Goal: Communication & Community: Participate in discussion

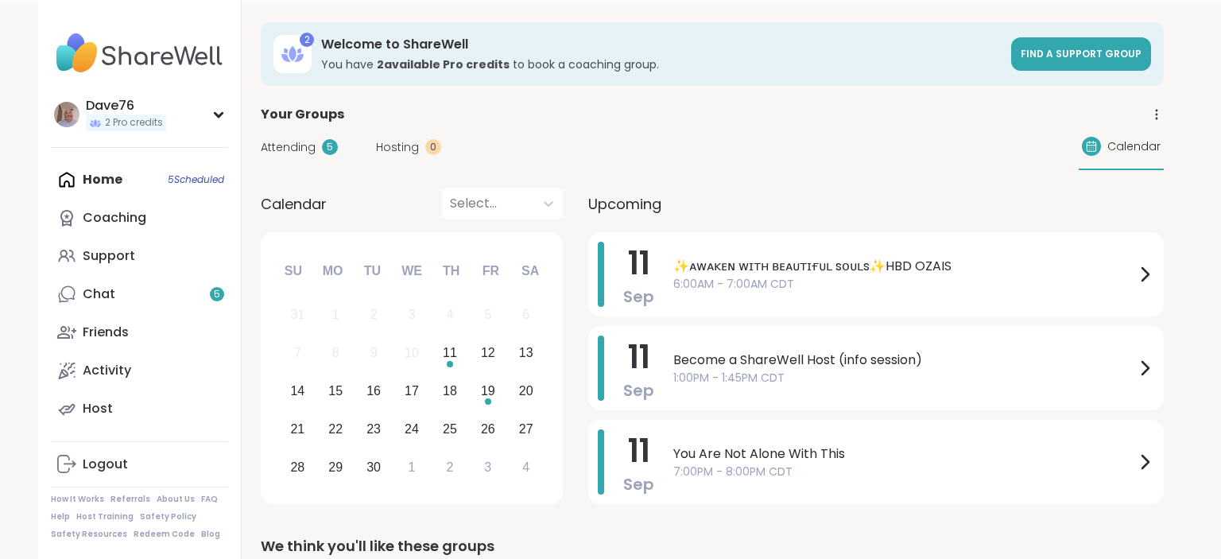
click at [906, 278] on div "✨ᴀᴡᴀᴋᴇɴ ᴡɪᴛʜ ʙᴇᴀᴜᴛɪғᴜʟ sᴏᴜʟs✨HBD OZAIS 6:00AM - 7:00AM CDT" at bounding box center [913, 274] width 481 height 65
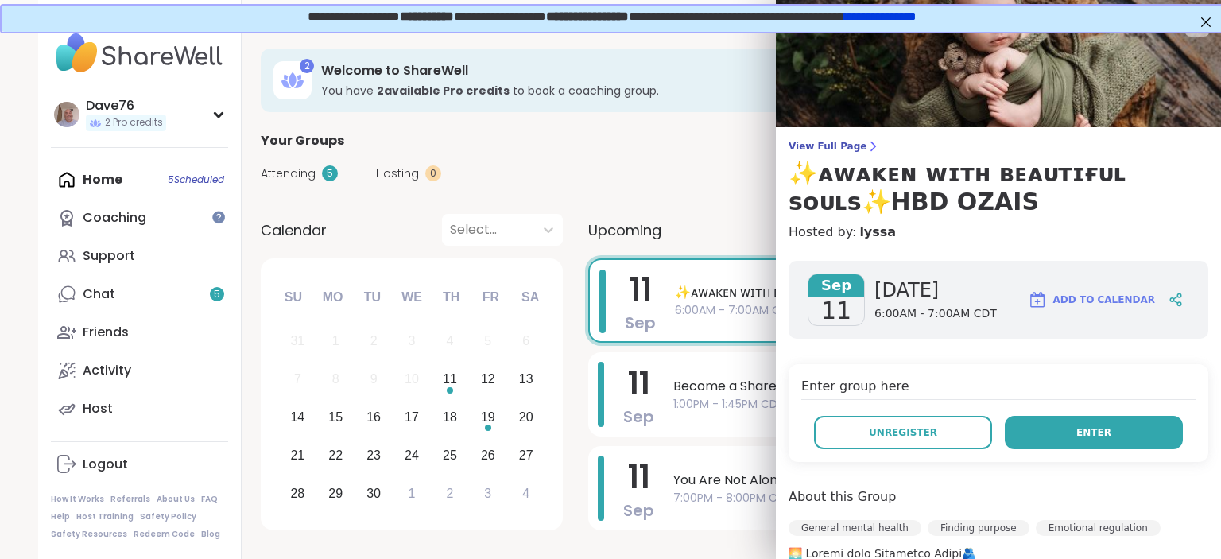
click at [1122, 432] on button "Enter" at bounding box center [1094, 432] width 178 height 33
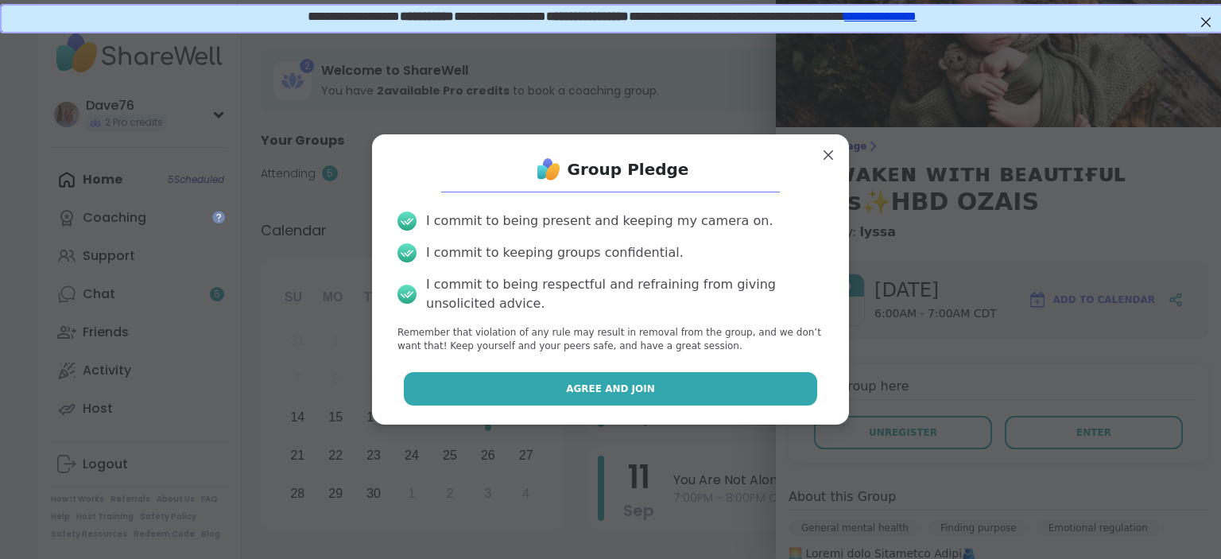
click at [666, 390] on button "Agree and Join" at bounding box center [611, 388] width 414 height 33
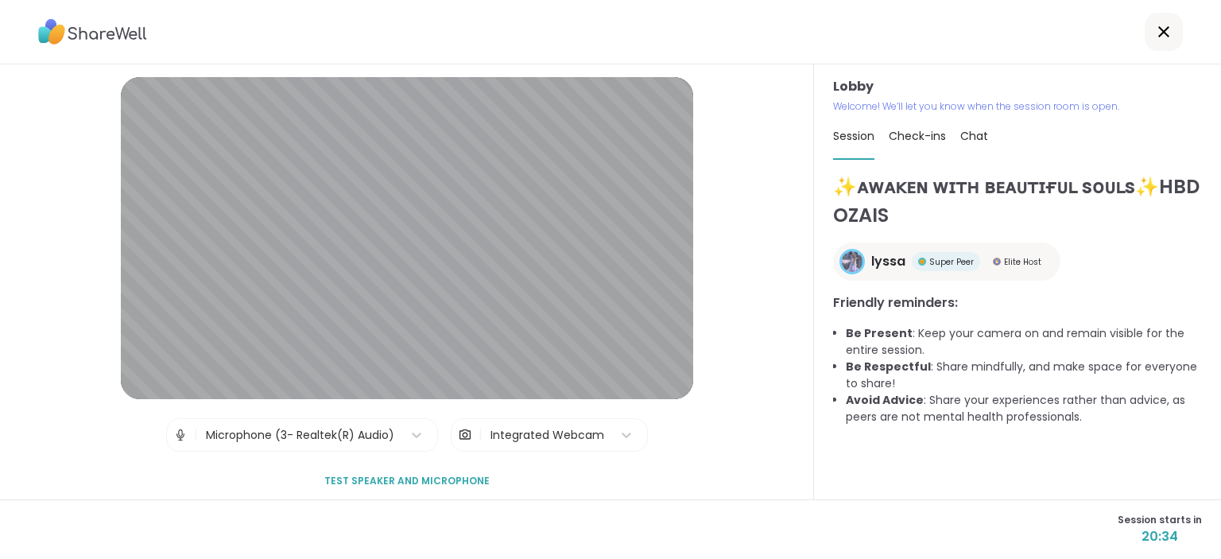
click at [927, 140] on span "Check-ins" at bounding box center [917, 136] width 57 height 16
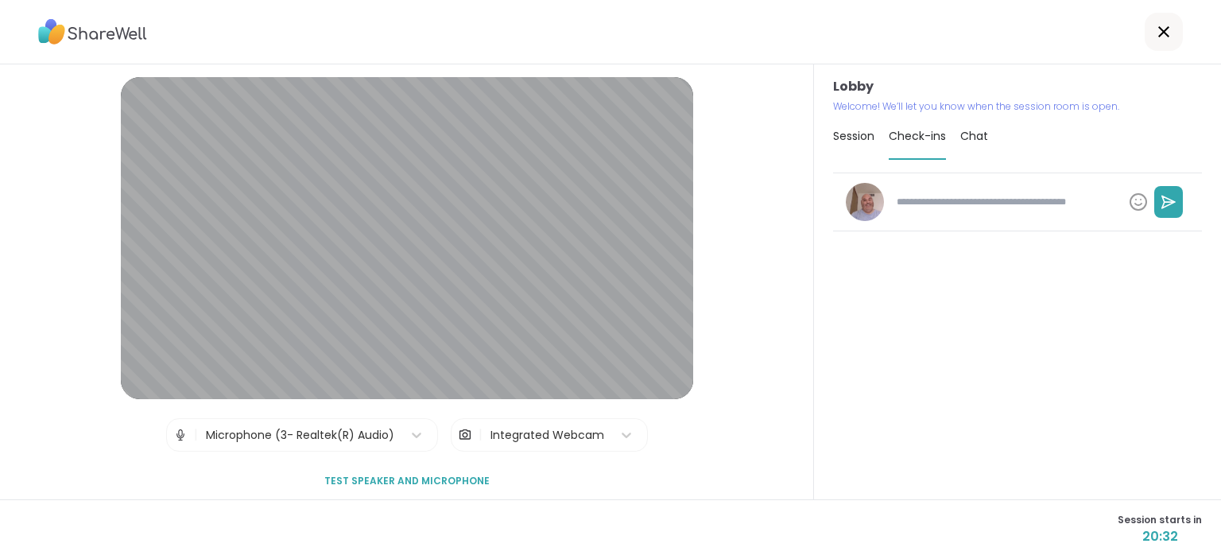
click at [952, 200] on textarea at bounding box center [1006, 201] width 232 height 27
type textarea "*"
type textarea "**"
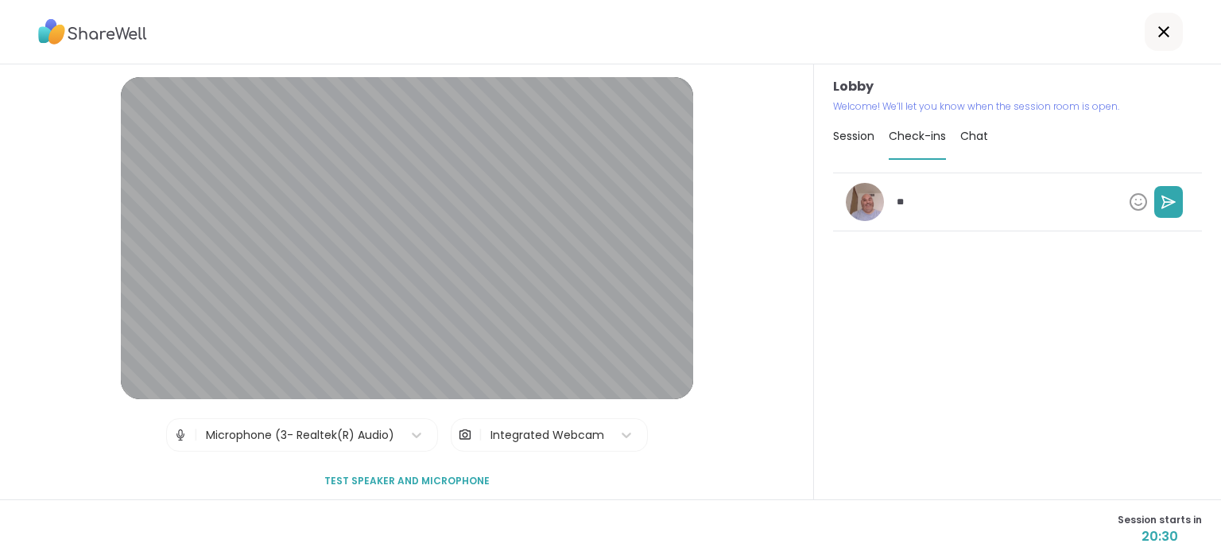
type textarea "*"
type textarea "***"
type textarea "*"
type textarea "****"
type textarea "*"
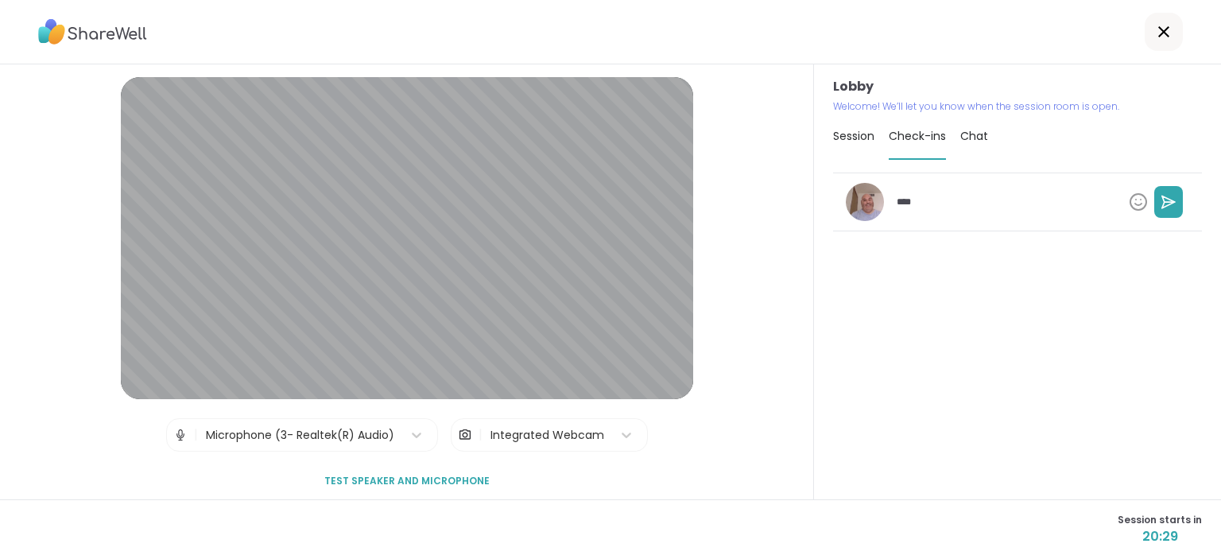
type textarea "****"
type textarea "*"
type textarea "******"
type textarea "*"
type textarea "*******"
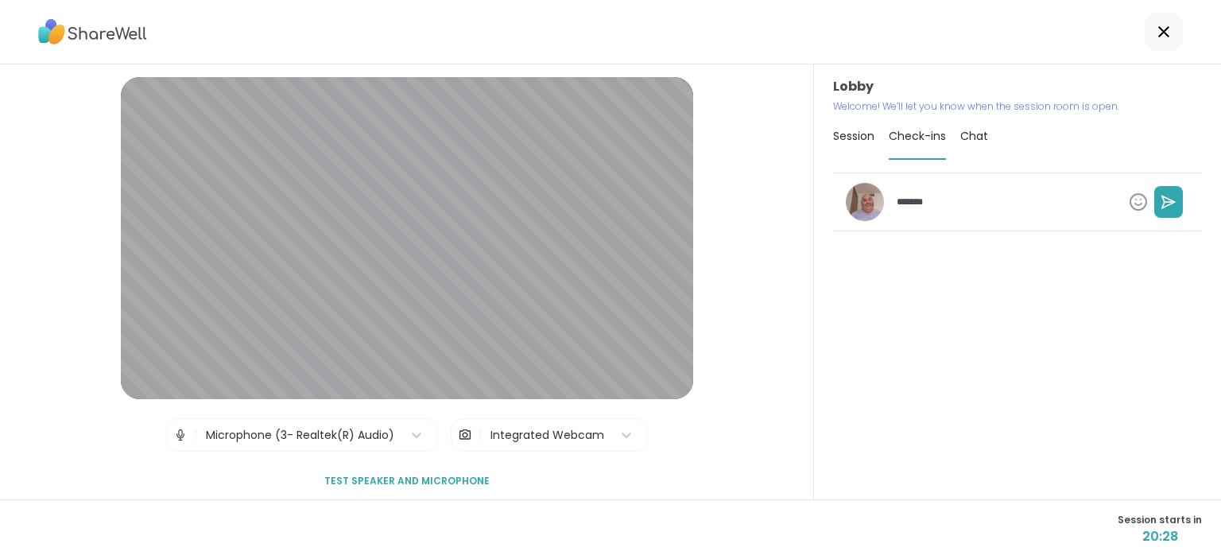
type textarea "*"
type textarea "********"
type textarea "*"
type textarea "*********"
type textarea "*"
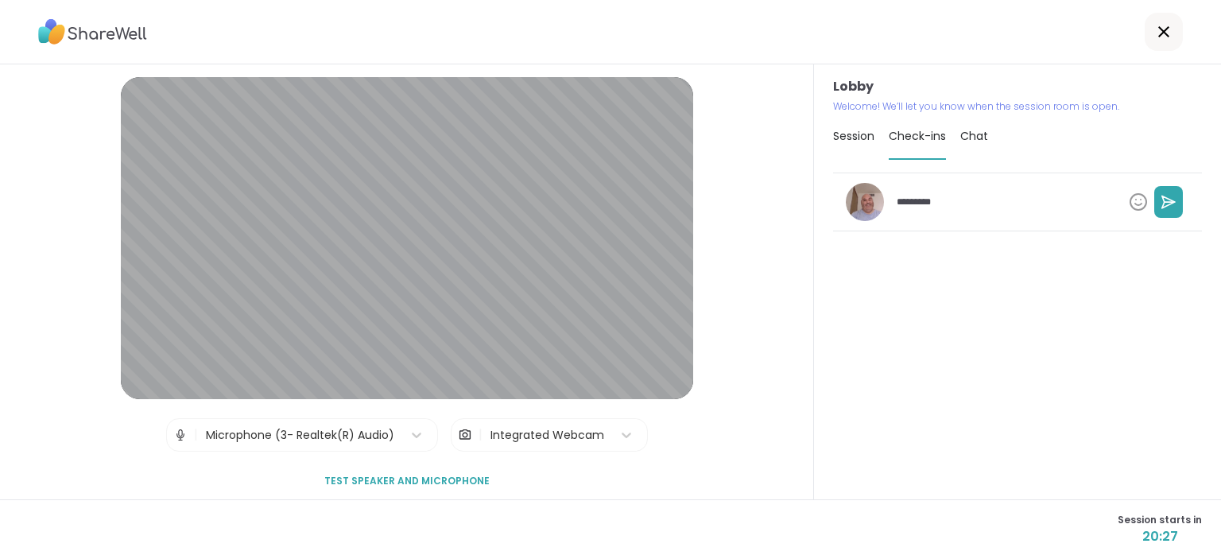
type textarea "**********"
type textarea "*"
type textarea "**********"
type textarea "*"
type textarea "**********"
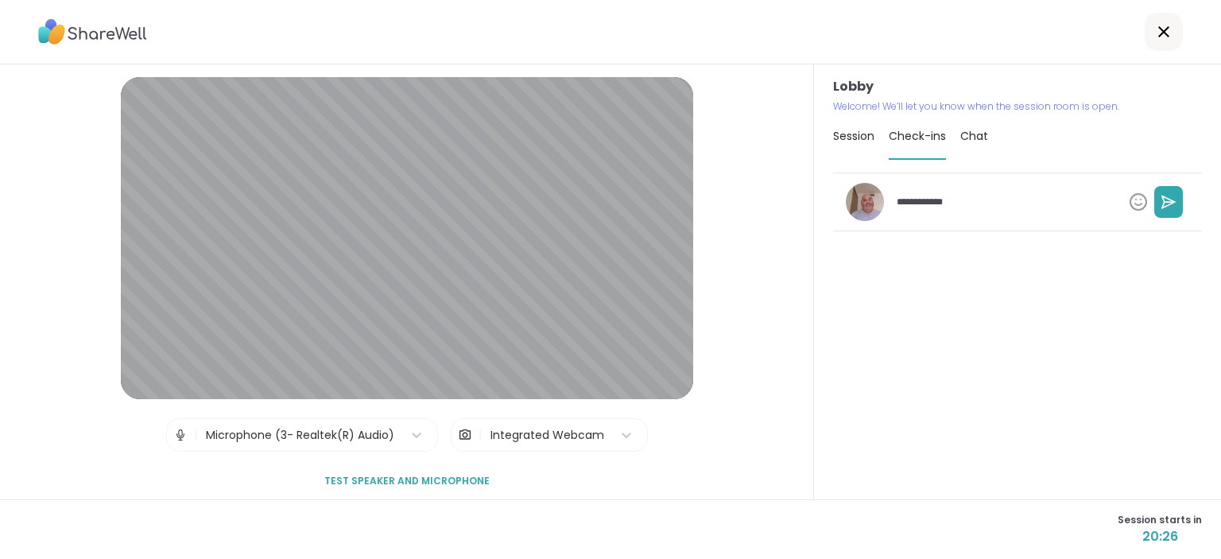
type textarea "*"
type textarea "**********"
click at [1177, 210] on button at bounding box center [1168, 202] width 29 height 32
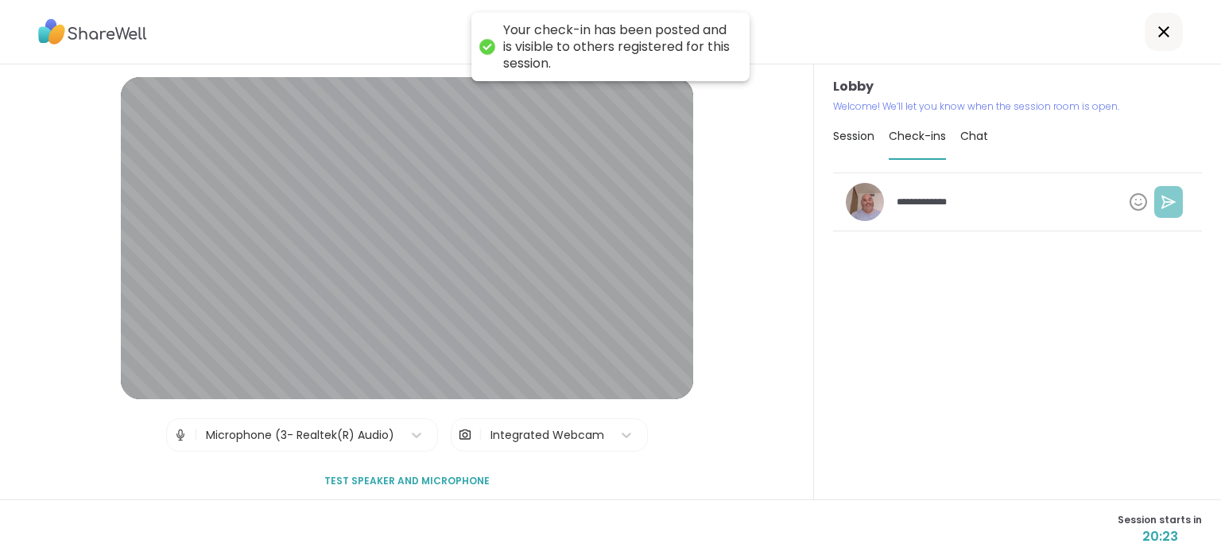
type textarea "*"
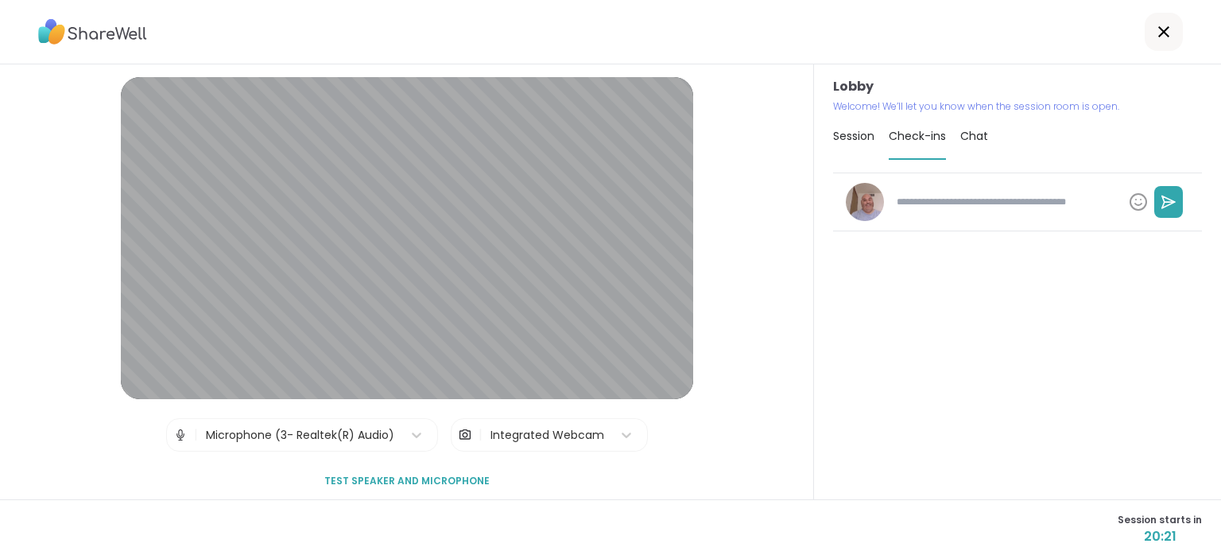
click at [852, 141] on span "Session" at bounding box center [853, 136] width 41 height 16
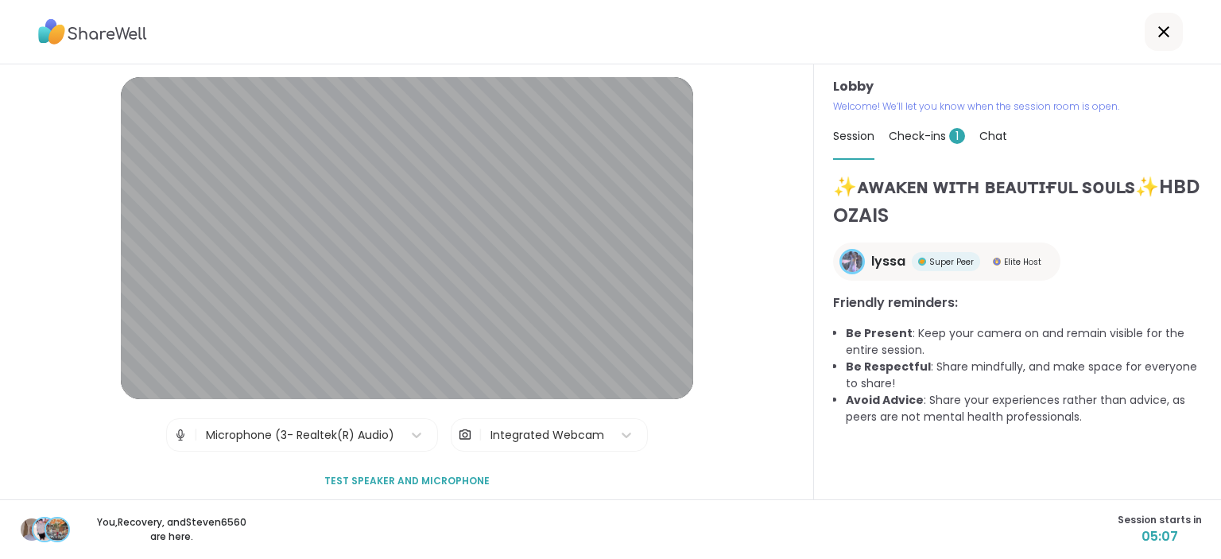
click at [922, 135] on span "Check-ins 1" at bounding box center [927, 136] width 76 height 16
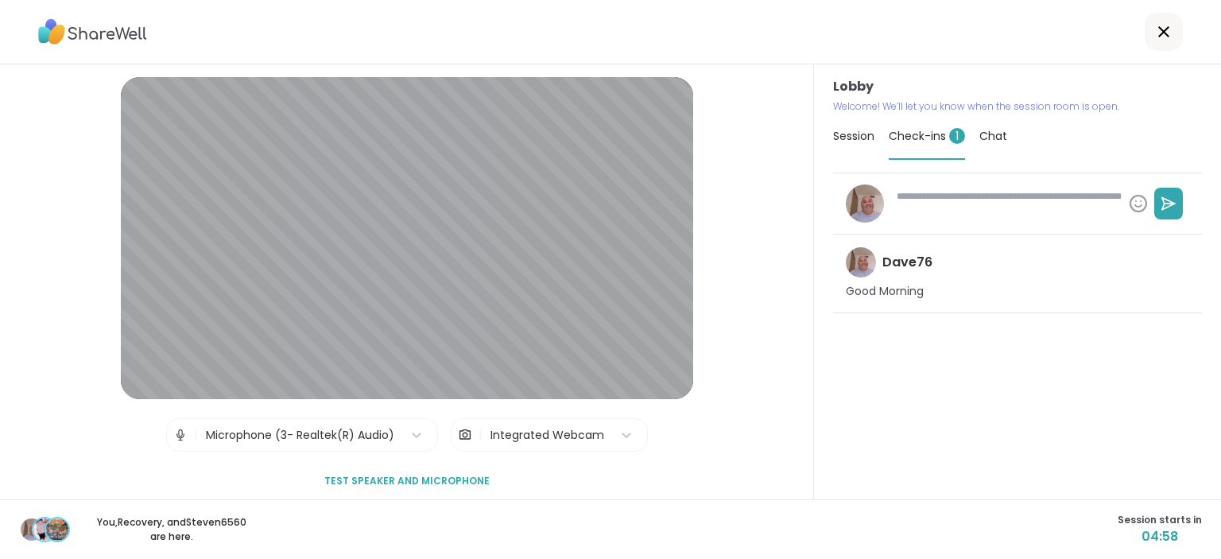
click at [1023, 223] on textarea at bounding box center [1006, 203] width 232 height 41
click at [849, 138] on span "Session" at bounding box center [853, 136] width 41 height 16
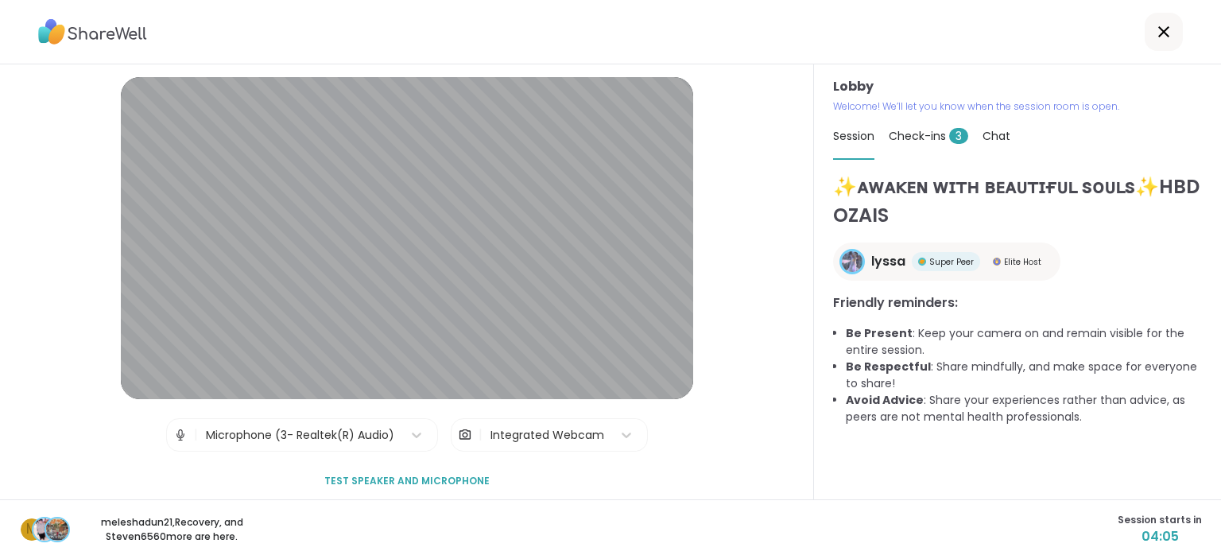
click at [910, 138] on span "Check-ins 3" at bounding box center [929, 136] width 80 height 16
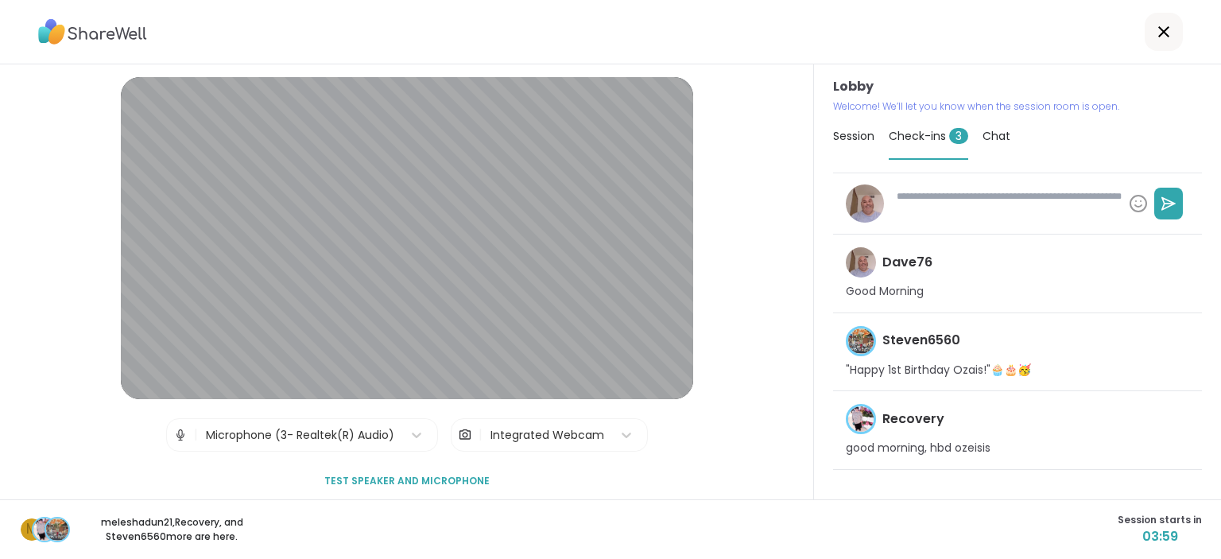
click at [967, 212] on textarea at bounding box center [1006, 203] width 232 height 41
type textarea "*"
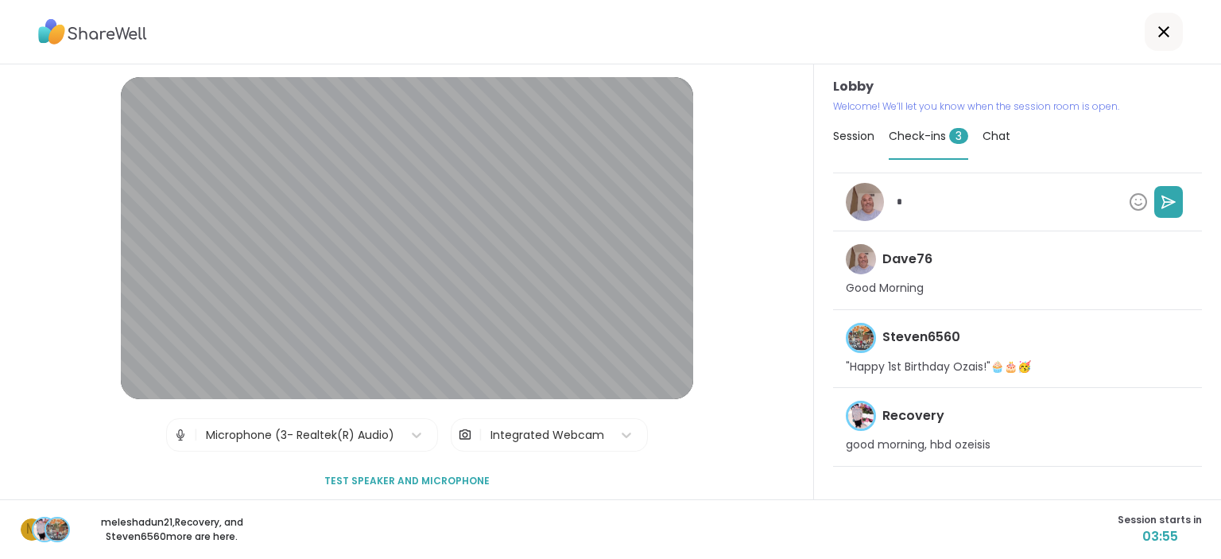
type textarea "*"
type textarea "**"
type textarea "*"
type textarea "***"
type textarea "*"
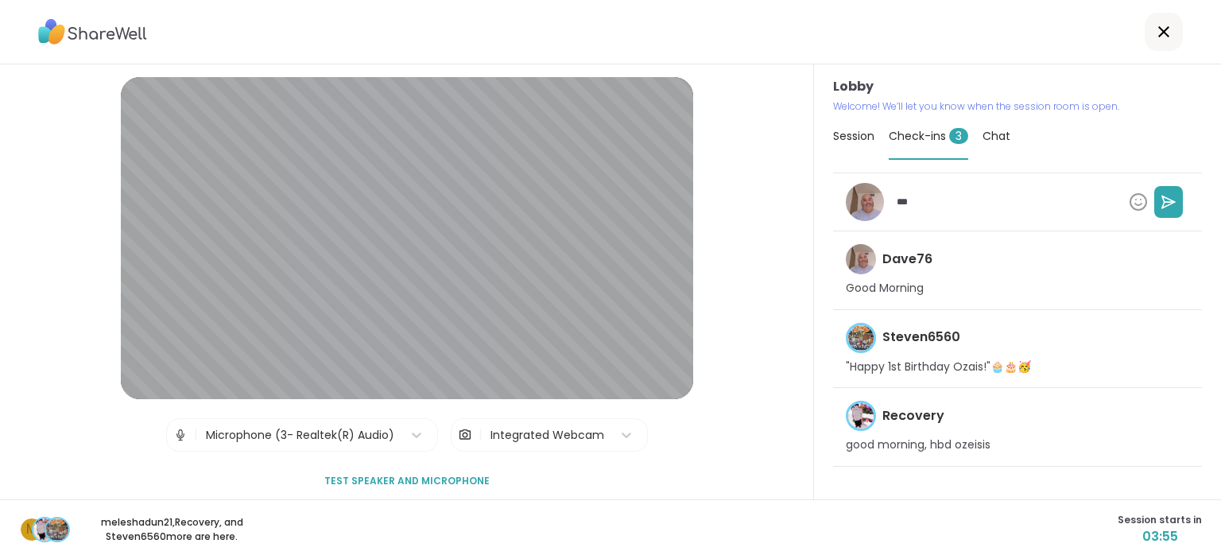
type textarea "****"
type textarea "*"
type textarea "*****"
type textarea "*"
type textarea "*****"
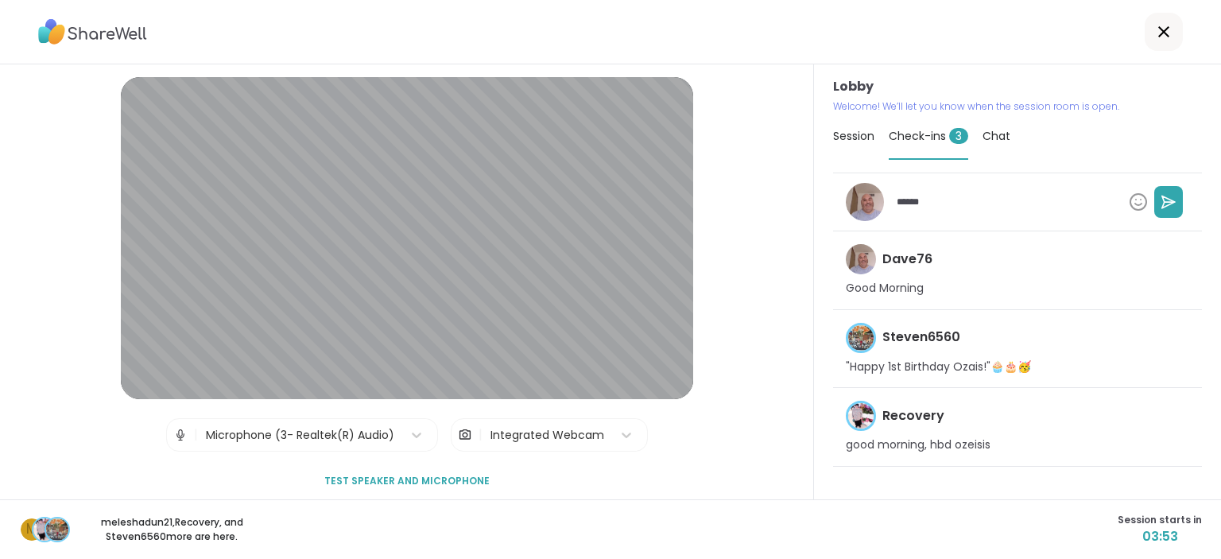
type textarea "*"
type textarea "*******"
type textarea "*"
type textarea "********"
type textarea "*"
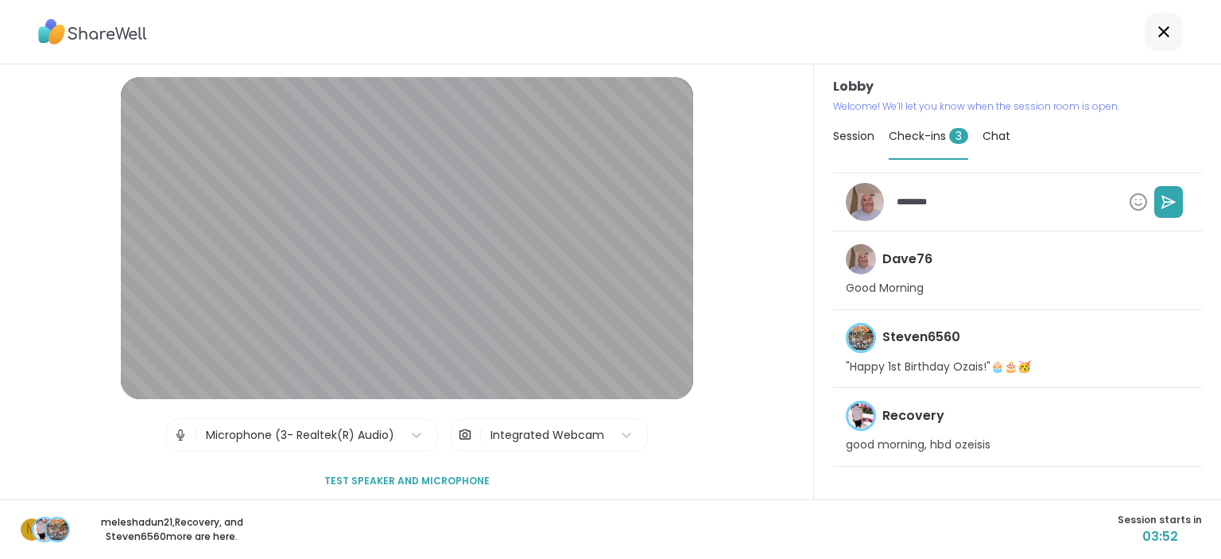
type textarea "*********"
type textarea "*"
type textarea "**********"
type textarea "*"
type textarea "**********"
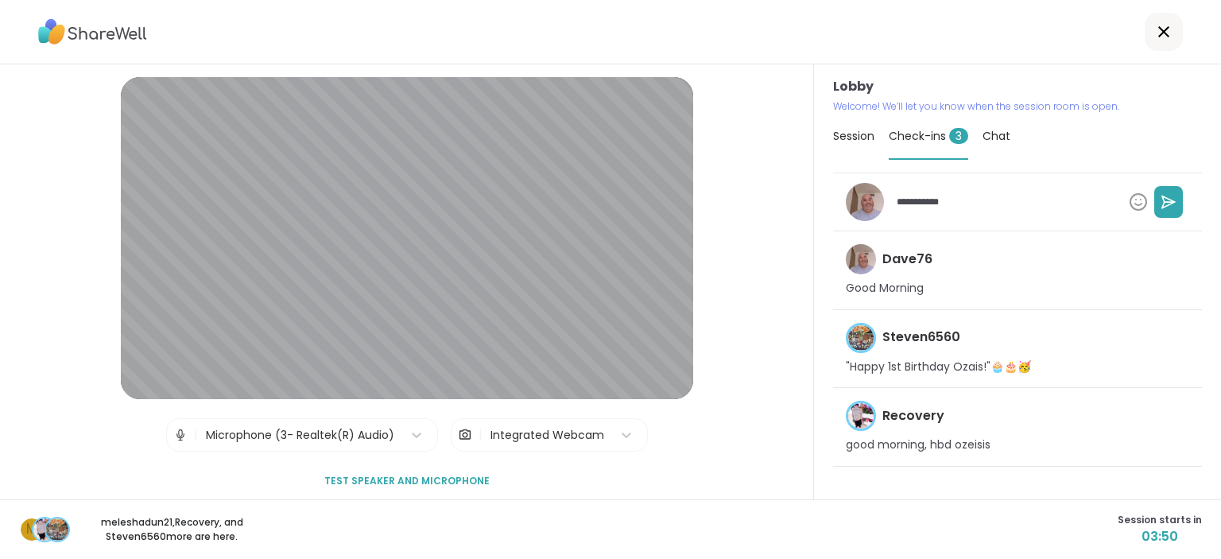
type textarea "*"
type textarea "**********"
type textarea "*"
type textarea "**********"
type textarea "*"
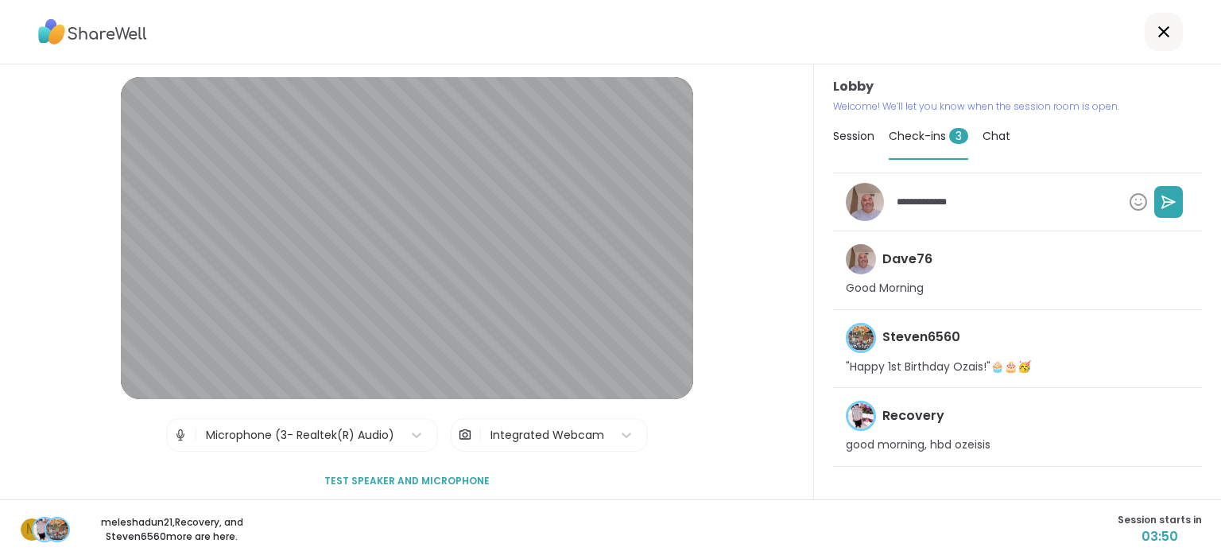
type textarea "**********"
type textarea "*"
type textarea "**********"
type textarea "*"
type textarea "**********"
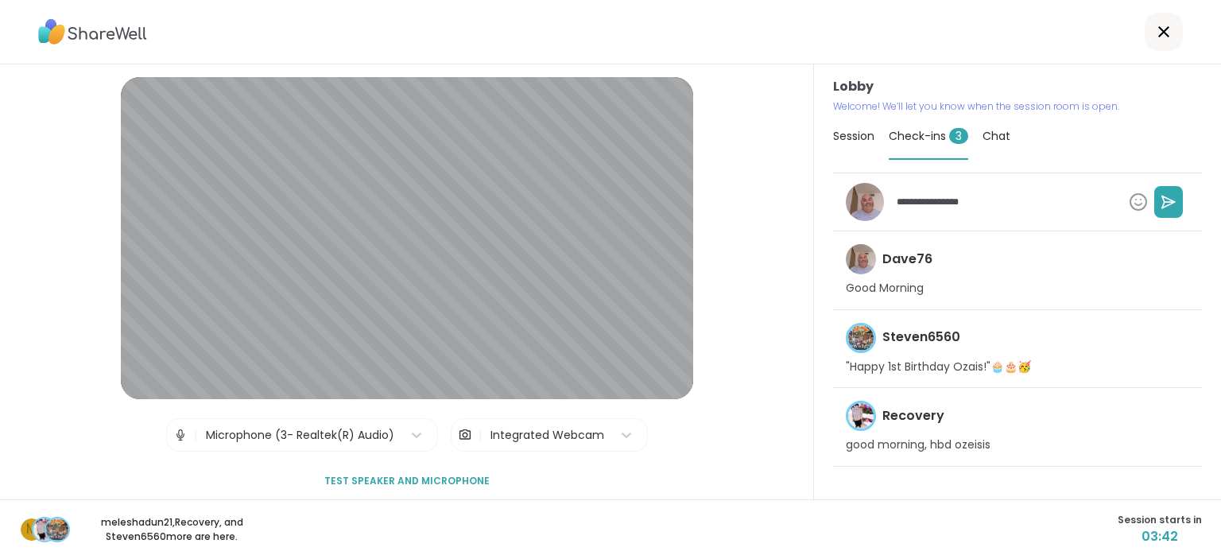
type textarea "*"
type textarea "**********"
type textarea "*"
type textarea "**********"
type textarea "*"
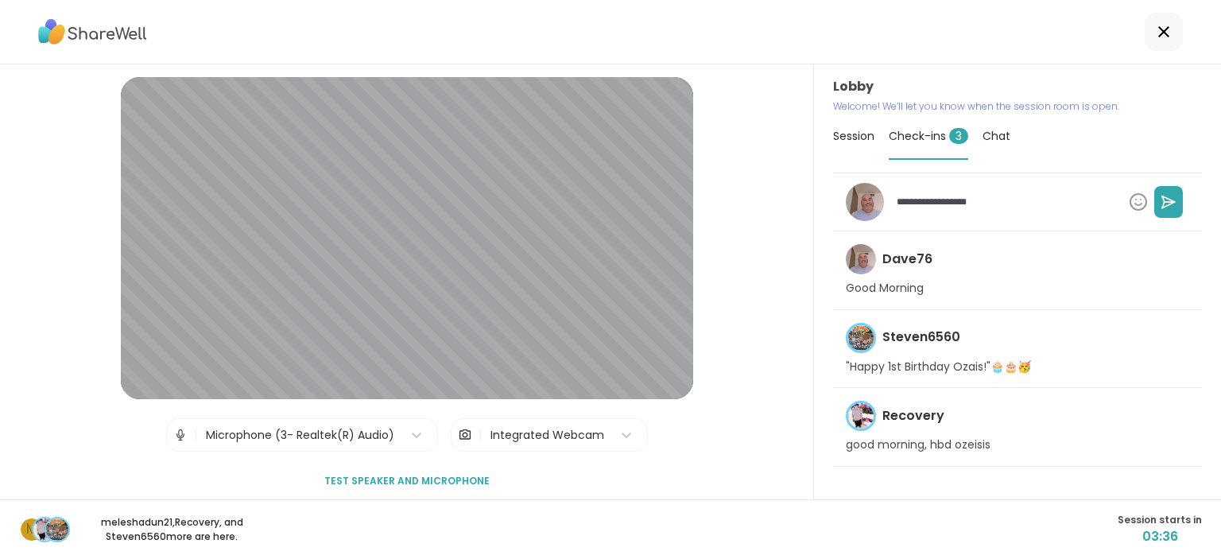
type textarea "**********"
type textarea "*"
type textarea "**********"
type textarea "*"
type textarea "**********"
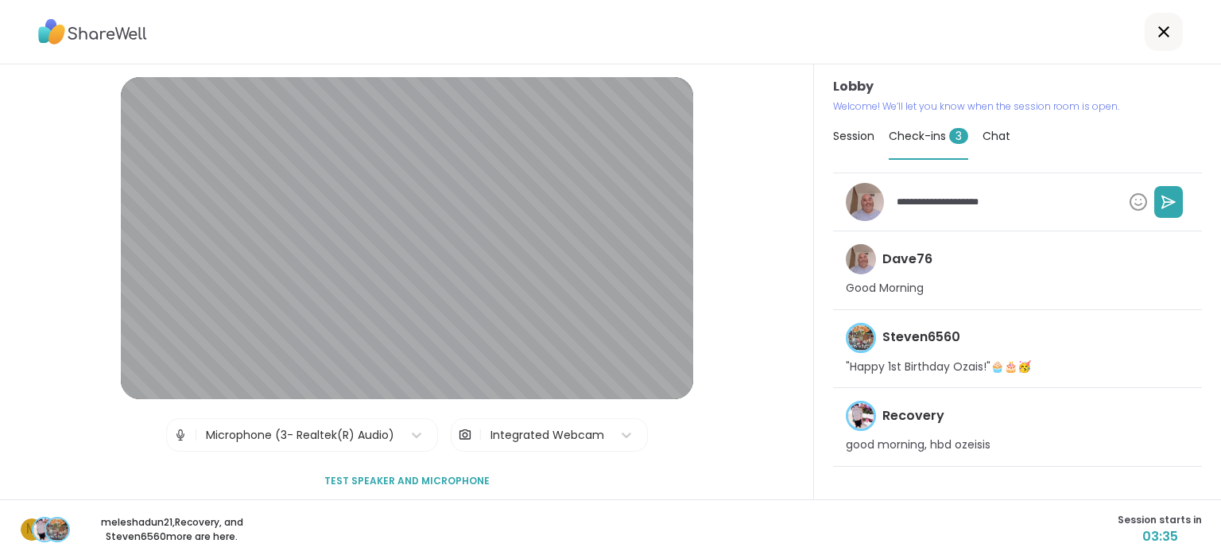
type textarea "*"
type textarea "**********"
click at [1172, 205] on icon at bounding box center [1169, 202] width 16 height 16
type textarea "*"
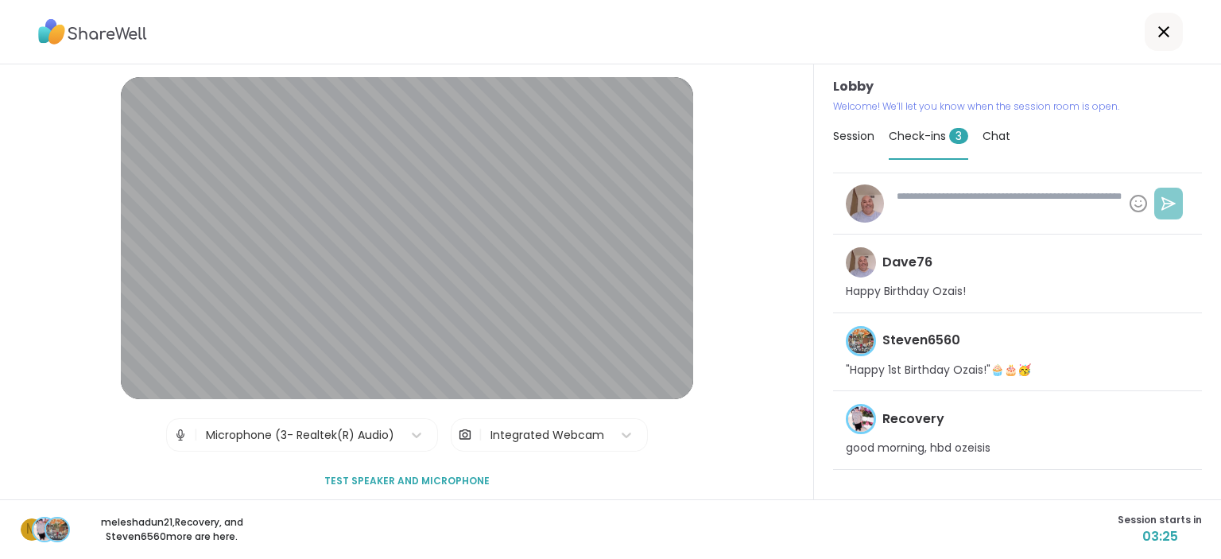
type textarea "*"
click at [1016, 138] on div "Session Check-ins 3 Chat" at bounding box center [1017, 137] width 369 height 46
click at [1003, 138] on span "Chat" at bounding box center [997, 136] width 28 height 16
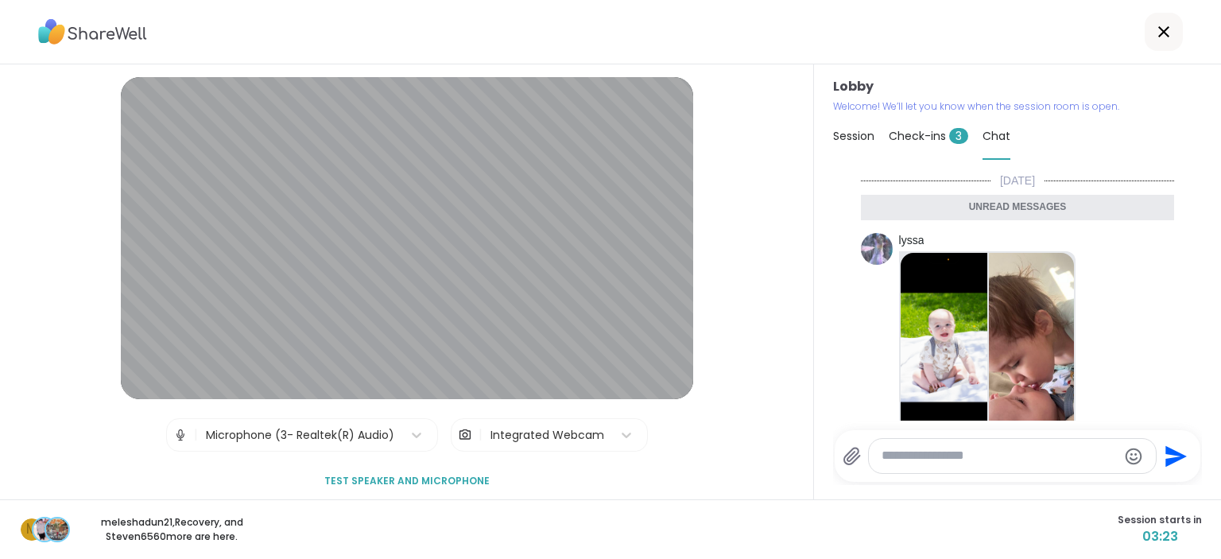
scroll to position [2487, 0]
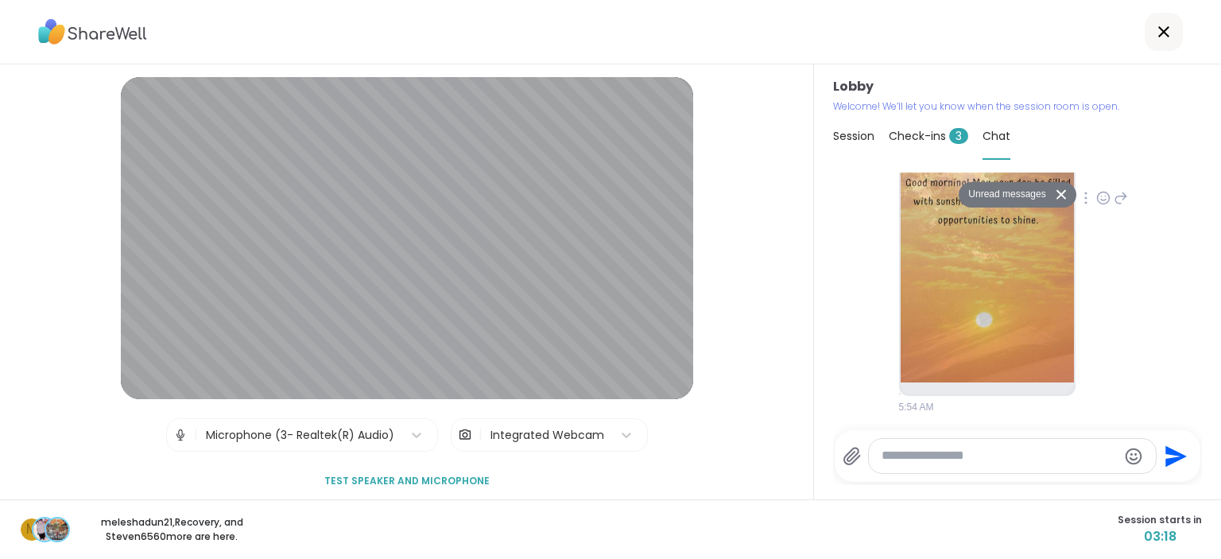
click at [1102, 200] on icon at bounding box center [1103, 200] width 5 height 2
click at [1102, 177] on div "Select Reaction: Heart" at bounding box center [1103, 172] width 14 height 14
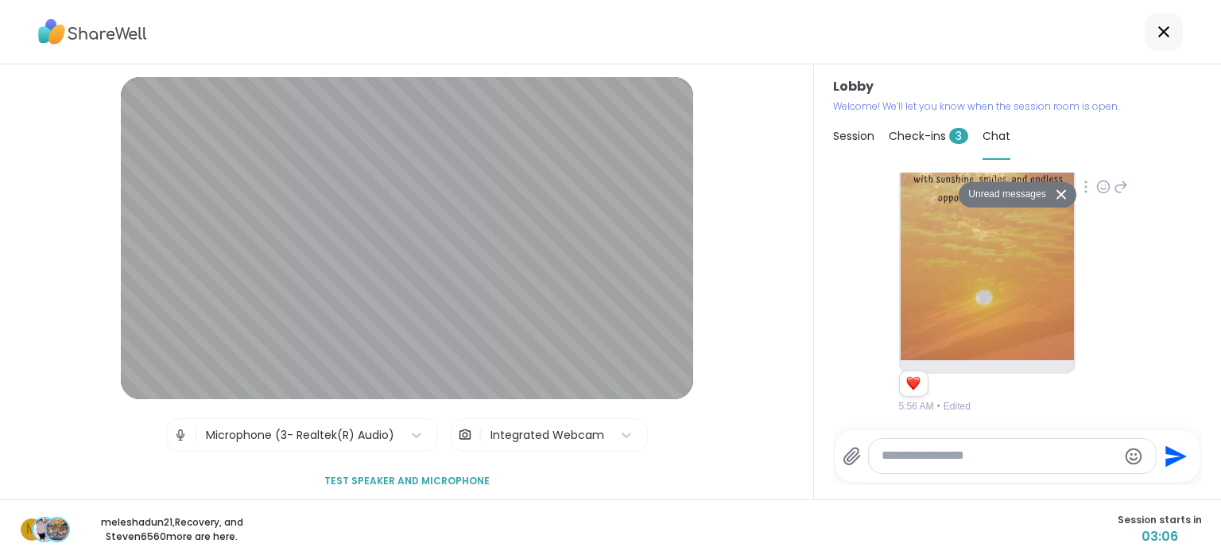
scroll to position [3, 0]
click at [995, 196] on button "Unread messages" at bounding box center [1004, 191] width 91 height 25
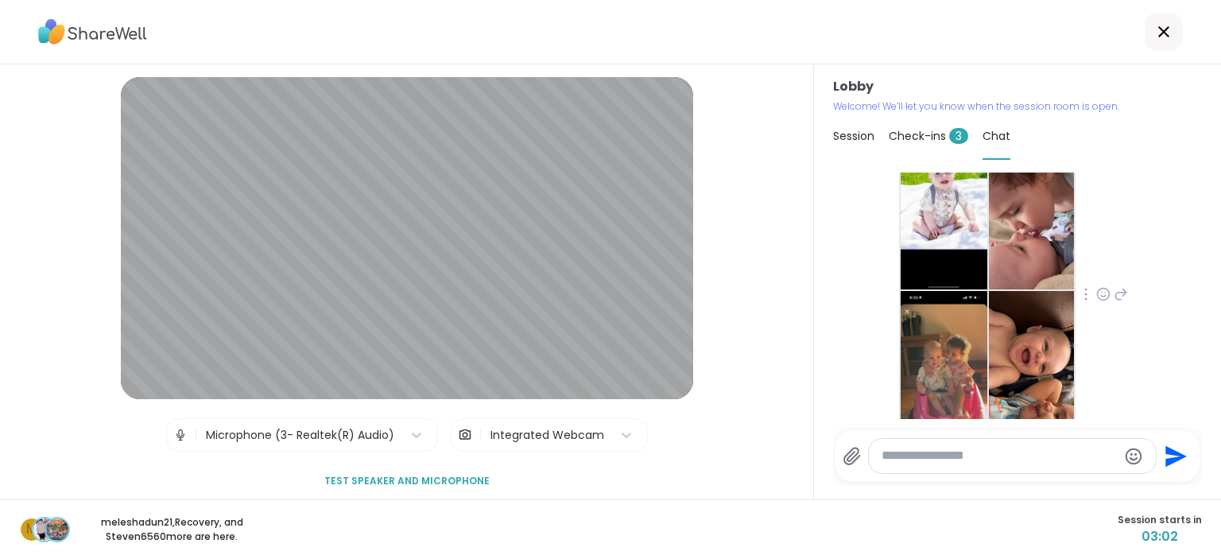
scroll to position [151, 0]
click at [1101, 299] on icon at bounding box center [1103, 295] width 12 height 12
click at [1102, 276] on span "Select Reaction: Heart" at bounding box center [1103, 269] width 14 height 16
click at [1114, 312] on div at bounding box center [1103, 306] width 49 height 19
click at [1124, 303] on icon at bounding box center [1121, 306] width 14 height 19
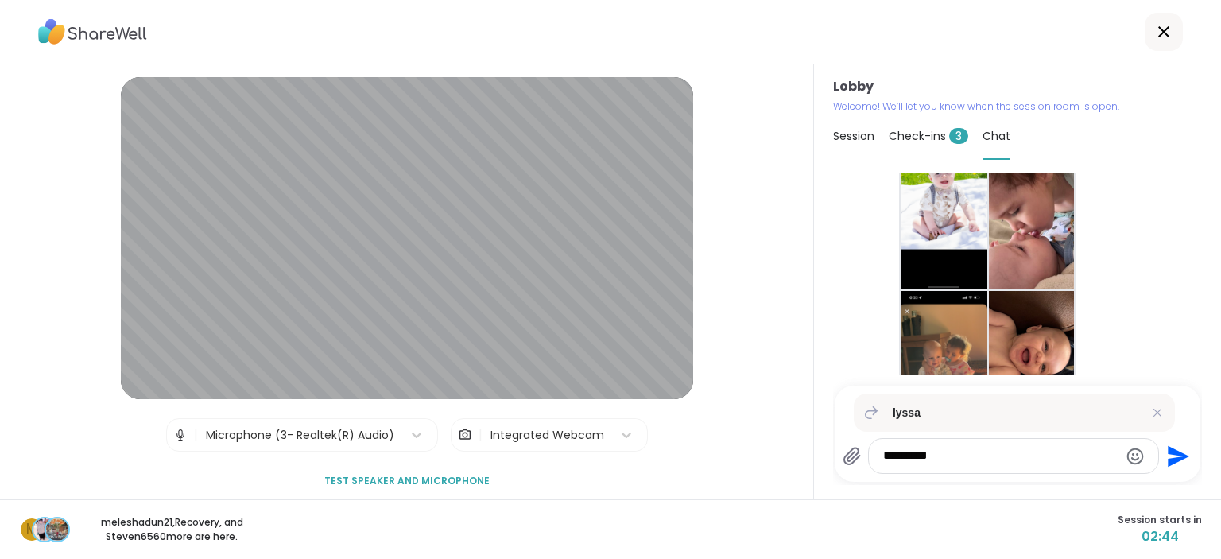
type textarea "********"
click at [1179, 453] on icon "Send" at bounding box center [1178, 455] width 21 height 21
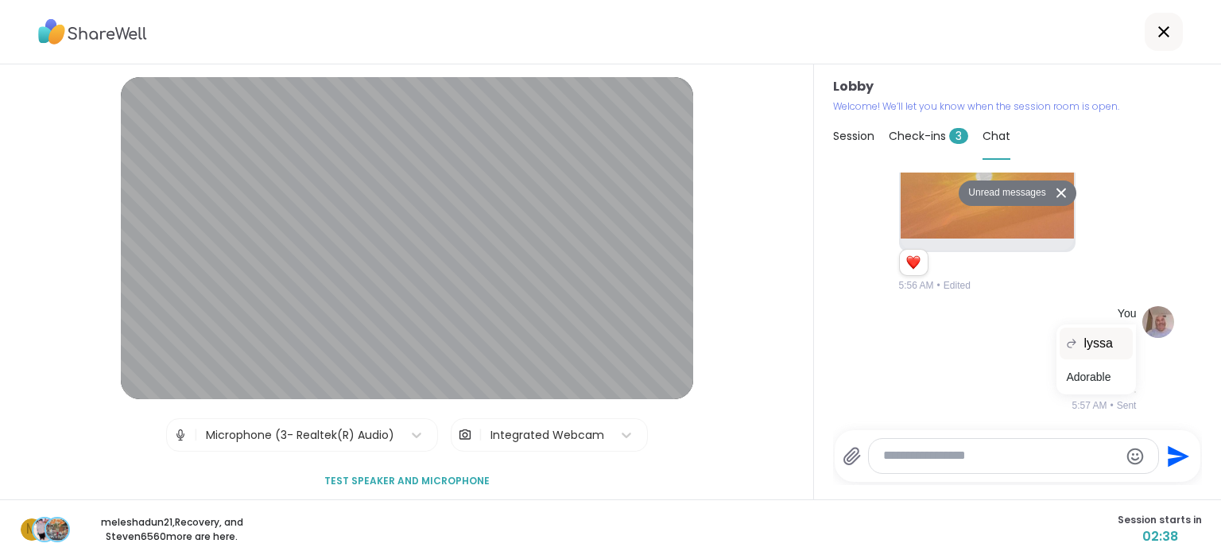
click at [1025, 202] on button "Unread messages" at bounding box center [1004, 192] width 91 height 25
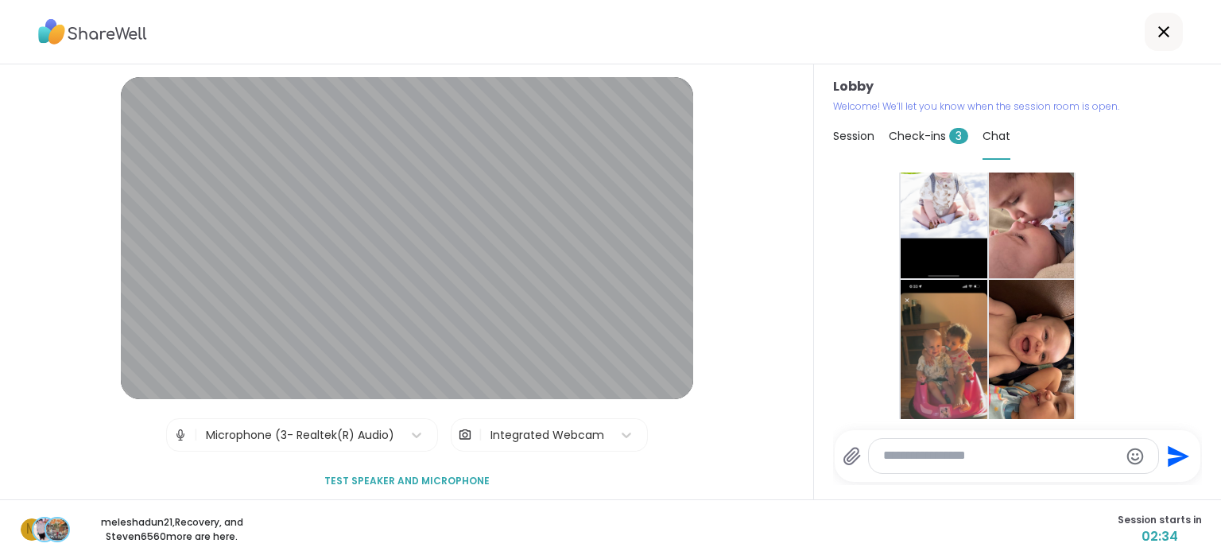
scroll to position [0, 0]
drag, startPoint x: 1197, startPoint y: 175, endPoint x: 1177, endPoint y: 387, distance: 213.3
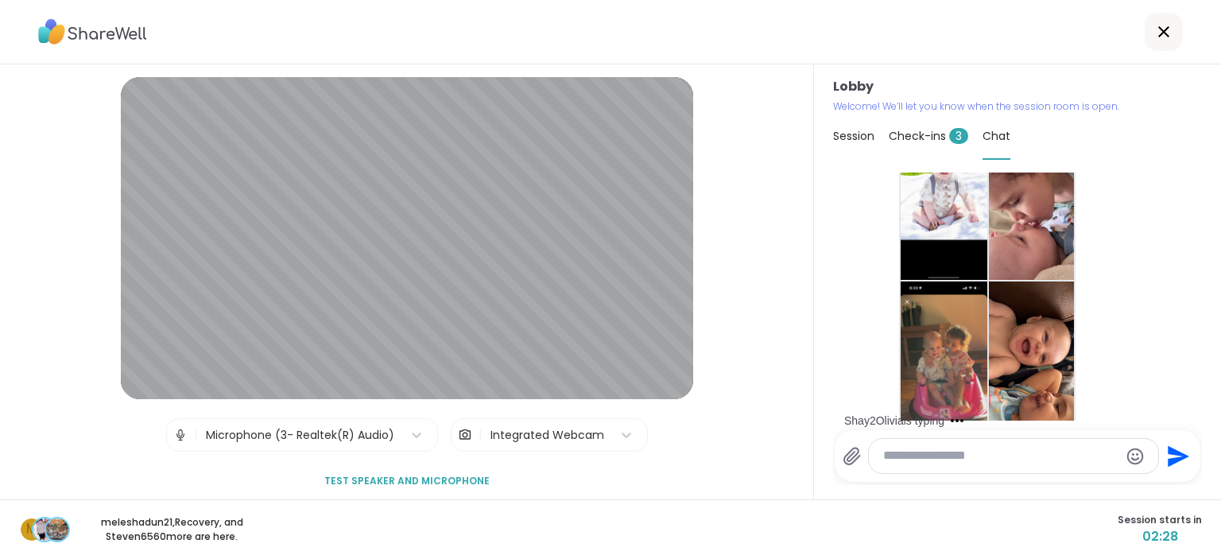
click at [929, 138] on span "Check-ins 3" at bounding box center [929, 136] width 80 height 16
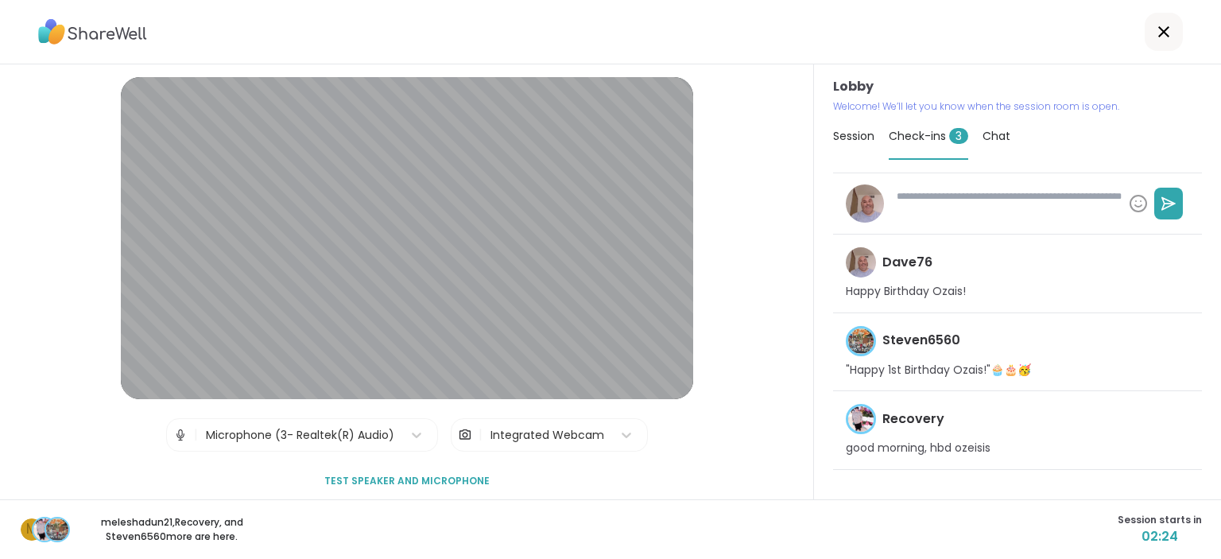
click at [854, 138] on span "Session" at bounding box center [853, 136] width 41 height 16
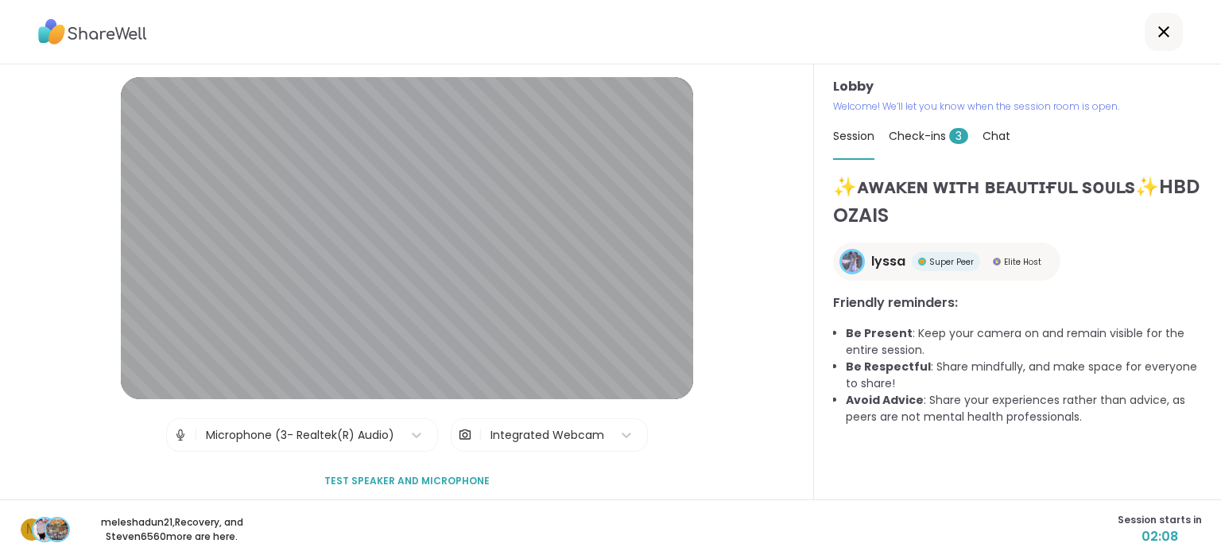
click at [930, 138] on span "Check-ins 3" at bounding box center [929, 136] width 80 height 16
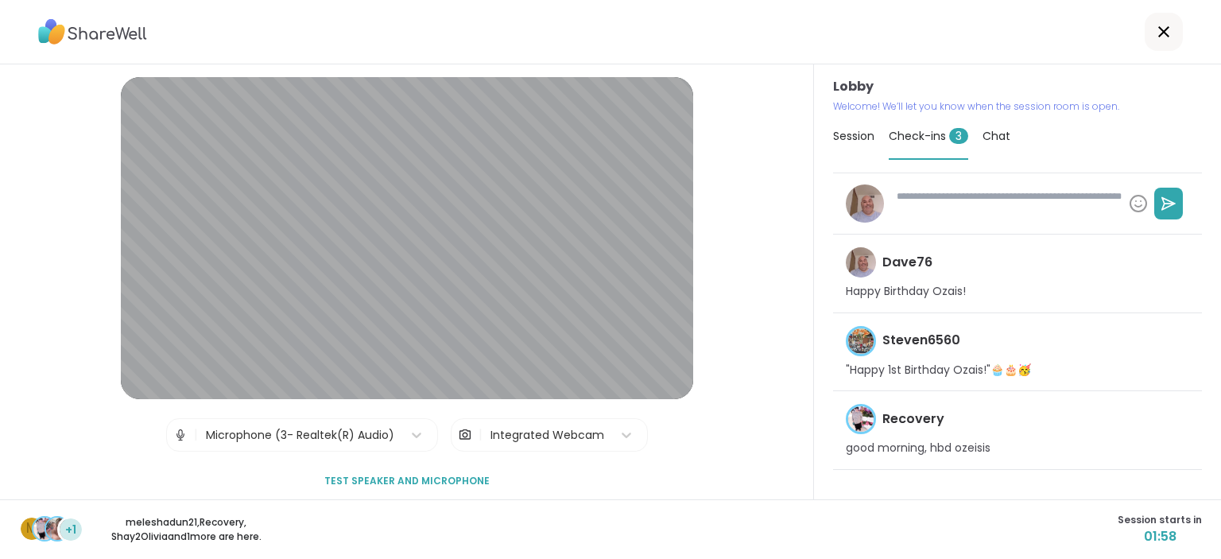
click at [859, 138] on span "Session" at bounding box center [853, 136] width 41 height 16
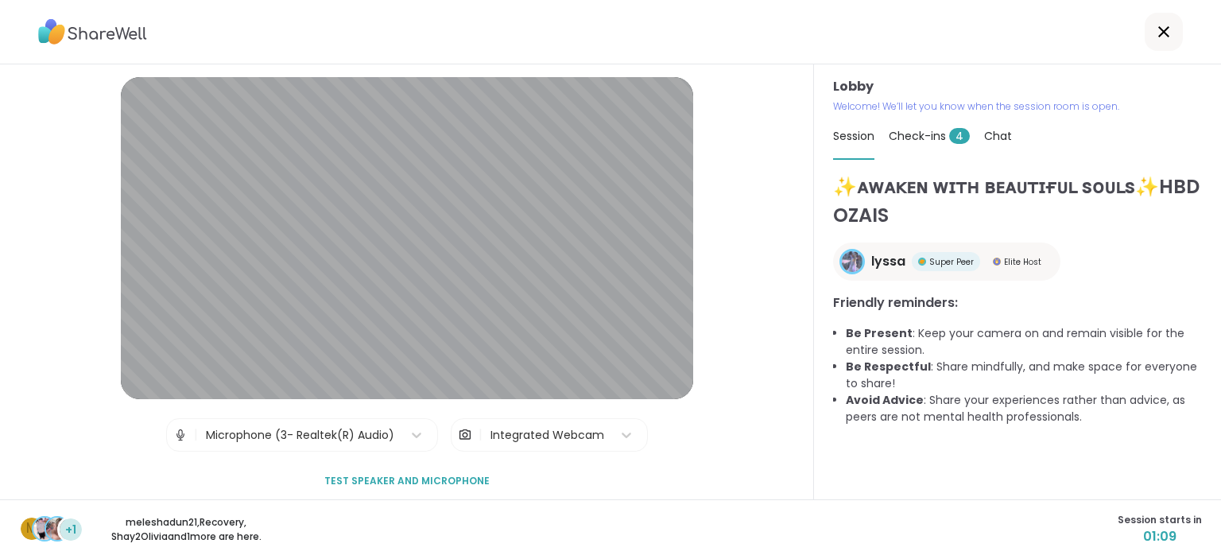
click at [922, 133] on span "Check-ins 4" at bounding box center [929, 136] width 81 height 16
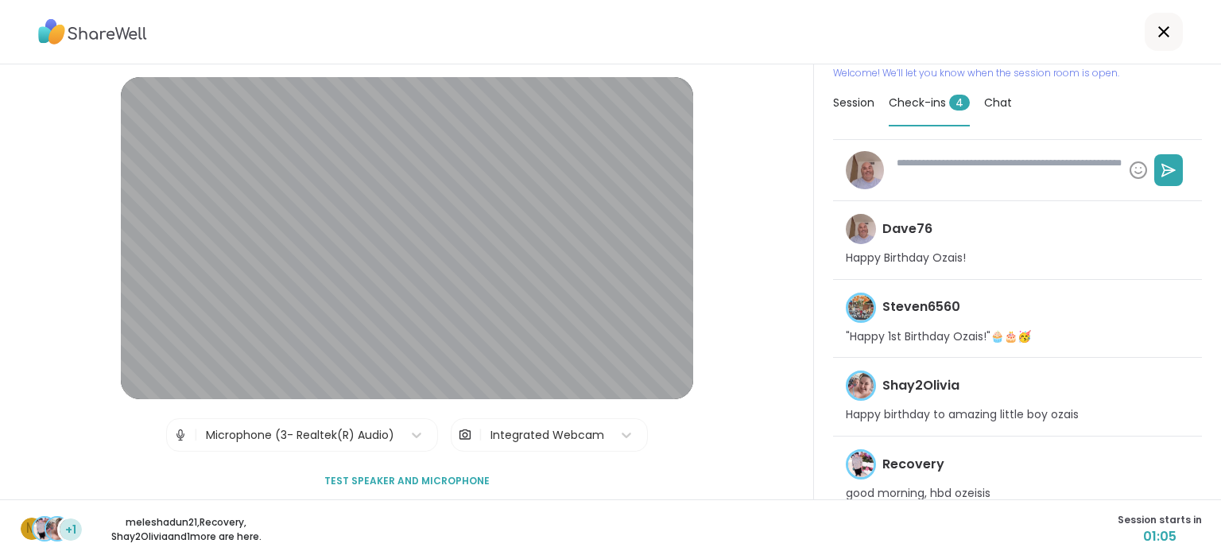
scroll to position [47, 0]
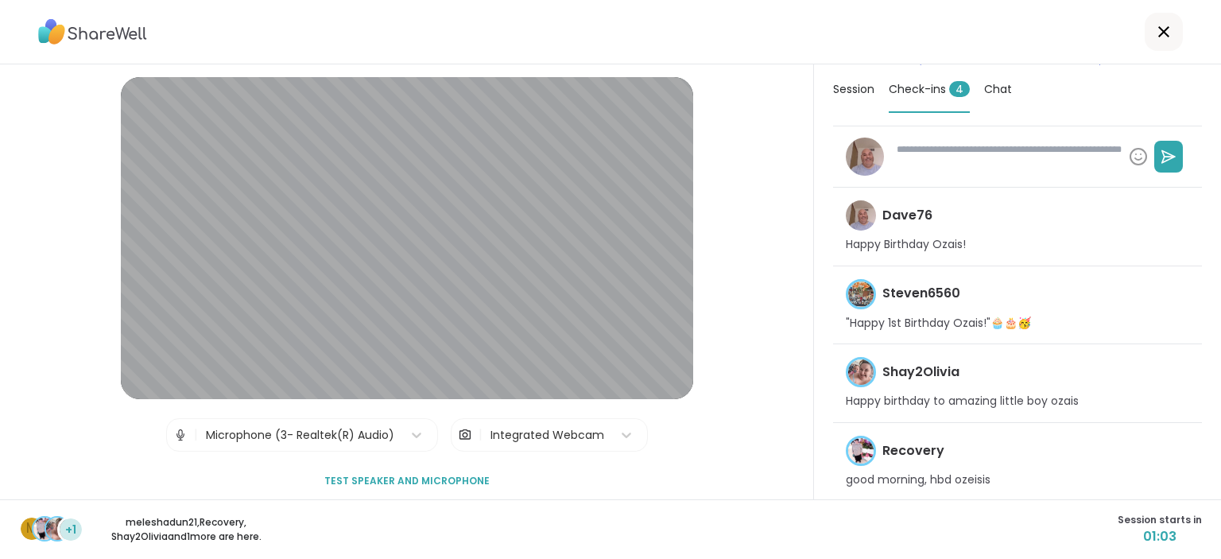
type textarea "*"
click at [1005, 95] on span "Chat" at bounding box center [998, 89] width 28 height 16
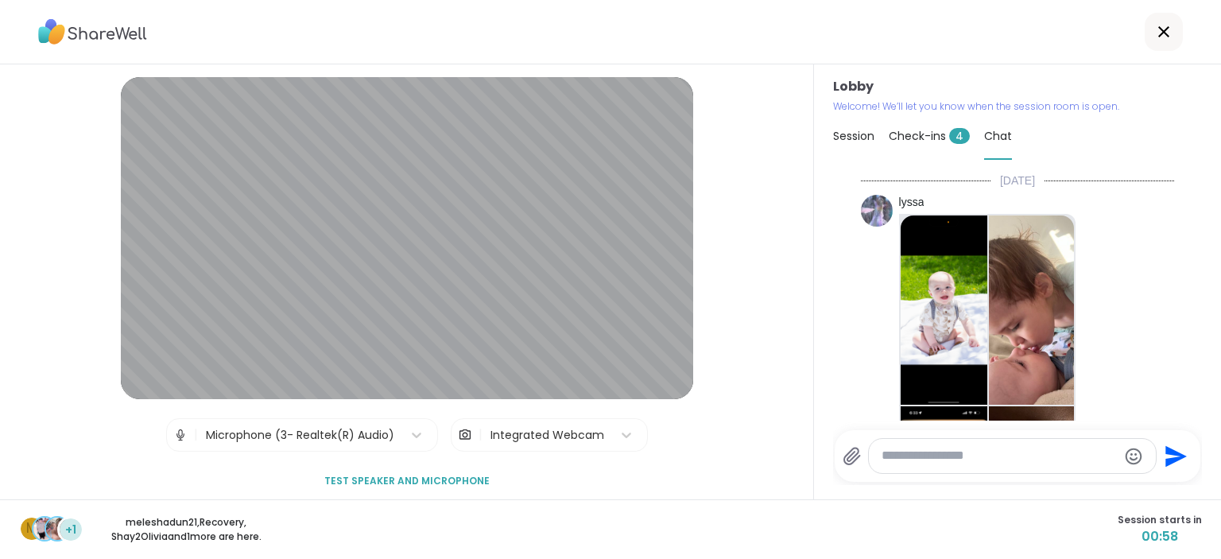
scroll to position [2772, 0]
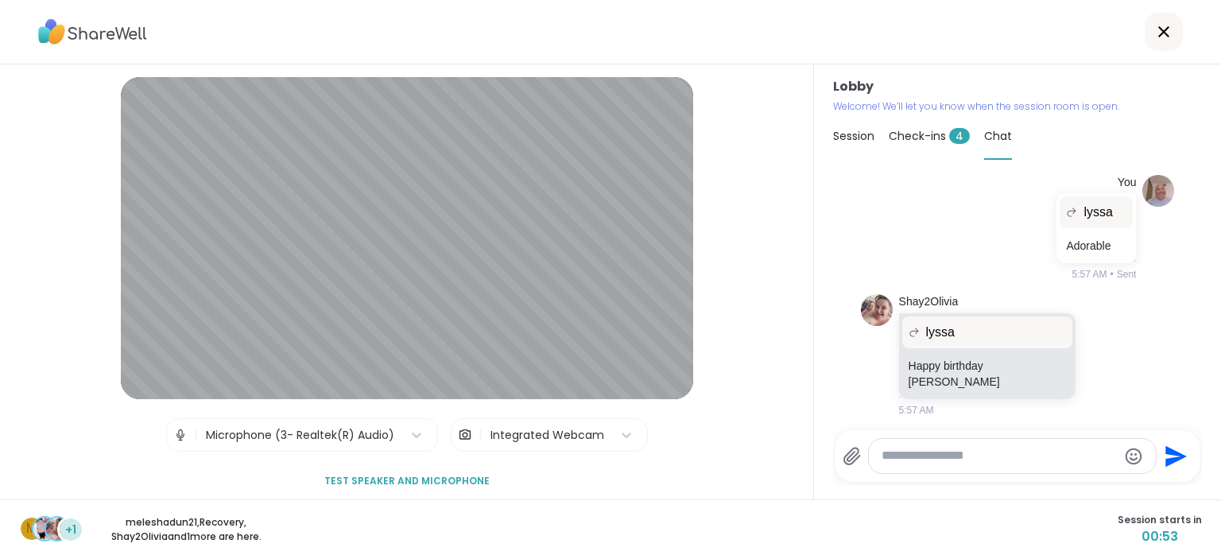
click at [971, 453] on textarea "Type your message" at bounding box center [999, 456] width 235 height 17
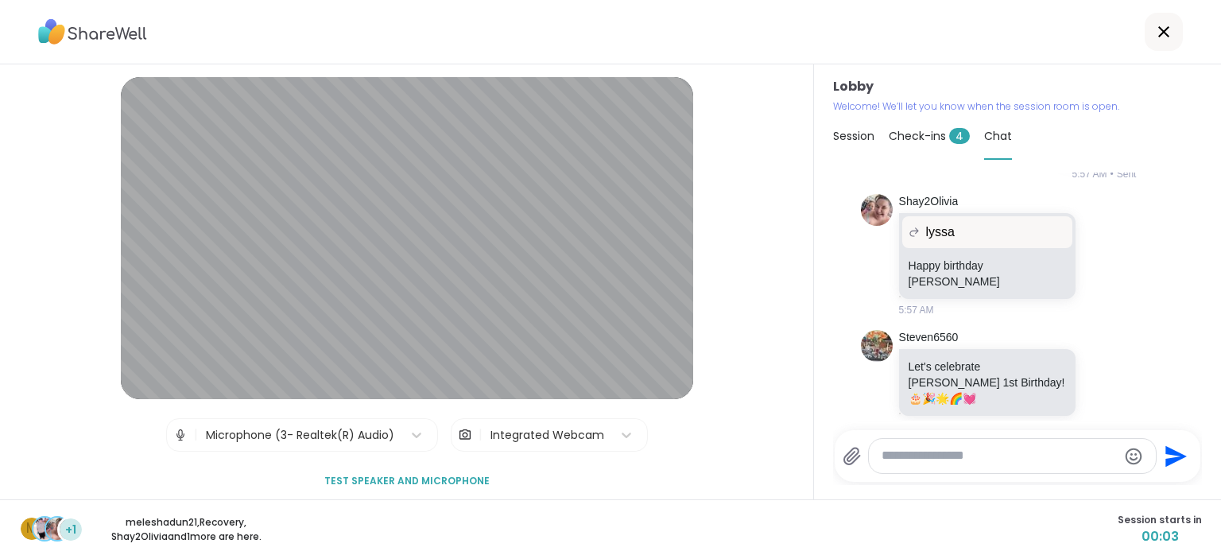
scroll to position [2834, 0]
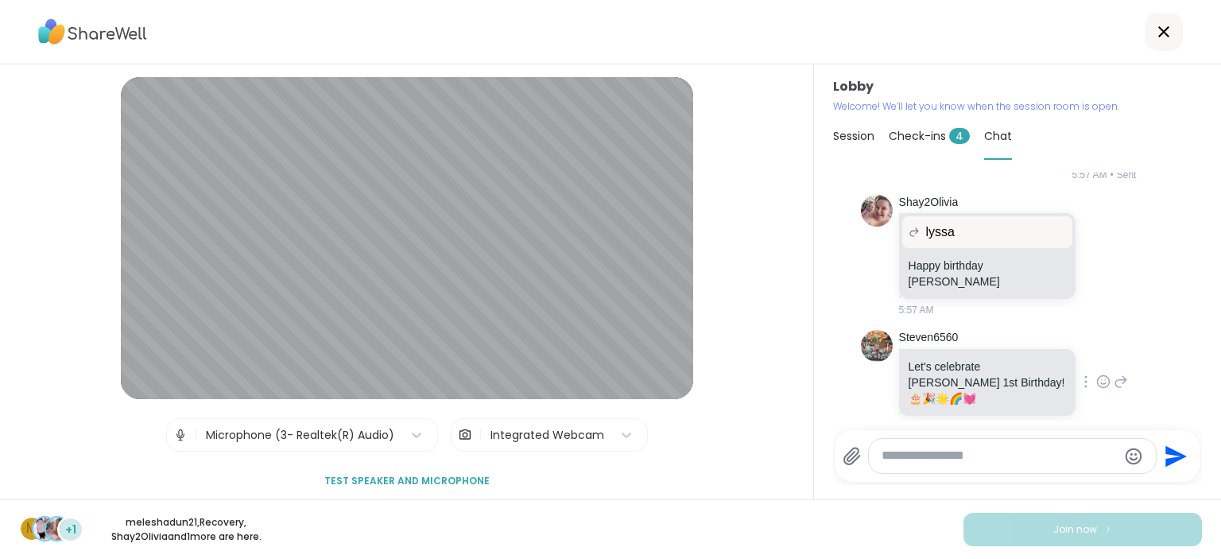
click at [1103, 374] on icon at bounding box center [1103, 382] width 14 height 16
click at [984, 346] on button "Select Reaction: Heart" at bounding box center [977, 356] width 32 height 32
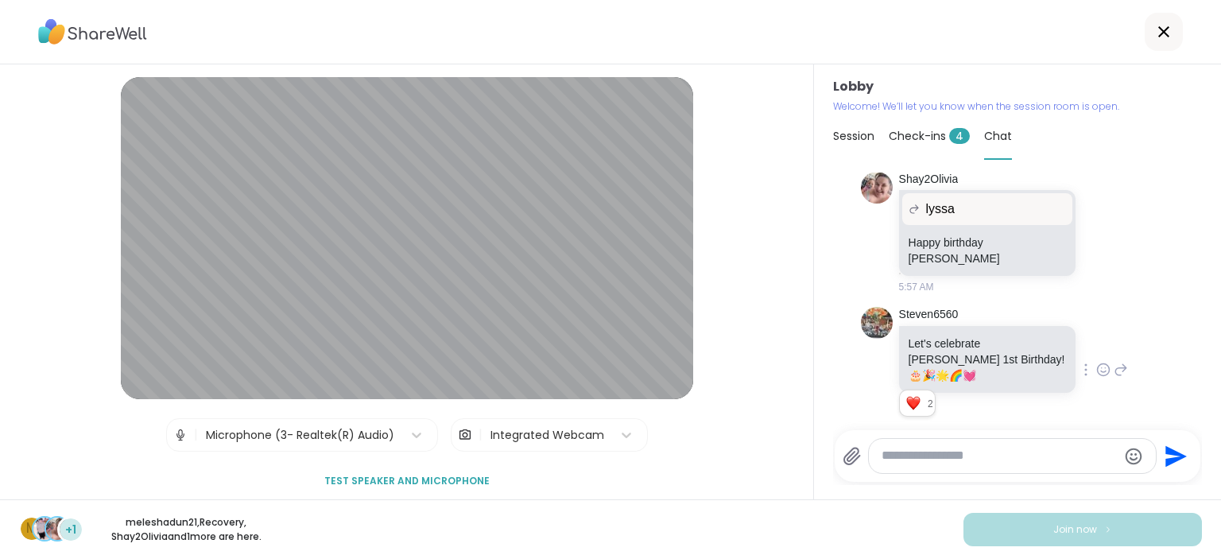
click at [855, 135] on span "Session" at bounding box center [853, 136] width 41 height 16
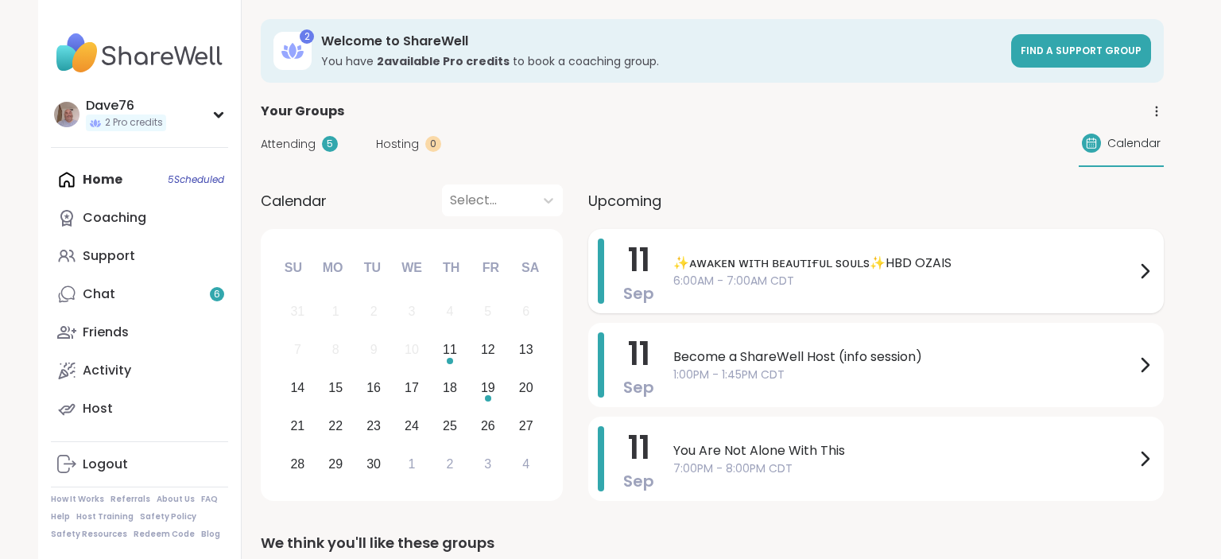
click at [959, 278] on span "6:00AM - 7:00AM CDT" at bounding box center [904, 281] width 462 height 17
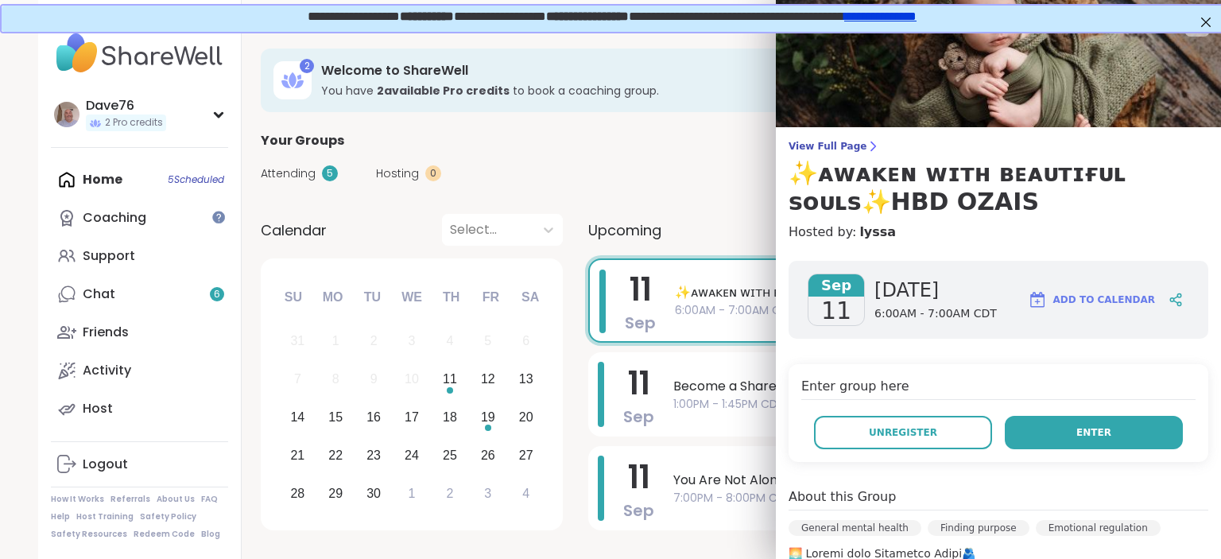
click at [1104, 437] on span "Enter" at bounding box center [1094, 432] width 35 height 14
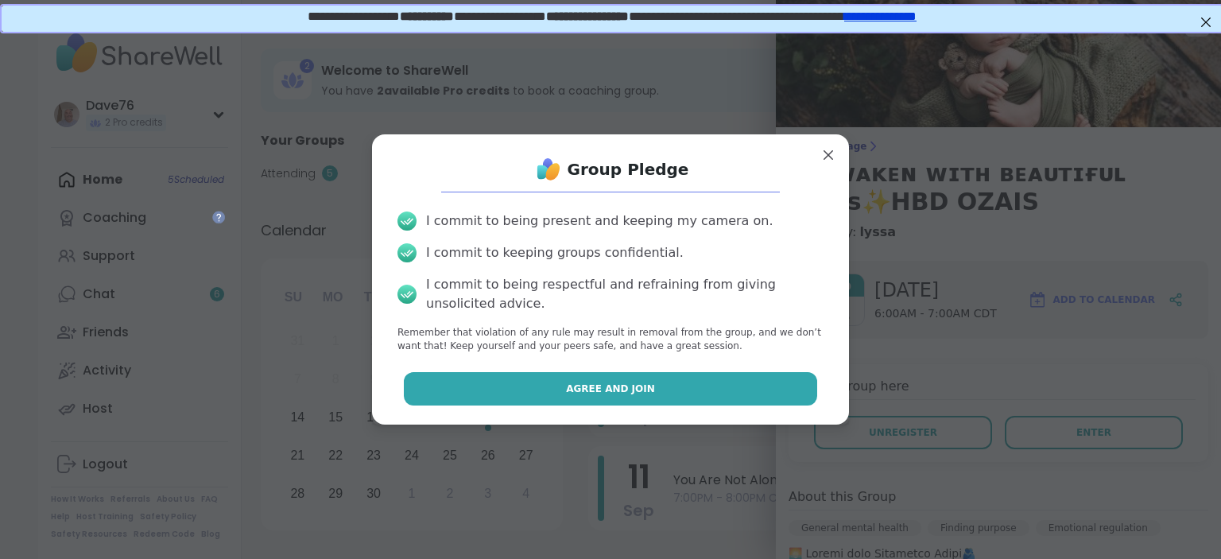
click at [733, 379] on button "Agree and Join" at bounding box center [611, 388] width 414 height 33
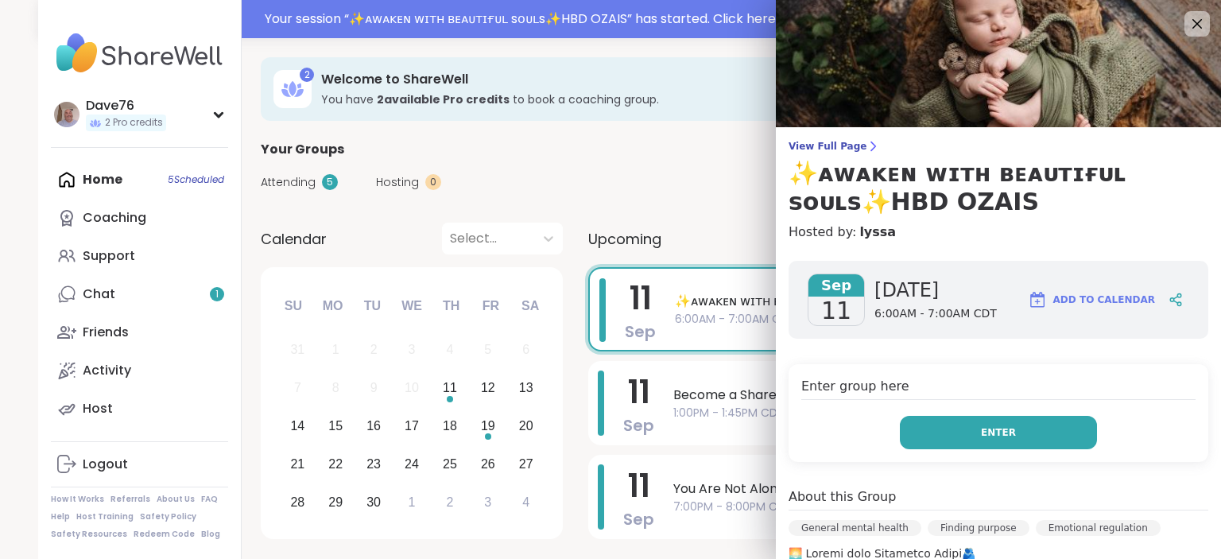
click at [992, 425] on button "Enter" at bounding box center [998, 432] width 197 height 33
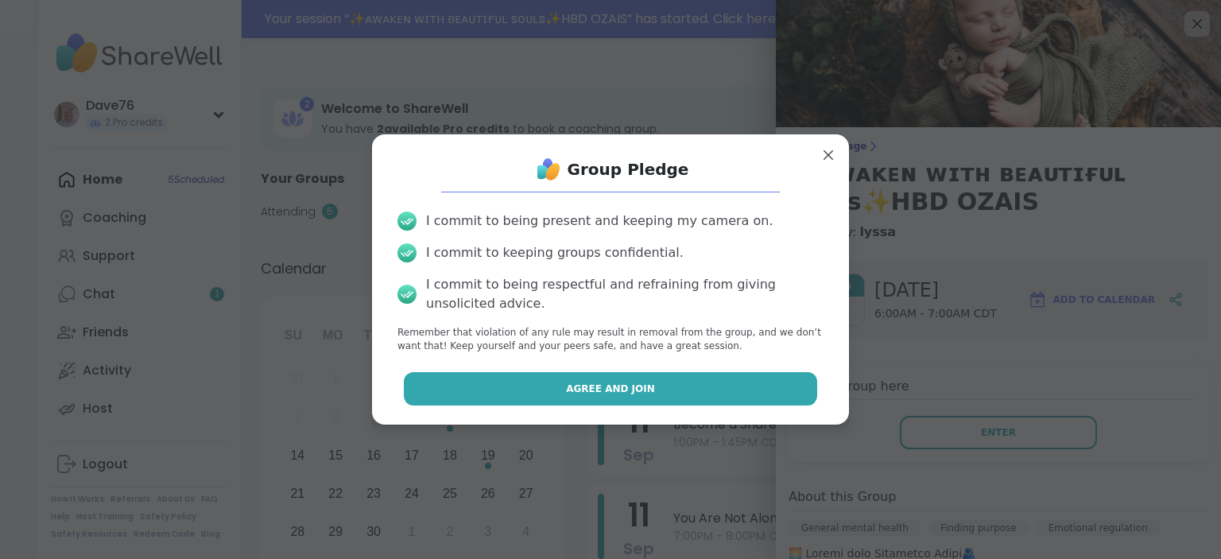
click at [766, 390] on button "Agree and Join" at bounding box center [611, 388] width 414 height 33
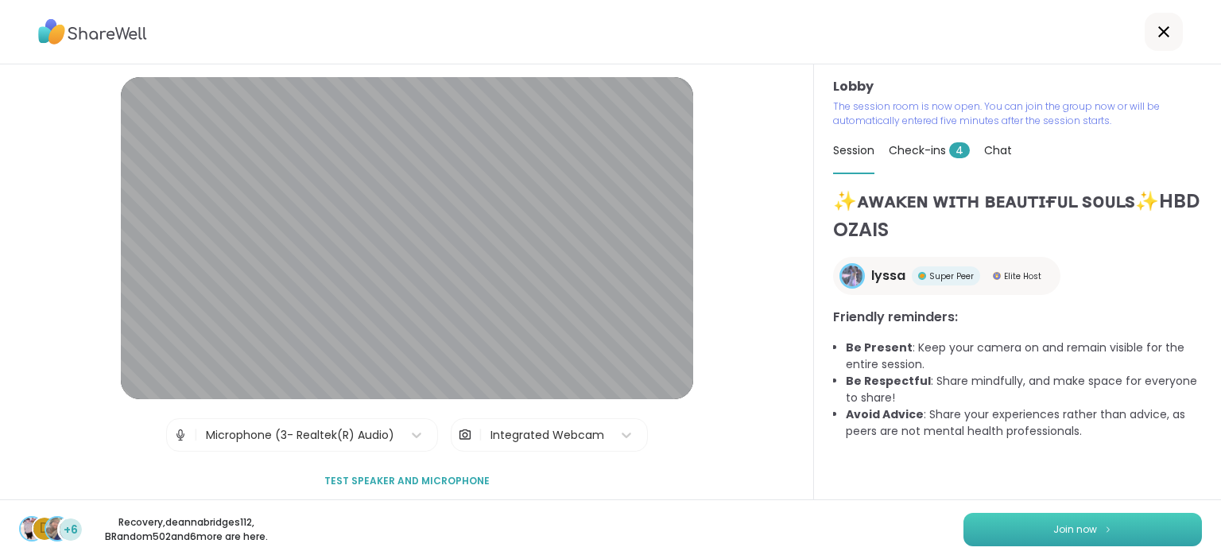
click at [1102, 526] on button "Join now" at bounding box center [1083, 529] width 239 height 33
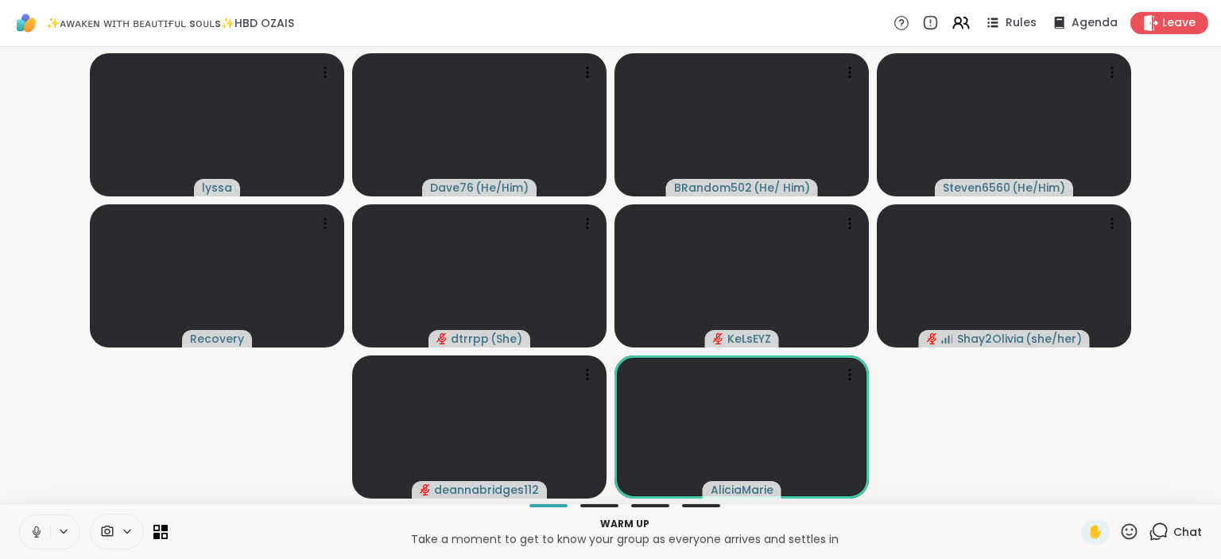
click at [34, 530] on icon at bounding box center [36, 529] width 4 height 7
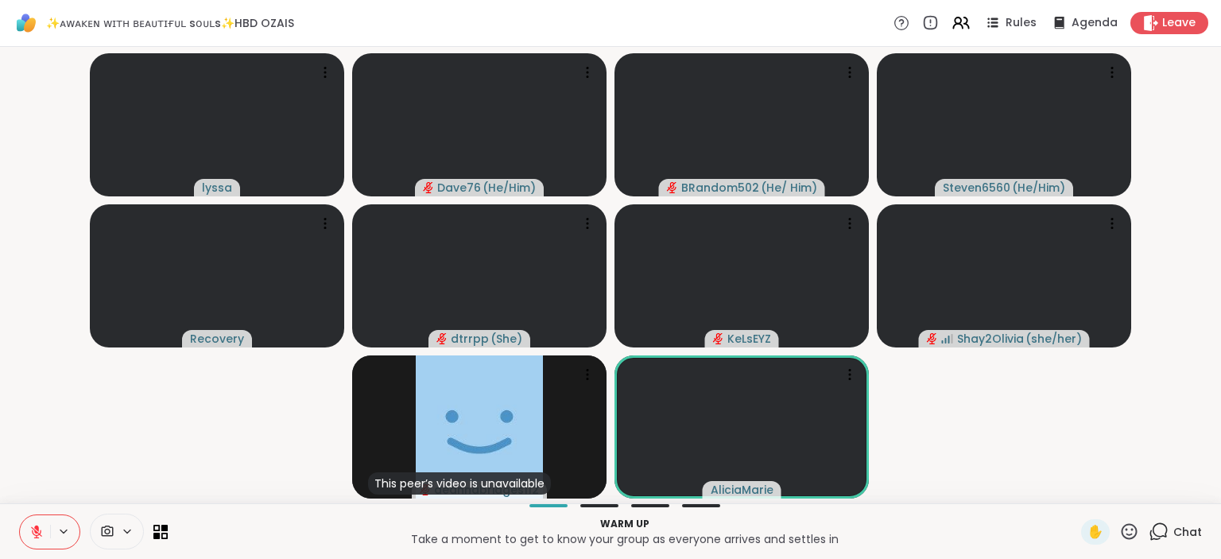
click at [1181, 521] on div "Chat" at bounding box center [1175, 531] width 53 height 25
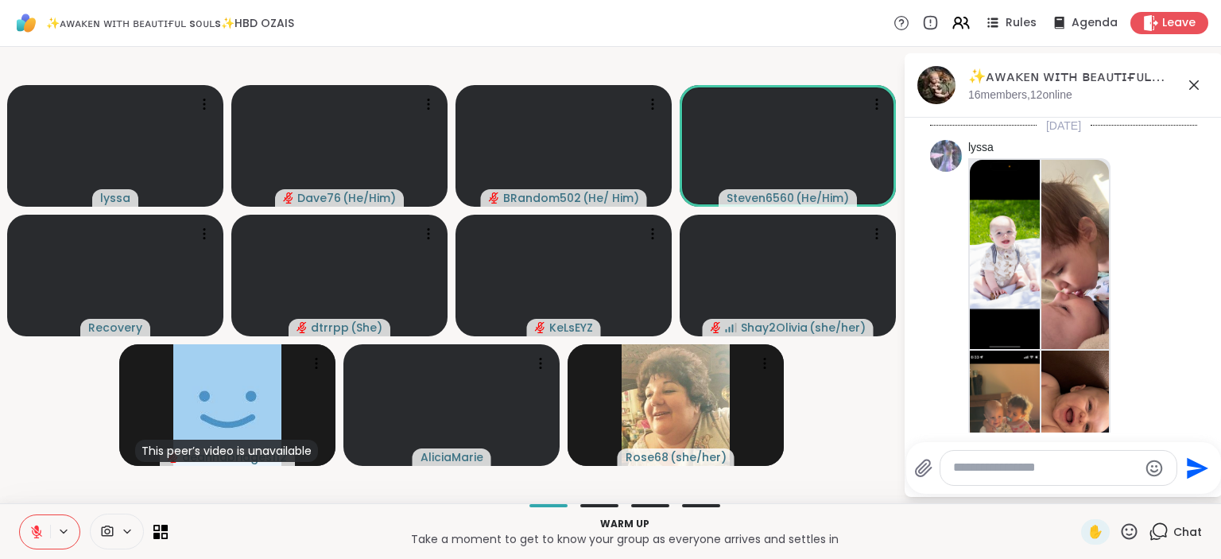
scroll to position [2827, 0]
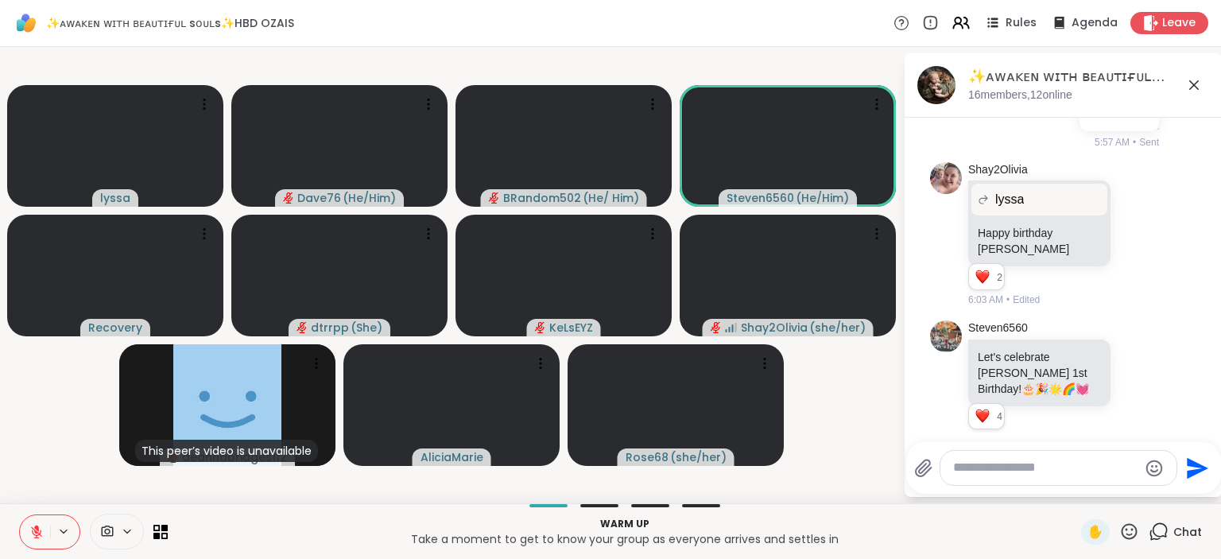
click at [920, 469] on icon at bounding box center [923, 468] width 19 height 19
click at [0, 0] on input "file" at bounding box center [0, 0] width 0 height 0
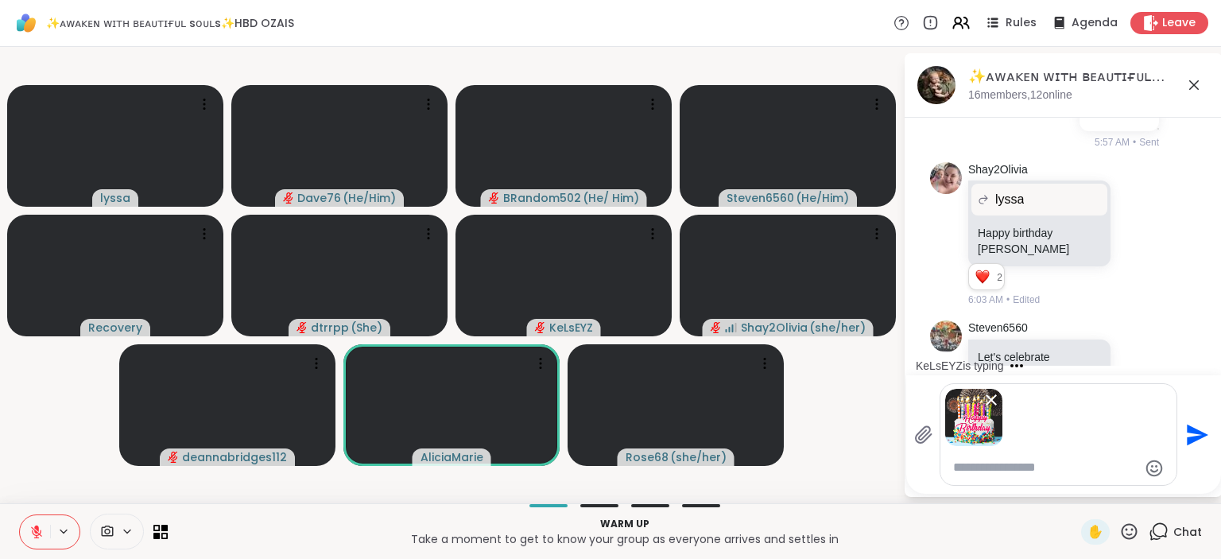
click at [1031, 464] on textarea "Type your message" at bounding box center [1045, 468] width 185 height 17
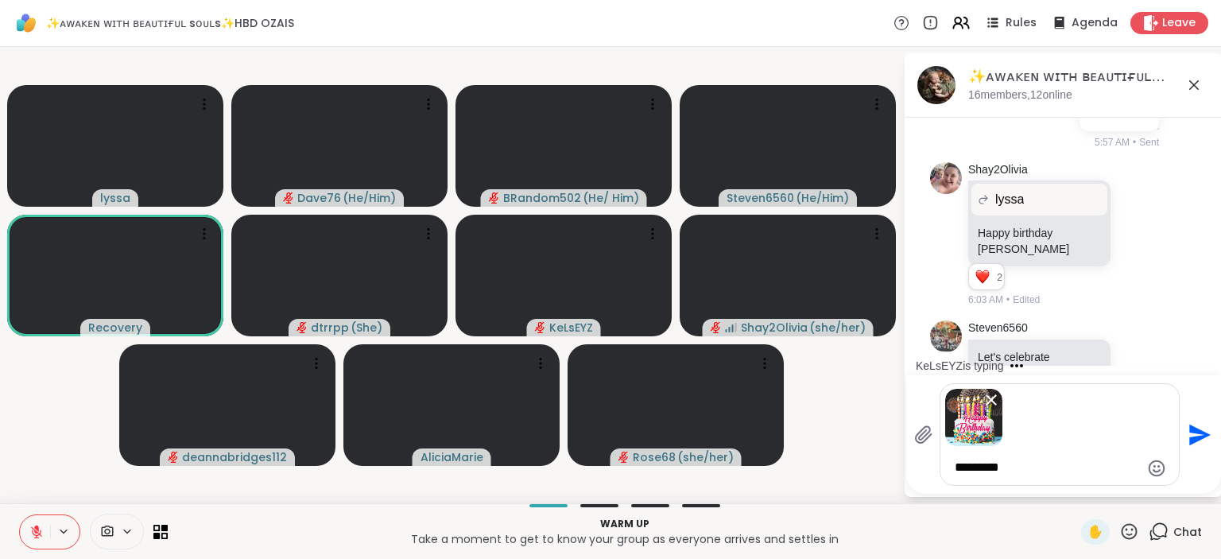
type textarea "*********"
click at [1196, 433] on icon "Send" at bounding box center [1199, 434] width 21 height 21
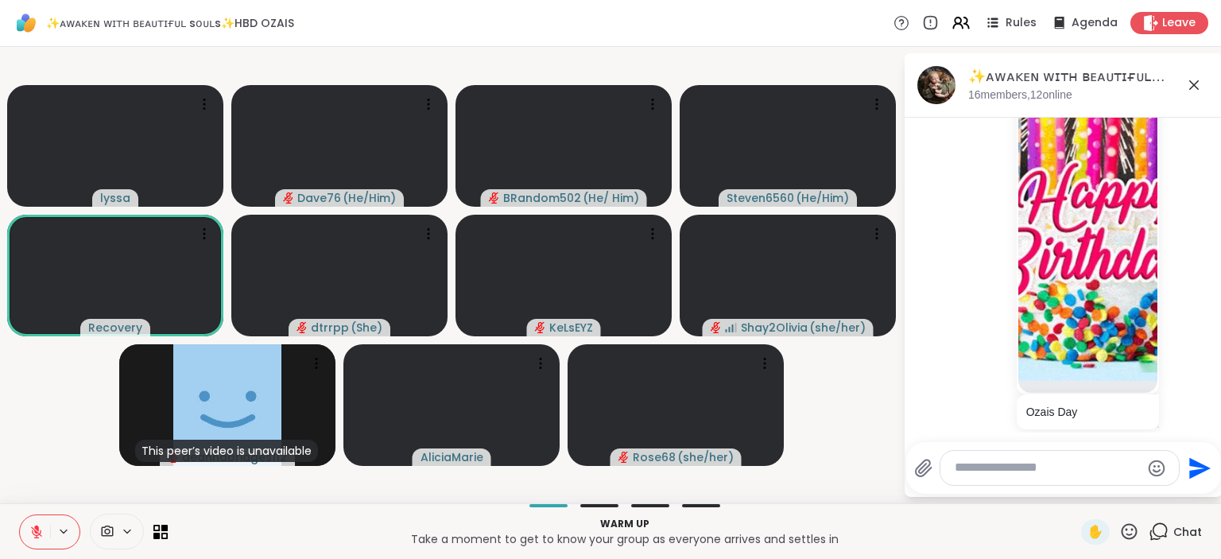
scroll to position [3328, 0]
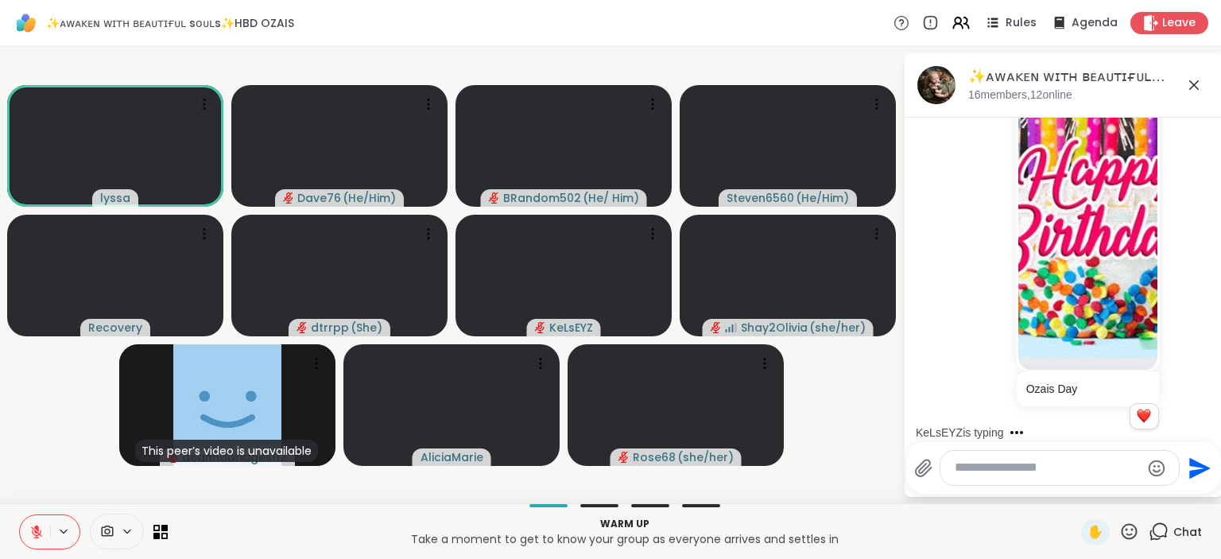
click at [994, 469] on textarea "Type your message" at bounding box center [1047, 468] width 185 height 17
click at [30, 535] on icon at bounding box center [36, 532] width 14 height 14
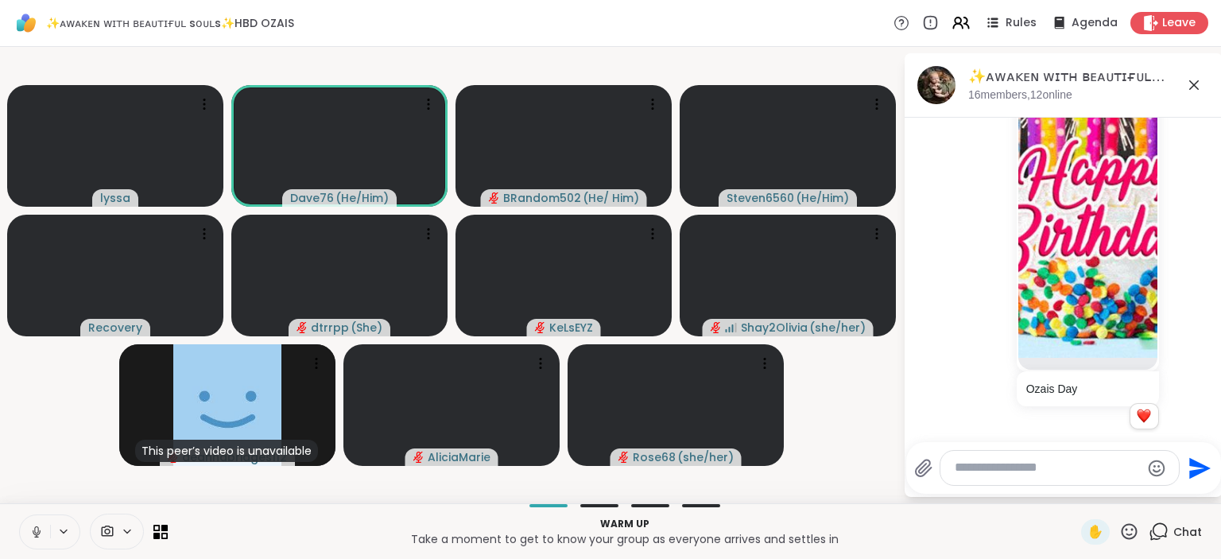
click at [30, 535] on icon at bounding box center [36, 532] width 14 height 14
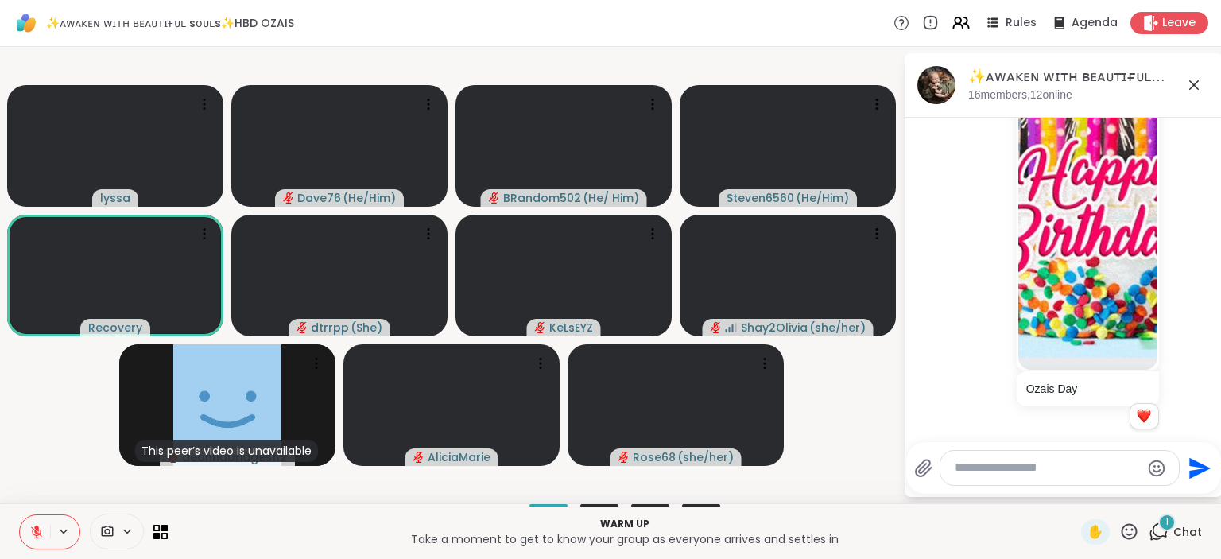
scroll to position [3476, 0]
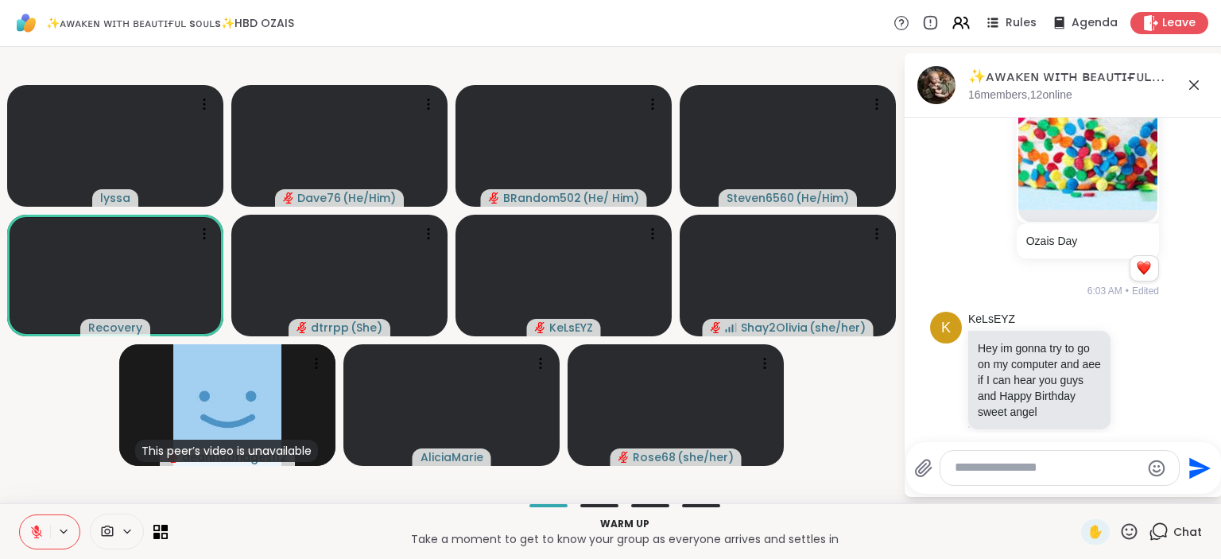
click at [1029, 472] on textarea "Type your message" at bounding box center [1047, 468] width 185 height 17
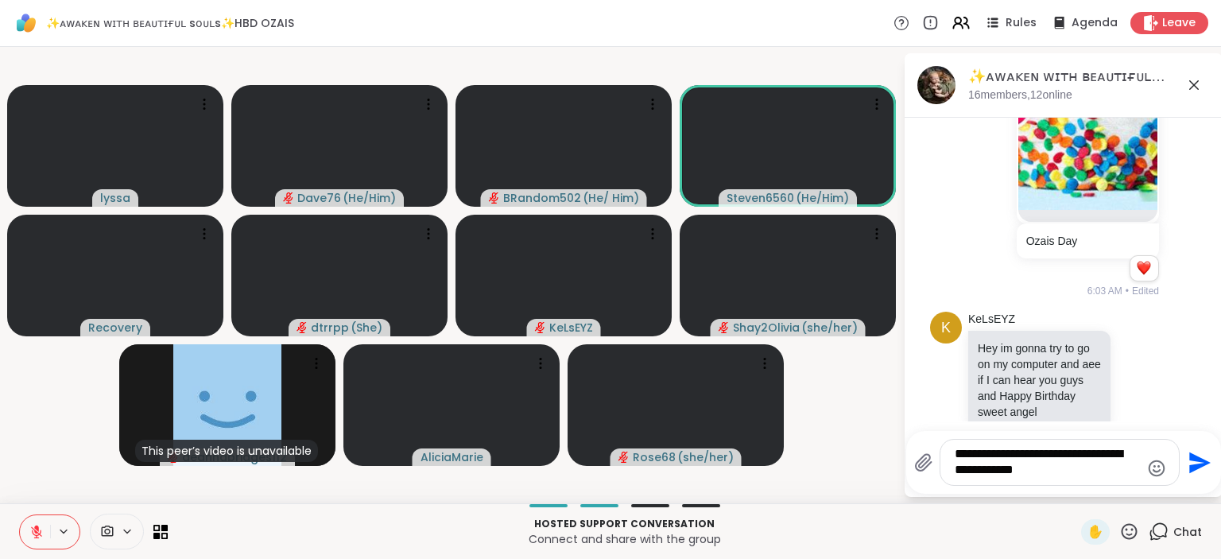
scroll to position [3510, 0]
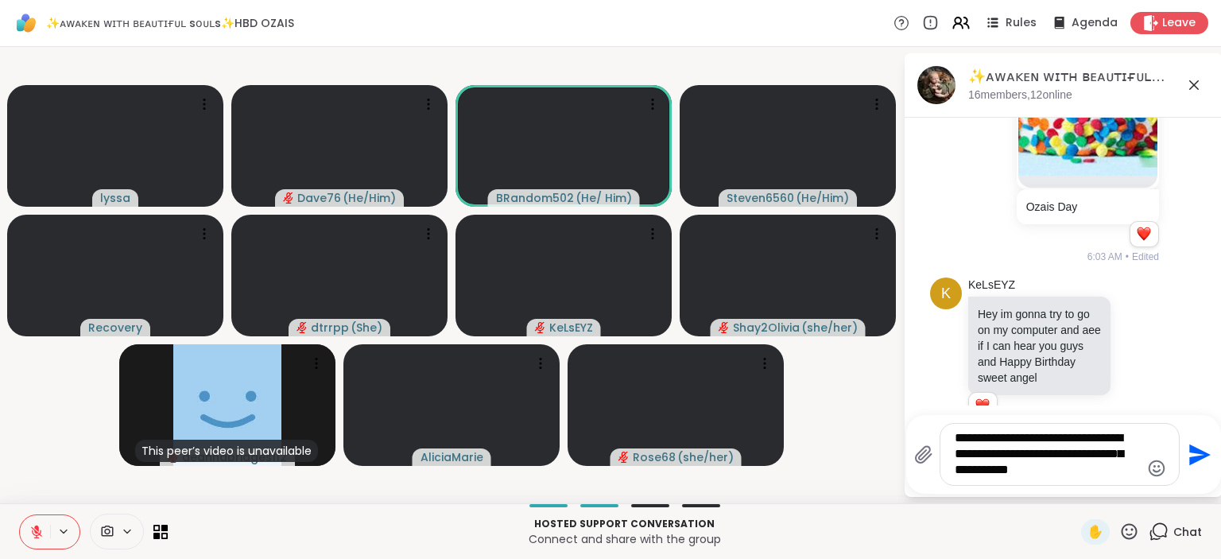
type textarea "**********"
click at [1204, 448] on icon "Send" at bounding box center [1197, 454] width 25 height 25
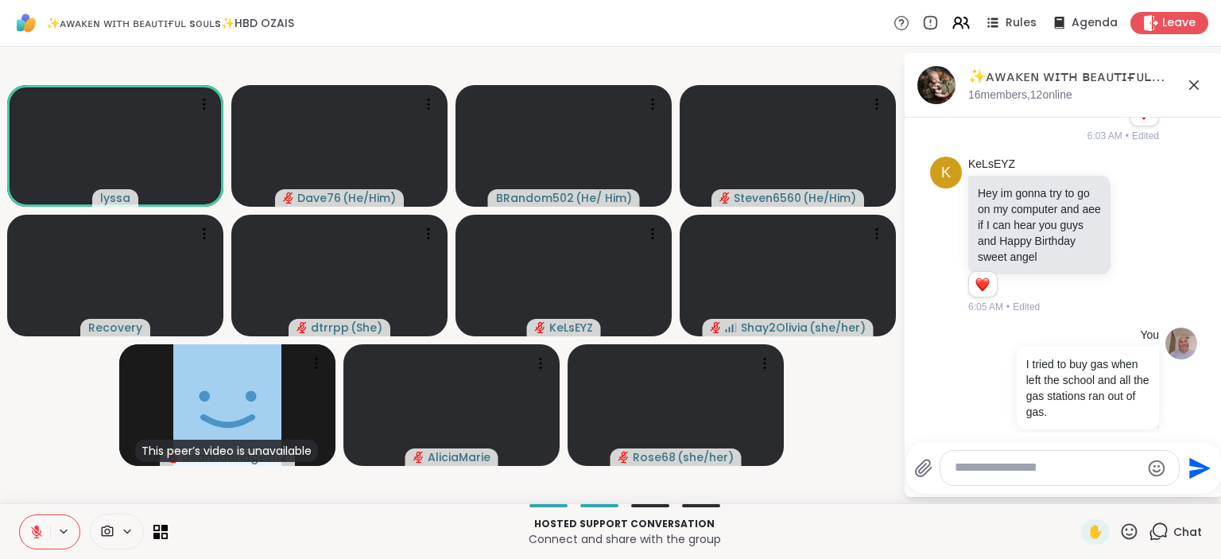
scroll to position [3654, 0]
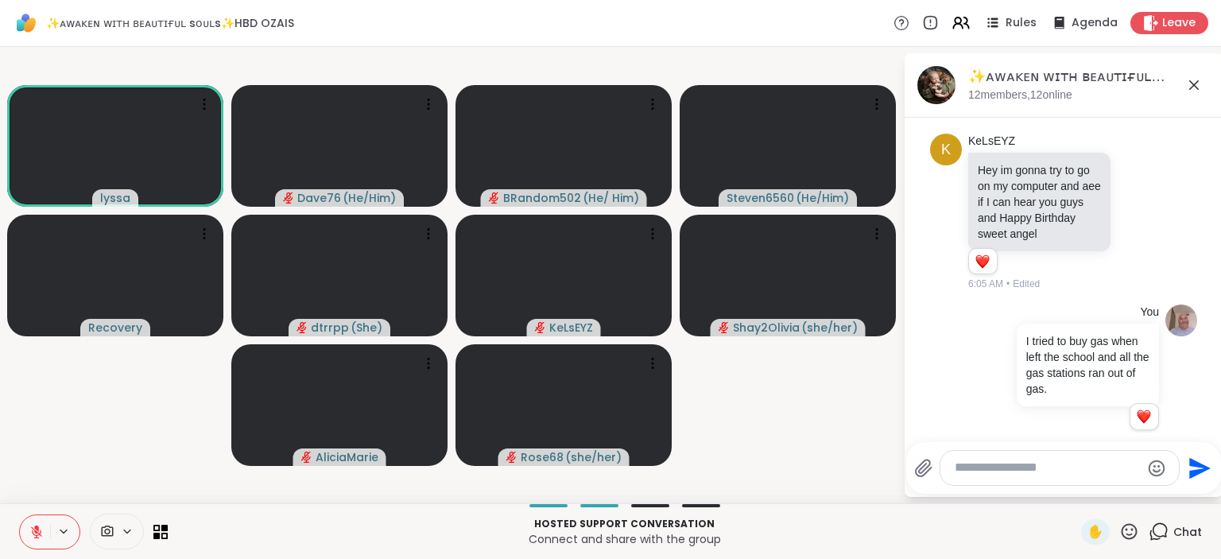
click at [1067, 469] on textarea "Type your message" at bounding box center [1047, 468] width 185 height 17
type textarea "*"
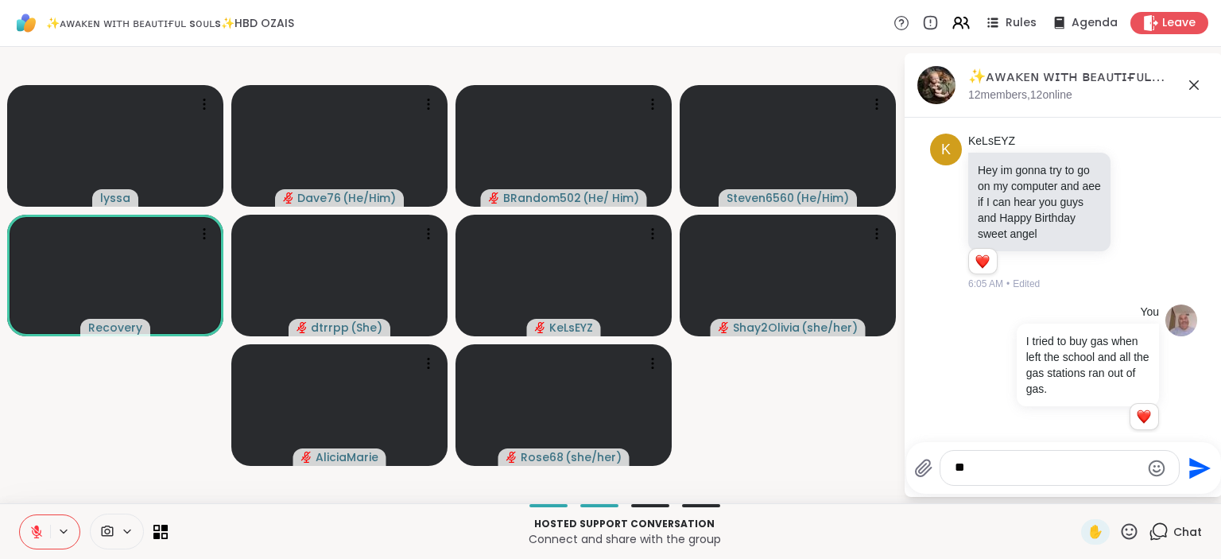
type textarea "*"
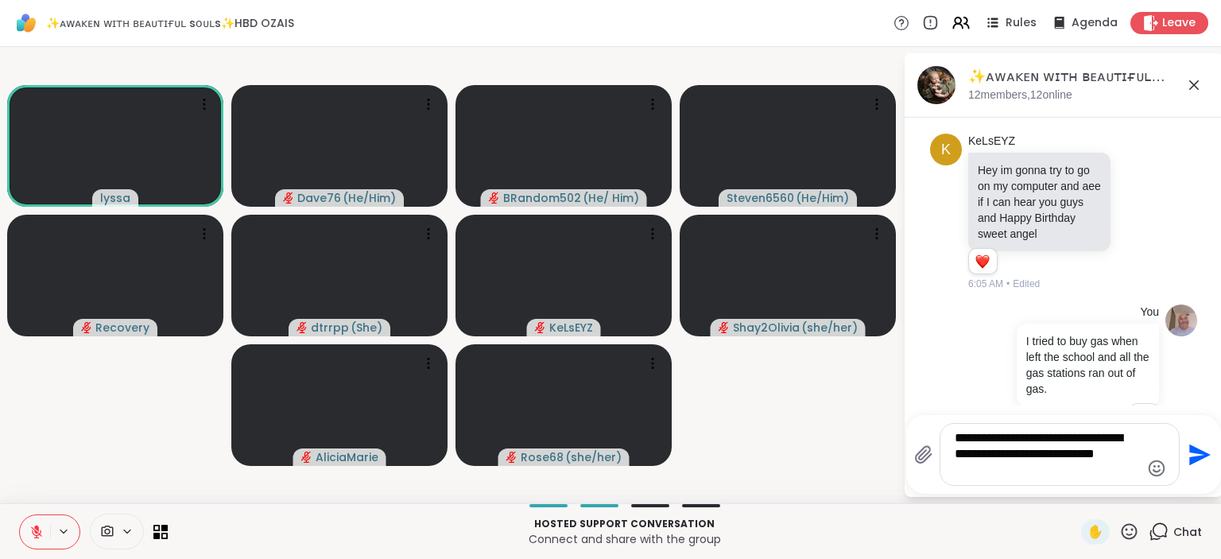
click at [1057, 456] on textarea "**********" at bounding box center [1047, 454] width 185 height 48
type textarea "**********"
click at [1190, 456] on icon "Send" at bounding box center [1197, 454] width 25 height 25
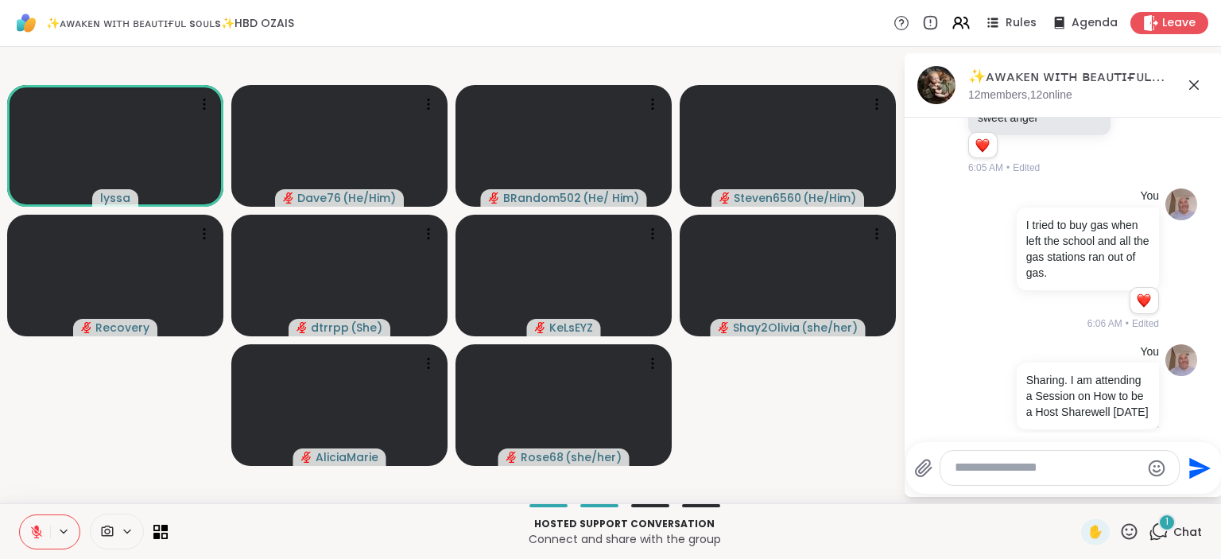
scroll to position [3854, 0]
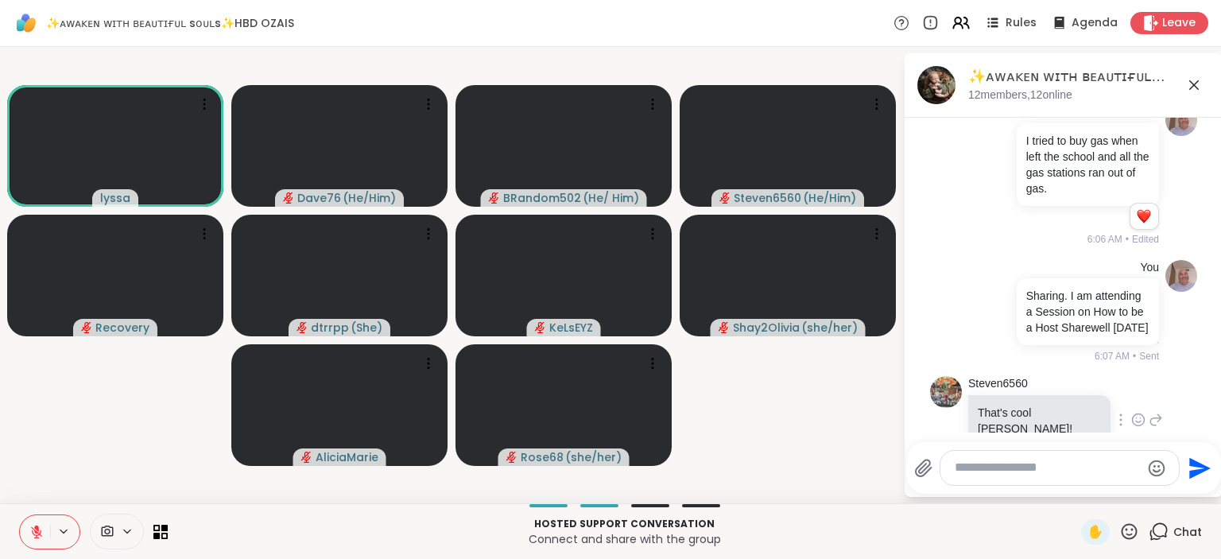
click at [1131, 412] on icon at bounding box center [1138, 420] width 14 height 16
click at [1131, 387] on div "Select Reaction: Heart" at bounding box center [1138, 394] width 14 height 14
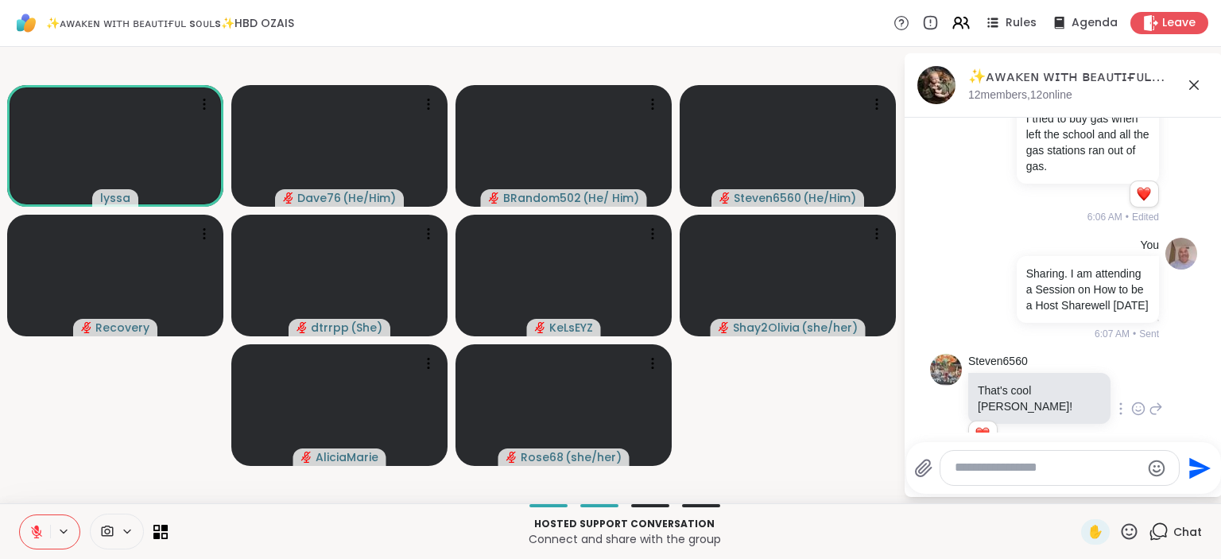
click at [1048, 475] on textarea "Type your message" at bounding box center [1047, 468] width 185 height 17
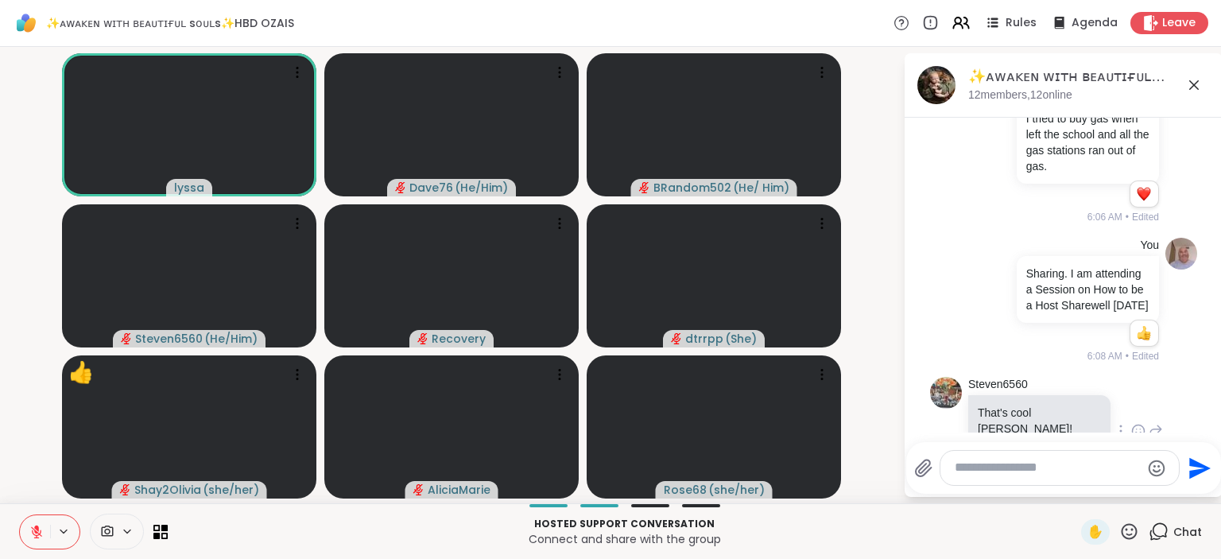
click at [1136, 530] on icon at bounding box center [1129, 532] width 20 height 20
click at [1122, 492] on span "👍" at bounding box center [1118, 489] width 16 height 19
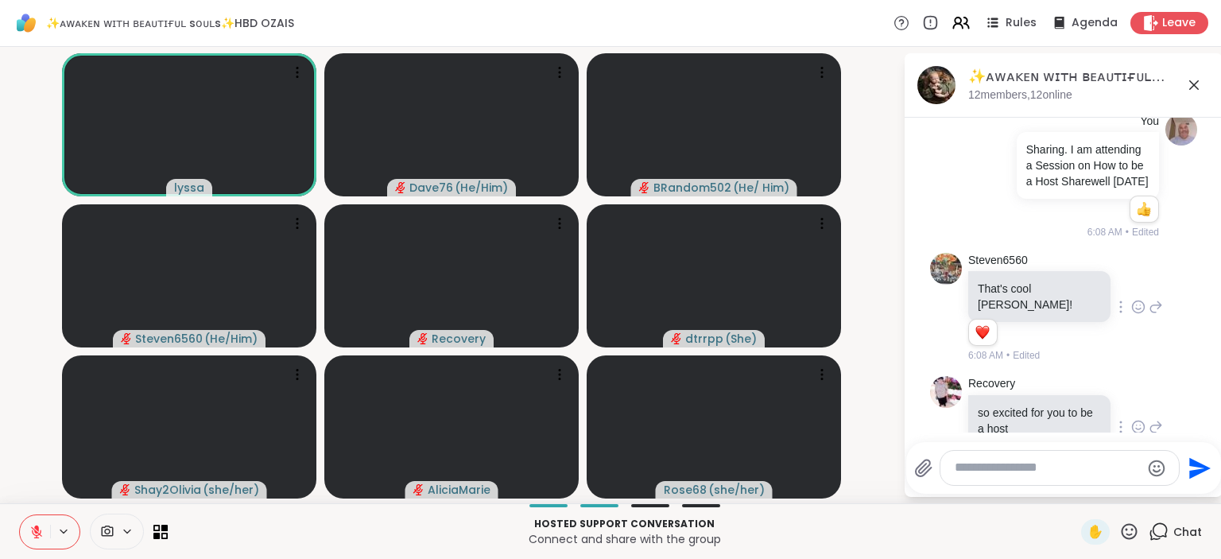
click at [1143, 421] on icon at bounding box center [1139, 427] width 12 height 12
click at [1017, 394] on div "Select Reaction: Heart" at bounding box center [1012, 401] width 14 height 14
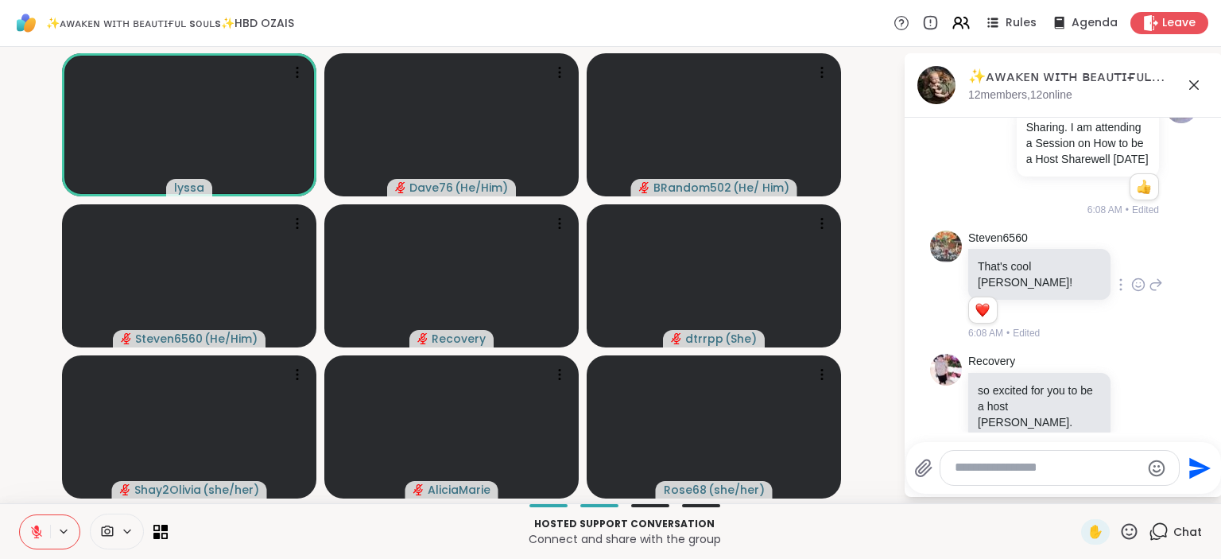
click at [1023, 463] on textarea "Type your message" at bounding box center [1047, 468] width 185 height 17
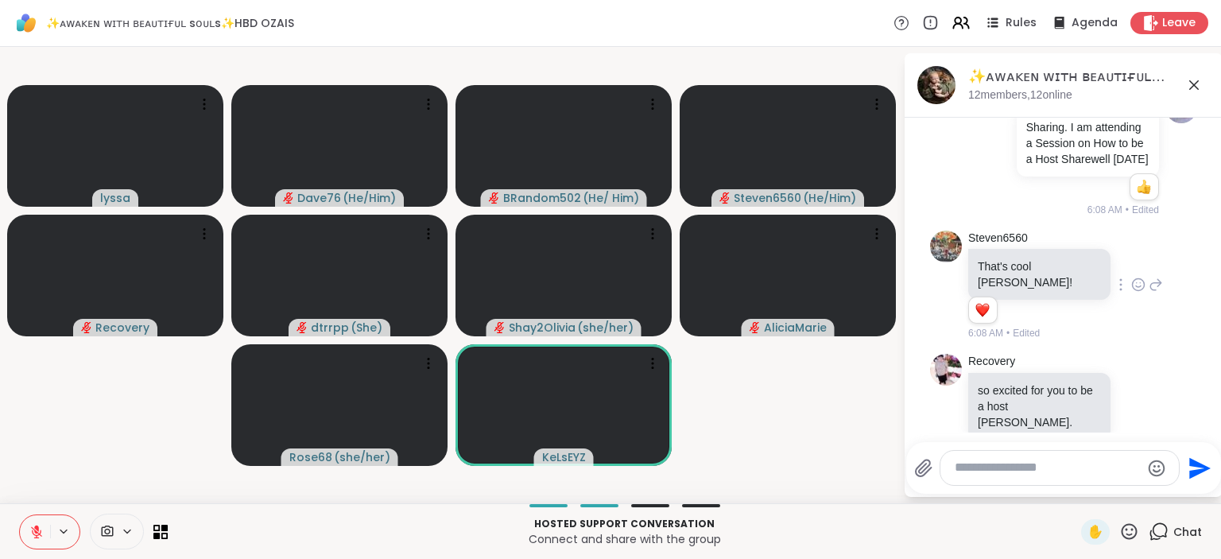
click at [1131, 528] on icon at bounding box center [1129, 532] width 20 height 20
click at [1078, 496] on span "❤️" at bounding box center [1083, 489] width 16 height 19
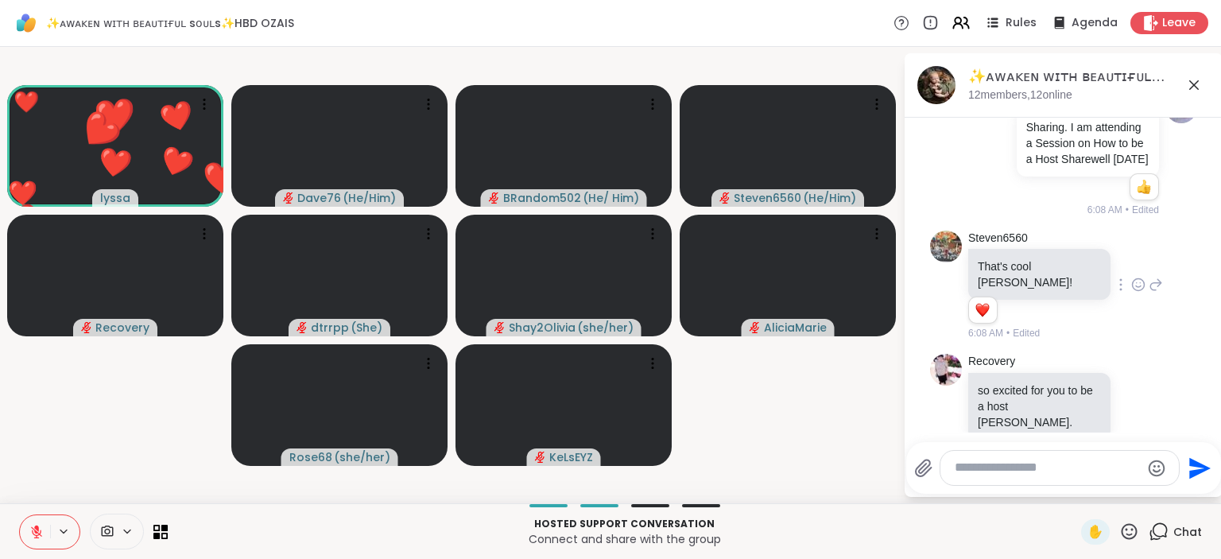
click at [1053, 465] on textarea "Type your message" at bounding box center [1047, 468] width 185 height 17
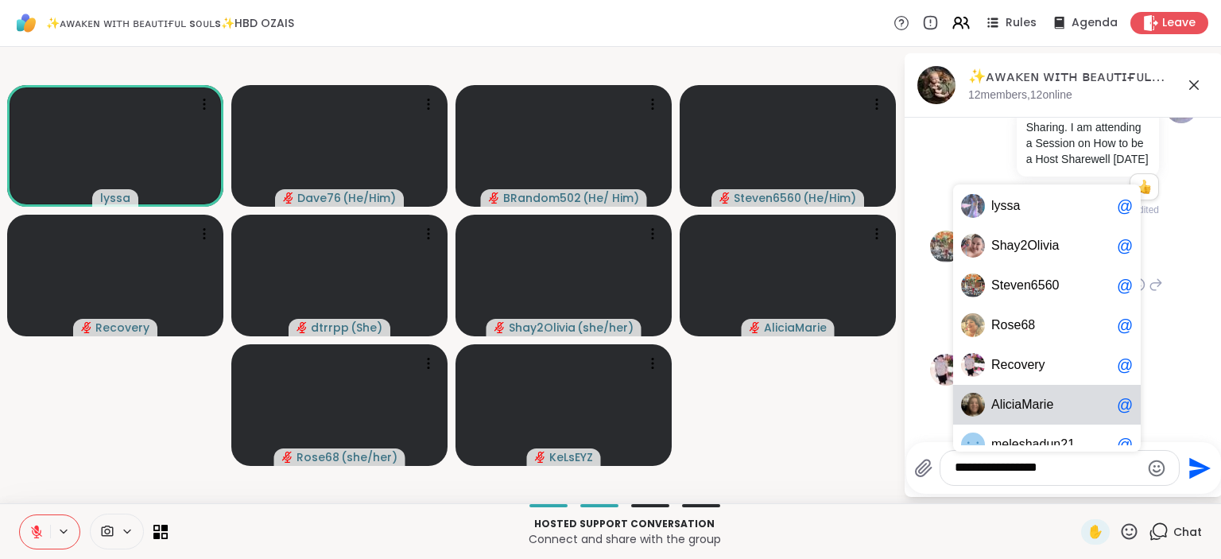
scroll to position [0, 0]
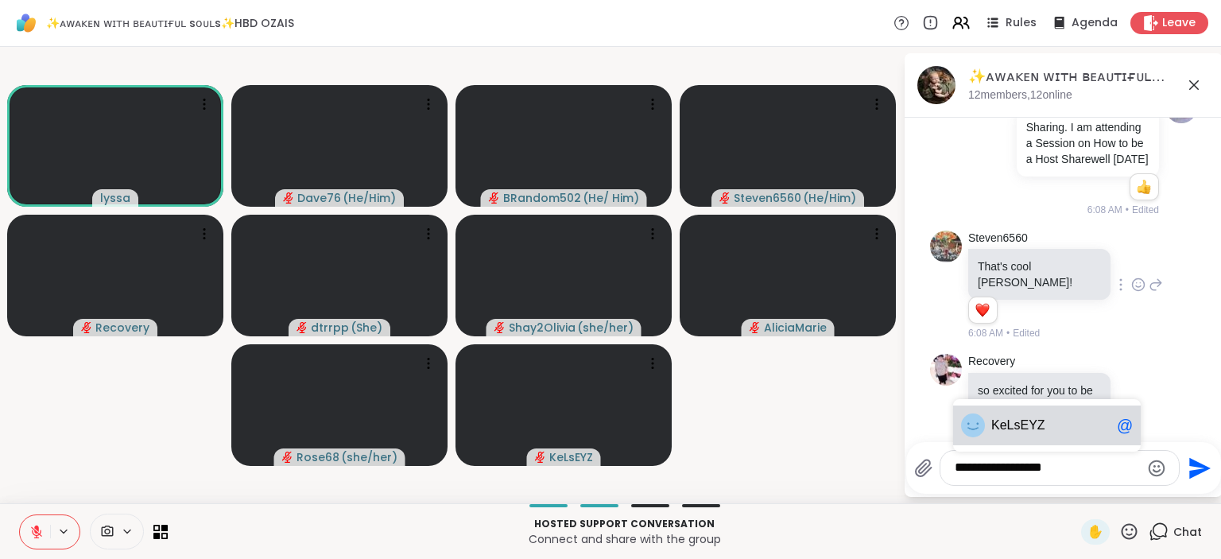
click at [1057, 430] on span "K eLsEYZ" at bounding box center [1050, 425] width 119 height 16
type textarea "**********"
click at [1201, 468] on icon "Send" at bounding box center [1197, 468] width 25 height 25
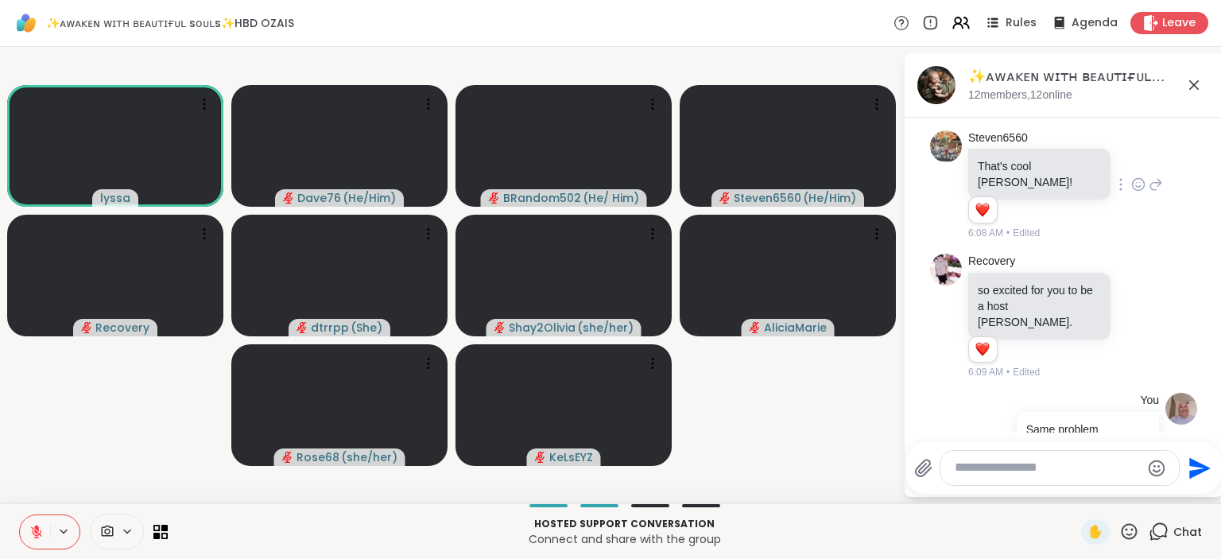
click at [1126, 533] on icon at bounding box center [1129, 532] width 20 height 20
click at [1085, 496] on span "❤️" at bounding box center [1083, 489] width 16 height 19
click at [1129, 530] on icon at bounding box center [1130, 531] width 16 height 16
click at [1082, 495] on span "❤️" at bounding box center [1083, 489] width 16 height 19
click at [1128, 525] on icon at bounding box center [1130, 531] width 16 height 16
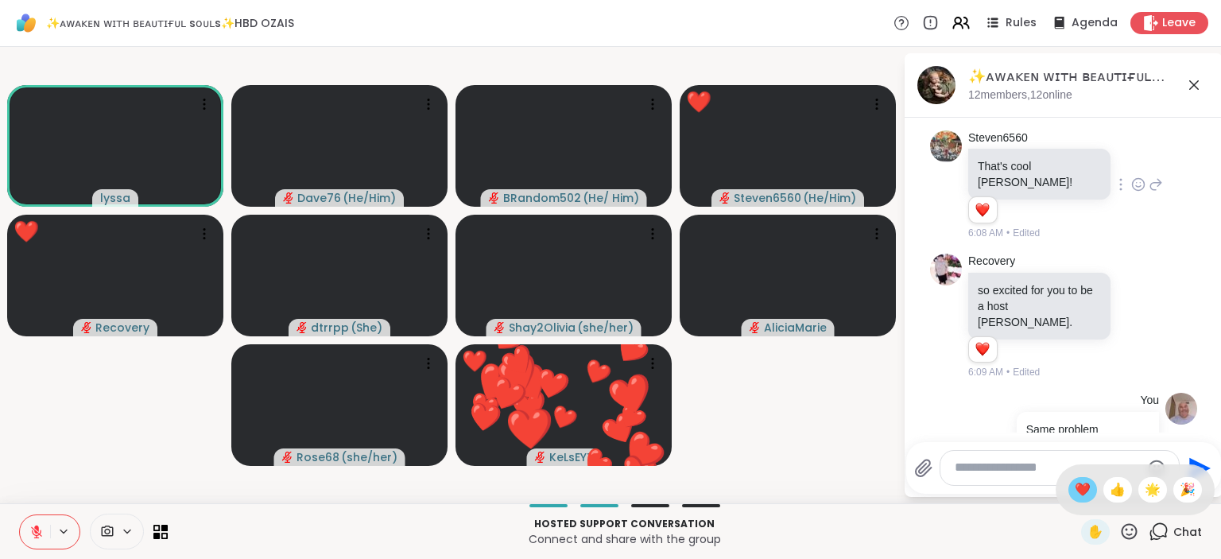
click at [1078, 490] on span "❤️" at bounding box center [1083, 489] width 16 height 19
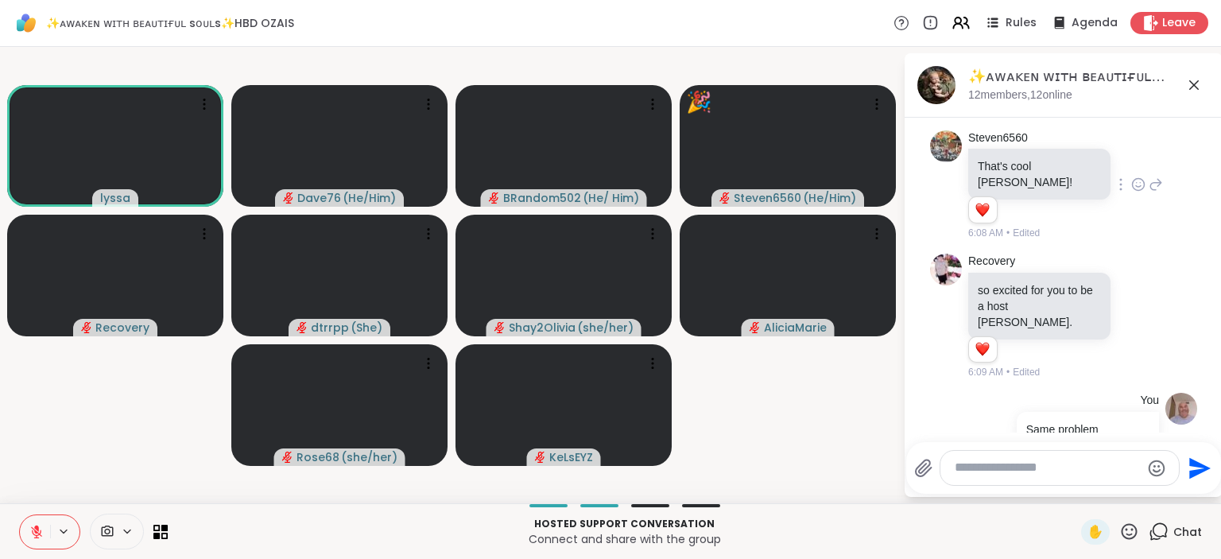
click at [1128, 531] on icon at bounding box center [1130, 531] width 16 height 16
click at [1190, 488] on span "🎉" at bounding box center [1188, 489] width 16 height 19
click at [1132, 533] on icon at bounding box center [1129, 532] width 20 height 20
click at [1154, 495] on span "🌟" at bounding box center [1153, 489] width 16 height 19
click at [1134, 532] on icon at bounding box center [1129, 532] width 20 height 20
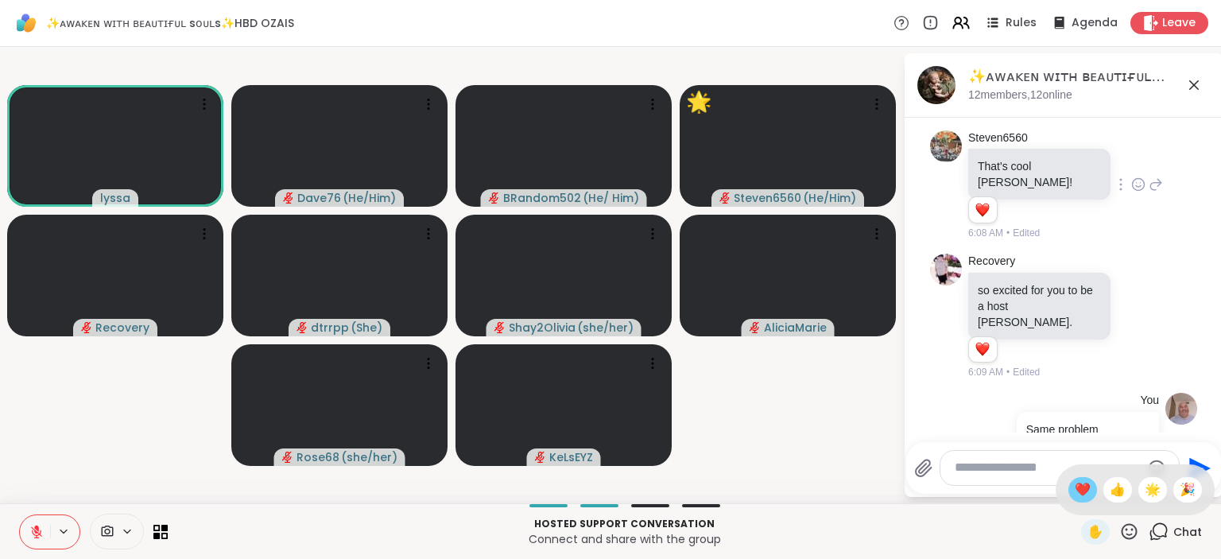
click at [1081, 494] on span "❤️" at bounding box center [1083, 489] width 16 height 19
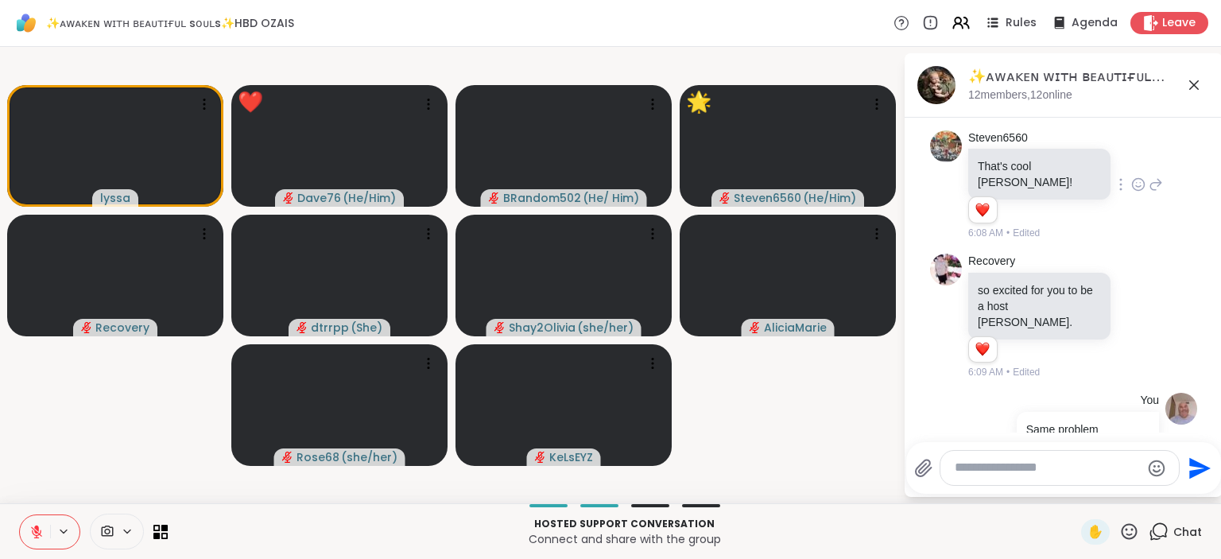
click at [1139, 531] on icon at bounding box center [1129, 532] width 20 height 20
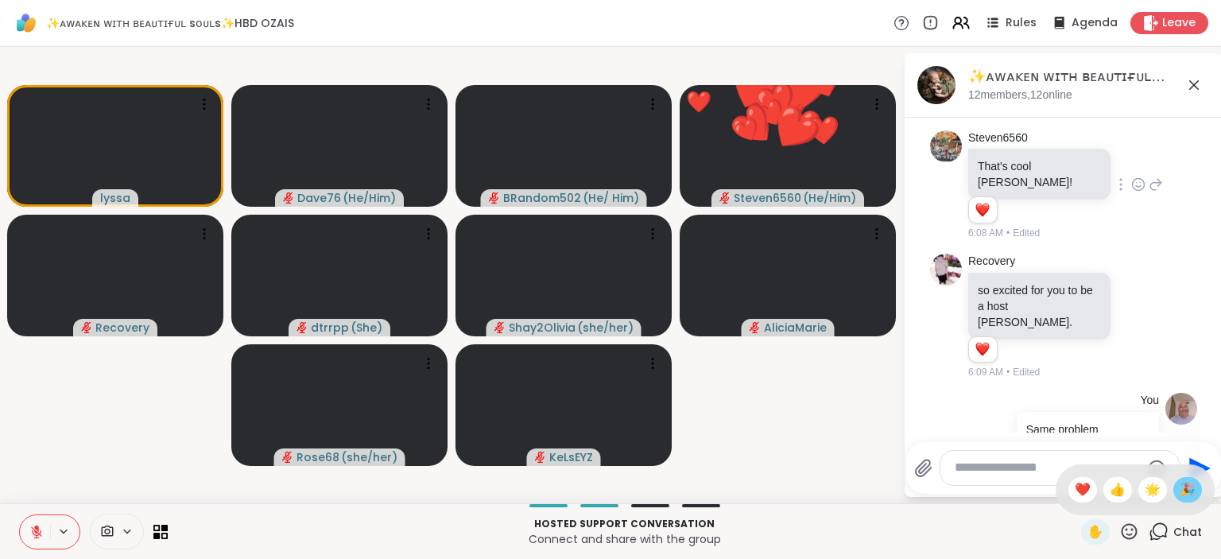
click at [1190, 496] on span "🎉" at bounding box center [1188, 489] width 16 height 19
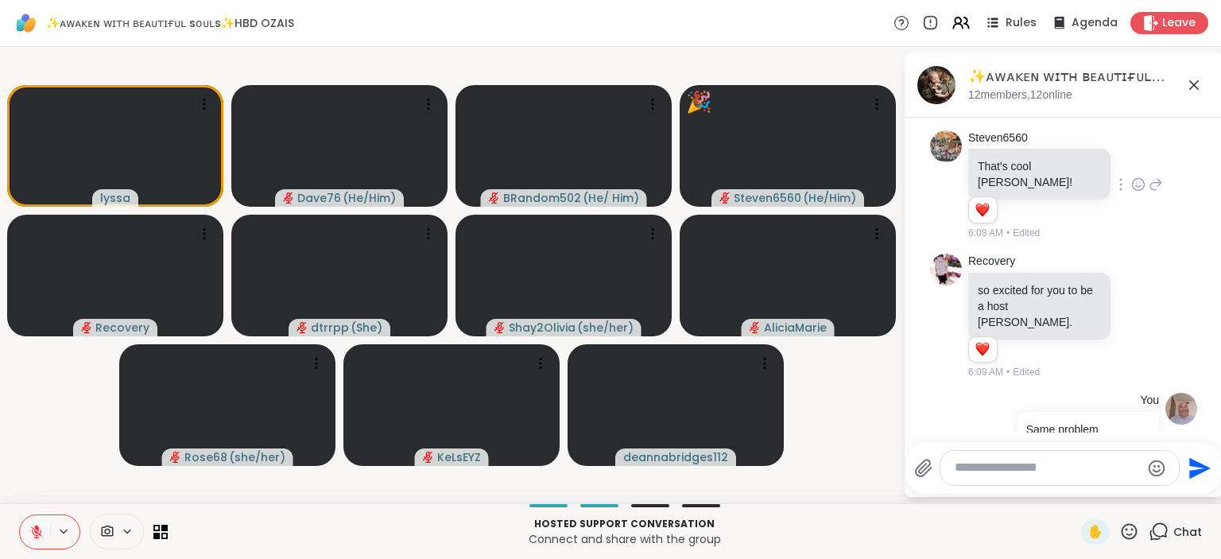
click at [1130, 526] on icon at bounding box center [1129, 532] width 20 height 20
click at [1077, 487] on span "❤️" at bounding box center [1083, 489] width 16 height 19
click at [1131, 539] on icon at bounding box center [1130, 531] width 16 height 16
click at [1188, 495] on span "🎉" at bounding box center [1188, 489] width 16 height 19
click at [1123, 533] on icon at bounding box center [1130, 531] width 16 height 16
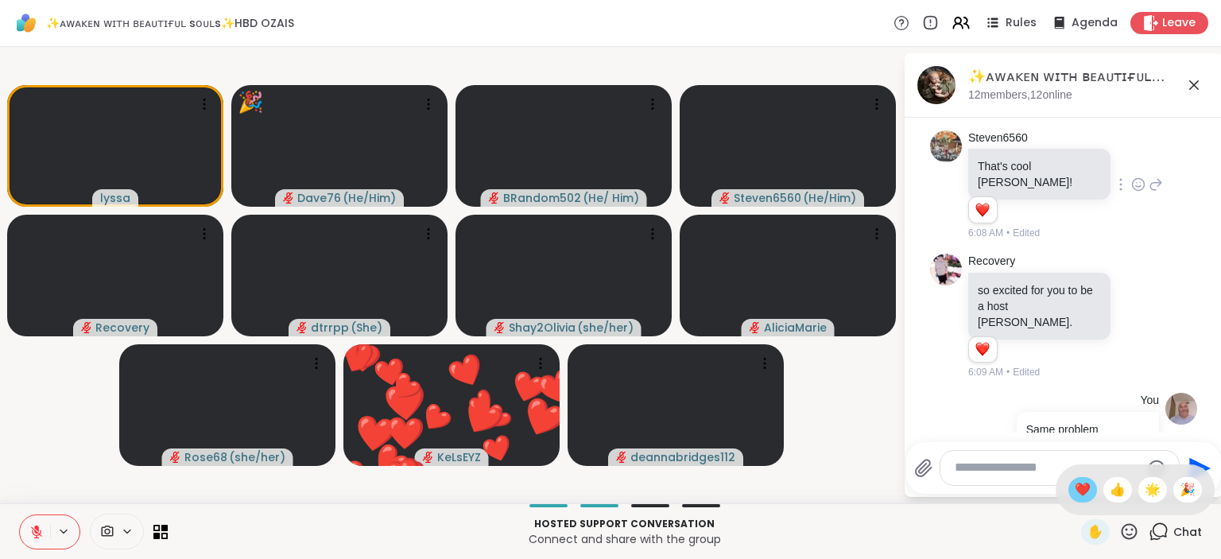
click at [1069, 495] on div "❤️" at bounding box center [1083, 489] width 29 height 25
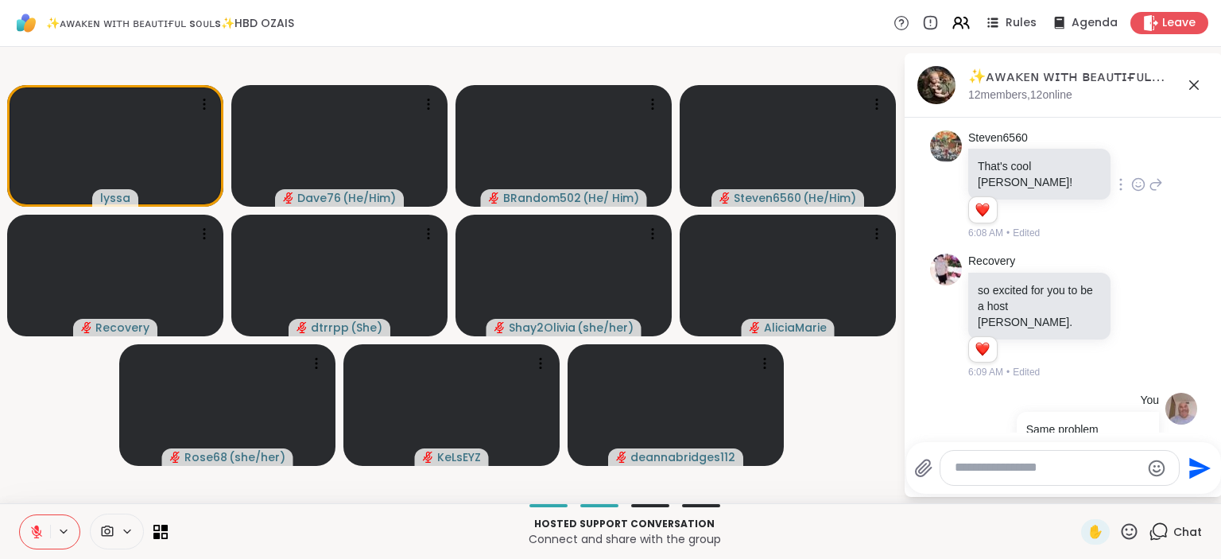
click at [1129, 533] on icon at bounding box center [1129, 532] width 20 height 20
click at [1181, 497] on span "🎉" at bounding box center [1188, 489] width 16 height 19
click at [1134, 527] on icon at bounding box center [1129, 532] width 20 height 20
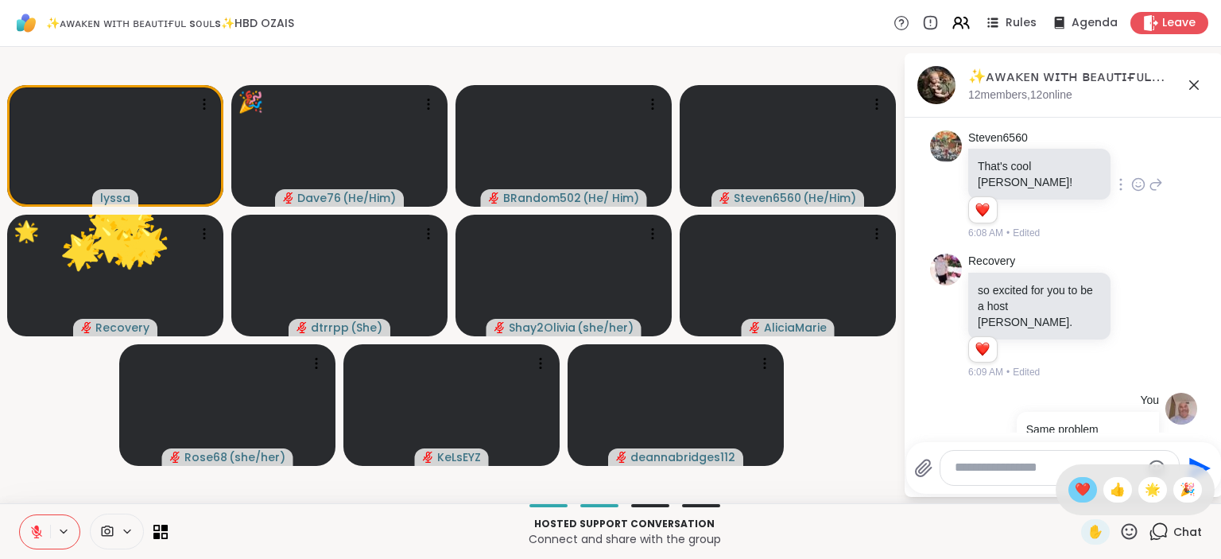
click at [1080, 487] on span "❤️" at bounding box center [1083, 489] width 16 height 19
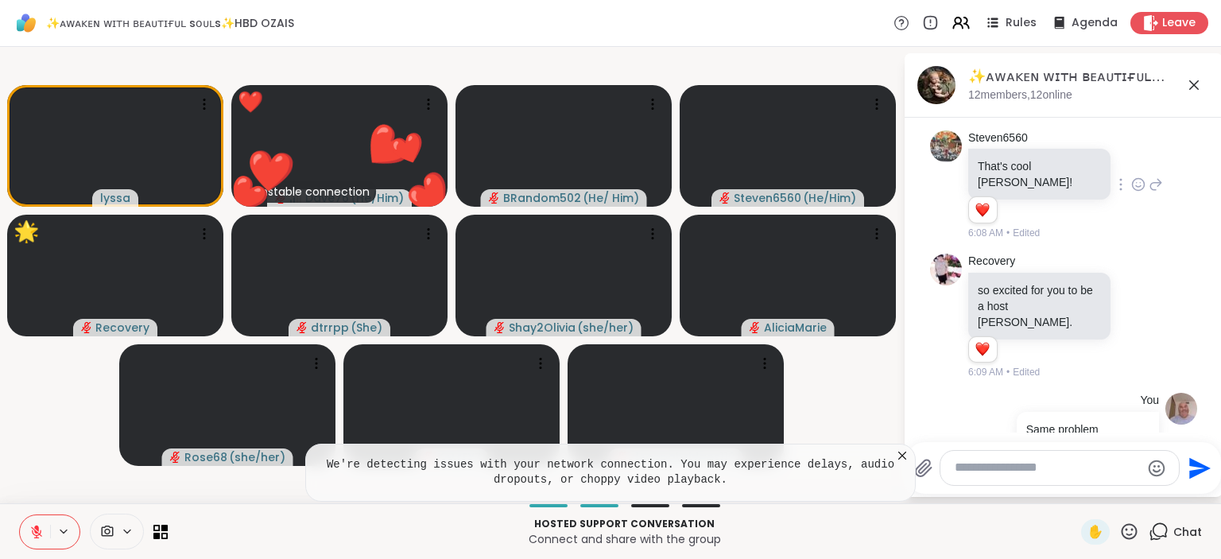
click at [1127, 530] on icon at bounding box center [1130, 531] width 16 height 16
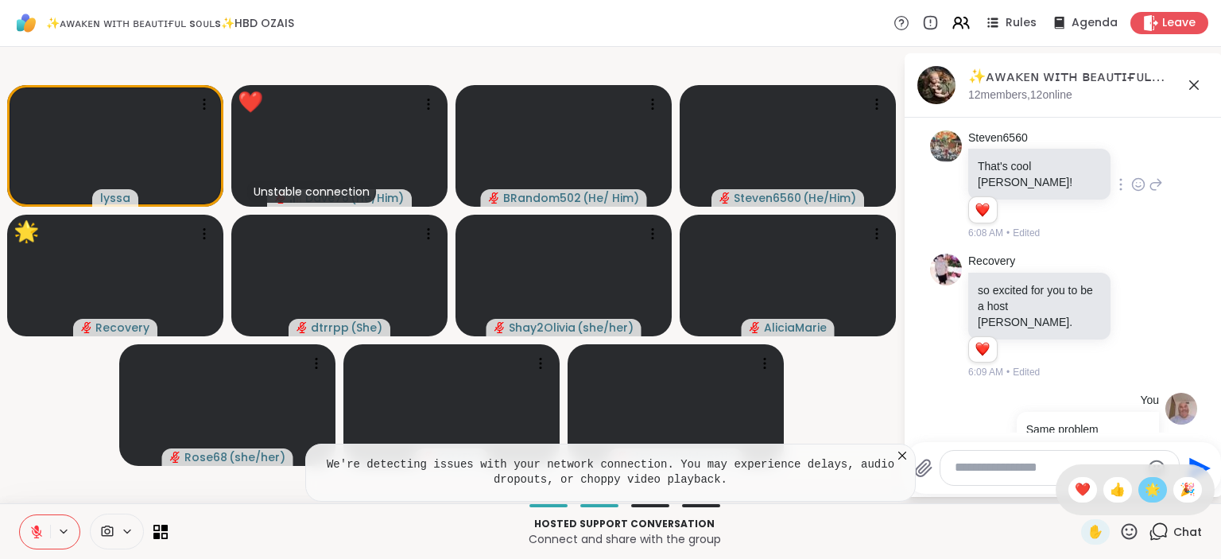
click at [1150, 494] on span "🌟" at bounding box center [1153, 489] width 16 height 19
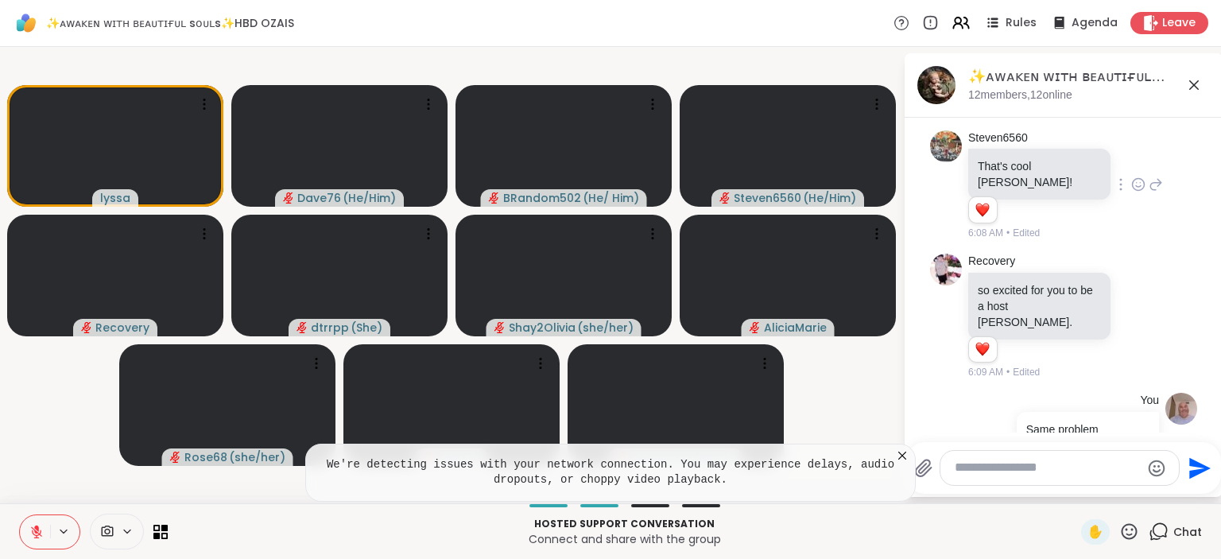
click at [902, 459] on icon at bounding box center [902, 456] width 16 height 16
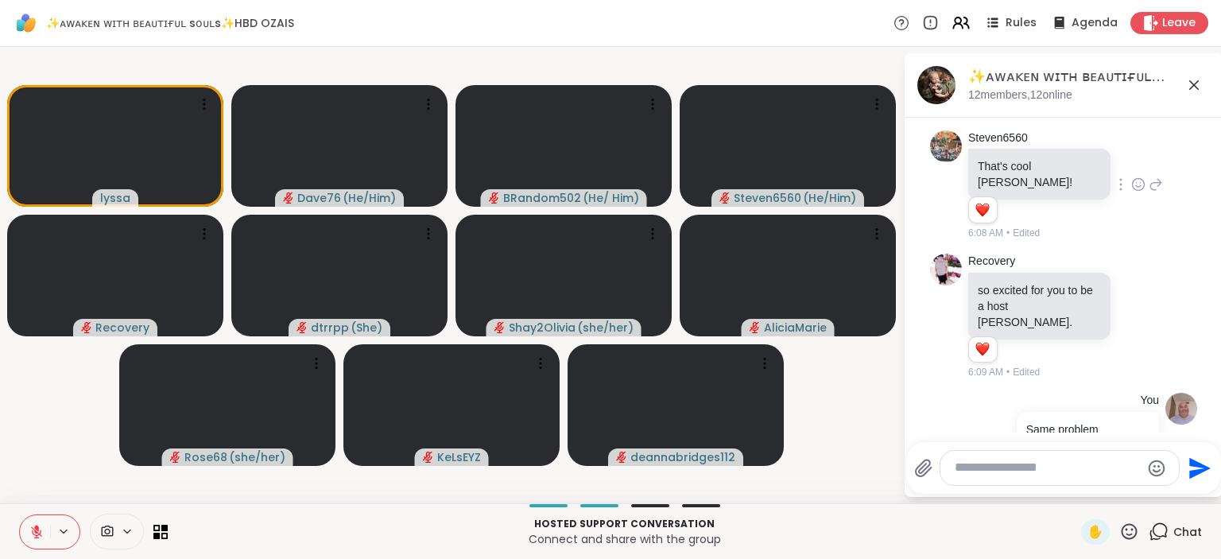
click at [1129, 532] on icon at bounding box center [1129, 532] width 20 height 20
click at [1079, 488] on span "❤️" at bounding box center [1083, 489] width 16 height 19
click at [1122, 531] on icon at bounding box center [1129, 532] width 20 height 20
click at [1193, 485] on span "🎉" at bounding box center [1188, 489] width 16 height 19
click at [1128, 530] on icon at bounding box center [1130, 531] width 16 height 16
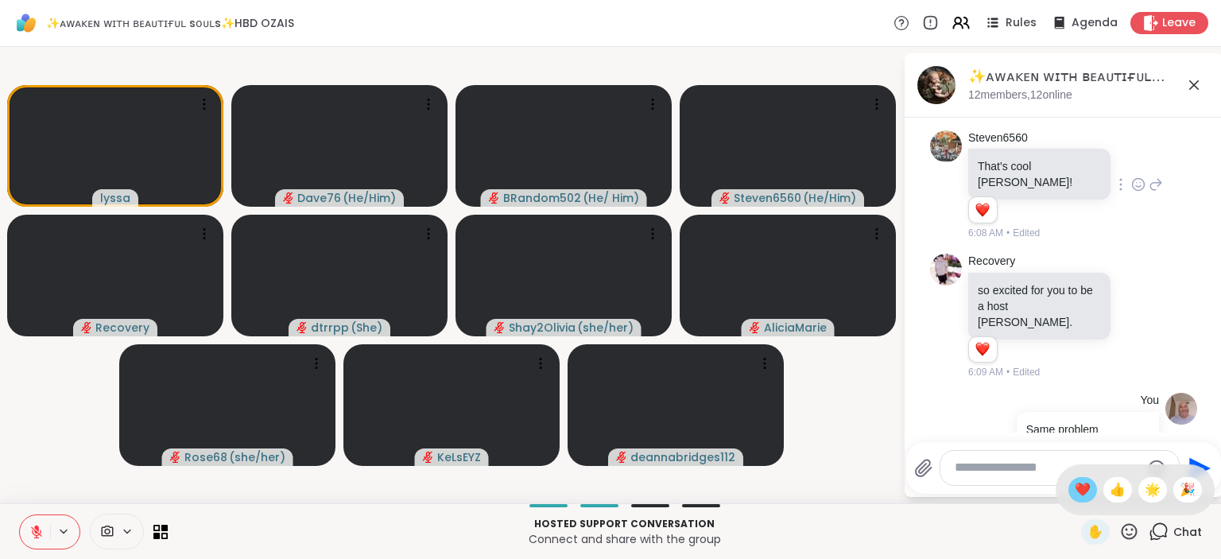
click at [1075, 488] on span "❤️" at bounding box center [1083, 489] width 16 height 19
click at [1127, 530] on icon at bounding box center [1130, 531] width 16 height 16
click at [1175, 492] on div "🎉" at bounding box center [1188, 489] width 29 height 25
click at [1127, 528] on icon at bounding box center [1129, 532] width 20 height 20
click at [1075, 482] on span "❤️" at bounding box center [1083, 489] width 16 height 19
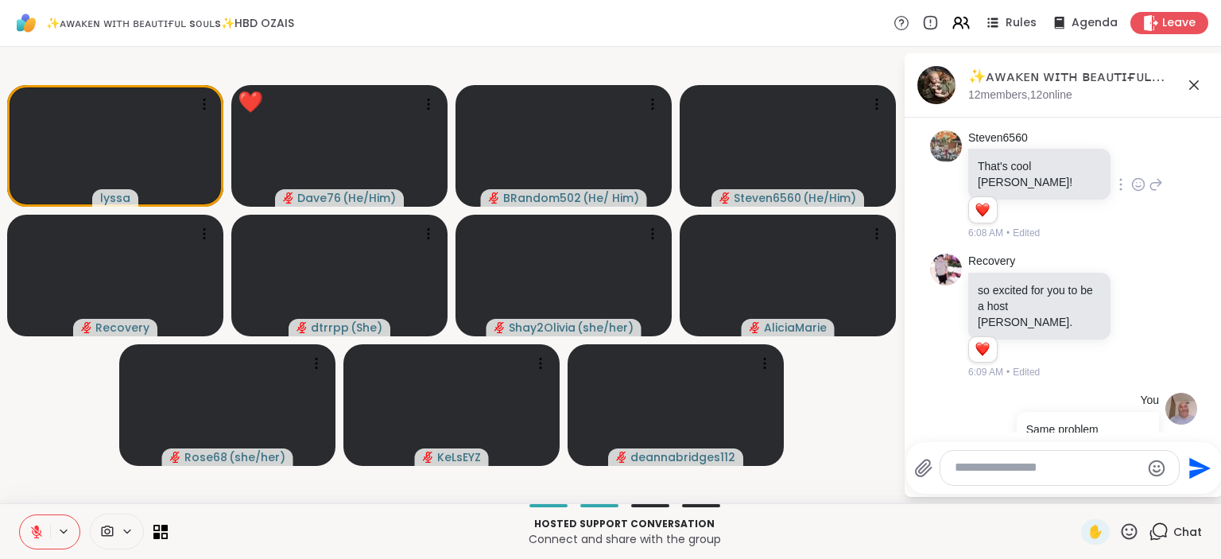
click at [1132, 533] on icon at bounding box center [1129, 532] width 20 height 20
click at [1180, 499] on span "🎉" at bounding box center [1188, 489] width 16 height 19
click at [1135, 533] on icon at bounding box center [1129, 532] width 20 height 20
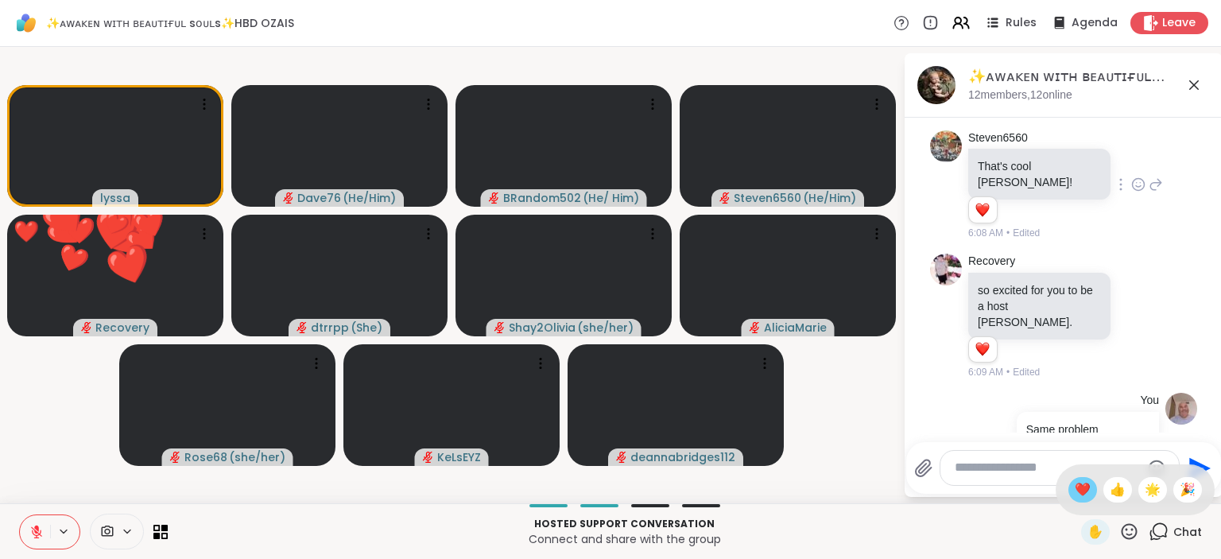
click at [1075, 495] on span "❤️" at bounding box center [1083, 489] width 16 height 19
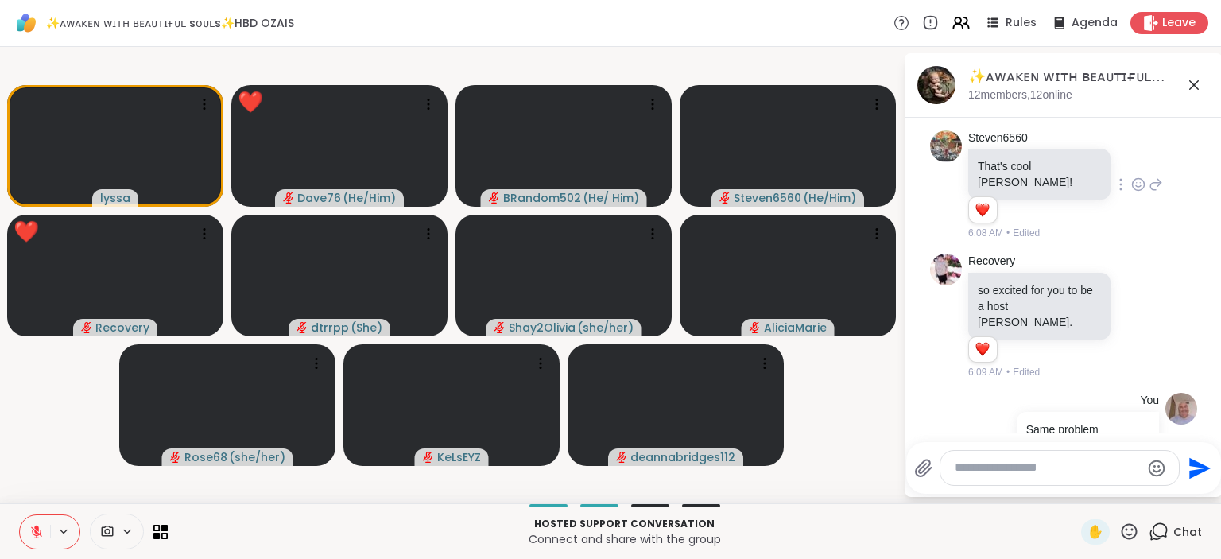
click at [1127, 532] on icon at bounding box center [1129, 532] width 20 height 20
click at [1189, 489] on span "🎉" at bounding box center [1188, 489] width 16 height 19
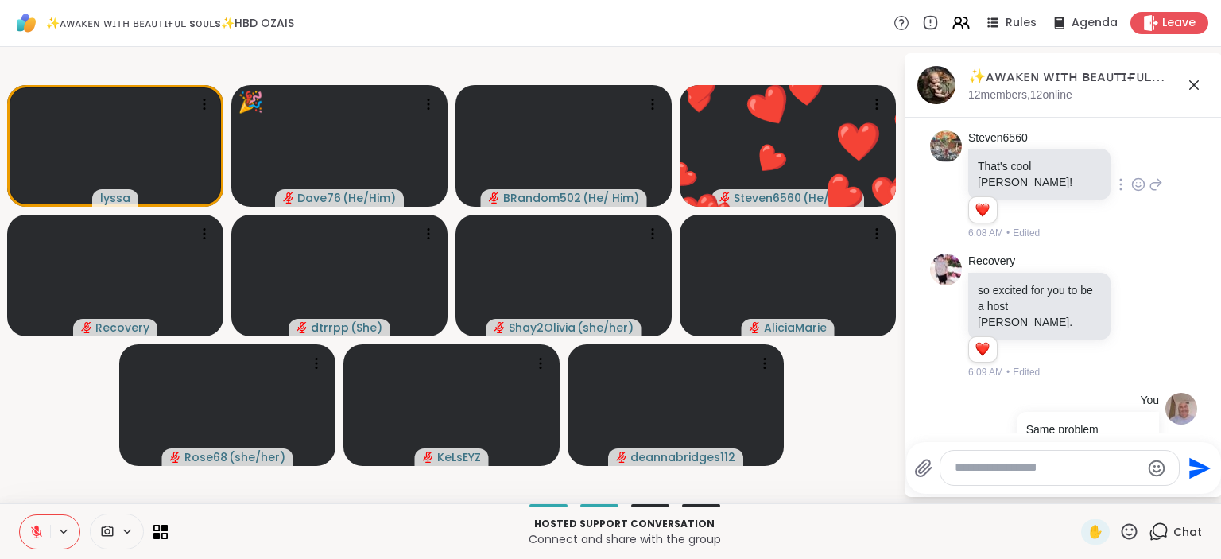
click at [1131, 526] on icon at bounding box center [1129, 532] width 20 height 20
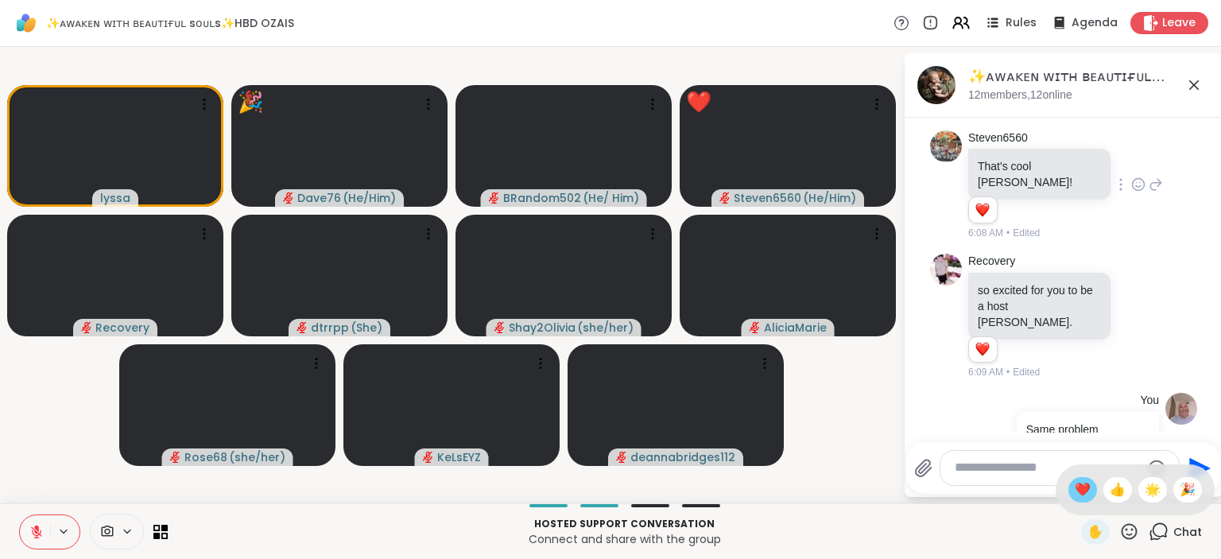
click at [1080, 492] on span "❤️" at bounding box center [1083, 489] width 16 height 19
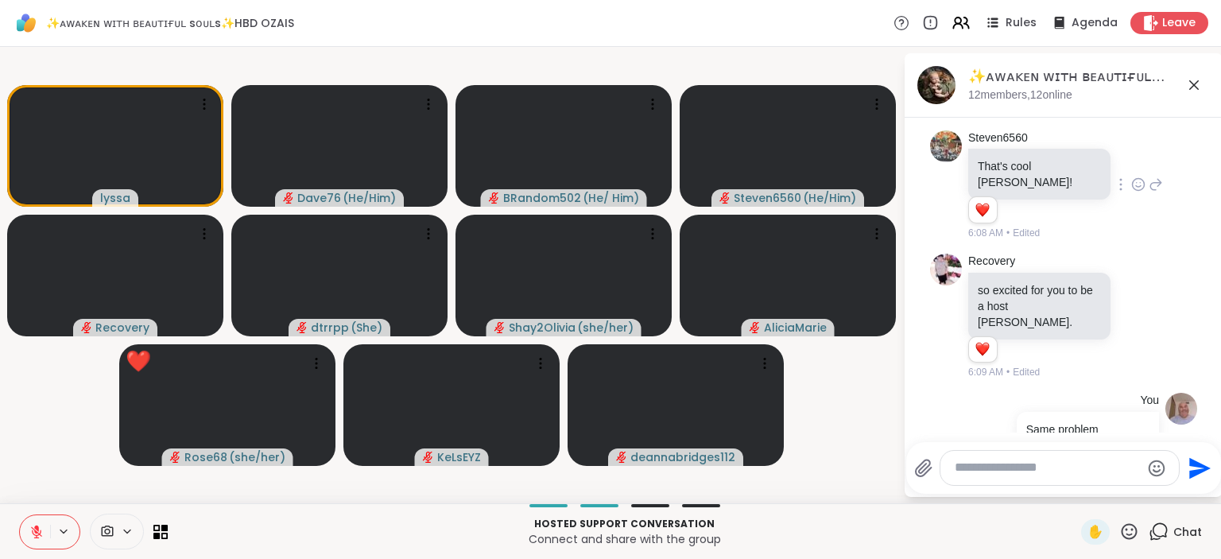
click at [991, 475] on textarea "Type your message" at bounding box center [1047, 468] width 185 height 17
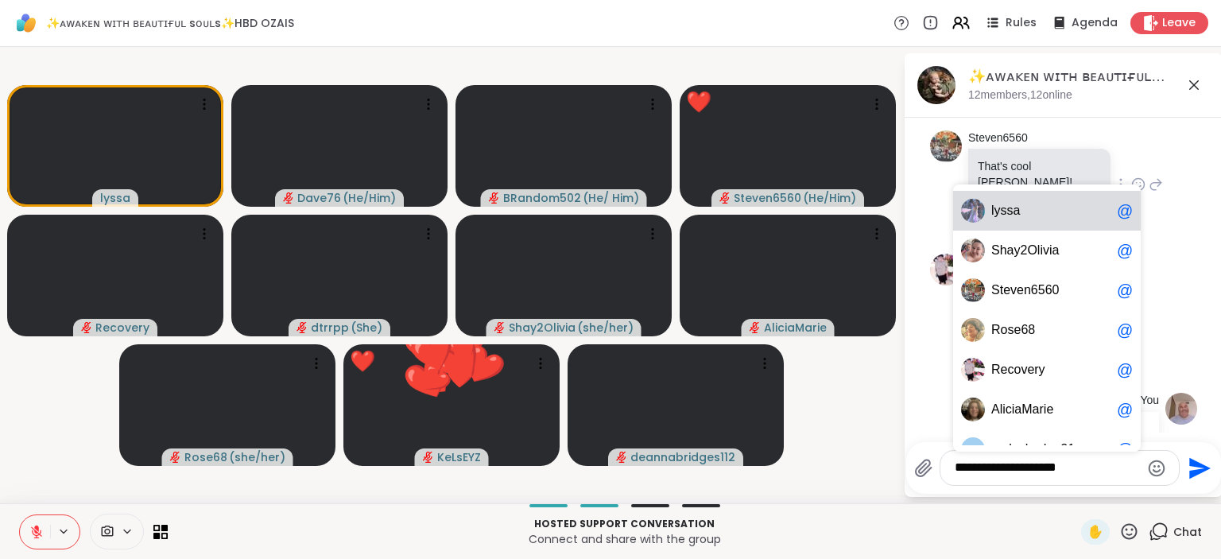
click at [1024, 208] on span "l y s s a" at bounding box center [1050, 211] width 119 height 16
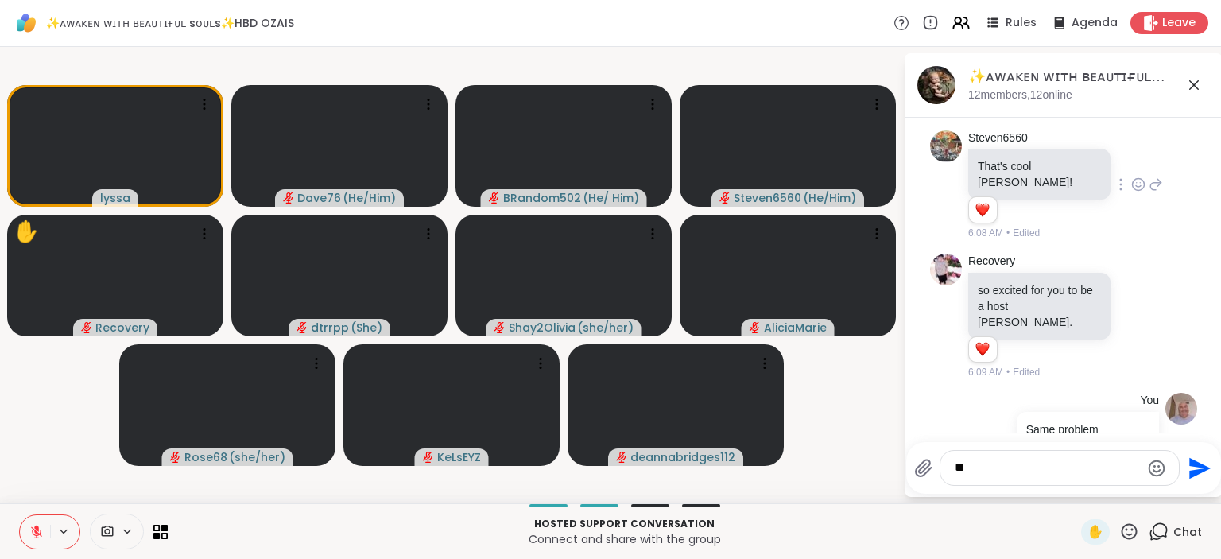
type textarea "*"
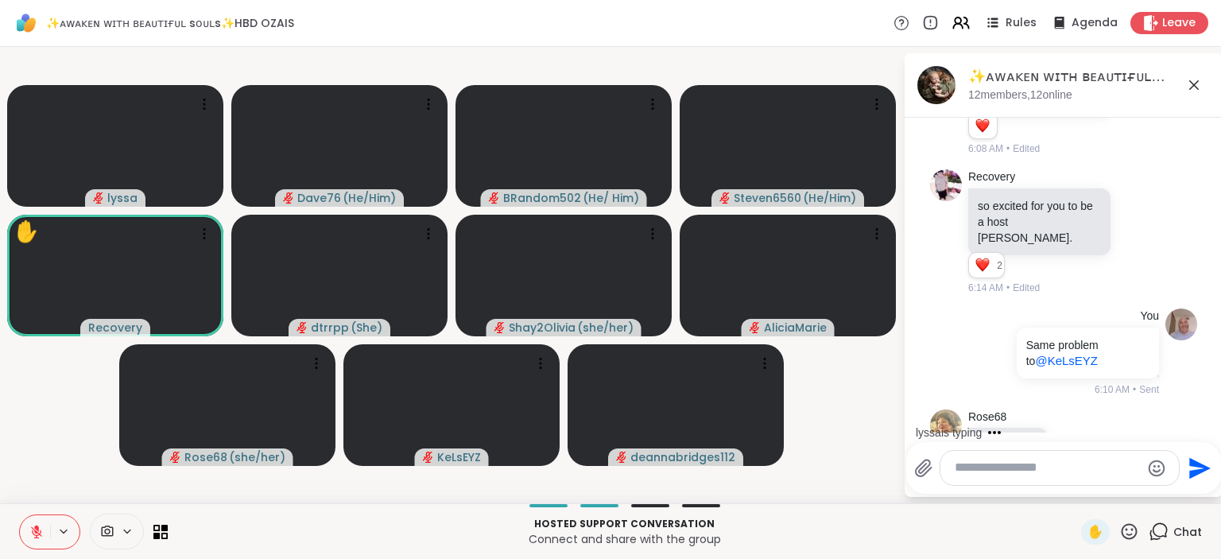
scroll to position [4385, 0]
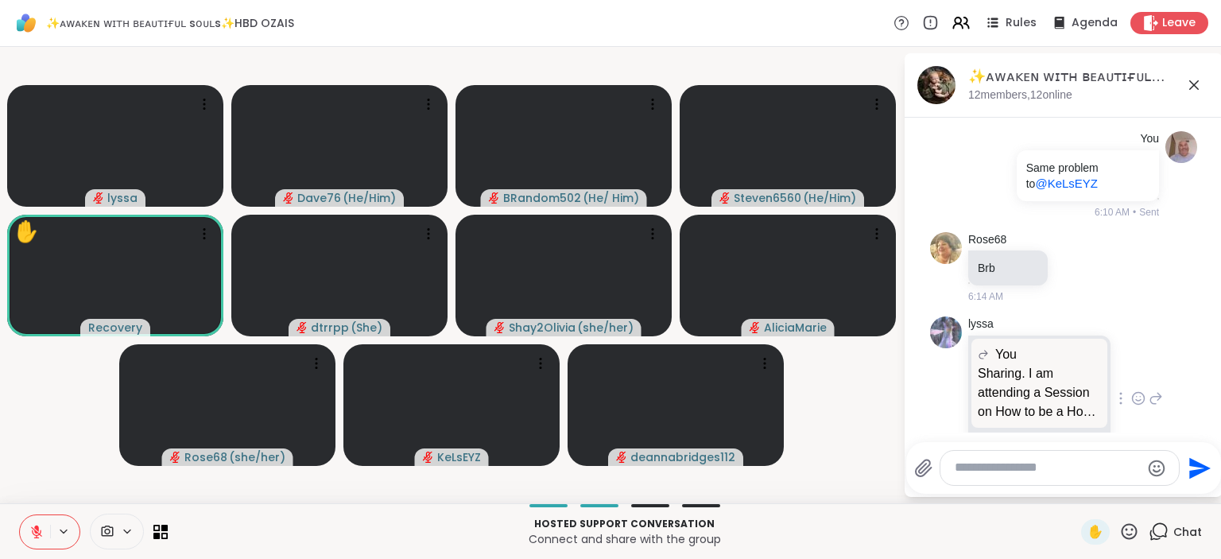
click at [1157, 389] on icon at bounding box center [1156, 398] width 14 height 19
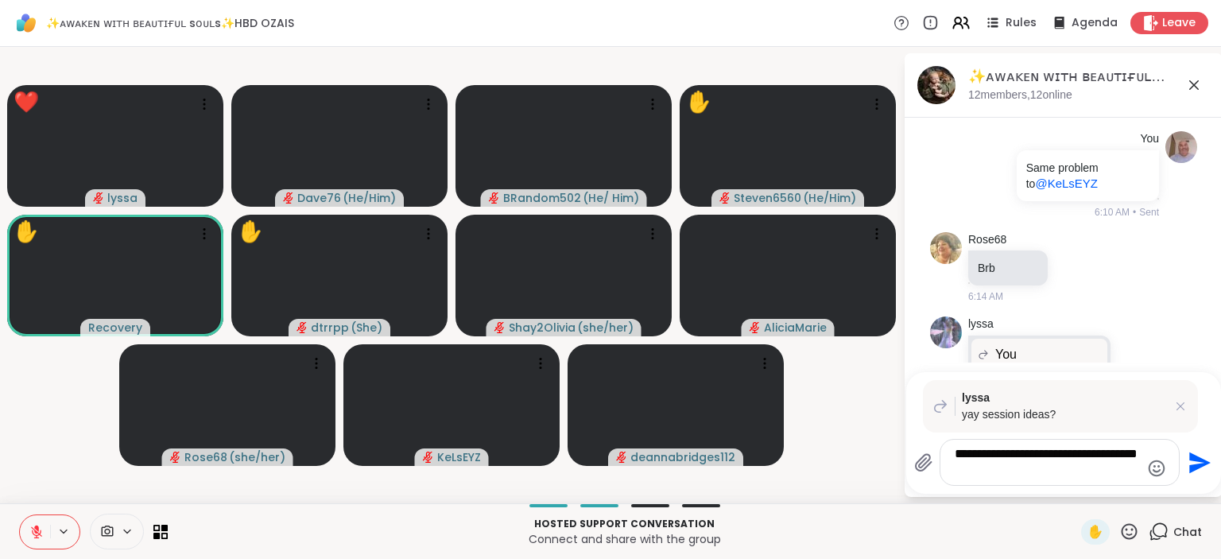
type textarea "**********"
click at [1197, 463] on icon "Send" at bounding box center [1197, 462] width 25 height 25
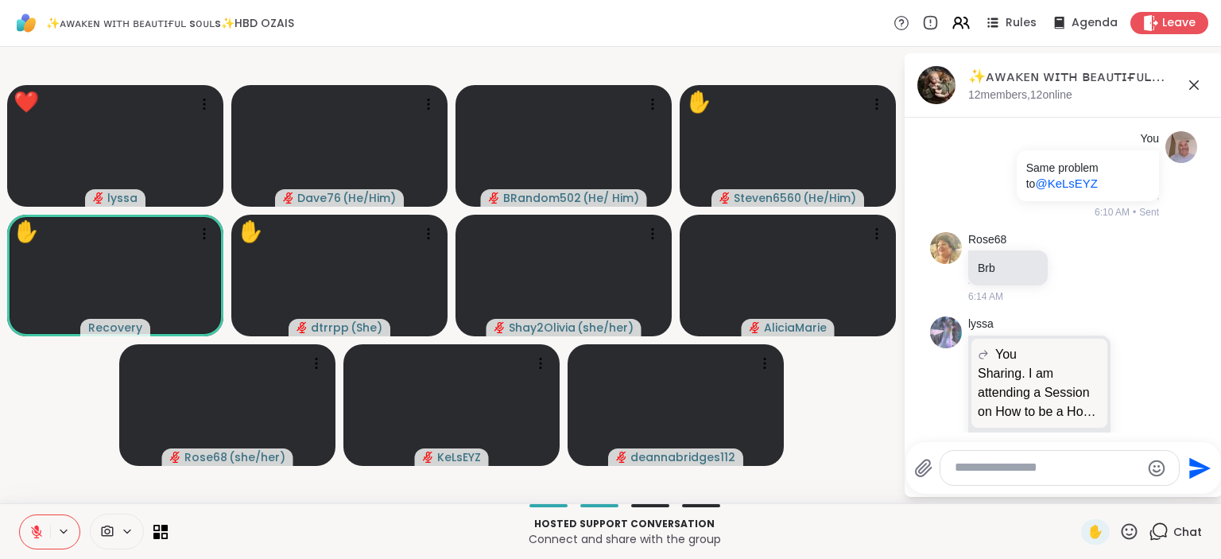
scroll to position [4539, 0]
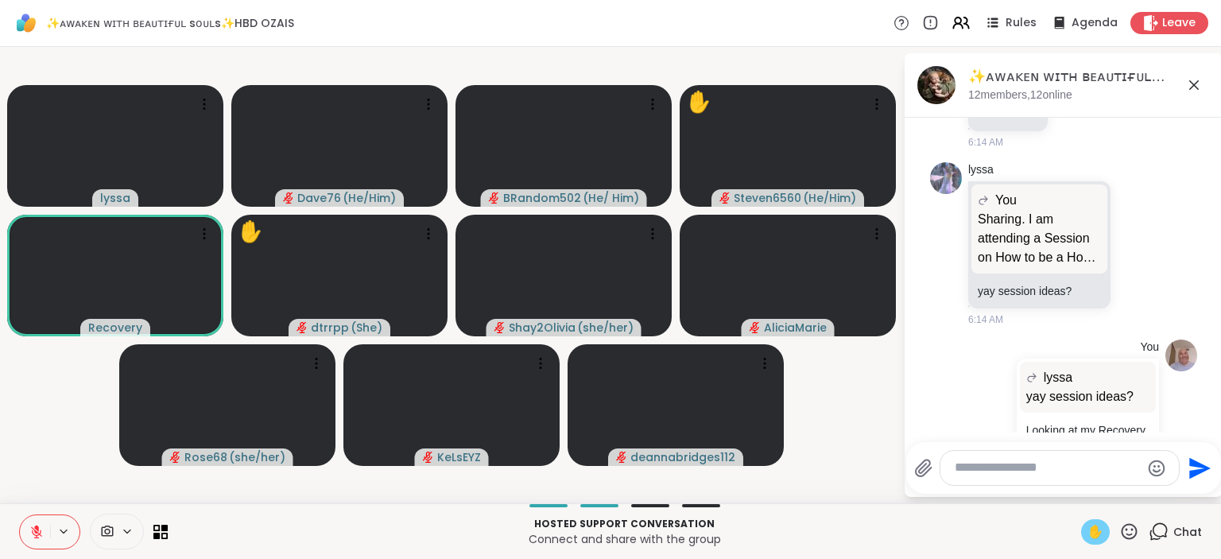
click at [1094, 537] on span "✋" at bounding box center [1096, 531] width 16 height 19
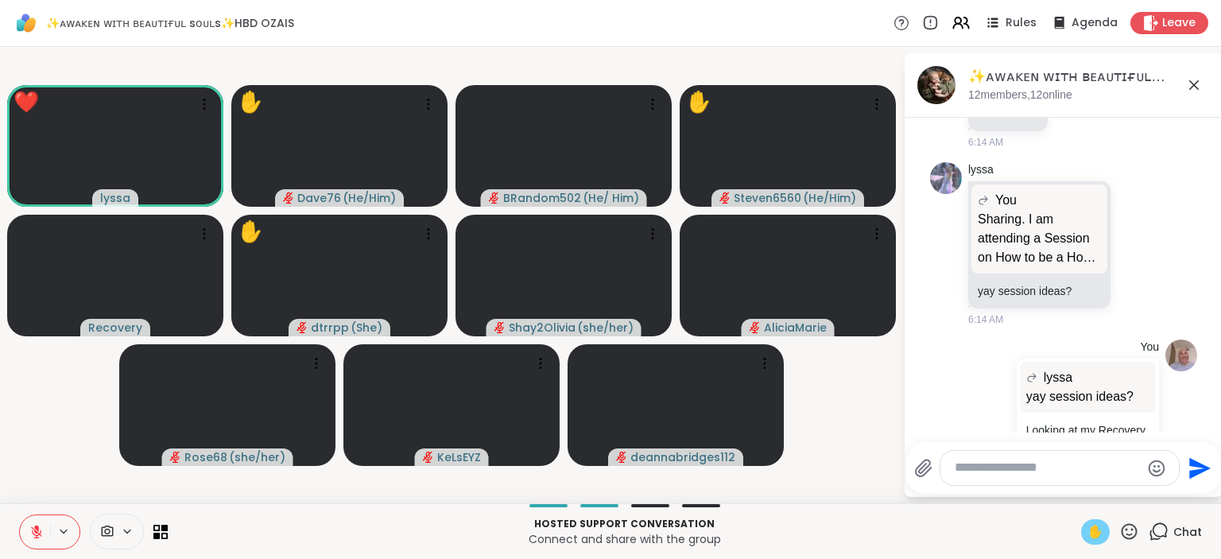
click at [1129, 536] on icon at bounding box center [1130, 531] width 16 height 16
click at [1082, 497] on span "❤️" at bounding box center [1083, 489] width 16 height 19
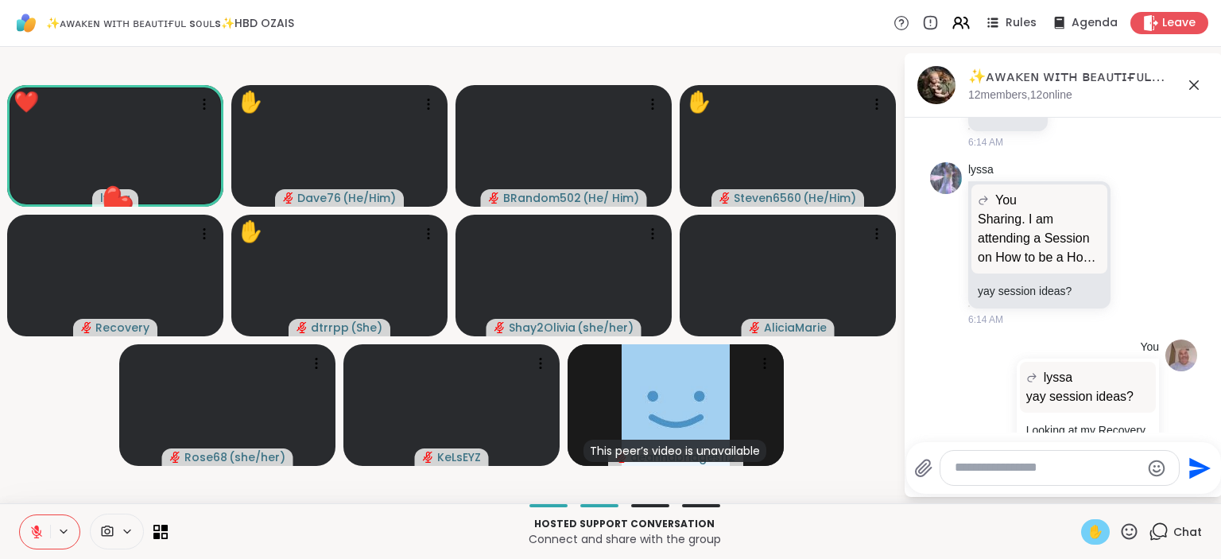
click at [1130, 523] on icon at bounding box center [1129, 532] width 20 height 20
click at [1154, 494] on span "🌟" at bounding box center [1153, 489] width 16 height 19
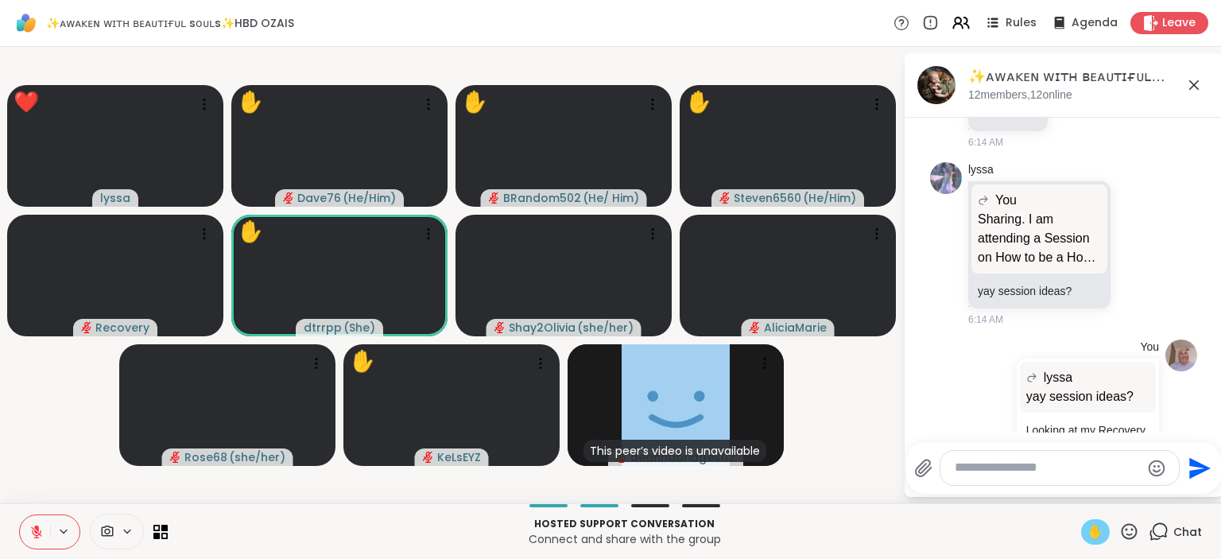
click at [1131, 526] on icon at bounding box center [1129, 532] width 20 height 20
click at [1077, 496] on span "❤️" at bounding box center [1083, 489] width 16 height 19
click at [1129, 537] on icon at bounding box center [1129, 532] width 20 height 20
click at [1075, 495] on span "❤️" at bounding box center [1083, 489] width 16 height 19
click at [1131, 526] on icon at bounding box center [1129, 532] width 20 height 20
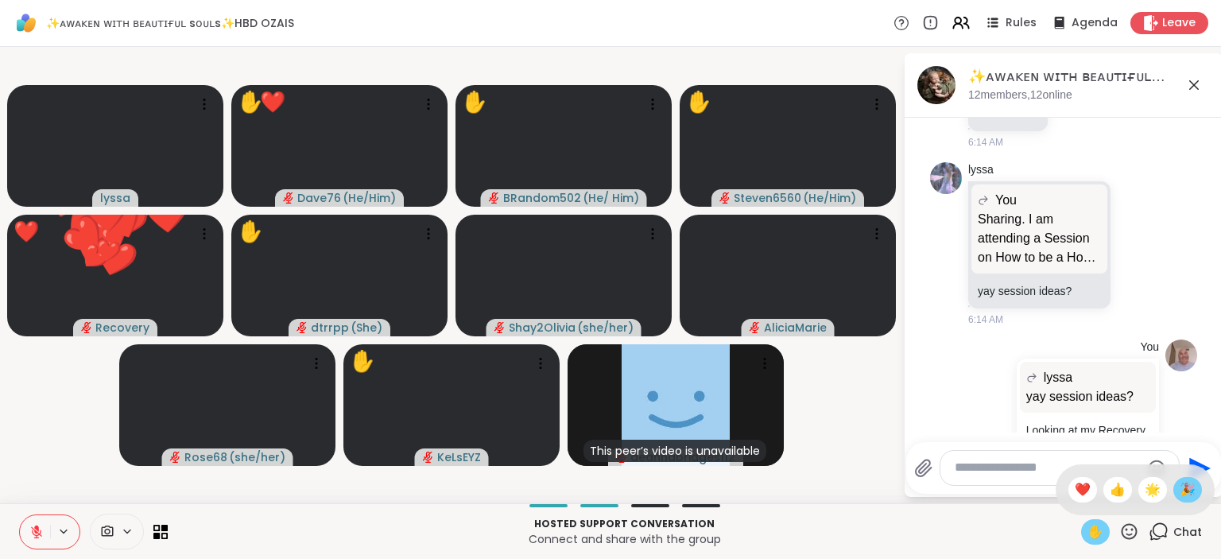
click at [1182, 495] on span "🎉" at bounding box center [1188, 489] width 16 height 19
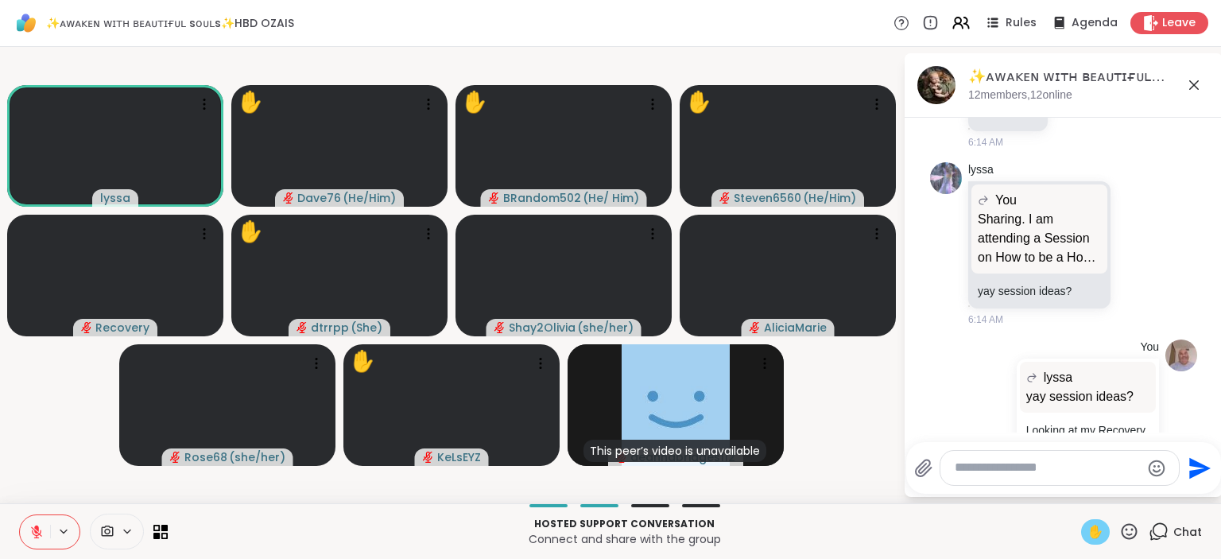
click at [1128, 534] on icon at bounding box center [1130, 531] width 16 height 16
click at [1078, 494] on span "❤️" at bounding box center [1083, 489] width 16 height 19
click at [1134, 534] on icon at bounding box center [1130, 531] width 16 height 16
click at [1186, 495] on span "🎉" at bounding box center [1188, 489] width 16 height 19
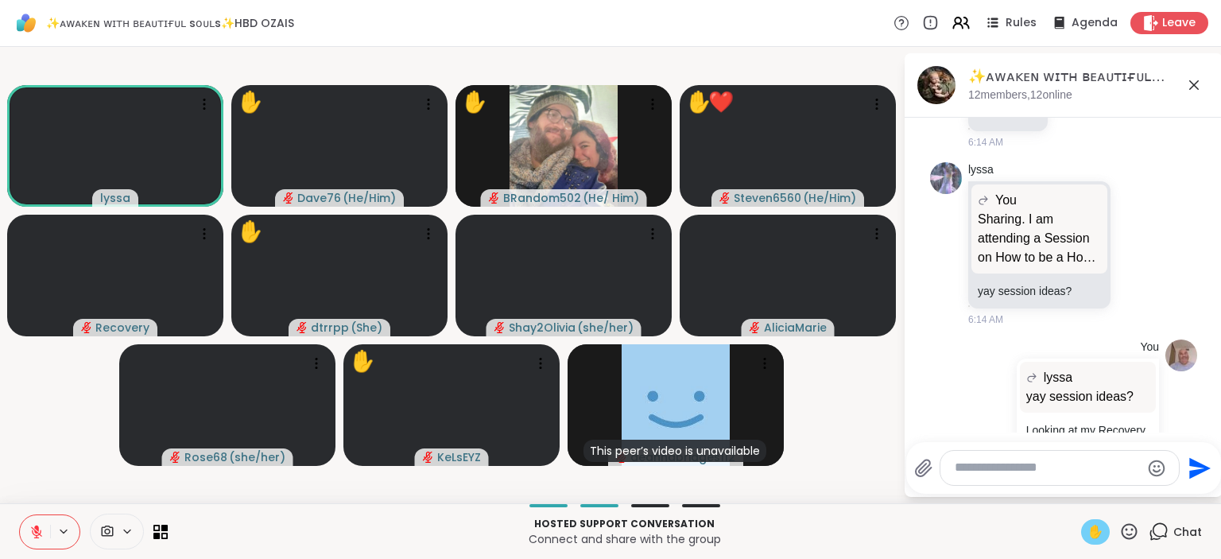
click at [1134, 531] on icon at bounding box center [1130, 531] width 16 height 16
click at [1080, 488] on span "❤️" at bounding box center [1083, 489] width 16 height 19
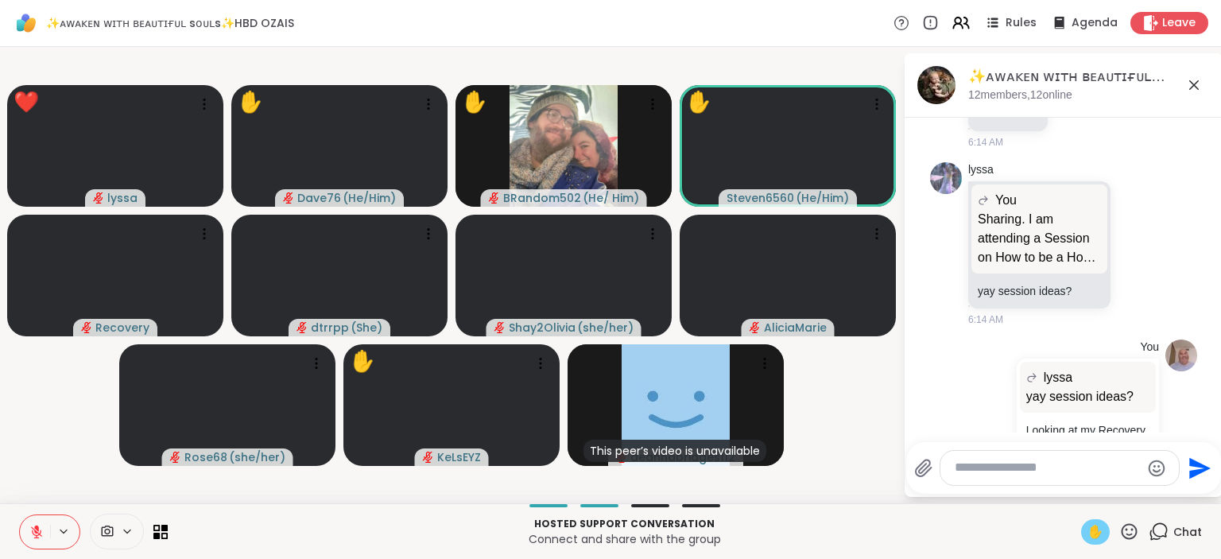
click at [1123, 533] on icon at bounding box center [1129, 532] width 20 height 20
click at [1084, 495] on span "❤️" at bounding box center [1083, 489] width 16 height 19
click at [1127, 530] on icon at bounding box center [1129, 532] width 20 height 20
click at [1181, 489] on span "🎉" at bounding box center [1188, 489] width 16 height 19
click at [1130, 530] on icon at bounding box center [1129, 532] width 20 height 20
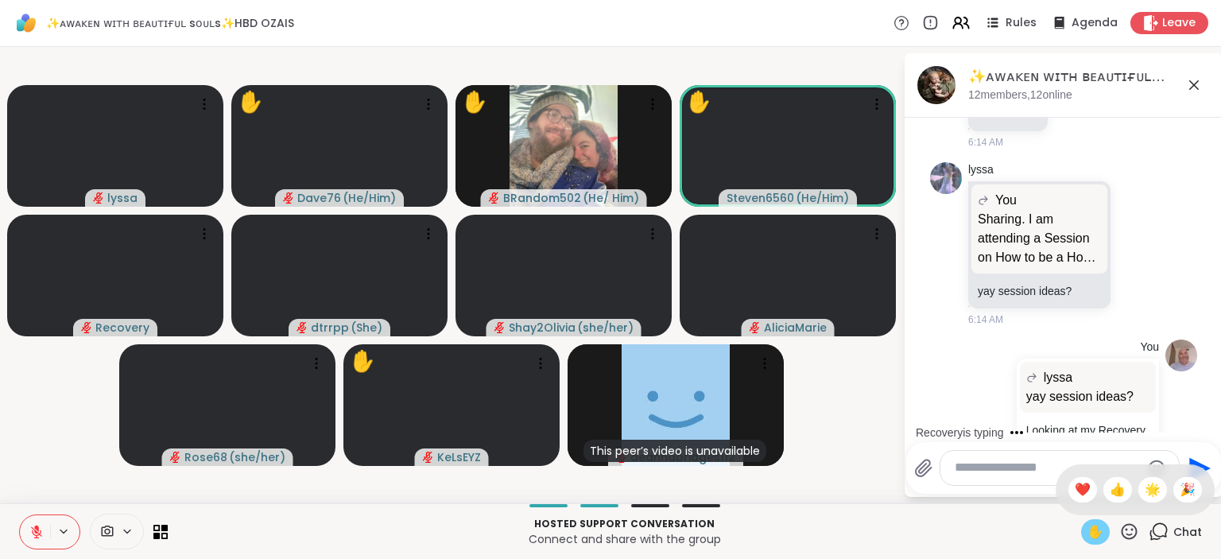
click at [949, 555] on div "Hosted support conversation Connect and share with the group ✋ ✋ ❤️ 👍 🌟 🎉 Chat" at bounding box center [610, 531] width 1221 height 56
click at [1133, 531] on icon at bounding box center [1130, 531] width 16 height 16
click at [1078, 487] on span "❤️" at bounding box center [1083, 489] width 16 height 19
click at [1127, 533] on icon at bounding box center [1129, 532] width 20 height 20
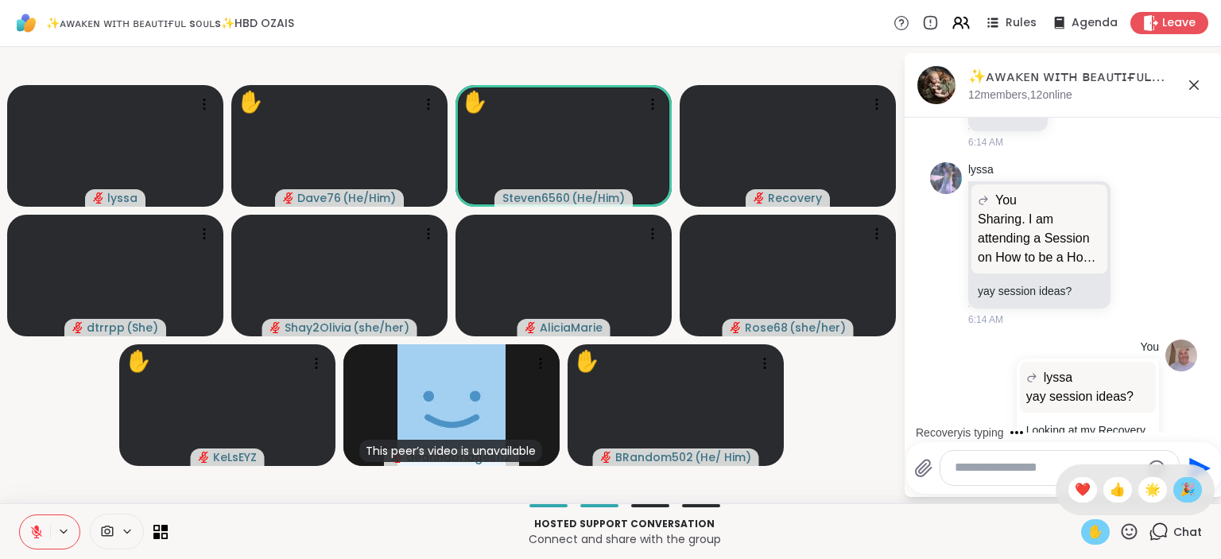
click at [1186, 495] on span "🎉" at bounding box center [1188, 489] width 16 height 19
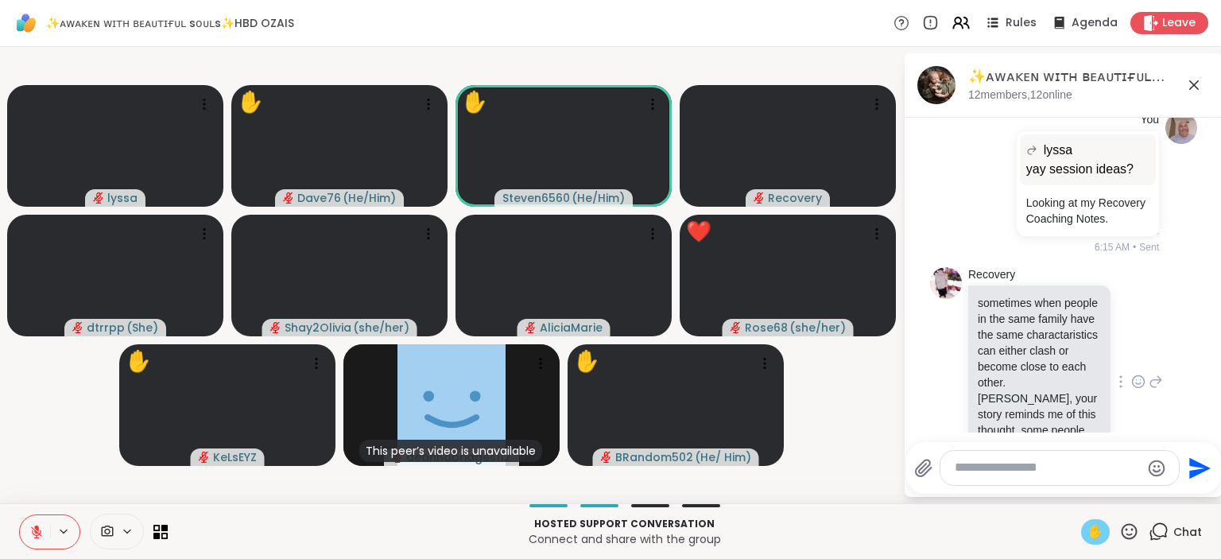
click at [1137, 374] on icon at bounding box center [1138, 382] width 14 height 16
click at [1014, 349] on div "Select Reaction: Heart" at bounding box center [1012, 356] width 14 height 14
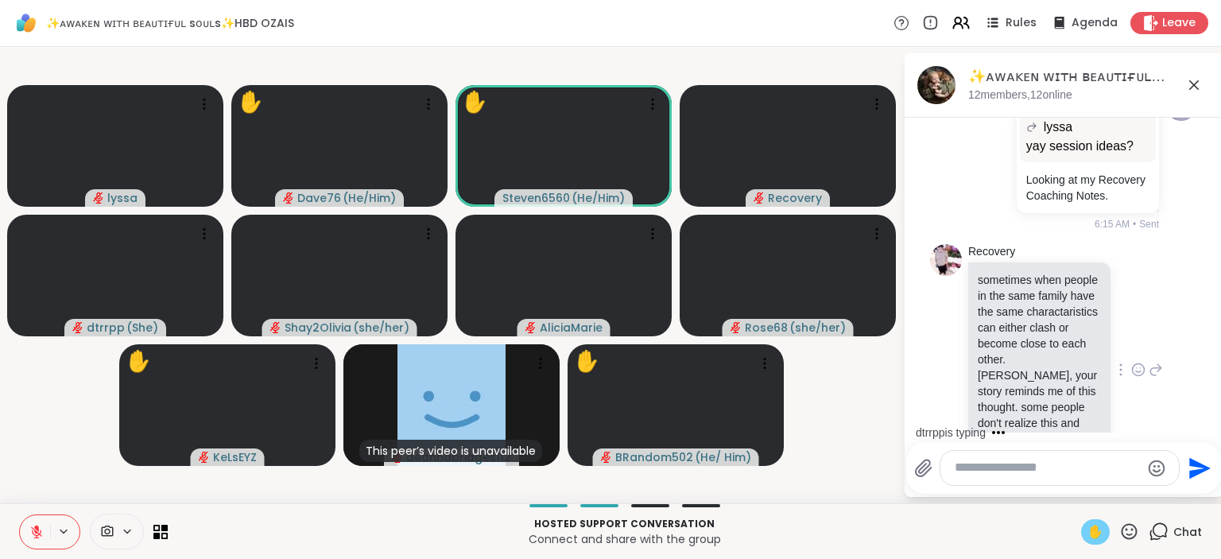
click at [1153, 471] on icon "Emoji picker" at bounding box center [1157, 468] width 17 height 17
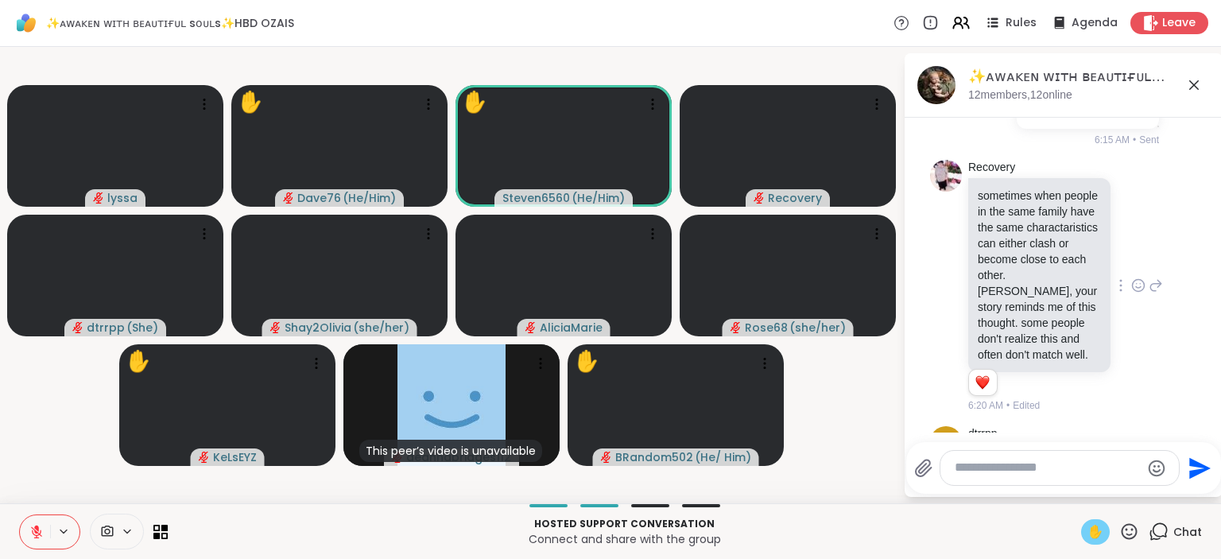
click at [1133, 517] on div "Hosted support conversation Connect and share with the group ✋ Chat" at bounding box center [610, 531] width 1221 height 56
click at [1131, 522] on icon at bounding box center [1129, 532] width 20 height 20
click at [1127, 536] on icon at bounding box center [1129, 532] width 20 height 20
click at [1126, 532] on icon at bounding box center [1129, 532] width 20 height 20
click at [1085, 492] on span "❤️" at bounding box center [1083, 489] width 16 height 19
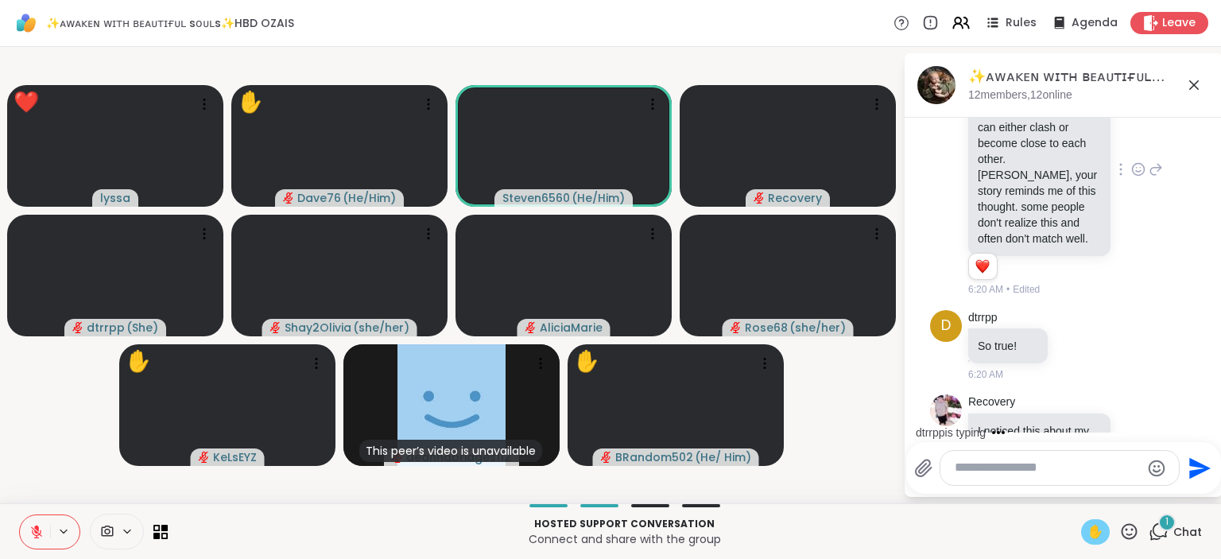
scroll to position [5122, 0]
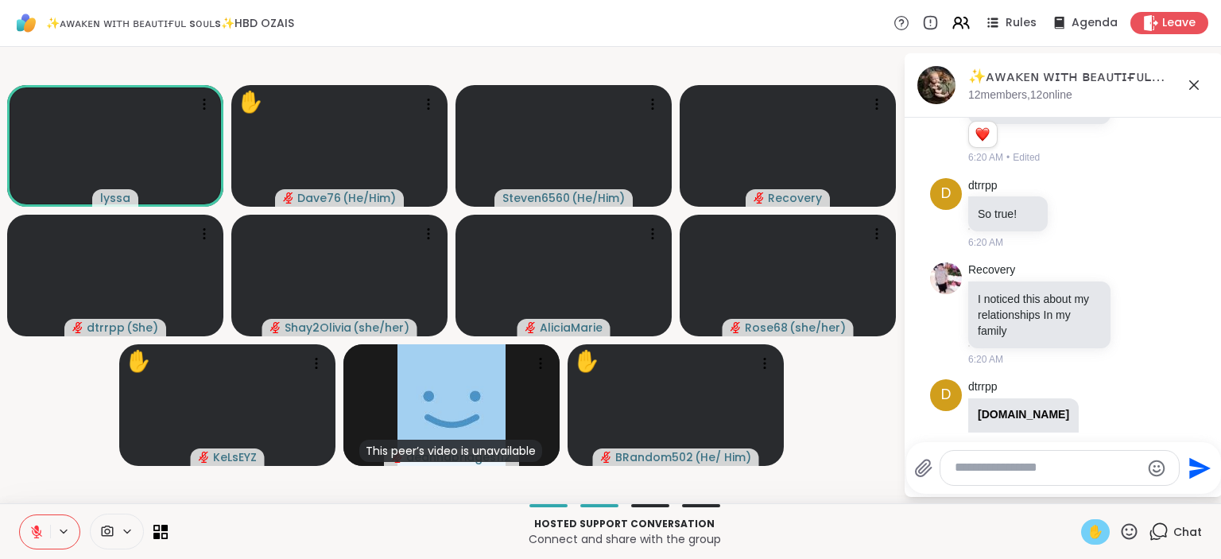
click at [1131, 528] on icon at bounding box center [1129, 532] width 20 height 20
click at [1191, 496] on span "🎉" at bounding box center [1188, 489] width 16 height 19
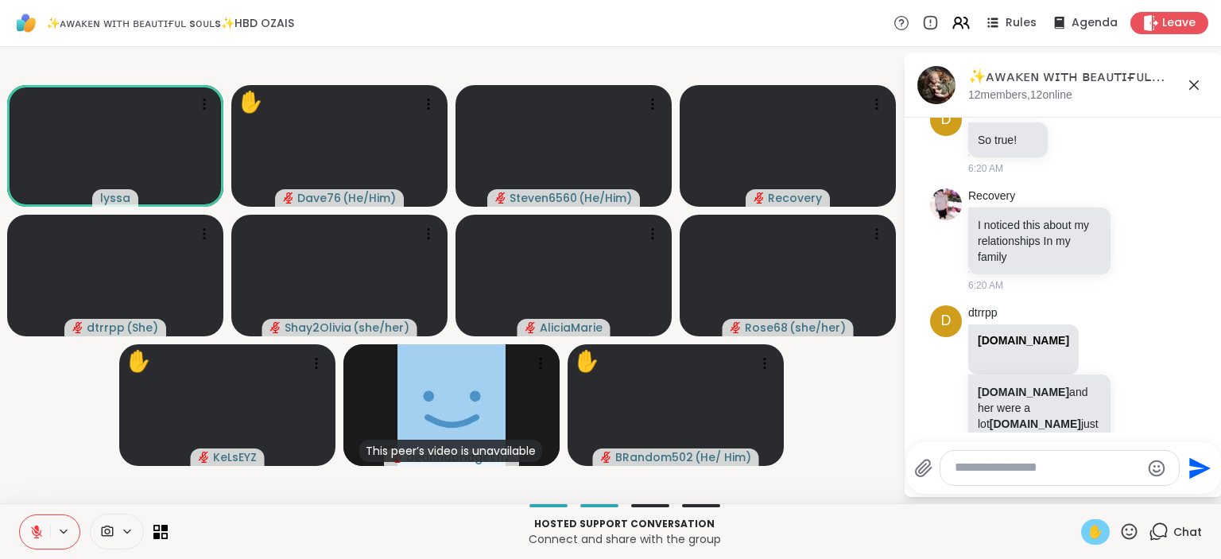
click at [35, 523] on button at bounding box center [35, 531] width 30 height 33
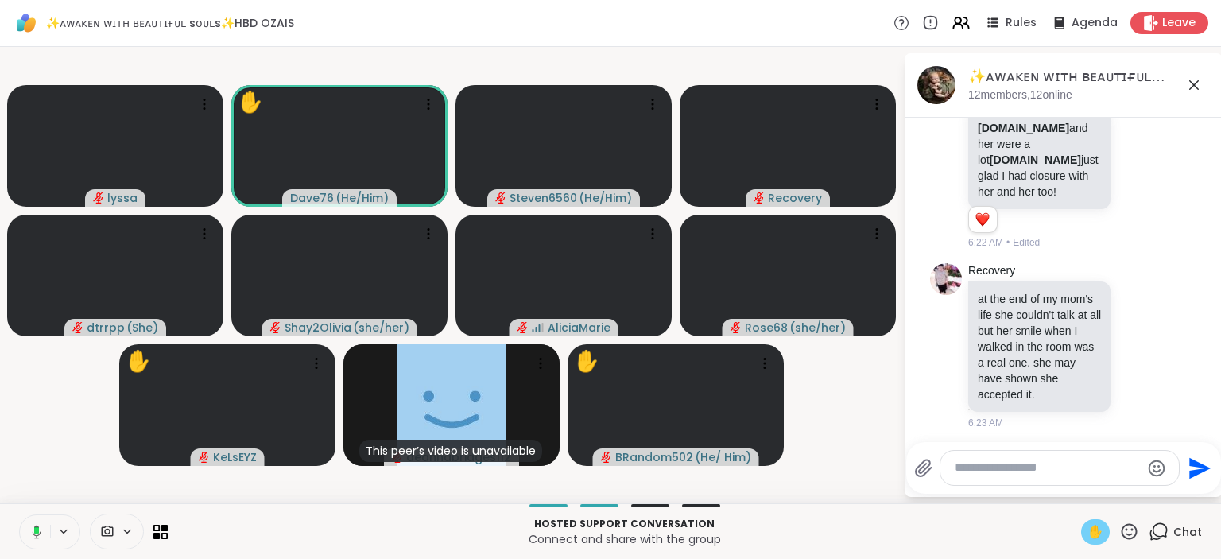
scroll to position [5505, 0]
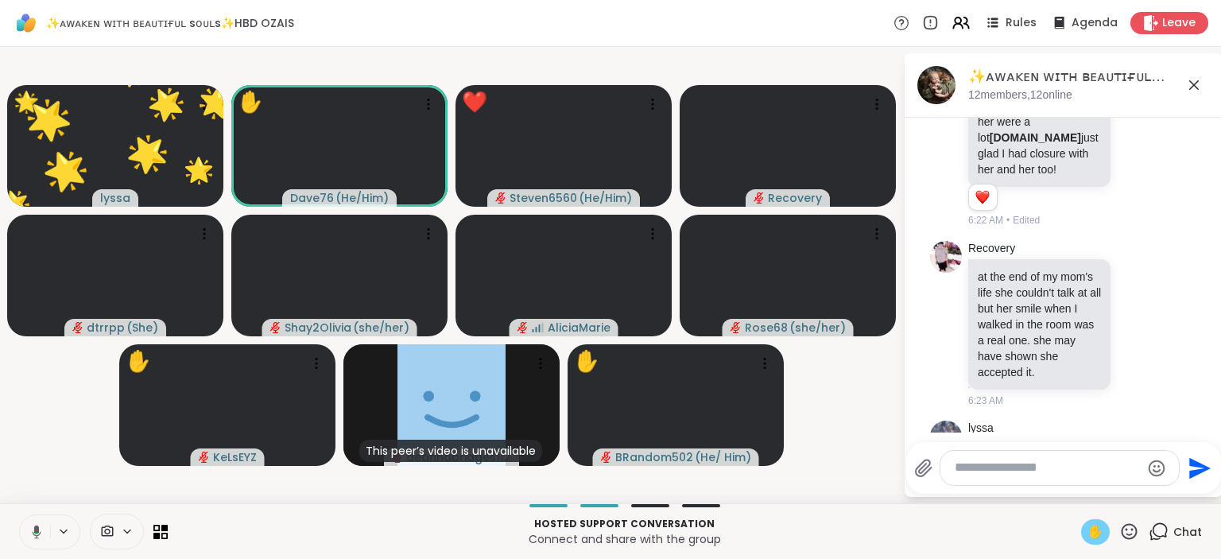
click at [41, 527] on icon at bounding box center [34, 532] width 14 height 14
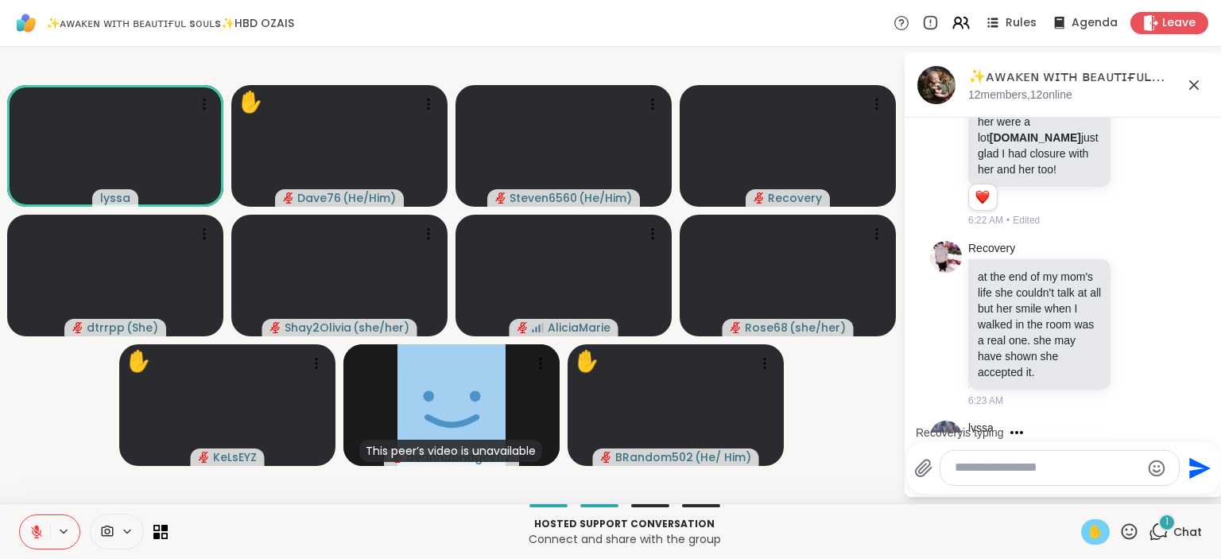
scroll to position [5590, 0]
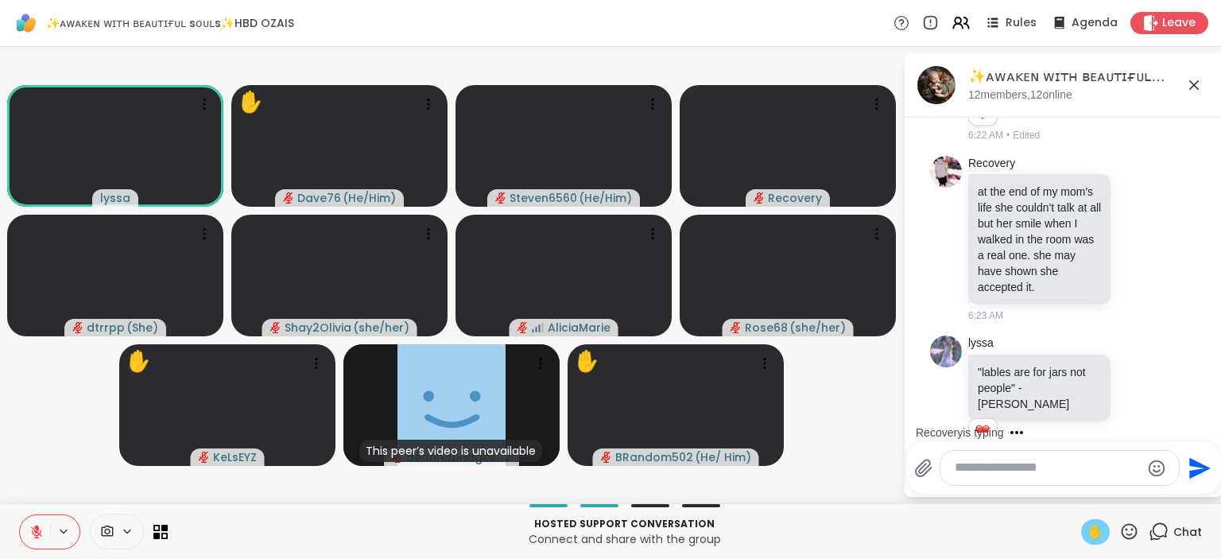
click at [1095, 532] on span "✋" at bounding box center [1096, 531] width 16 height 19
click at [1132, 530] on icon at bounding box center [1129, 532] width 20 height 20
click at [1080, 491] on span "❤️" at bounding box center [1083, 489] width 16 height 19
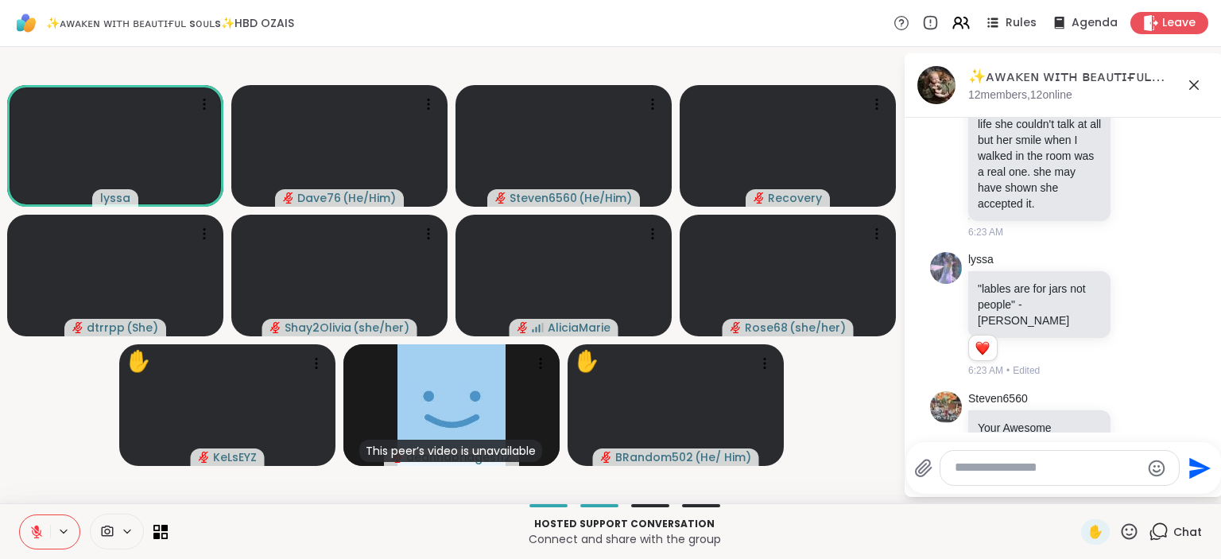
click at [1133, 527] on icon at bounding box center [1138, 535] width 14 height 16
click at [1135, 502] on div "Select Reaction: Heart" at bounding box center [1138, 509] width 14 height 14
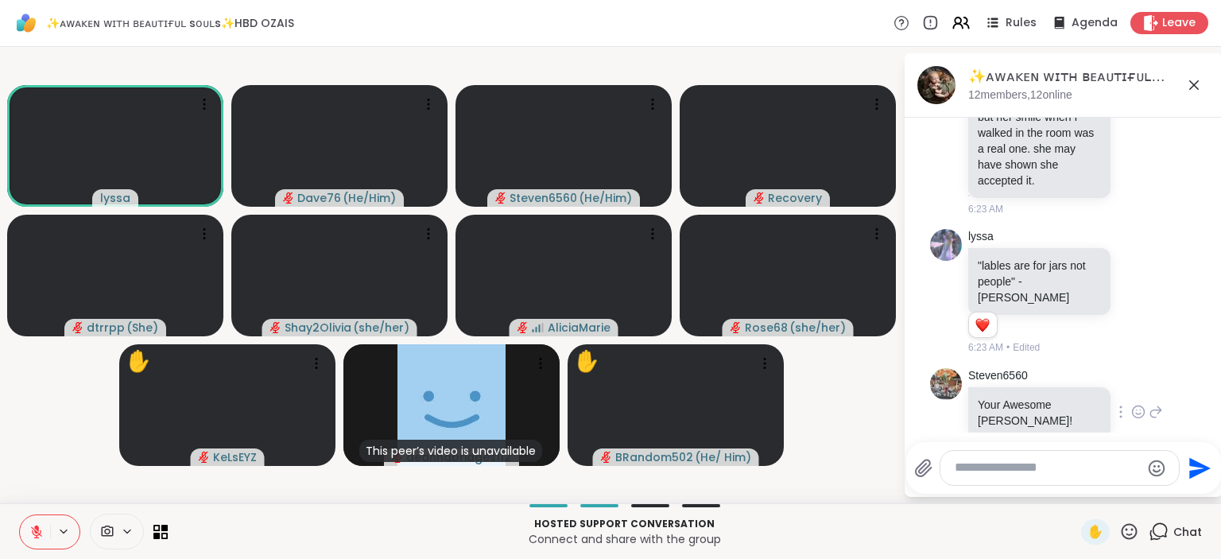
click at [1133, 405] on icon at bounding box center [1139, 411] width 12 height 12
click at [1124, 370] on button "Select Reaction: Heart" at bounding box center [1139, 386] width 32 height 32
click at [1131, 537] on icon at bounding box center [1129, 532] width 20 height 20
click at [1081, 495] on span "❤️" at bounding box center [1083, 489] width 16 height 19
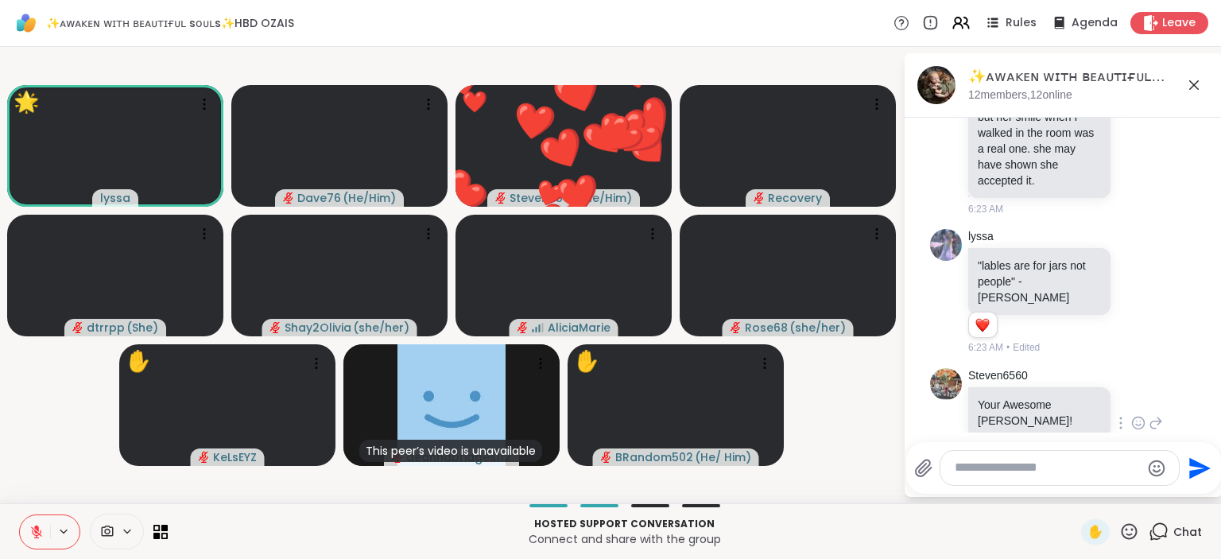
click at [1080, 469] on textarea "Type your message" at bounding box center [1047, 468] width 185 height 17
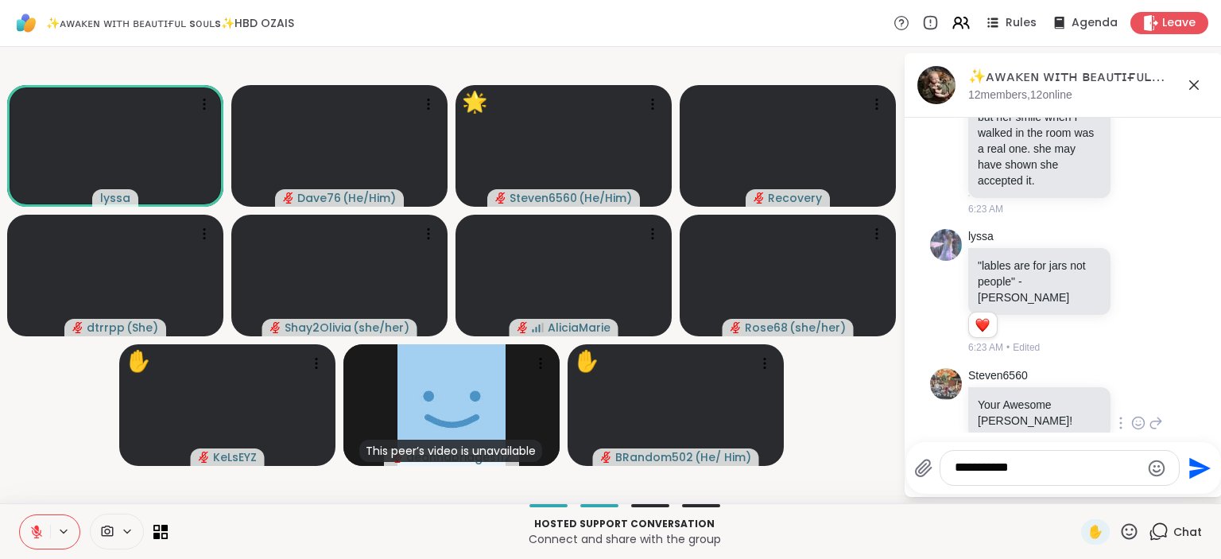
type textarea "**********"
click at [1193, 470] on icon "Send" at bounding box center [1199, 467] width 21 height 21
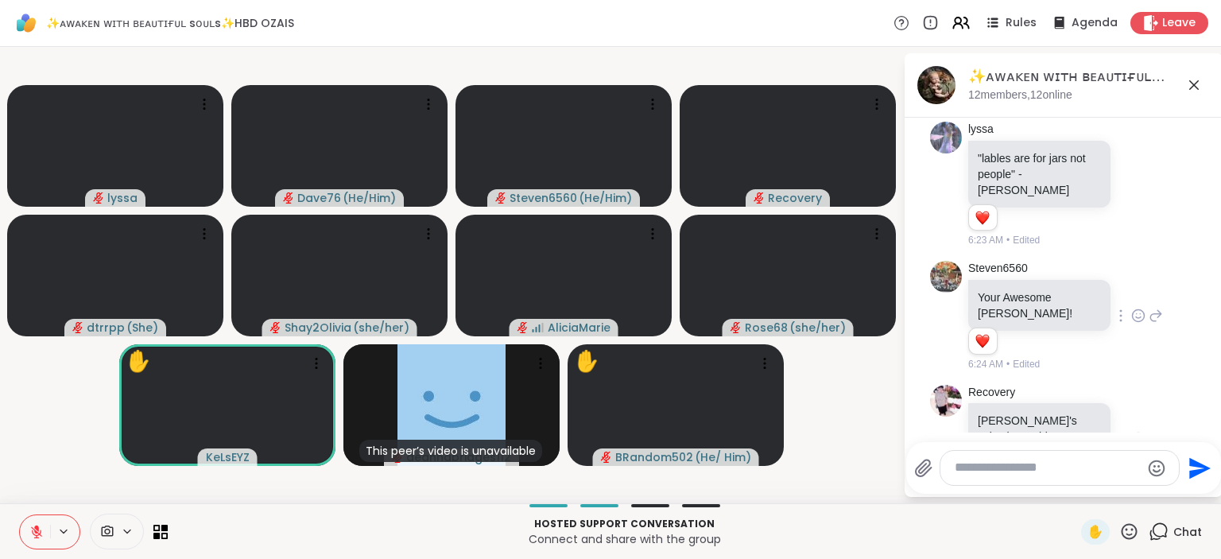
scroll to position [5826, 0]
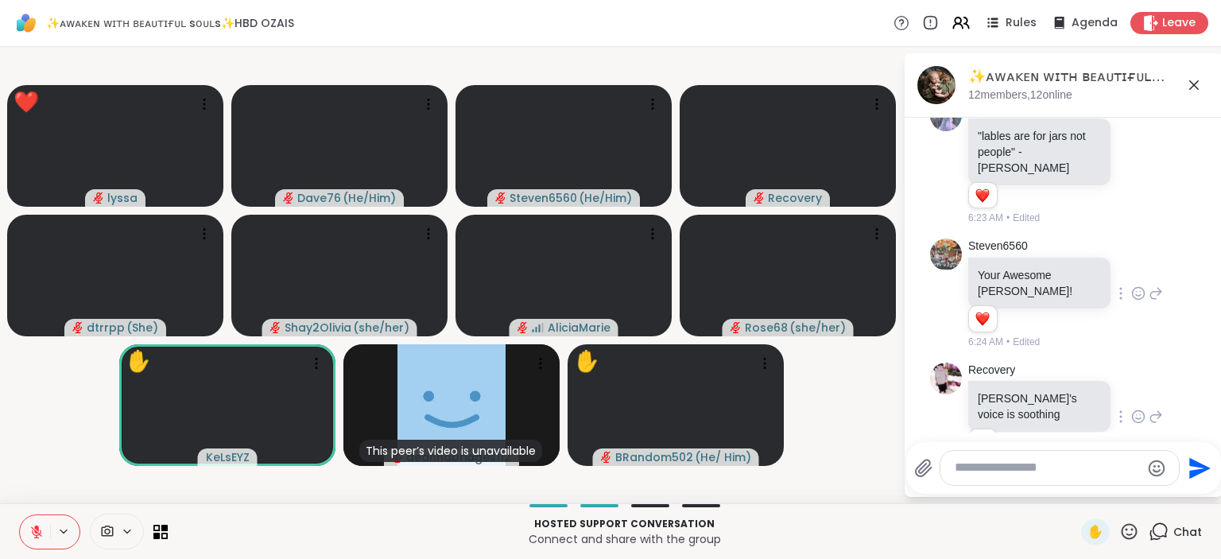
click at [1054, 471] on textarea "Type your message" at bounding box center [1047, 468] width 185 height 17
type textarea "**********"
click at [1205, 466] on icon "Send" at bounding box center [1197, 468] width 25 height 25
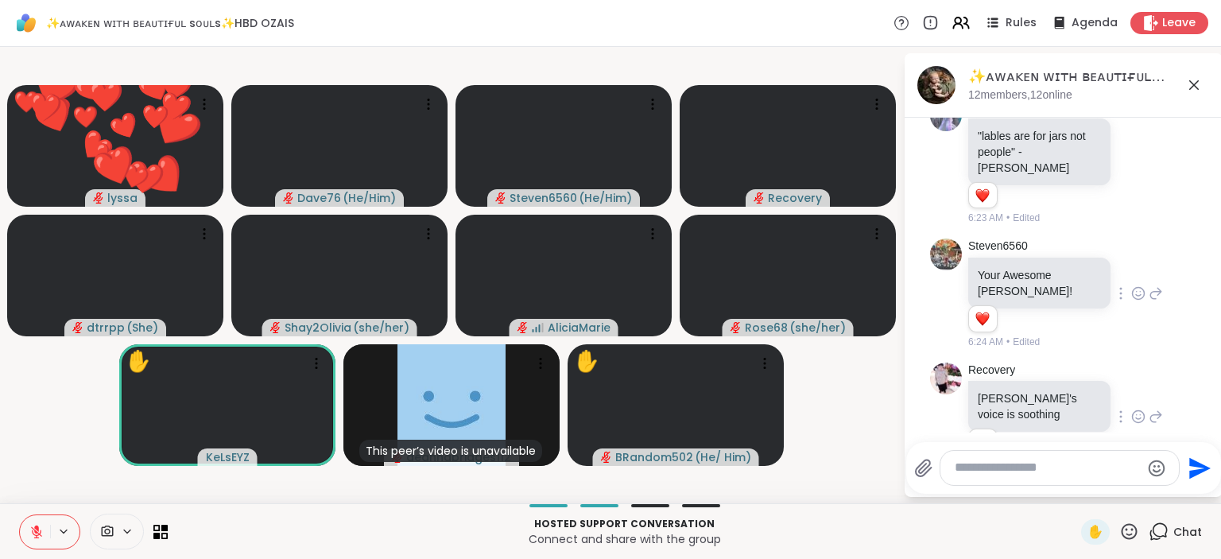
scroll to position [5927, 0]
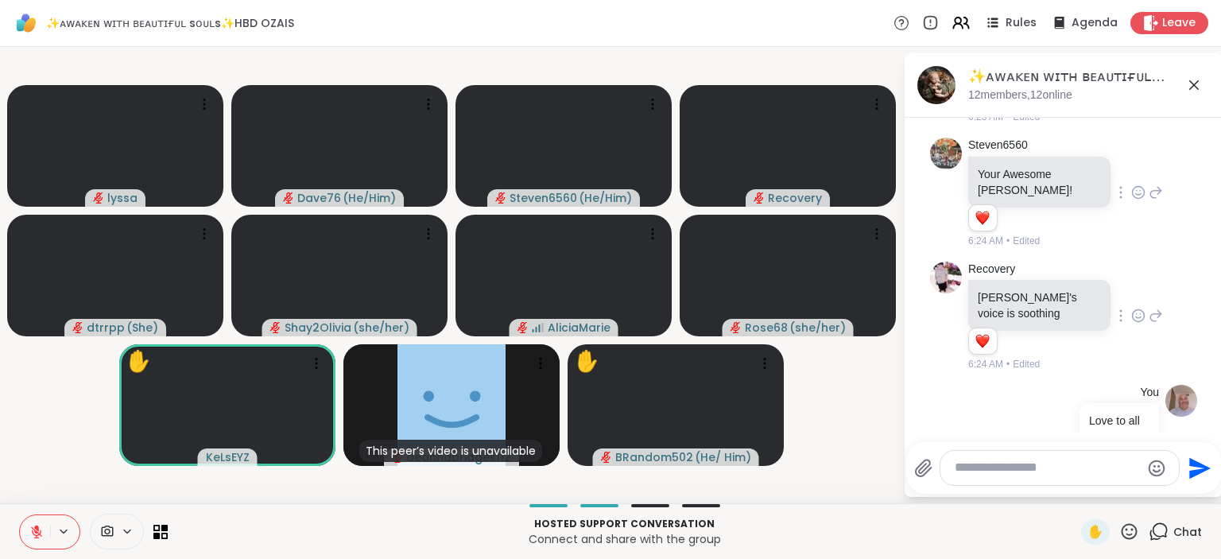
click at [1132, 530] on icon at bounding box center [1129, 532] width 20 height 20
click at [1082, 491] on span "❤️" at bounding box center [1083, 489] width 16 height 19
click at [1126, 536] on icon at bounding box center [1129, 532] width 20 height 20
click at [1193, 494] on span "🎉" at bounding box center [1188, 489] width 16 height 19
click at [1136, 539] on icon at bounding box center [1129, 532] width 20 height 20
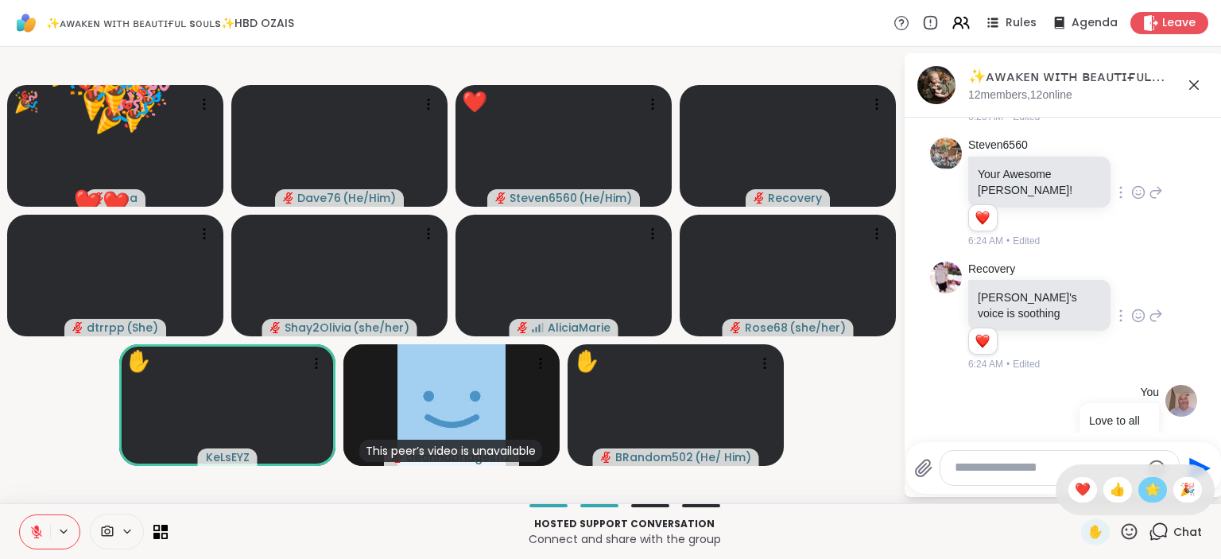
click at [1154, 491] on span "🌟" at bounding box center [1153, 489] width 16 height 19
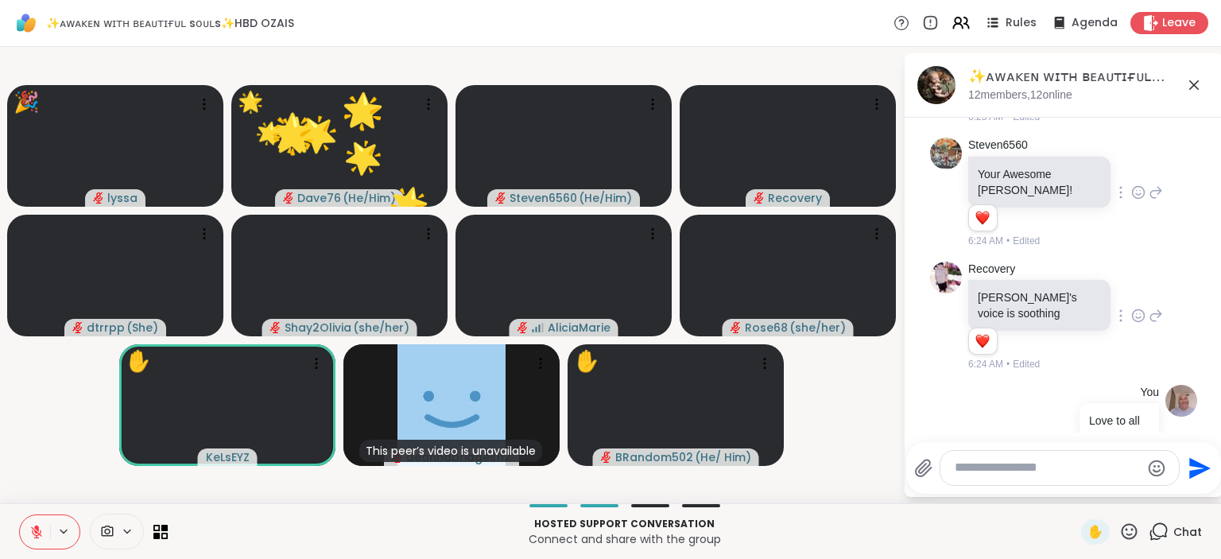
click at [1135, 530] on icon at bounding box center [1129, 532] width 20 height 20
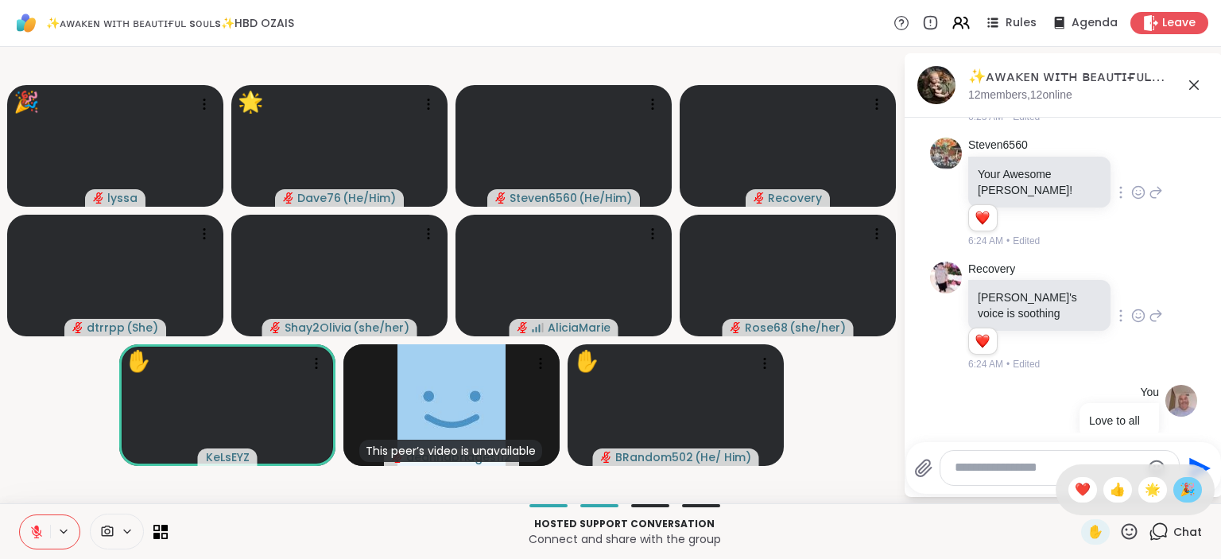
click at [1188, 482] on span "🎉" at bounding box center [1188, 489] width 16 height 19
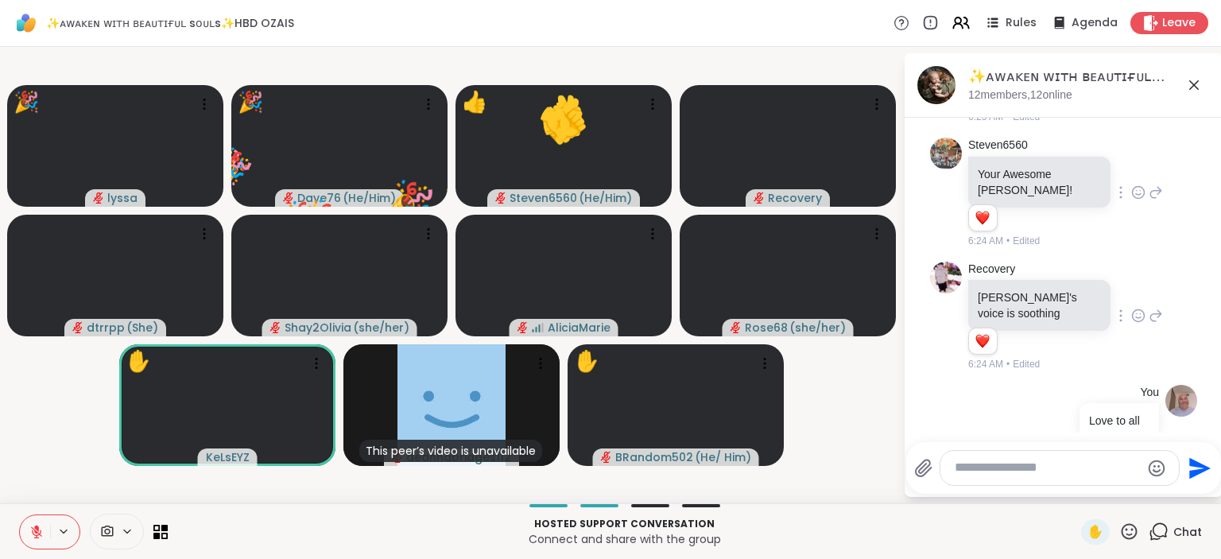
click at [1128, 539] on icon at bounding box center [1130, 531] width 16 height 16
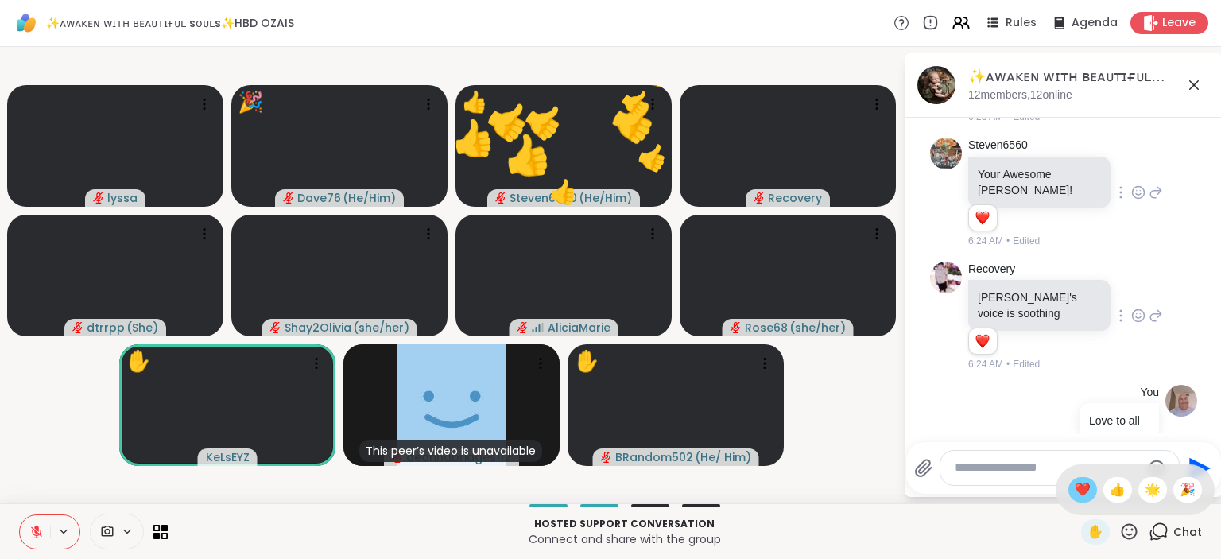
click at [1069, 489] on div "❤️" at bounding box center [1083, 489] width 29 height 25
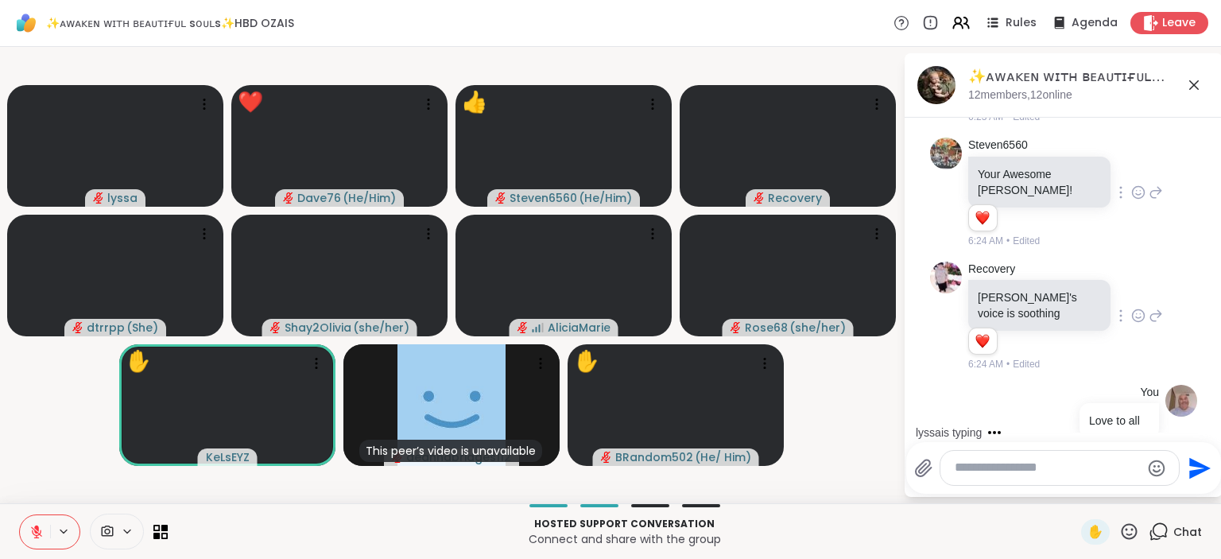
click at [1131, 533] on icon at bounding box center [1129, 532] width 20 height 20
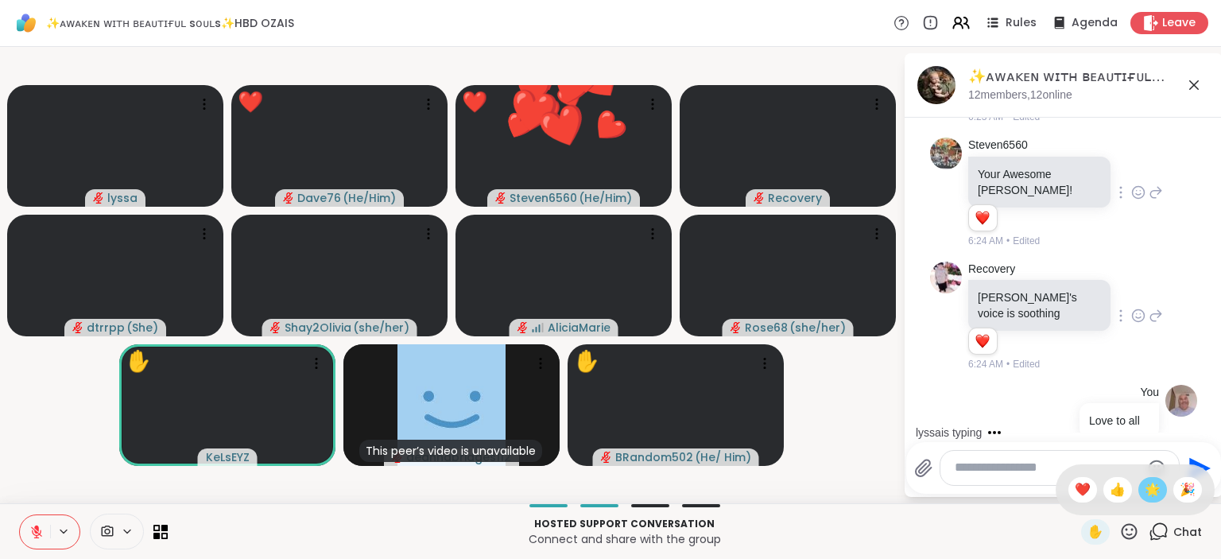
click at [1150, 486] on span "🌟" at bounding box center [1153, 489] width 16 height 19
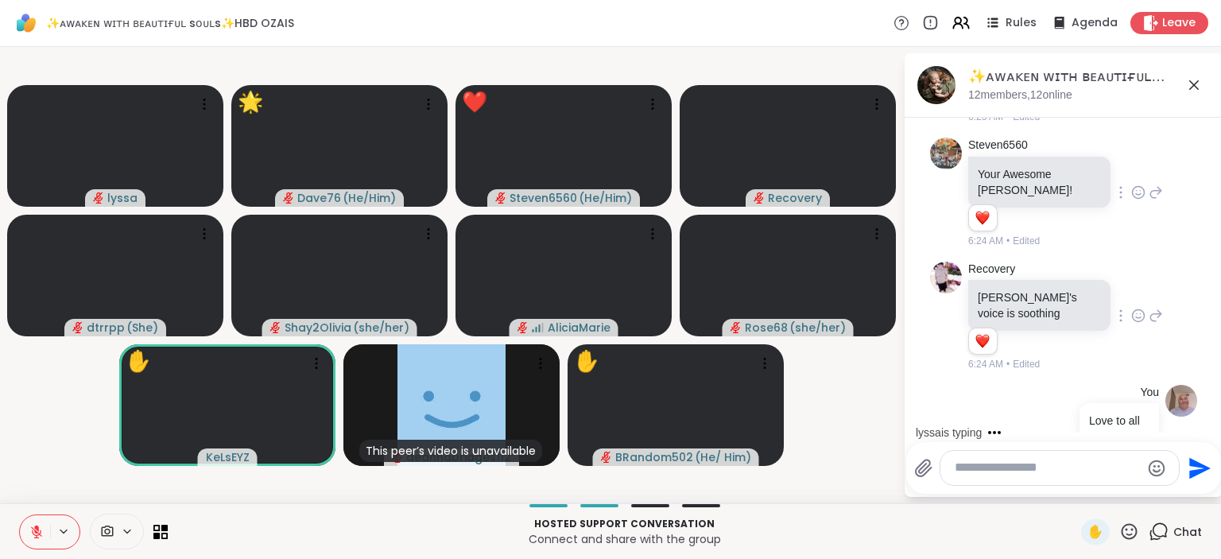
click at [1134, 537] on icon at bounding box center [1129, 532] width 20 height 20
click at [1116, 495] on span "👍" at bounding box center [1118, 489] width 16 height 19
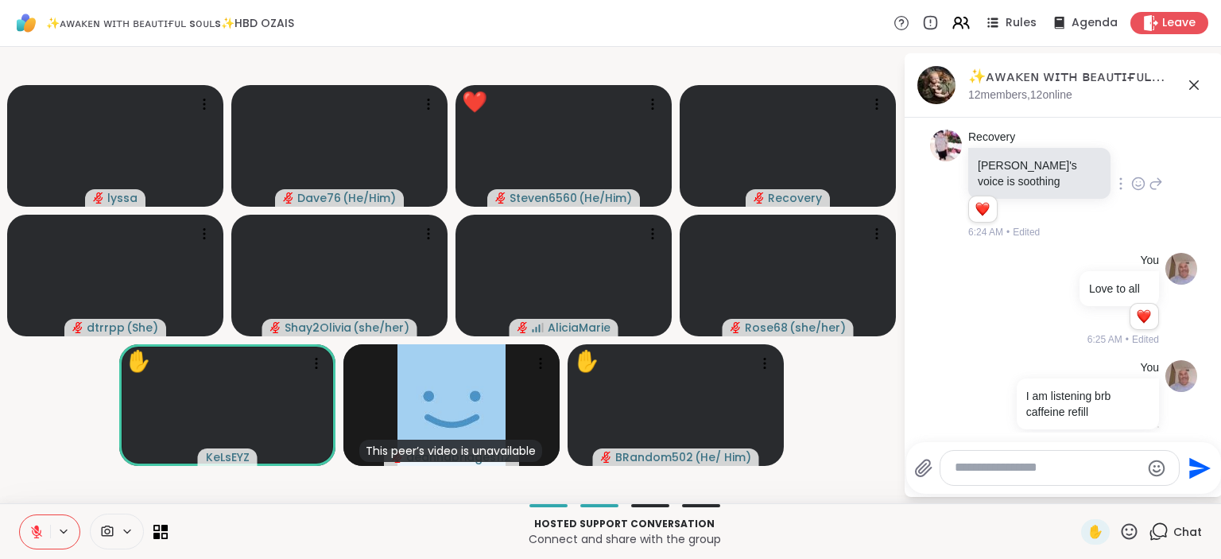
click at [1073, 471] on textarea "Type your message" at bounding box center [1047, 468] width 185 height 17
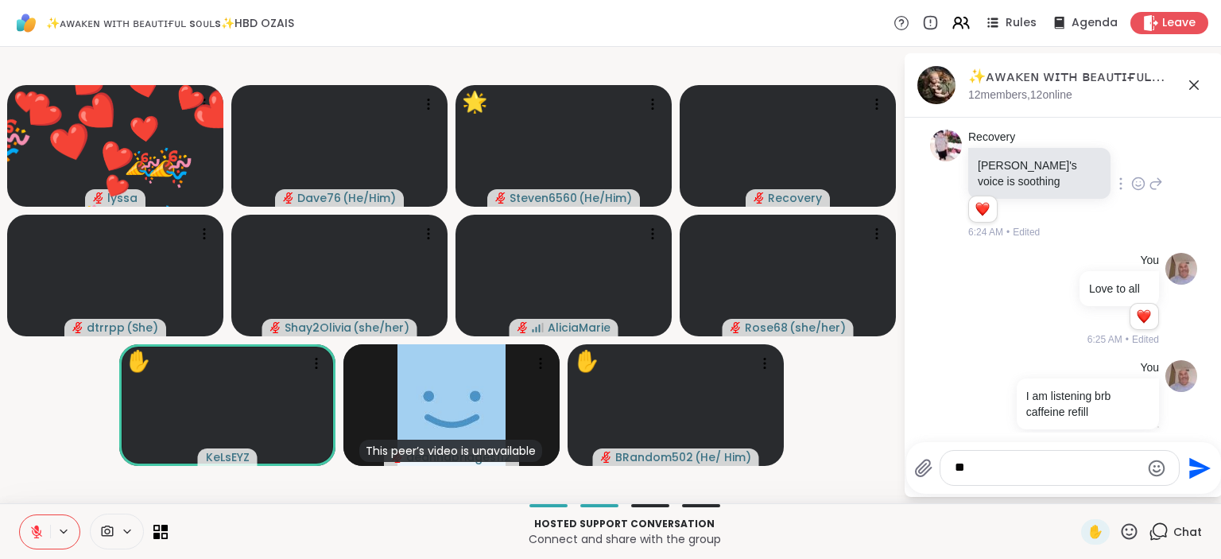
type textarea "*"
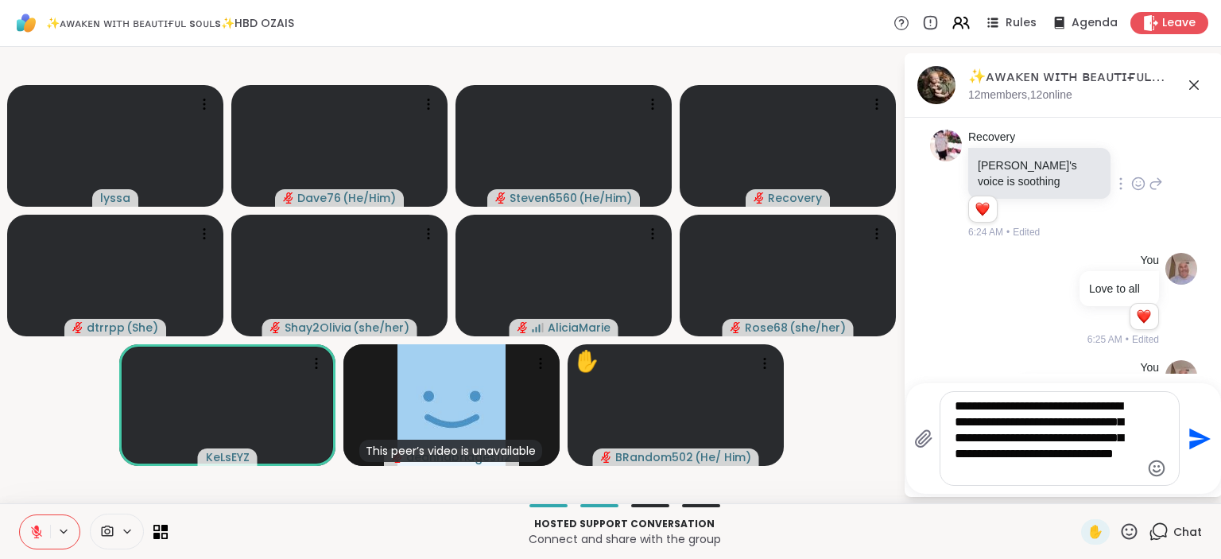
type textarea "**********"
click at [1192, 436] on icon "Send" at bounding box center [1199, 438] width 21 height 21
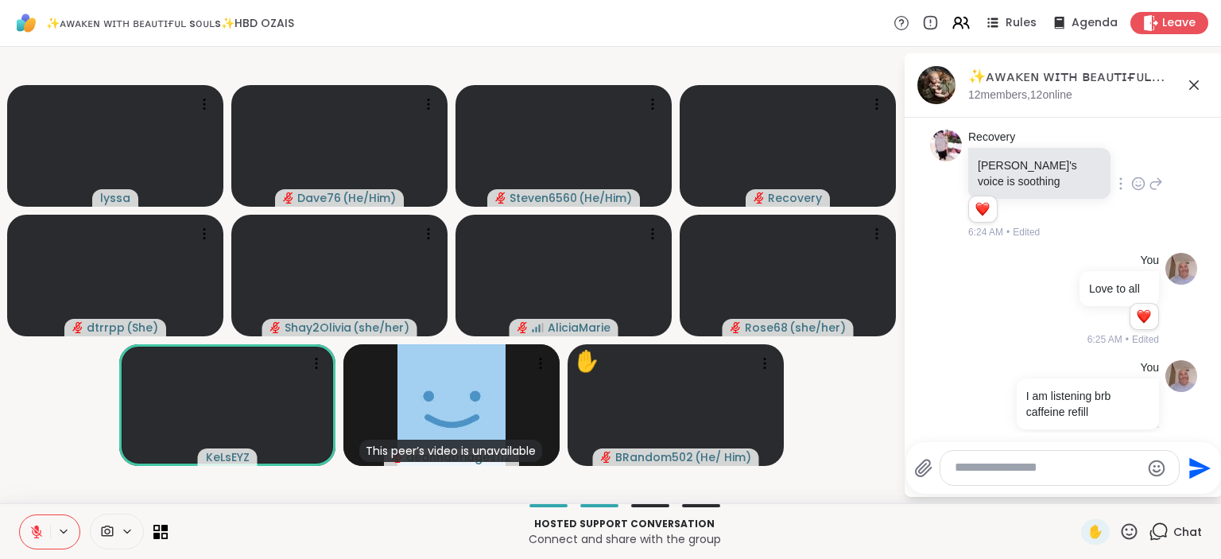
scroll to position [6240, 0]
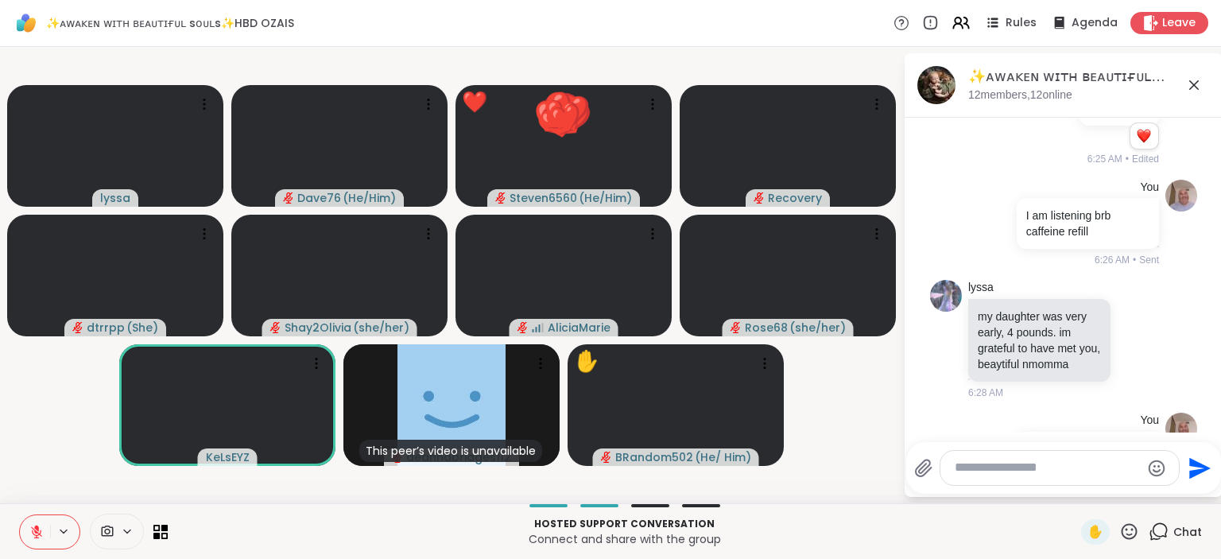
click at [1125, 526] on icon at bounding box center [1129, 532] width 20 height 20
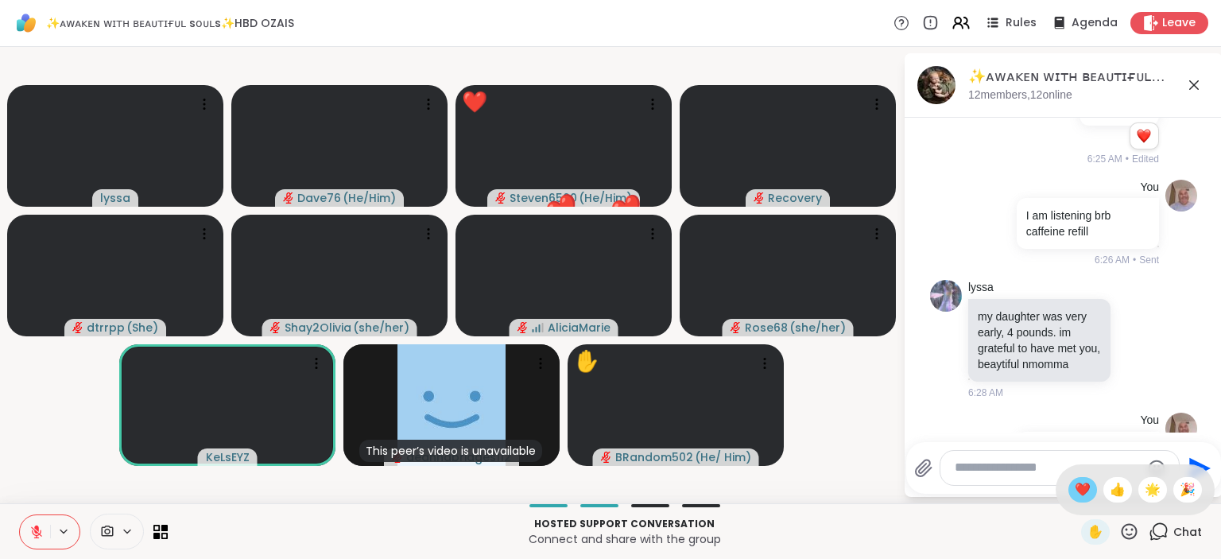
click at [1083, 494] on span "❤️" at bounding box center [1083, 489] width 16 height 19
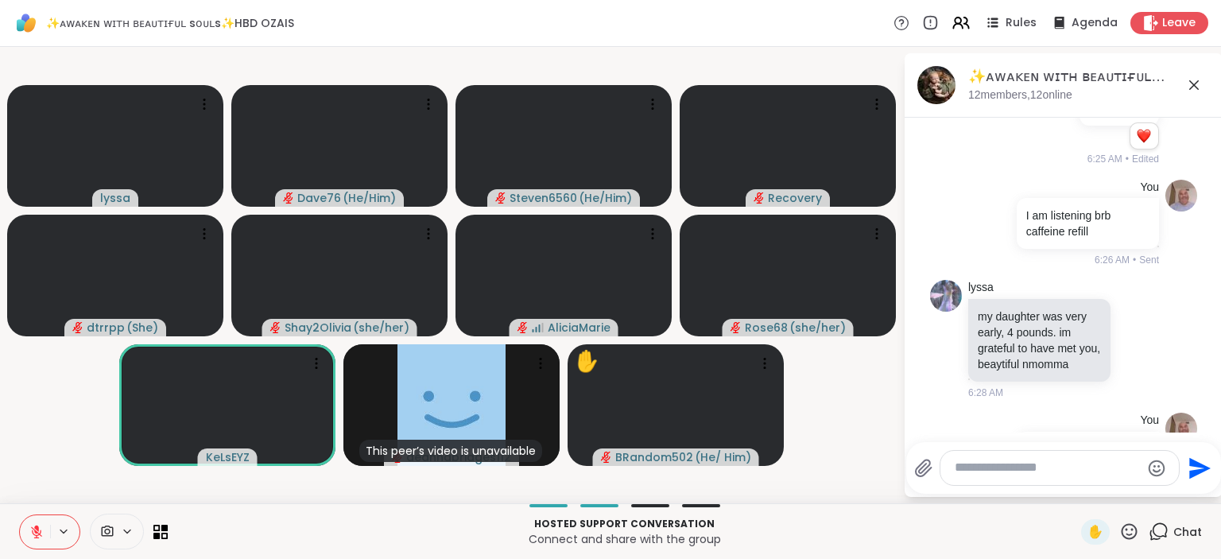
scroll to position [6262, 0]
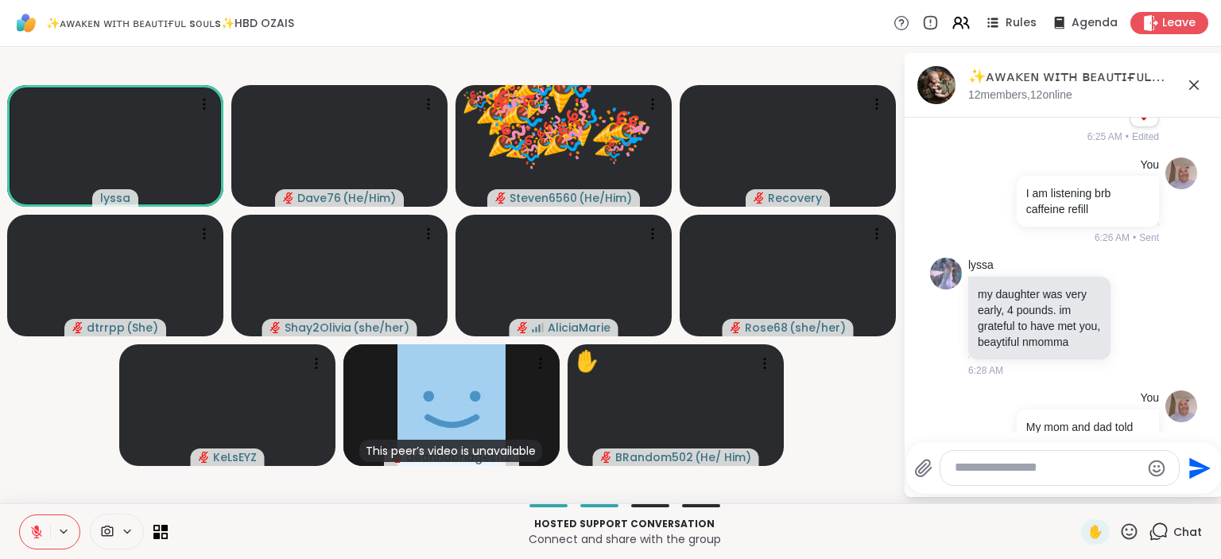
click at [1131, 530] on icon at bounding box center [1129, 532] width 20 height 20
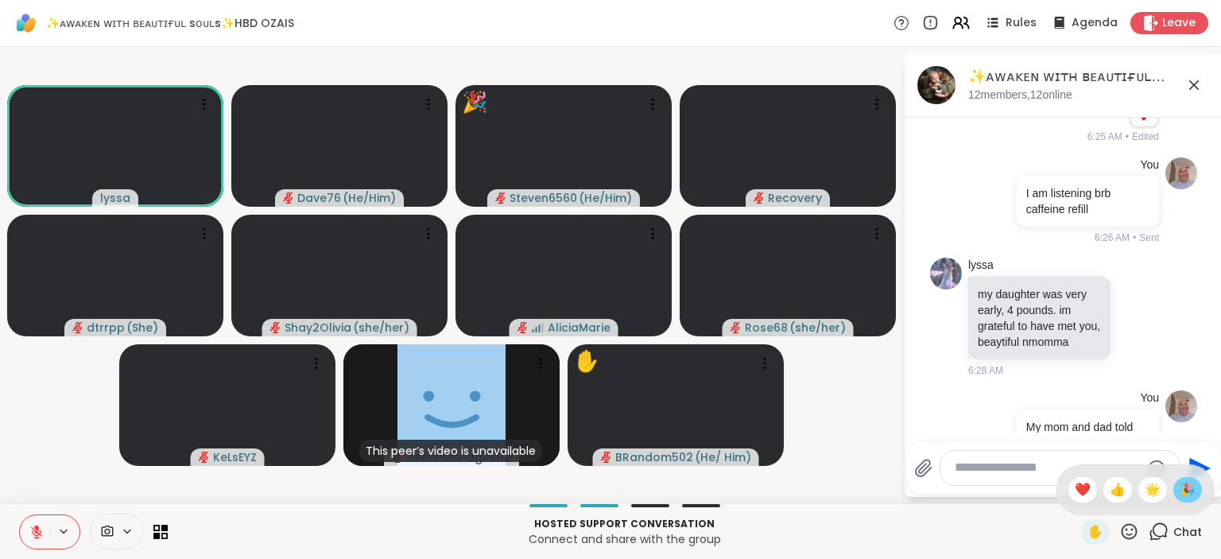
click at [1188, 486] on span "🎉" at bounding box center [1188, 489] width 16 height 19
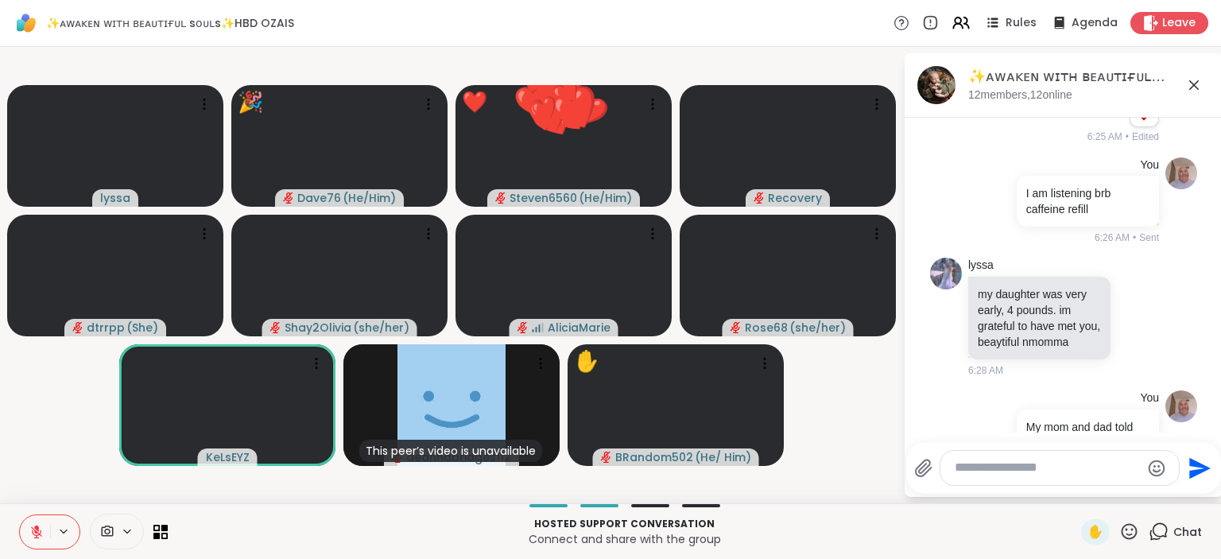
click at [1120, 531] on div "✋" at bounding box center [1110, 531] width 58 height 25
click at [1130, 530] on icon at bounding box center [1129, 532] width 20 height 20
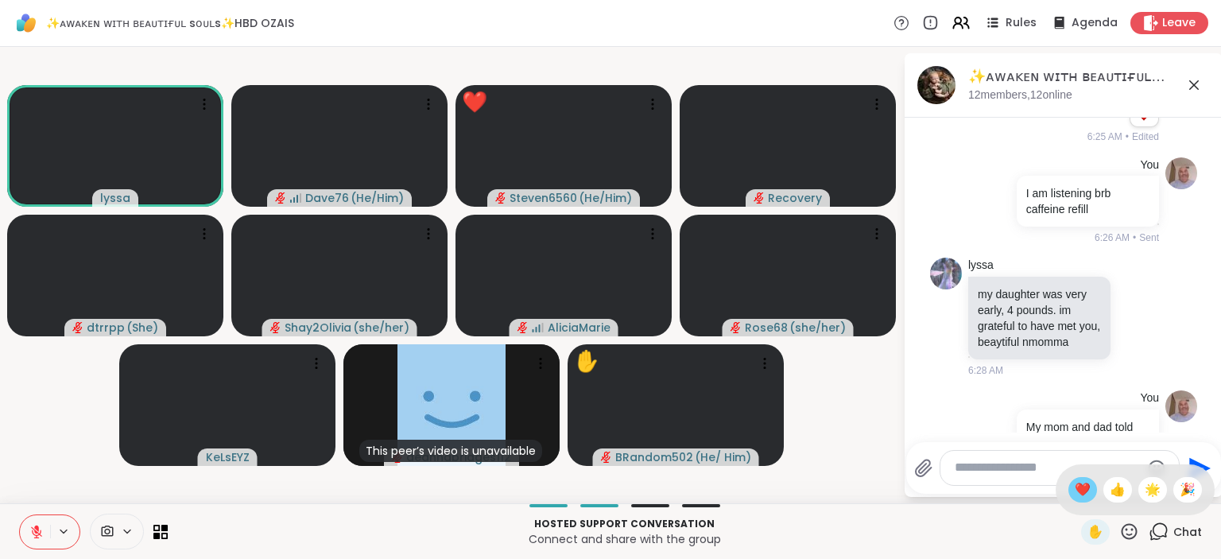
click at [1080, 490] on span "❤️" at bounding box center [1083, 489] width 16 height 19
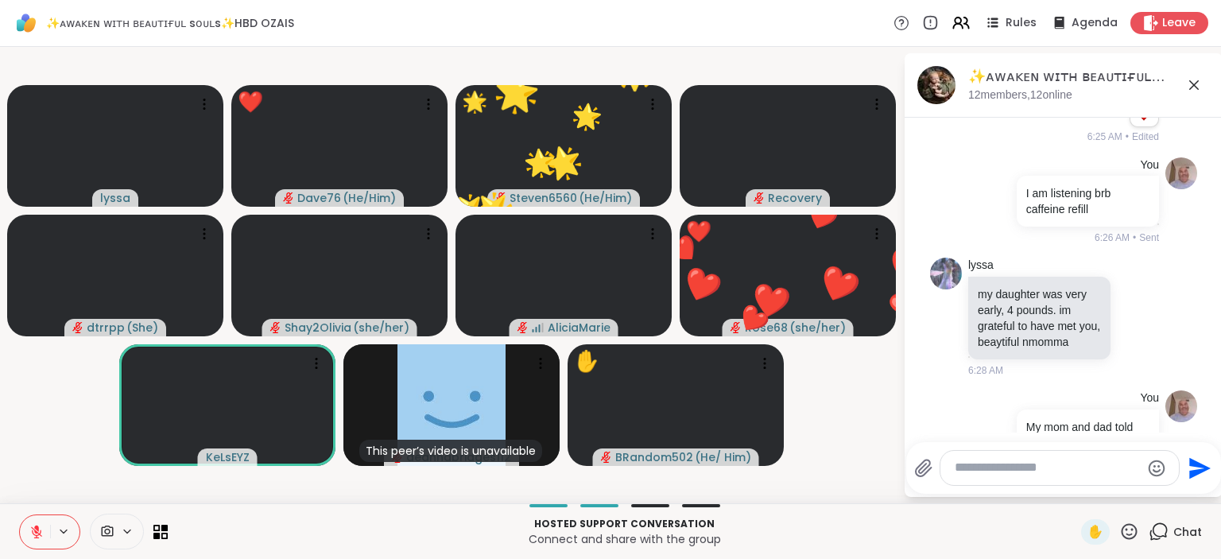
click at [1042, 468] on textarea "Type your message" at bounding box center [1047, 468] width 185 height 17
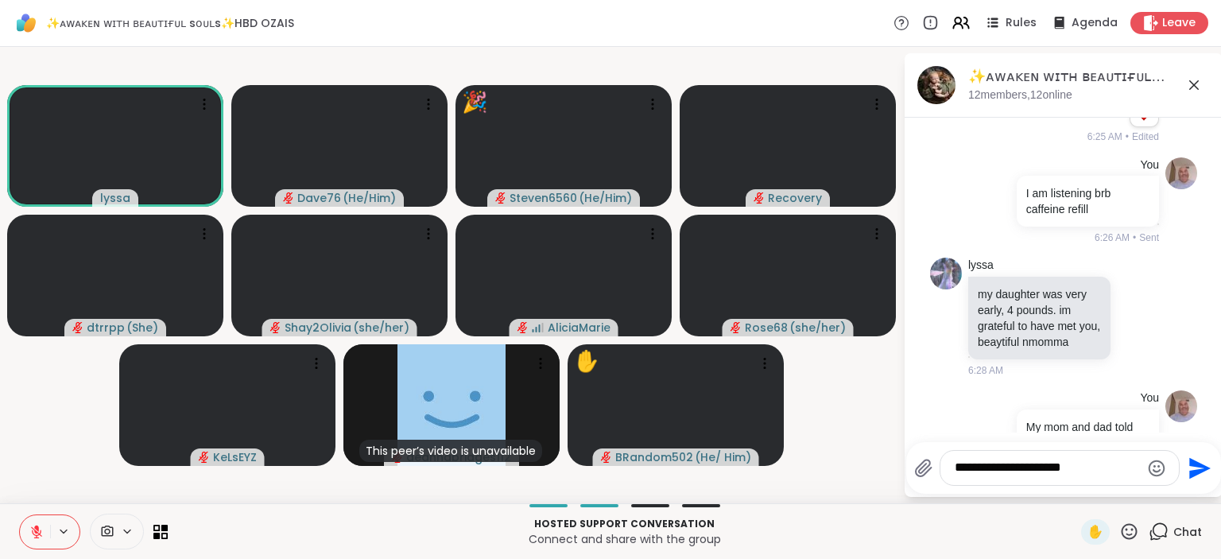
type textarea "**********"
click at [1192, 474] on icon "Send" at bounding box center [1199, 467] width 21 height 21
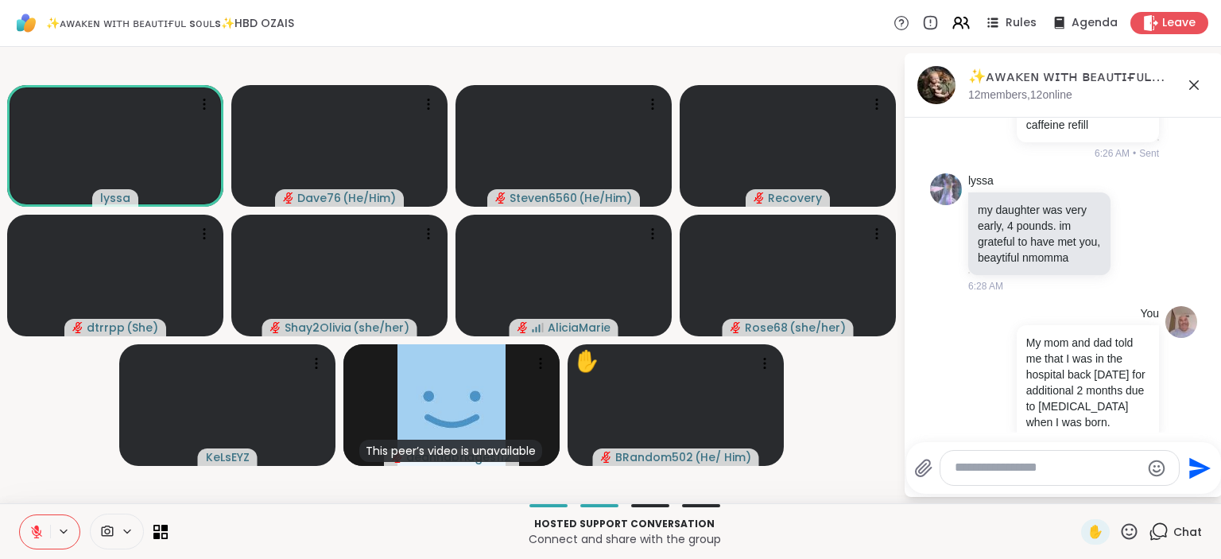
click at [1133, 536] on icon at bounding box center [1129, 532] width 20 height 20
click at [1193, 496] on span "🎉" at bounding box center [1188, 489] width 16 height 19
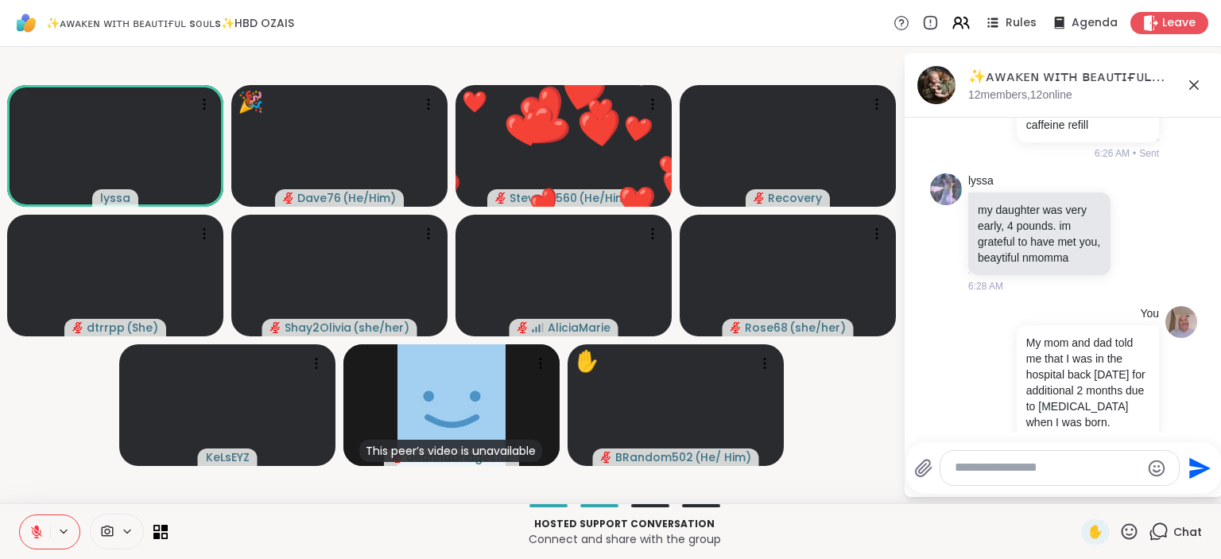
click at [1131, 534] on icon at bounding box center [1129, 532] width 20 height 20
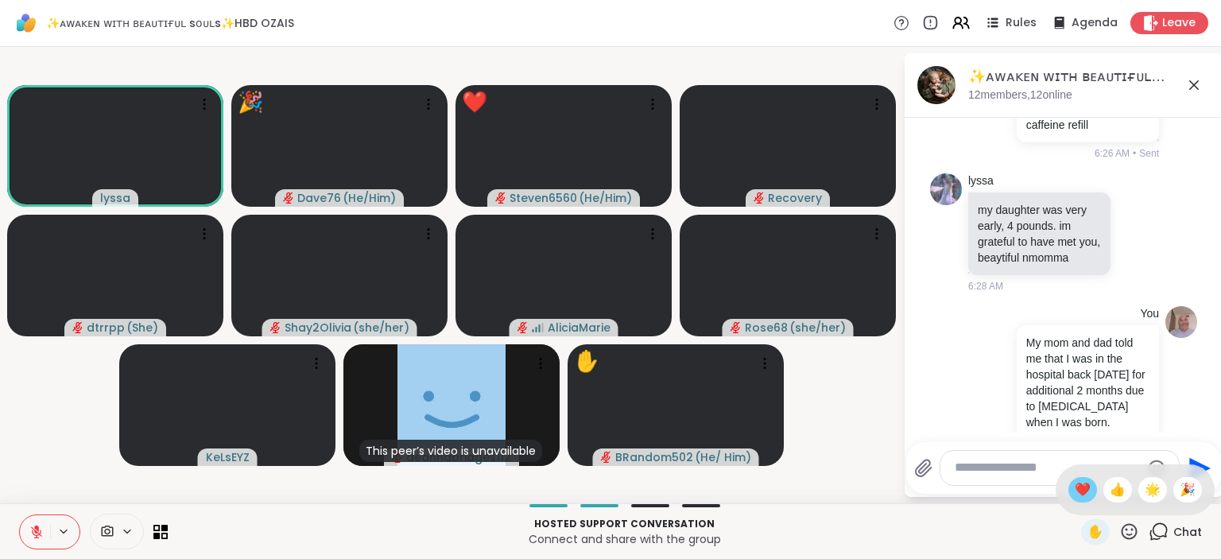
click at [1084, 501] on div "❤️" at bounding box center [1083, 489] width 29 height 25
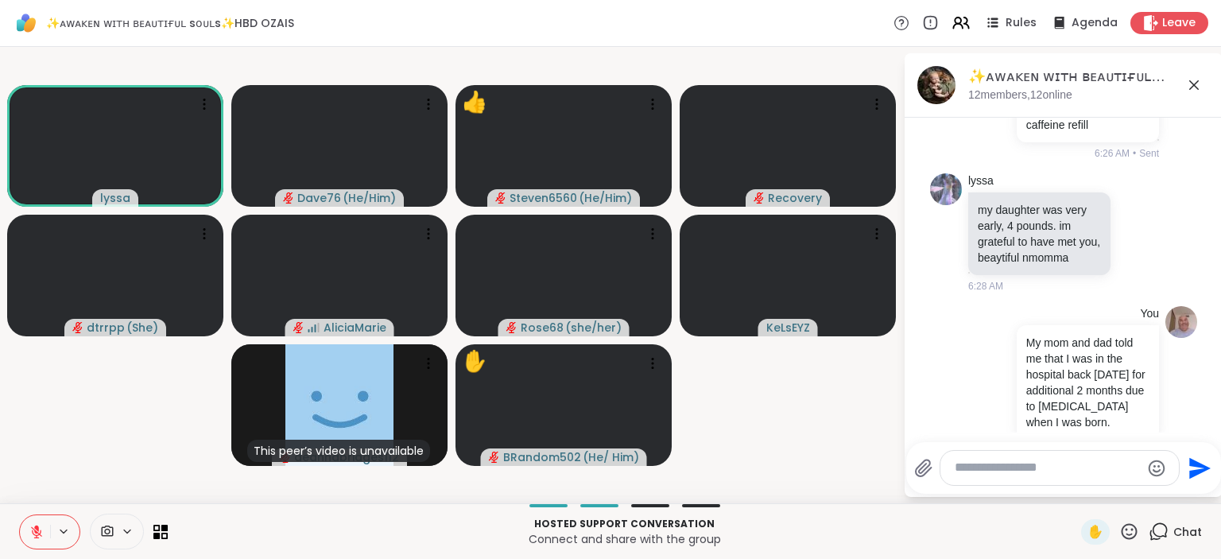
click at [1130, 533] on icon at bounding box center [1129, 532] width 20 height 20
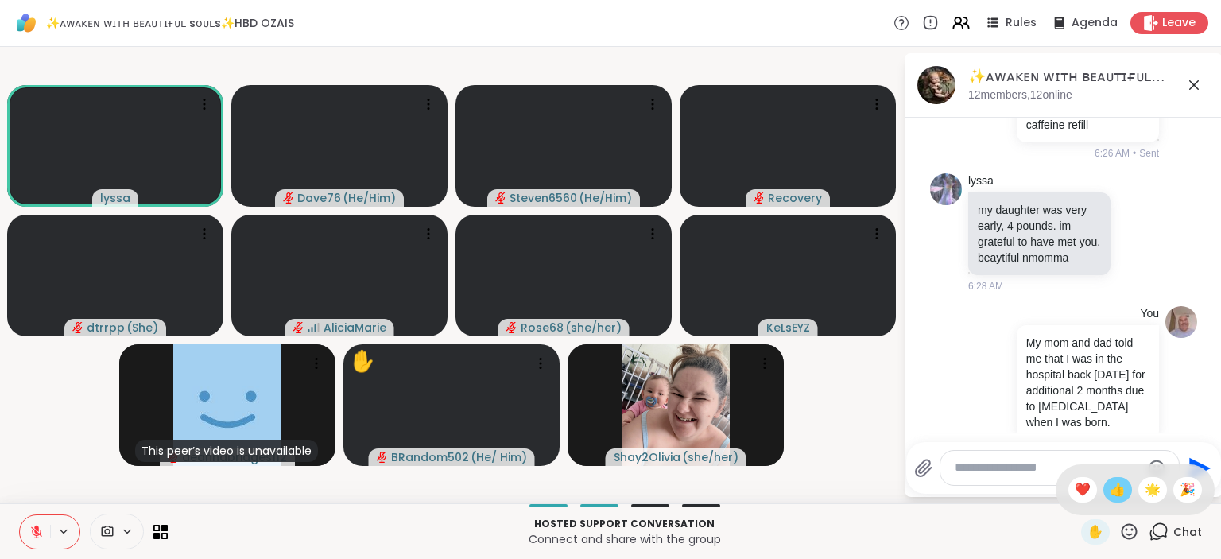
click at [1118, 492] on span "👍" at bounding box center [1118, 489] width 16 height 19
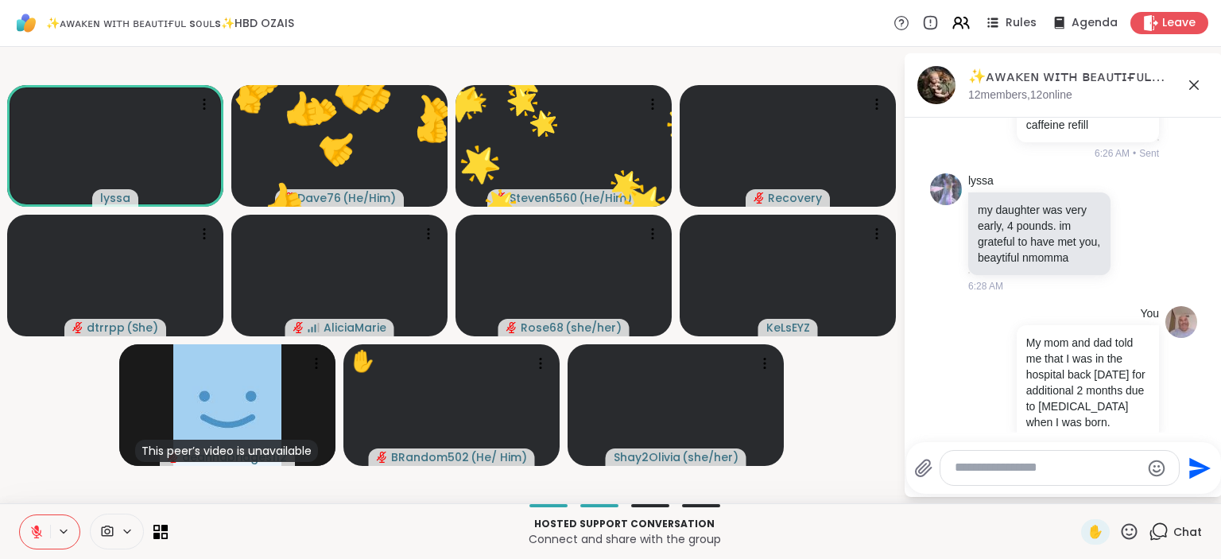
click at [1127, 529] on icon at bounding box center [1129, 532] width 20 height 20
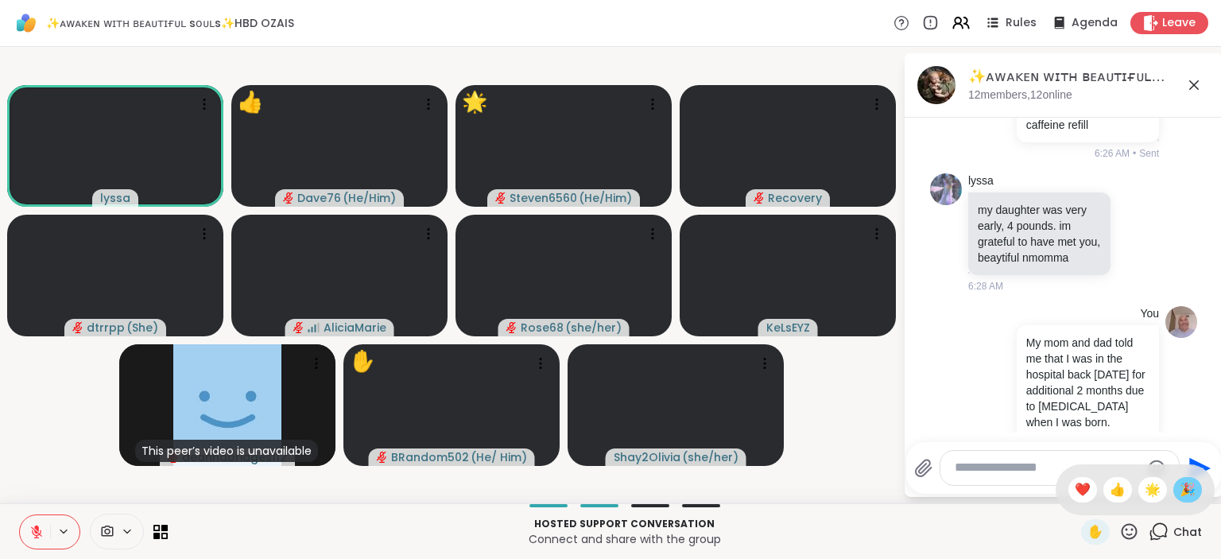
click at [1180, 495] on span "🎉" at bounding box center [1188, 489] width 16 height 19
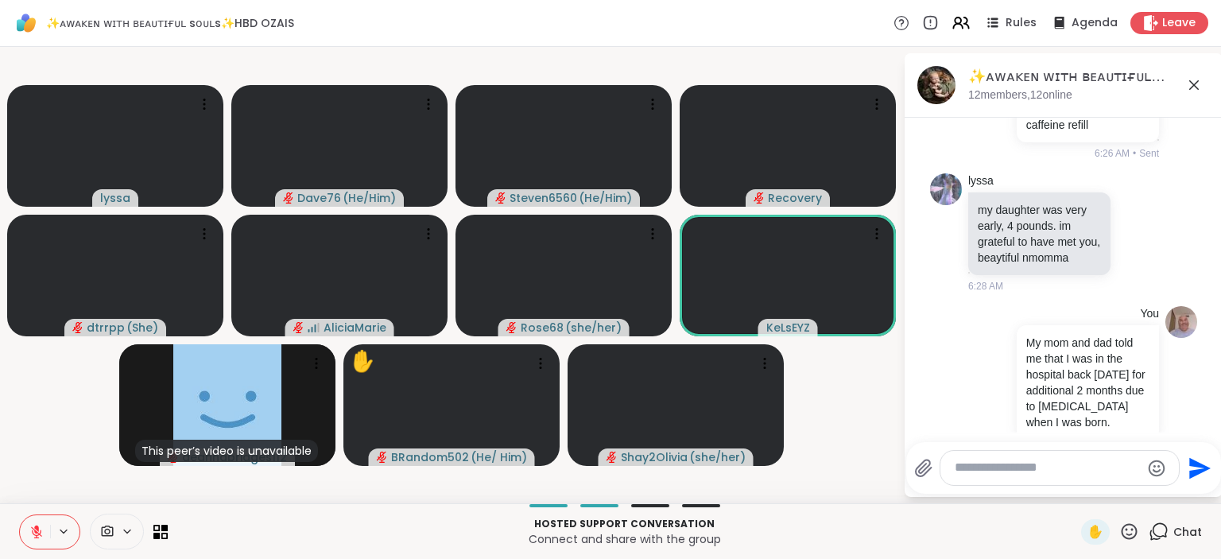
click at [1135, 527] on icon at bounding box center [1129, 532] width 20 height 20
click at [1190, 498] on span "🎉" at bounding box center [1188, 489] width 16 height 19
click at [1130, 539] on icon at bounding box center [1130, 531] width 16 height 16
click at [1075, 492] on span "❤️" at bounding box center [1083, 489] width 16 height 19
click at [1124, 522] on icon at bounding box center [1129, 532] width 20 height 20
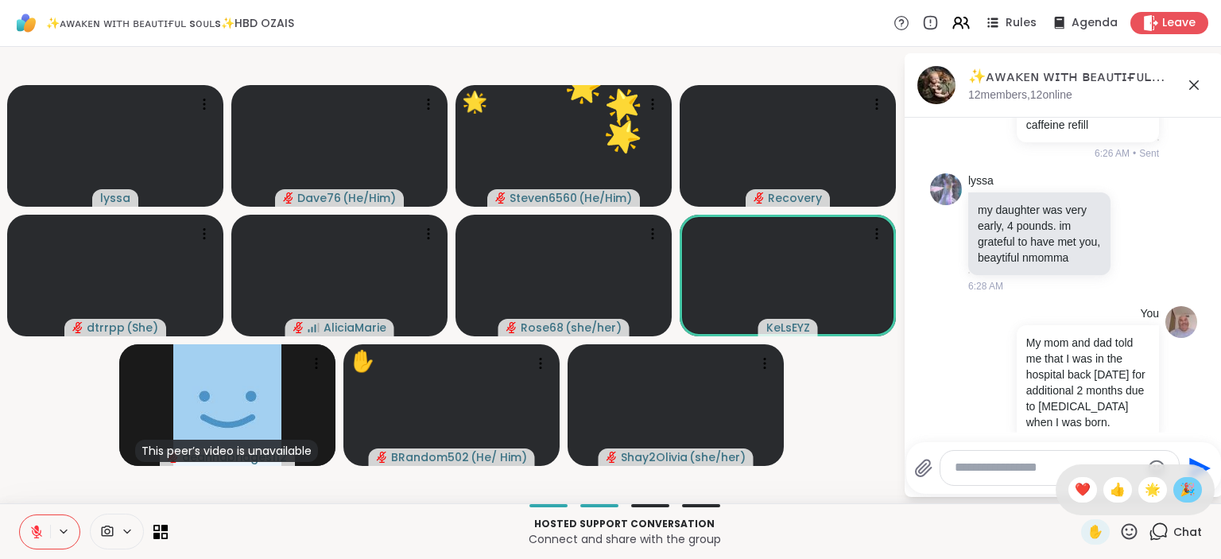
click at [1188, 488] on span "🎉" at bounding box center [1188, 489] width 16 height 19
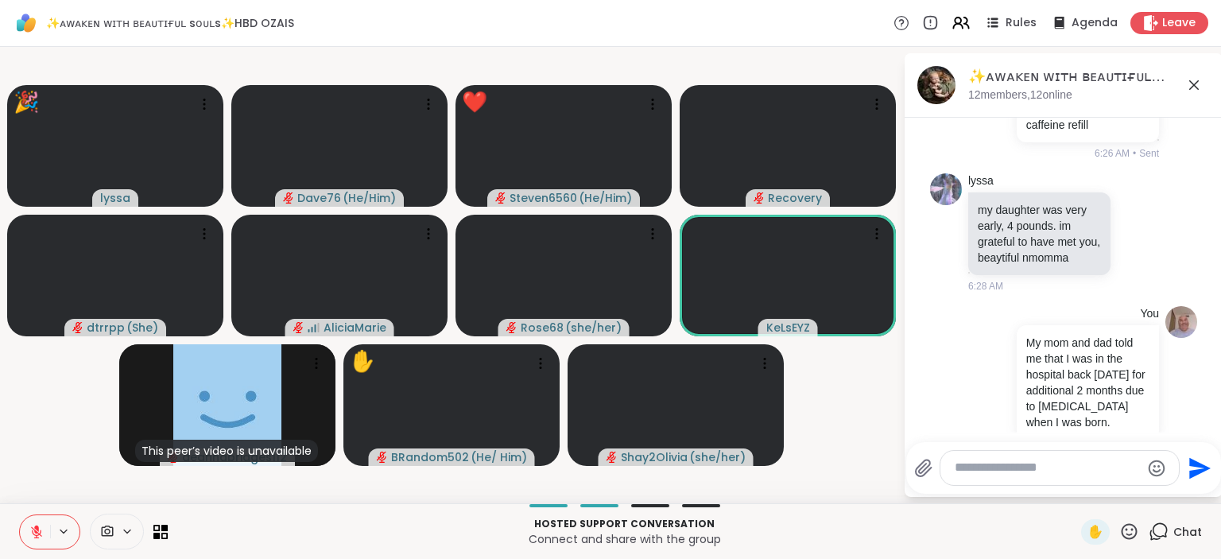
click at [1127, 530] on icon at bounding box center [1129, 532] width 20 height 20
click at [1084, 487] on span "❤️" at bounding box center [1083, 489] width 16 height 19
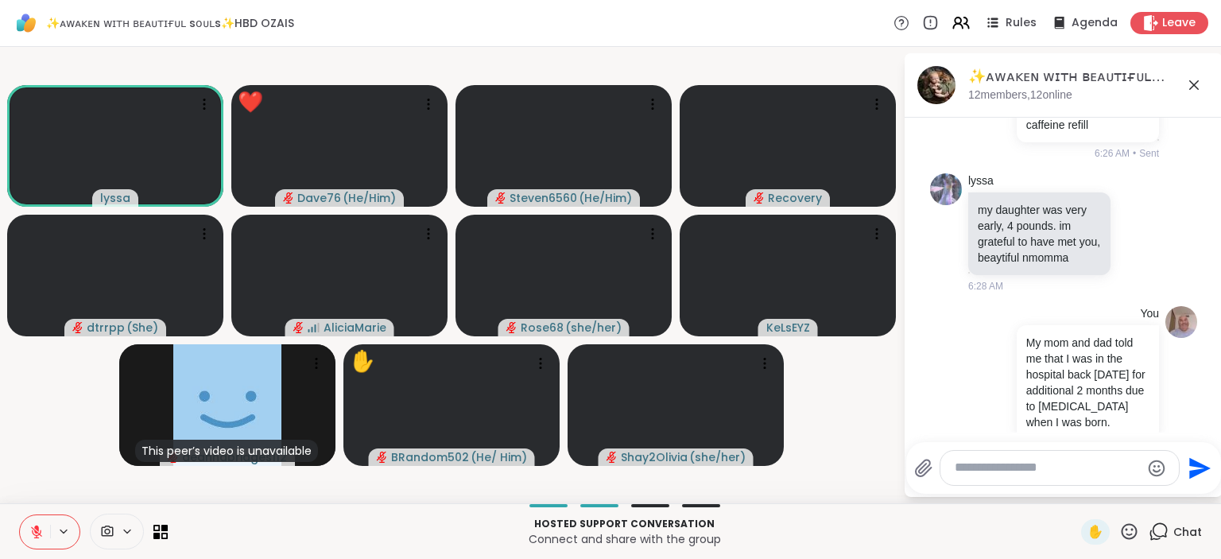
click at [1134, 532] on icon at bounding box center [1129, 532] width 20 height 20
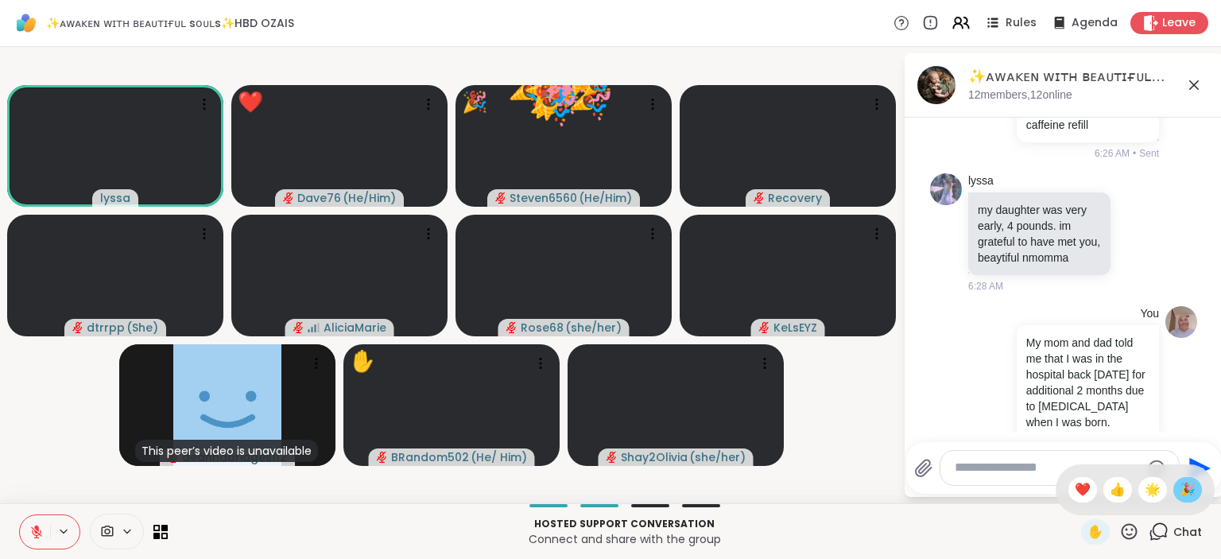
click at [1183, 490] on span "🎉" at bounding box center [1188, 489] width 16 height 19
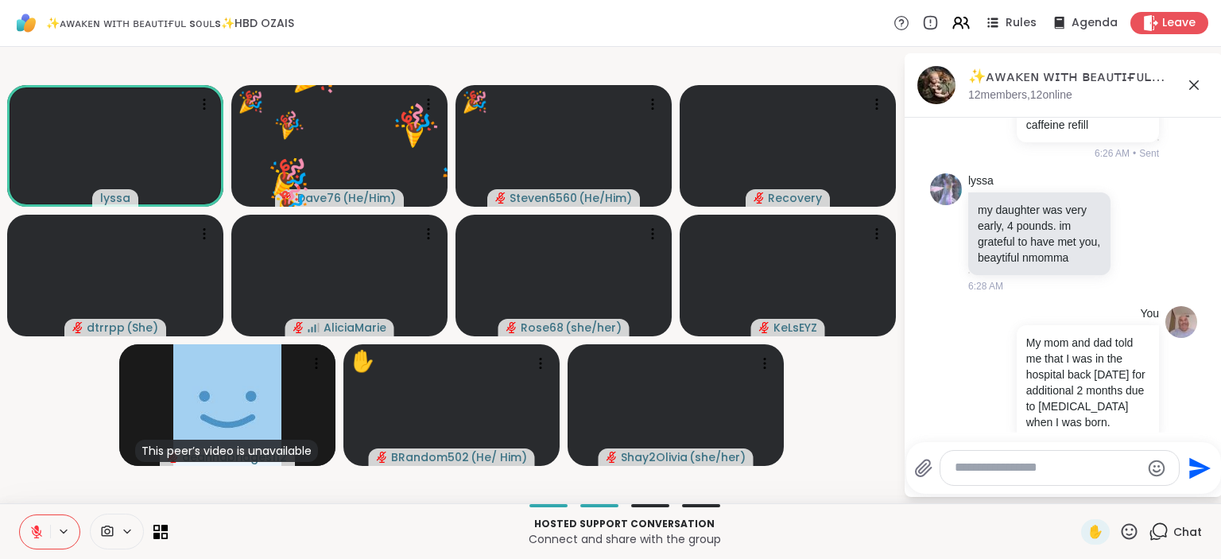
click at [1131, 530] on icon at bounding box center [1129, 532] width 20 height 20
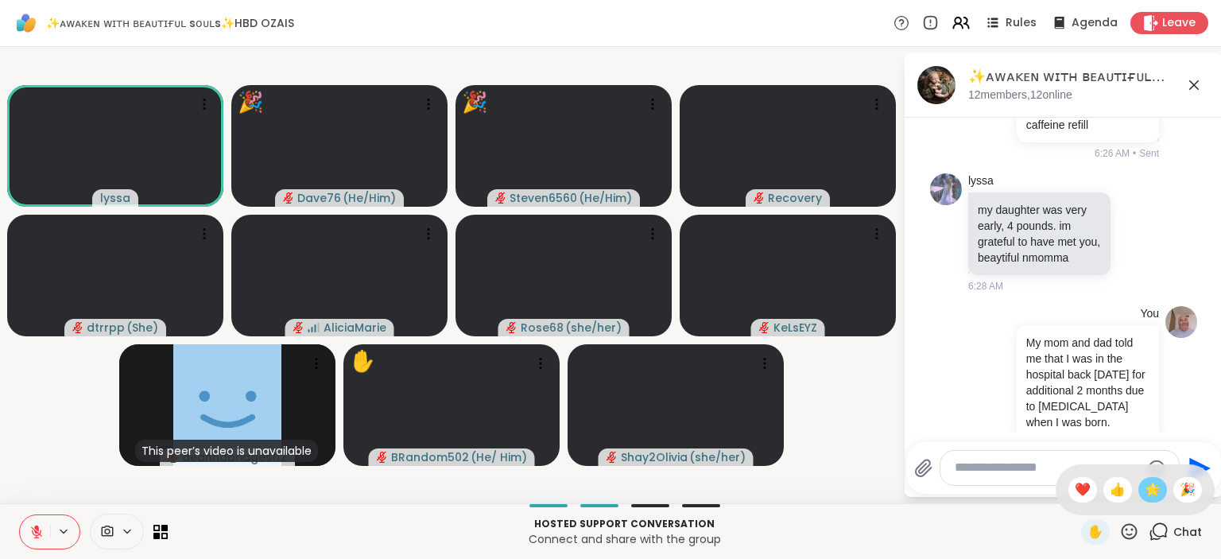
click at [1140, 491] on div "🌟" at bounding box center [1153, 489] width 29 height 25
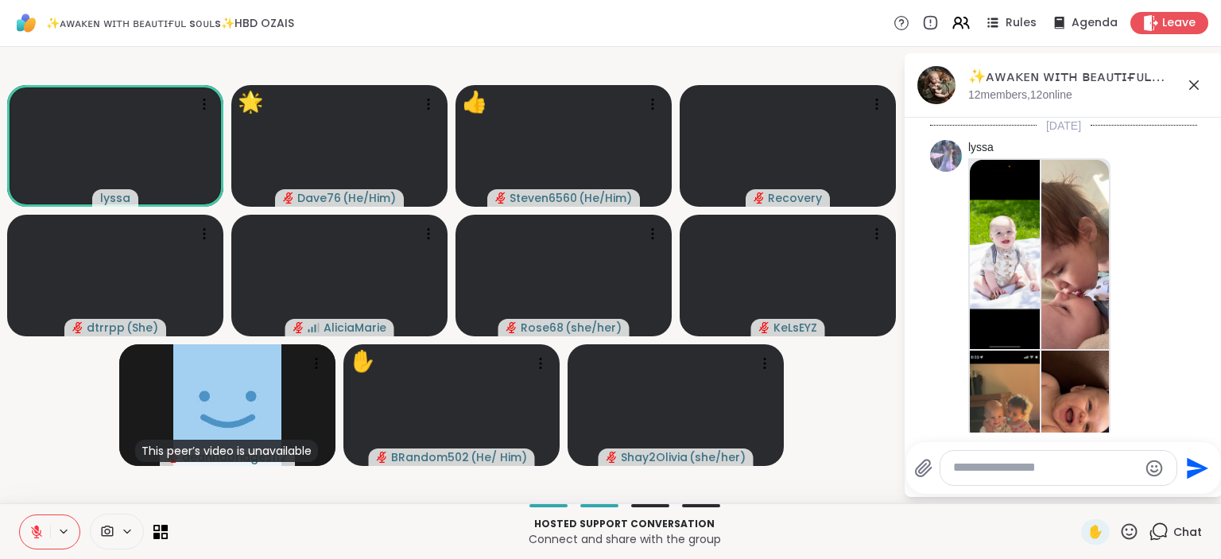
scroll to position [6346, 0]
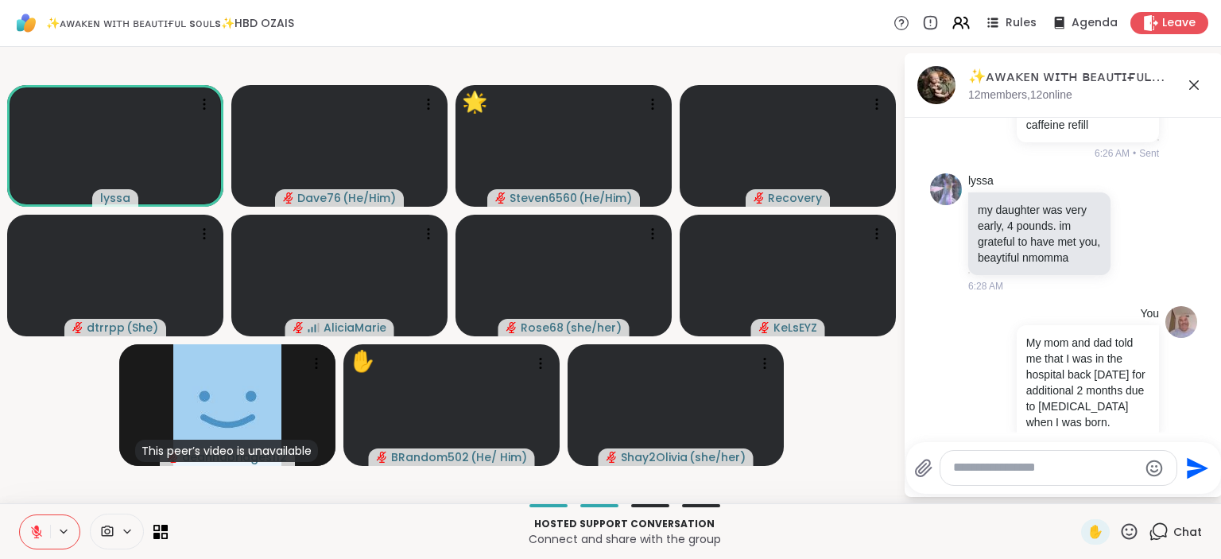
click at [1131, 533] on icon at bounding box center [1129, 532] width 20 height 20
click at [1154, 500] on div "🌟" at bounding box center [1153, 489] width 29 height 25
click at [1131, 531] on icon at bounding box center [1129, 532] width 20 height 20
click at [1186, 495] on span "🎉" at bounding box center [1188, 489] width 16 height 19
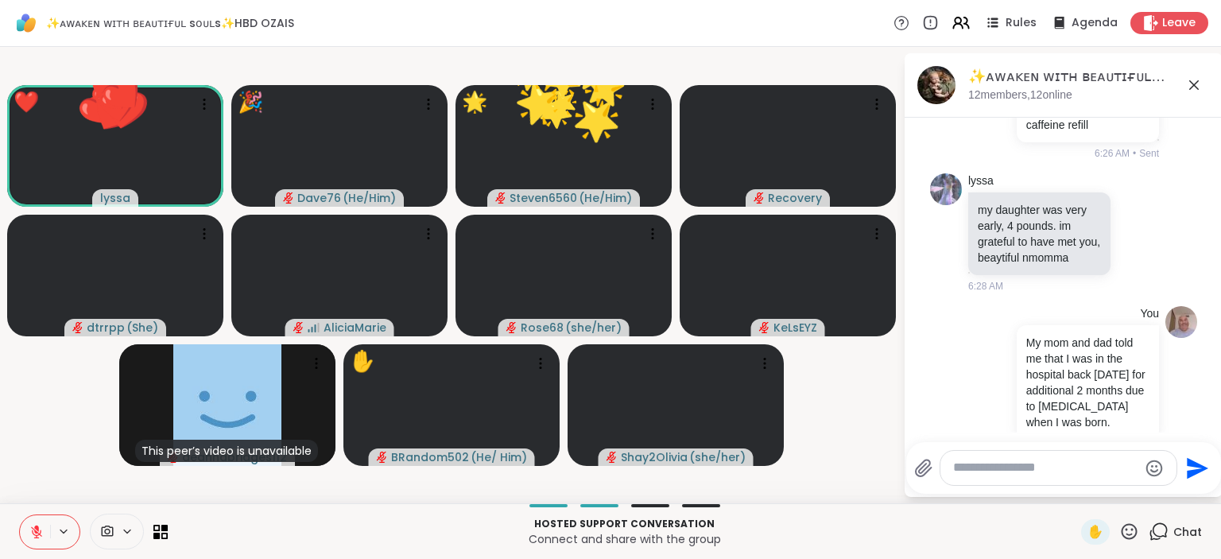
click at [1134, 531] on icon at bounding box center [1130, 531] width 16 height 16
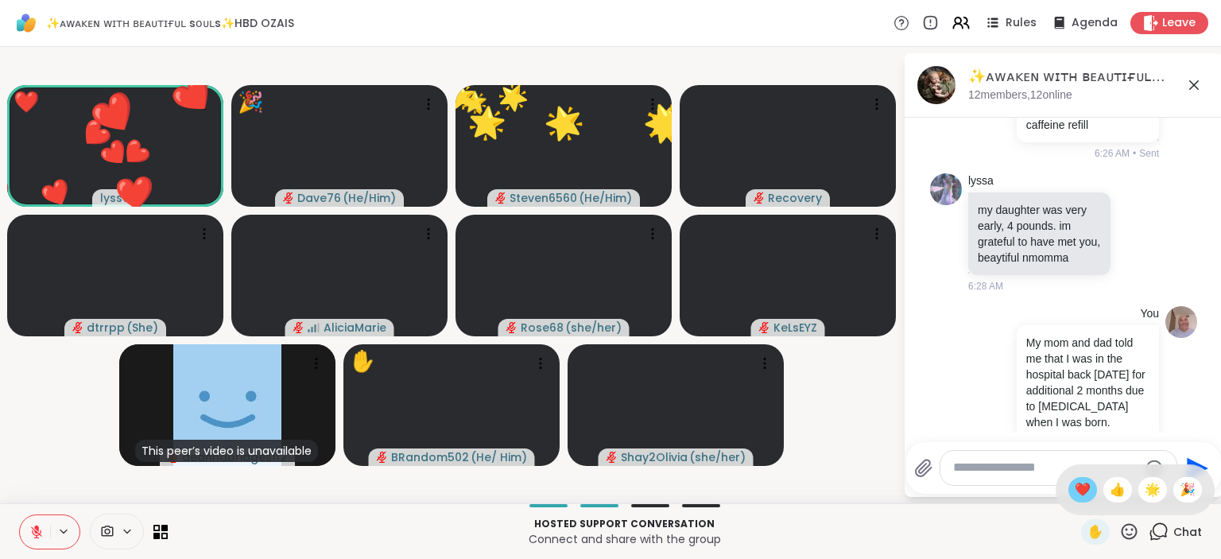
click at [1083, 495] on span "❤️" at bounding box center [1083, 489] width 16 height 19
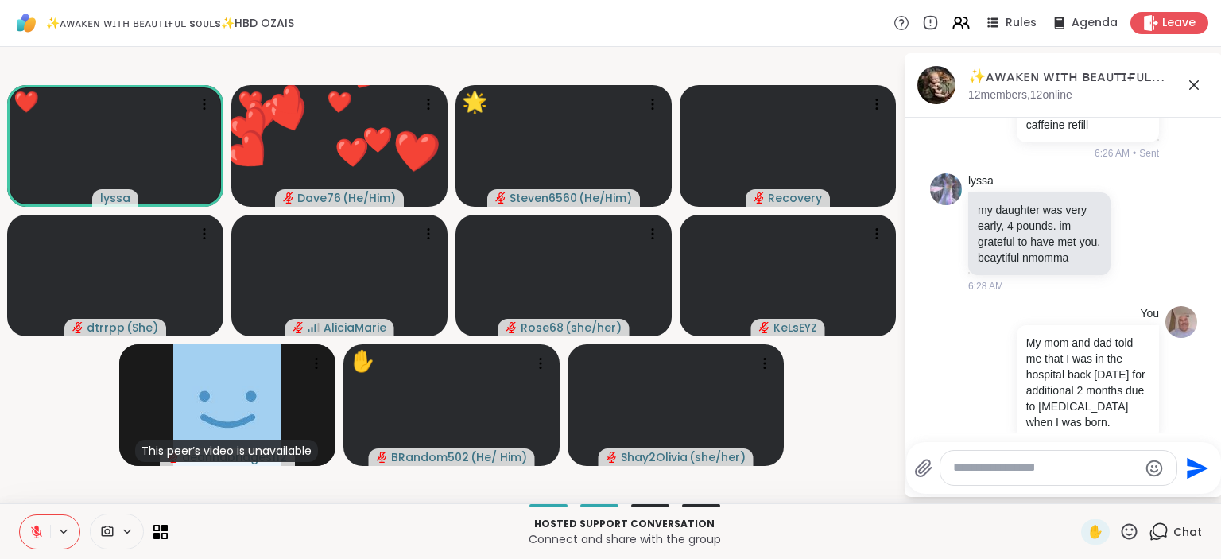
click at [1067, 475] on textarea "Type your message" at bounding box center [1045, 468] width 185 height 17
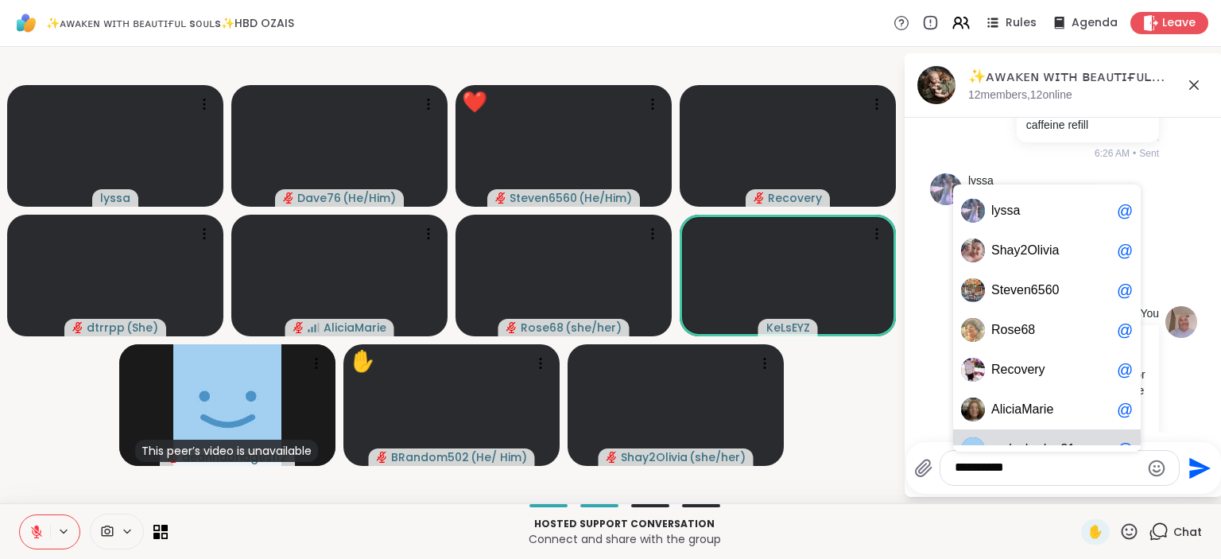
scroll to position [23, 0]
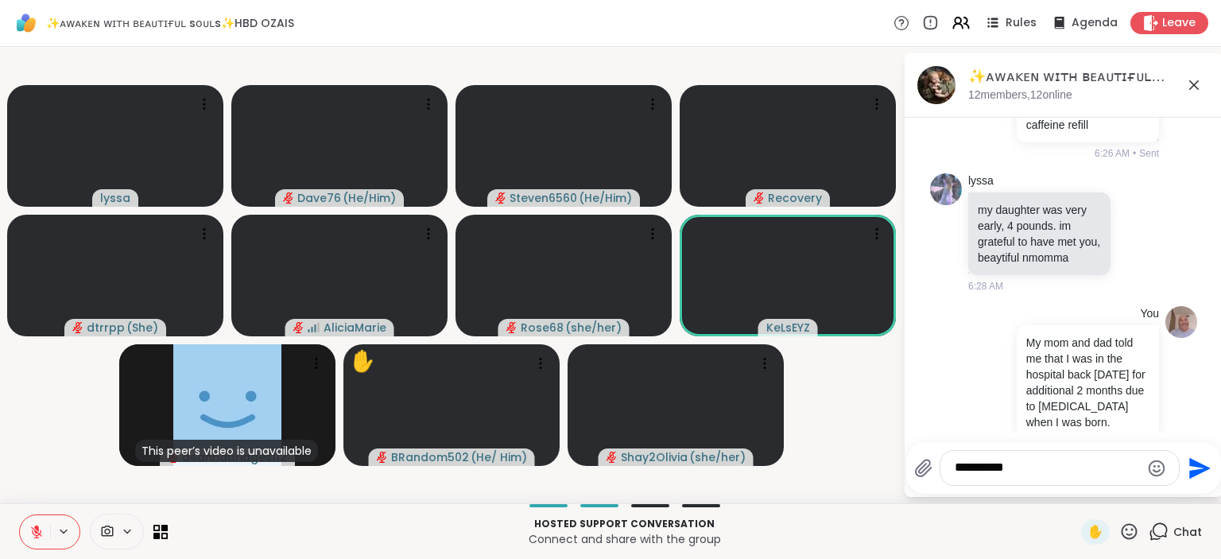
click at [1129, 533] on icon at bounding box center [1129, 532] width 20 height 20
click at [1075, 483] on span "❤️" at bounding box center [1083, 489] width 16 height 19
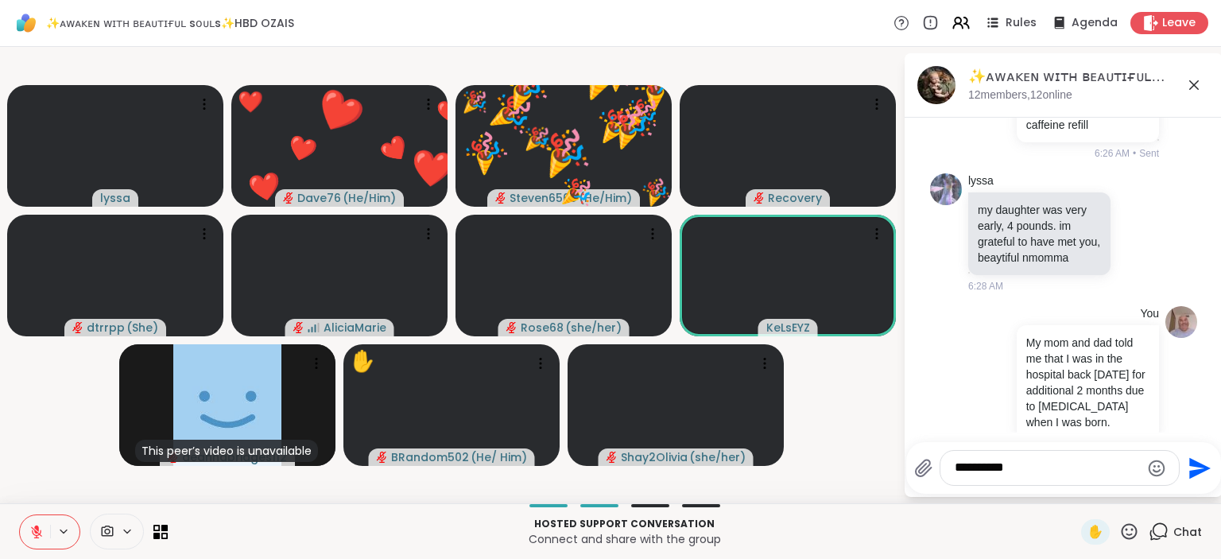
click at [1063, 470] on textarea "**********" at bounding box center [1047, 468] width 185 height 17
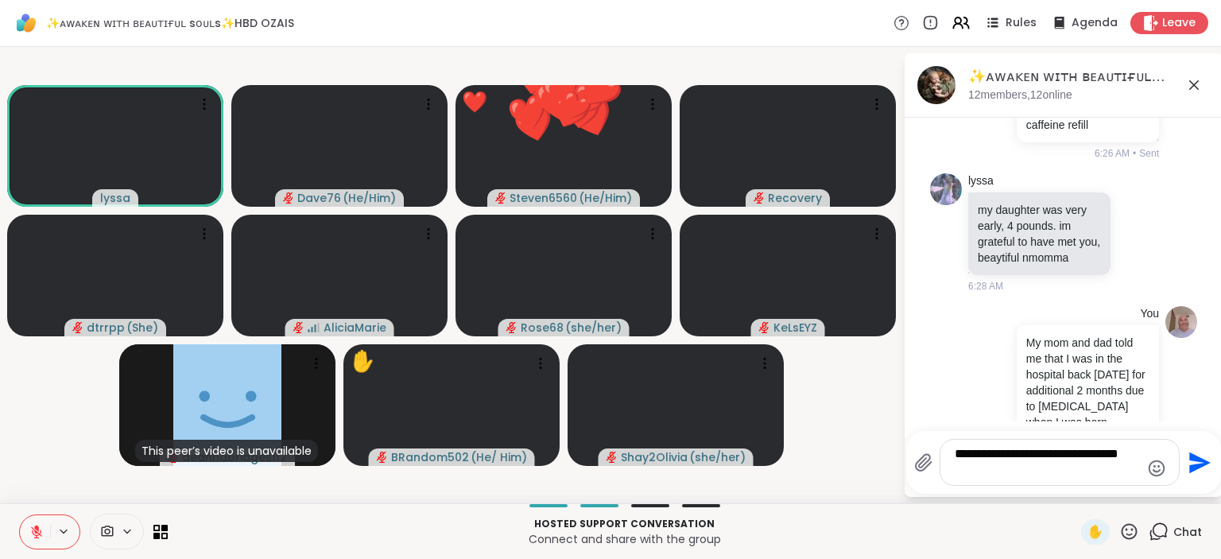
type textarea "**********"
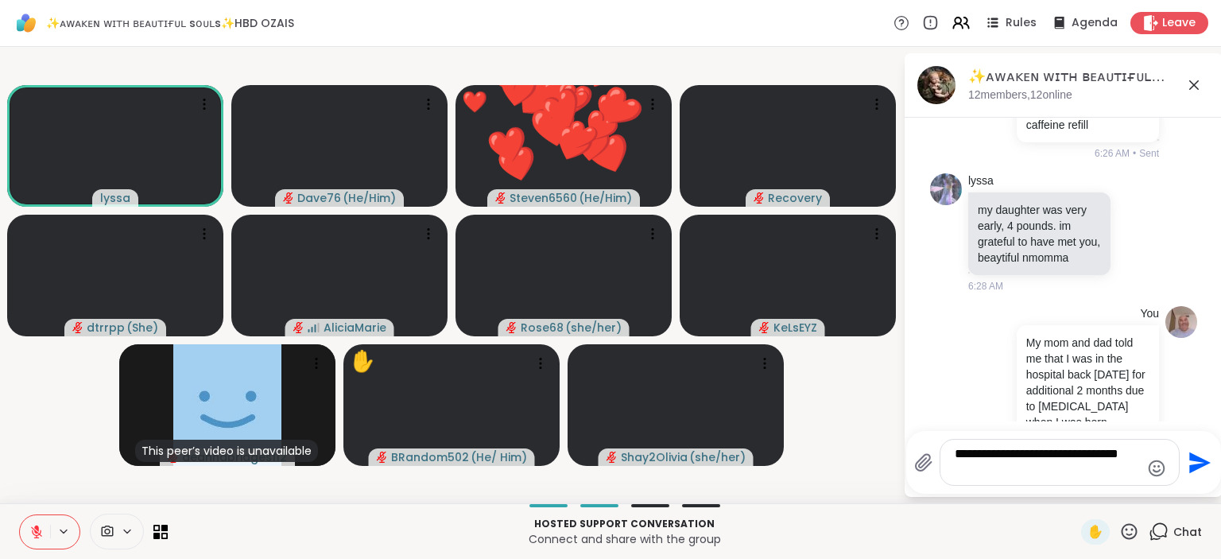
click at [1198, 469] on icon "Send" at bounding box center [1197, 462] width 25 height 25
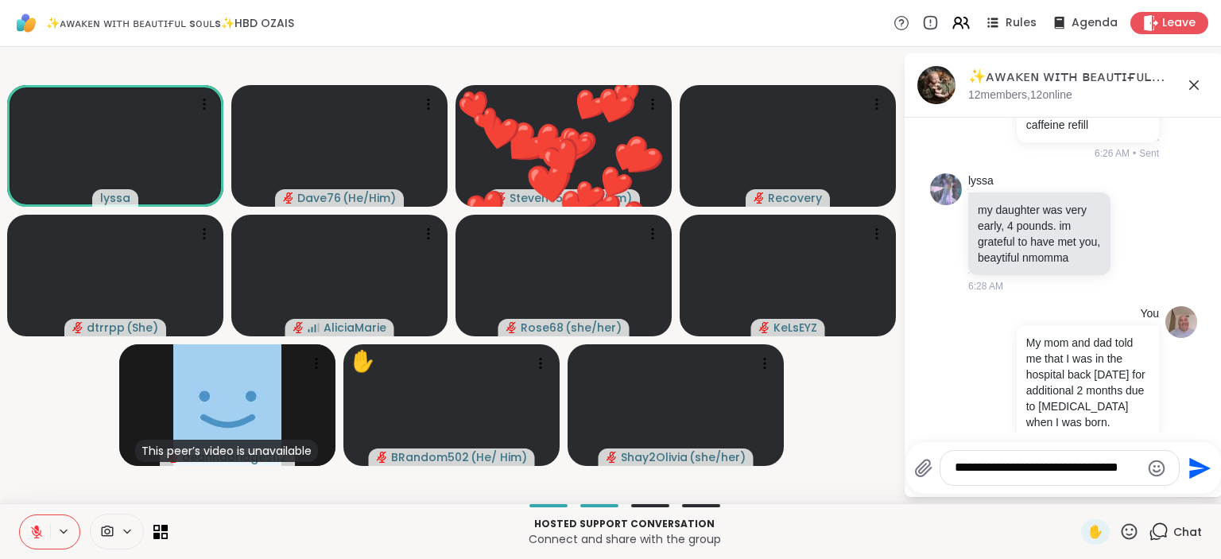
scroll to position [6446, 0]
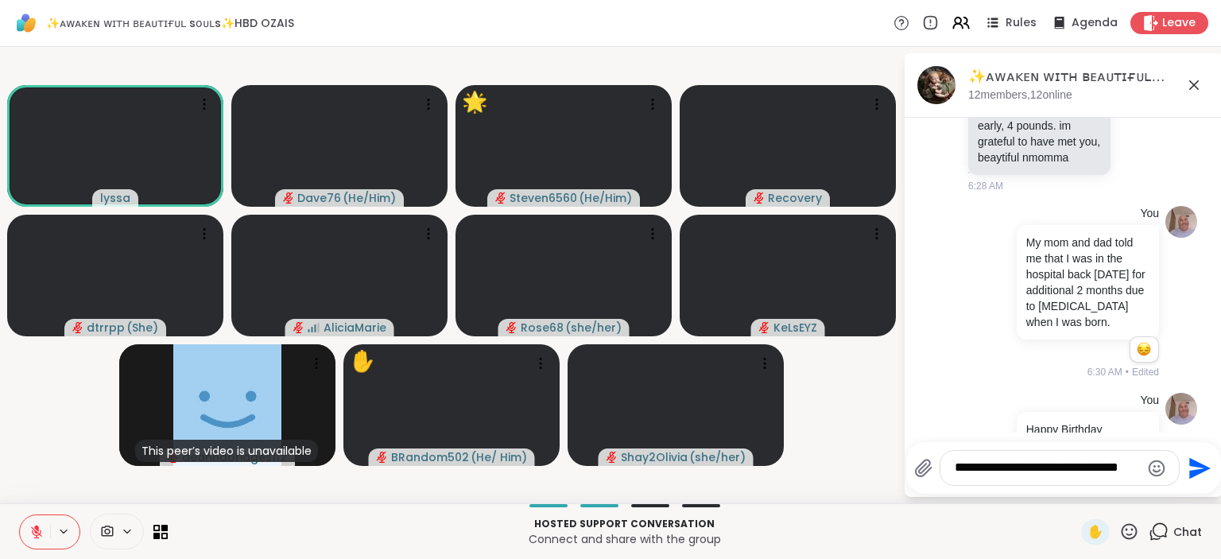
click at [1132, 533] on icon at bounding box center [1129, 532] width 20 height 20
click at [1158, 494] on span "🌟" at bounding box center [1153, 489] width 16 height 19
click at [1124, 532] on icon at bounding box center [1129, 532] width 20 height 20
click at [1193, 492] on span "🎉" at bounding box center [1188, 489] width 16 height 19
click at [1128, 530] on icon at bounding box center [1130, 531] width 16 height 16
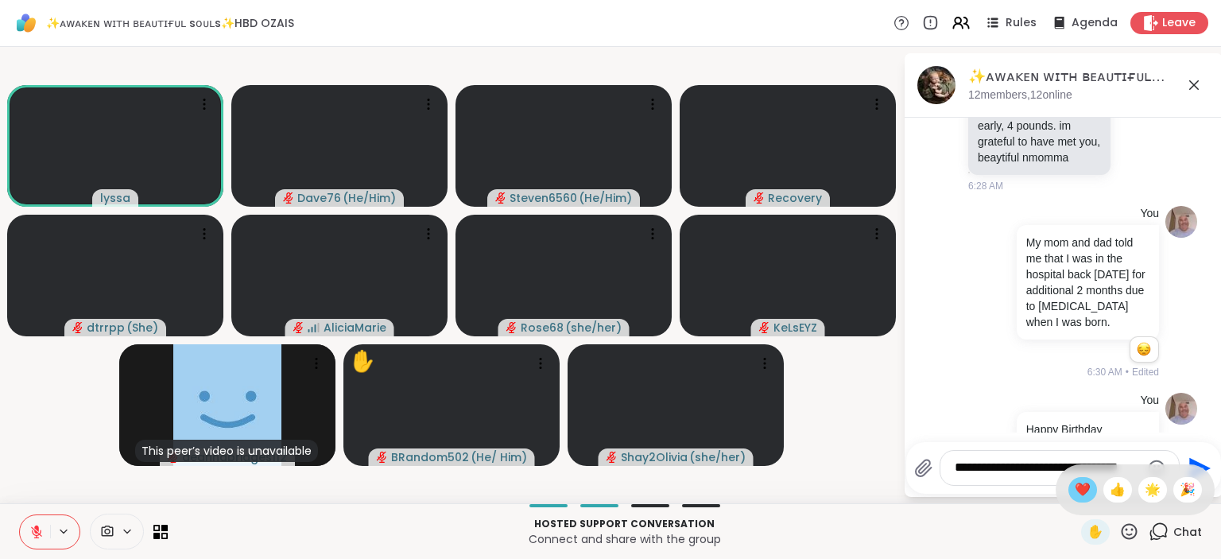
click at [1075, 491] on span "❤️" at bounding box center [1083, 489] width 16 height 19
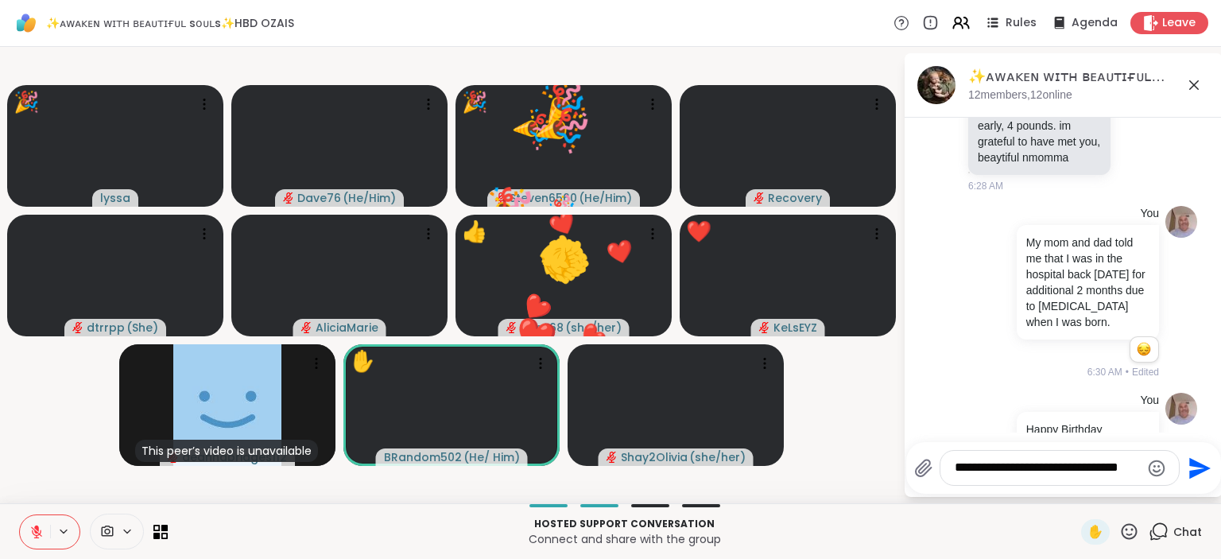
click at [1131, 534] on icon at bounding box center [1129, 532] width 20 height 20
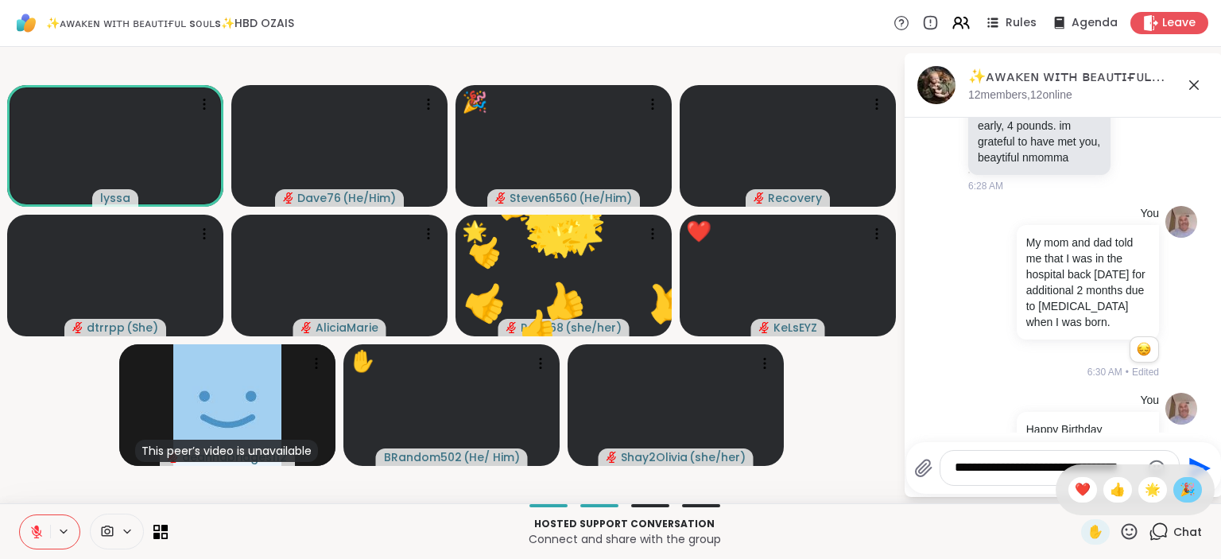
click at [1183, 498] on span "🎉" at bounding box center [1188, 489] width 16 height 19
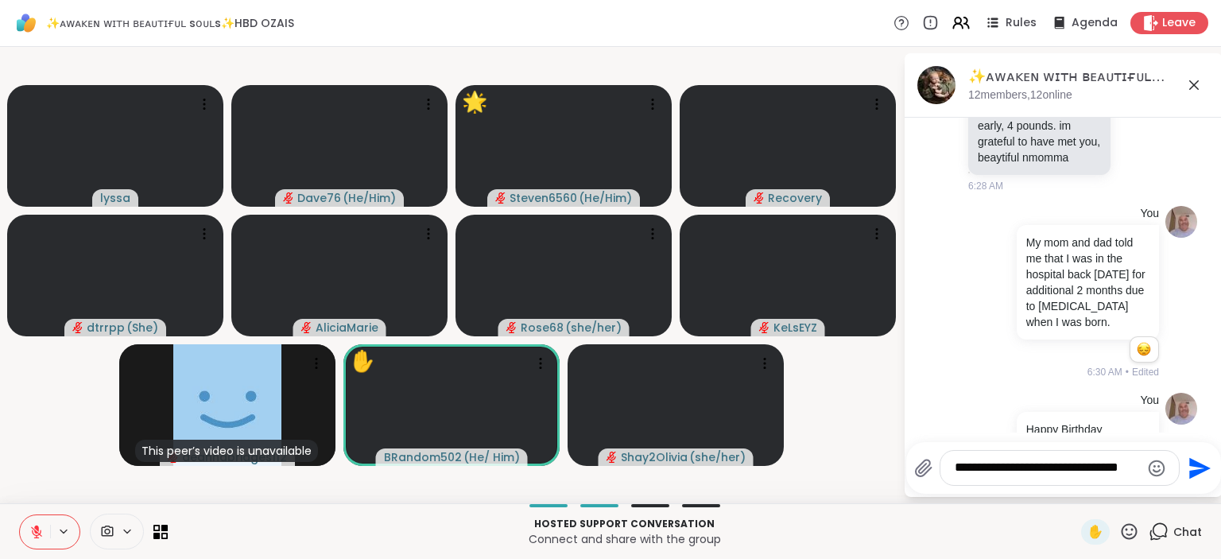
click at [1127, 531] on icon at bounding box center [1129, 532] width 20 height 20
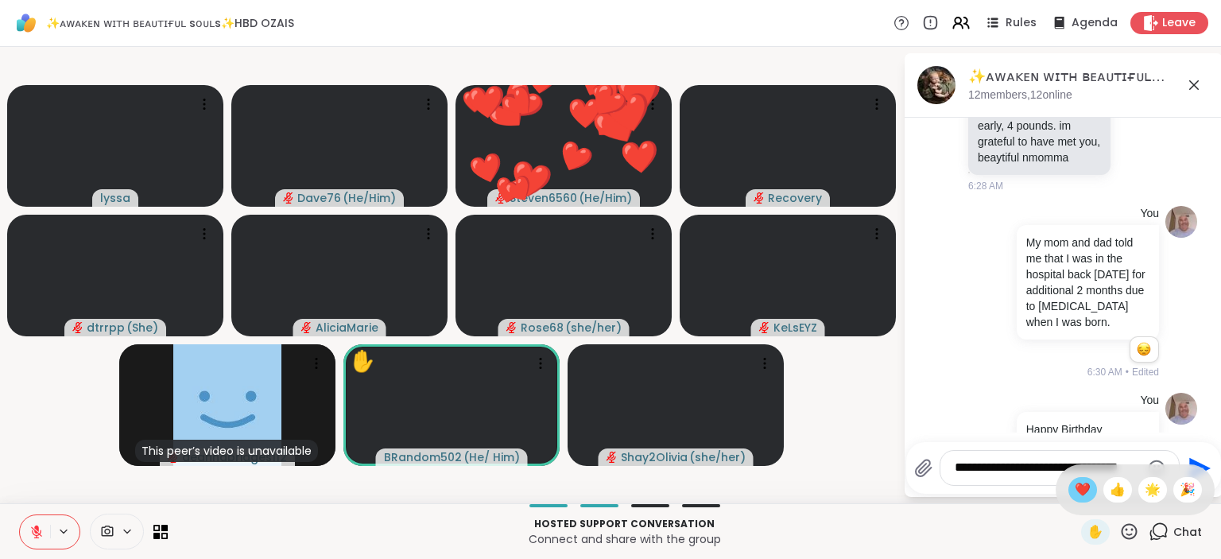
click at [1076, 494] on span "❤️" at bounding box center [1083, 489] width 16 height 19
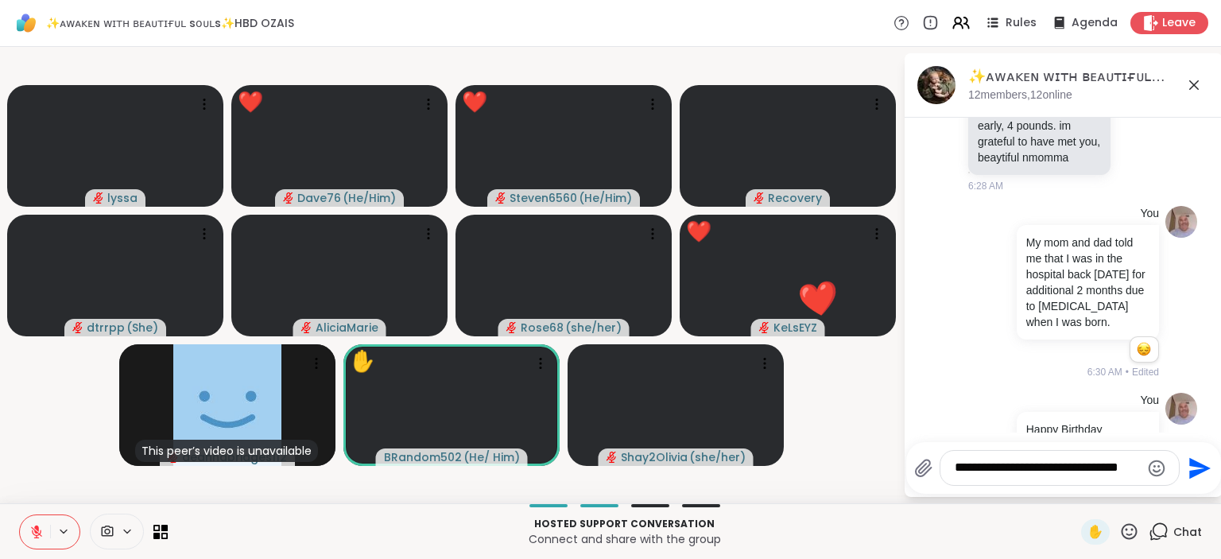
click at [1130, 536] on icon at bounding box center [1130, 531] width 16 height 16
click at [1185, 495] on span "🎉" at bounding box center [1188, 489] width 16 height 19
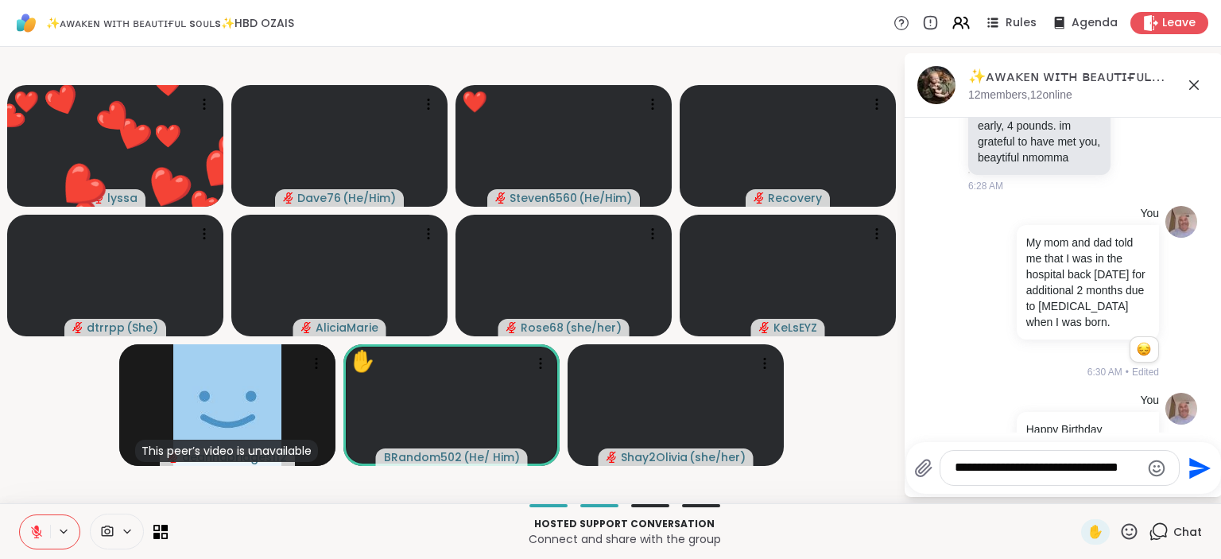
click at [1123, 530] on icon at bounding box center [1130, 531] width 16 height 16
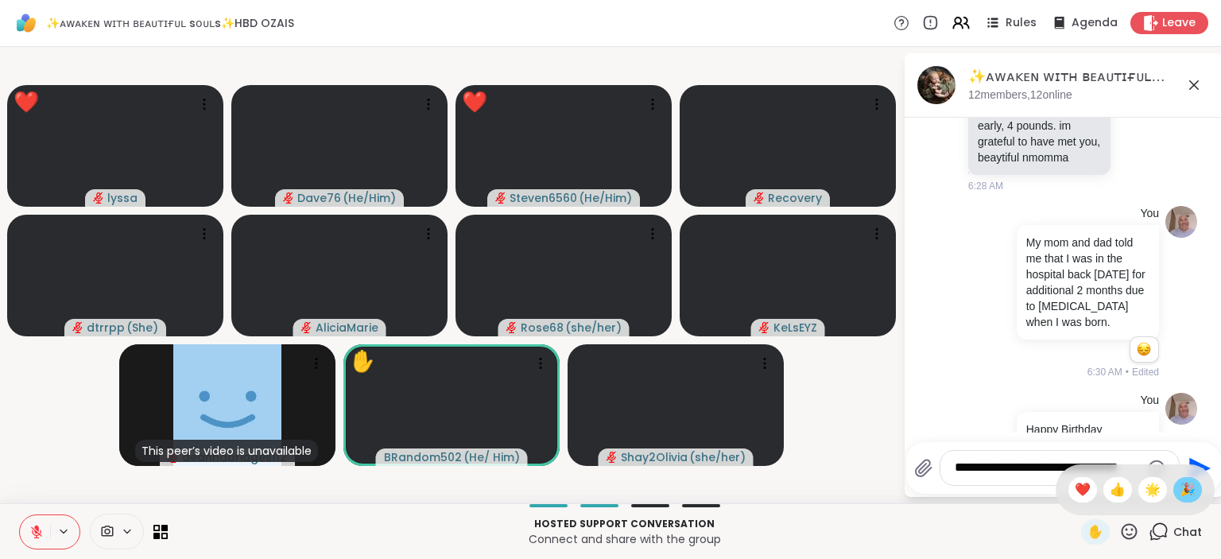
click at [1187, 495] on span "🎉" at bounding box center [1188, 489] width 16 height 19
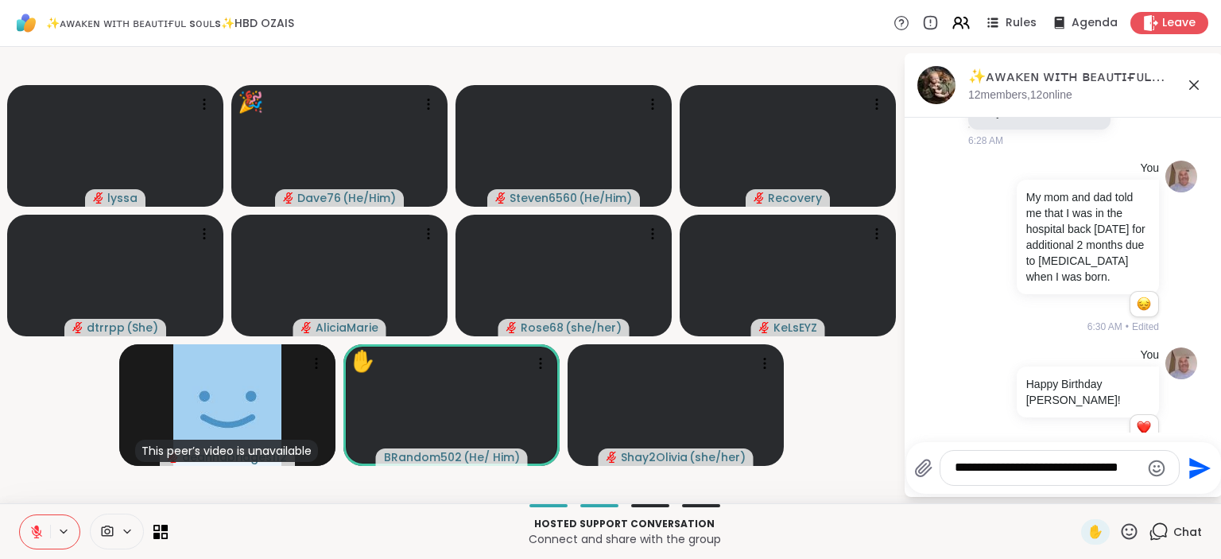
click at [1187, 495] on div "✨ᴀᴡᴀᴋᴇɴ ᴡɪᴛʜ ʙᴇᴀᴜᴛɪғᴜʟ sᴏᴜʟs✨HBD OZAIS, Sep 11 12 members, 12 online Today lyss…" at bounding box center [1064, 275] width 318 height 444
click at [1132, 533] on icon at bounding box center [1129, 532] width 20 height 20
click at [1081, 493] on span "❤️" at bounding box center [1083, 489] width 16 height 19
click at [1128, 529] on icon at bounding box center [1129, 532] width 20 height 20
click at [1189, 485] on span "🎉" at bounding box center [1188, 489] width 16 height 19
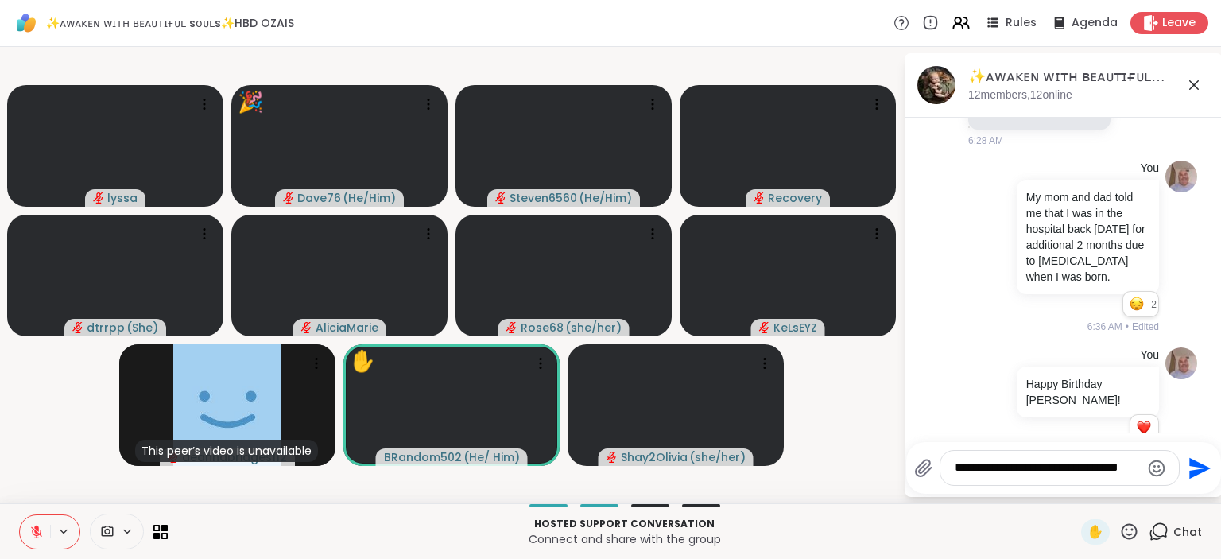
click at [1127, 533] on icon at bounding box center [1129, 532] width 20 height 20
click at [1112, 491] on span "👍" at bounding box center [1118, 489] width 16 height 19
click at [1131, 536] on icon at bounding box center [1130, 531] width 16 height 16
click at [1193, 491] on span "🎉" at bounding box center [1188, 489] width 16 height 19
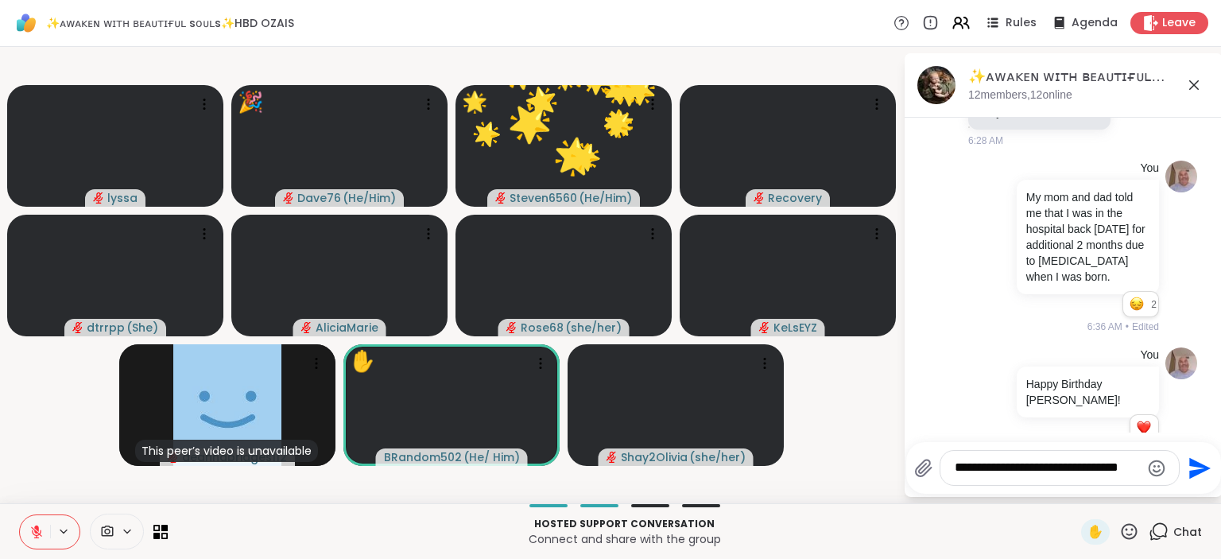
click at [1130, 532] on icon at bounding box center [1129, 532] width 20 height 20
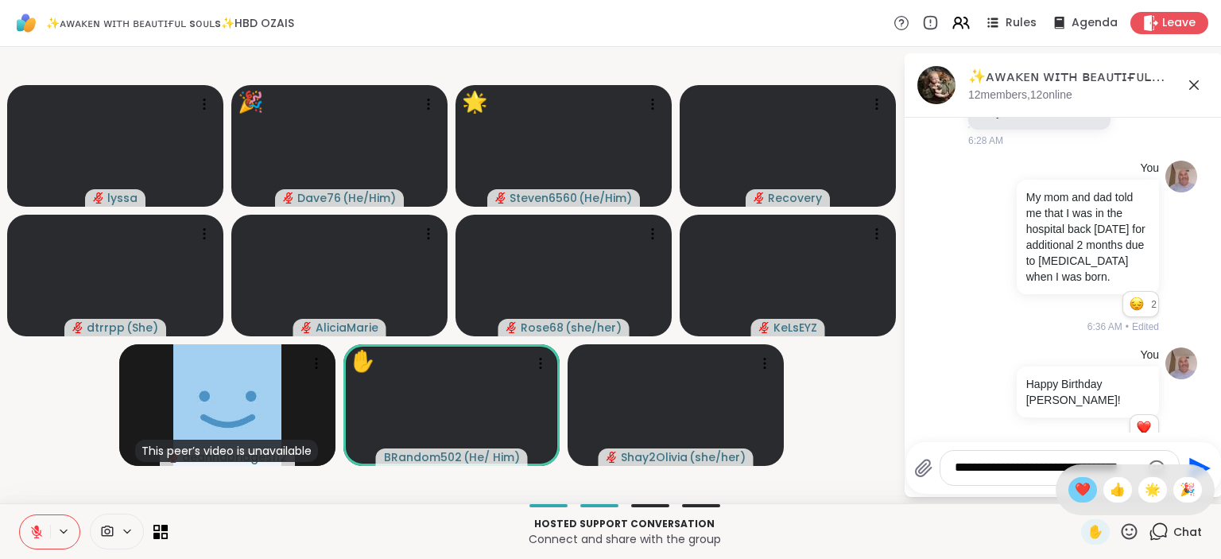
click at [1076, 500] on div "❤️" at bounding box center [1083, 489] width 29 height 25
click at [1131, 531] on icon at bounding box center [1129, 532] width 20 height 20
click at [1075, 483] on span "❤️" at bounding box center [1083, 489] width 16 height 19
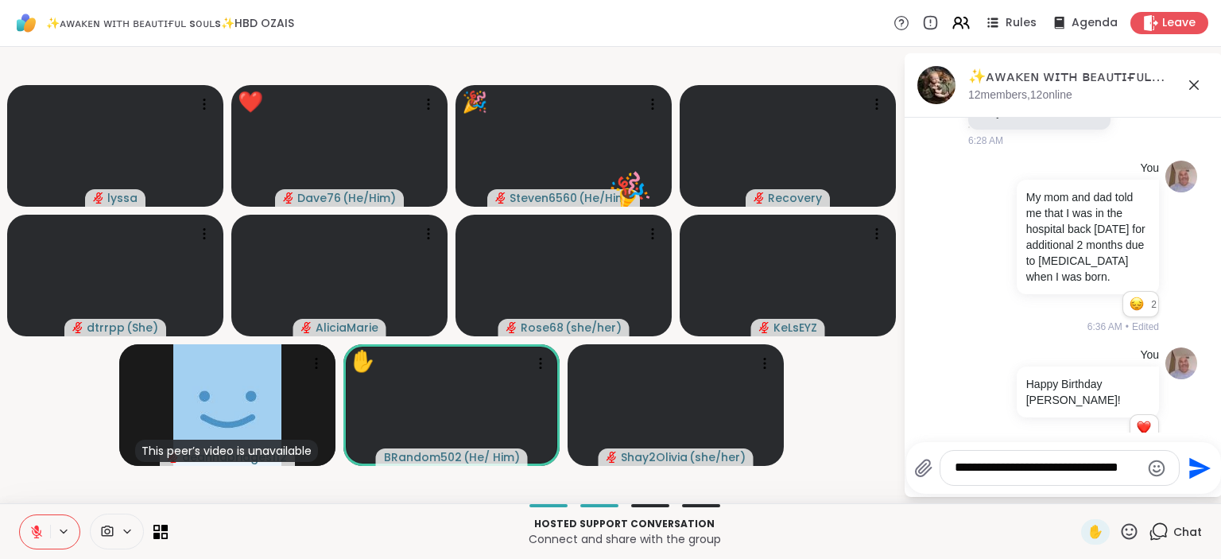
click at [1129, 533] on icon at bounding box center [1129, 532] width 20 height 20
click at [1186, 491] on span "🎉" at bounding box center [1188, 489] width 16 height 19
click at [1132, 533] on icon at bounding box center [1129, 532] width 20 height 20
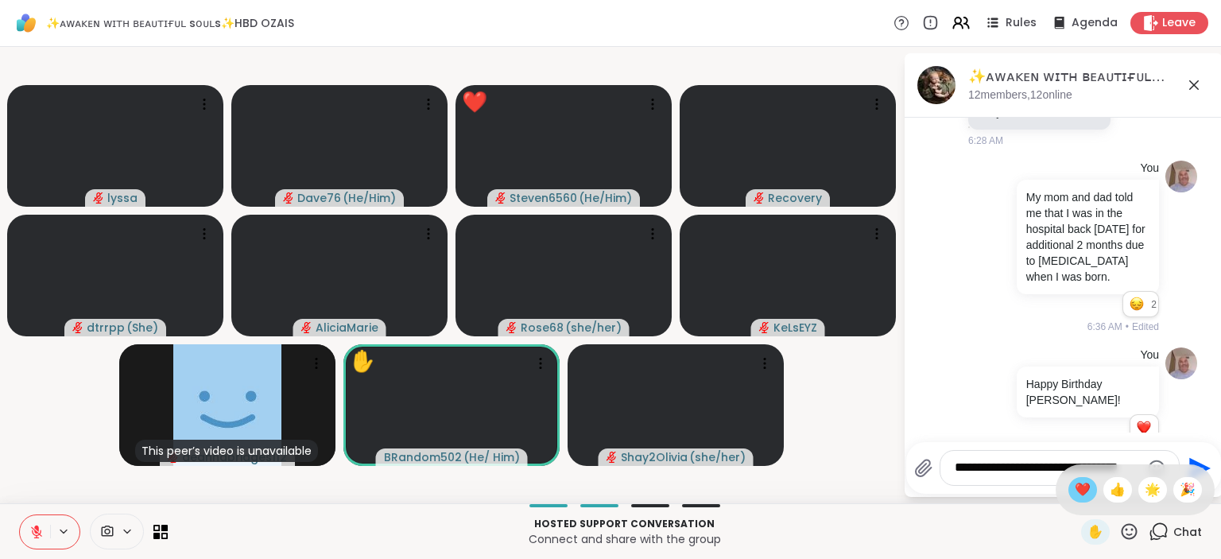
click at [1083, 491] on span "❤️" at bounding box center [1083, 489] width 16 height 19
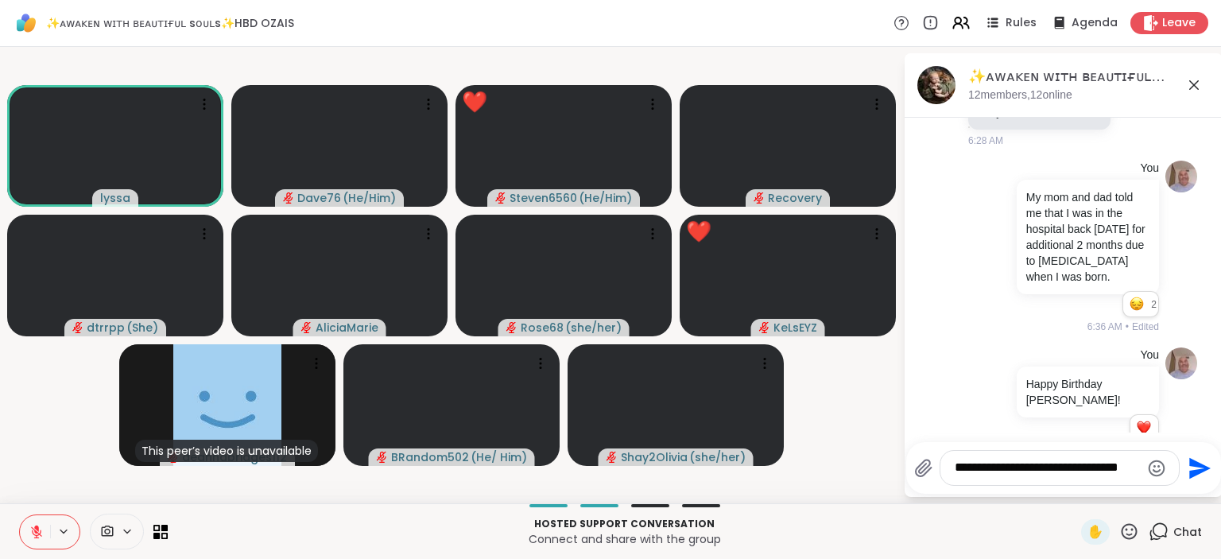
click at [1126, 530] on icon at bounding box center [1129, 532] width 20 height 20
click at [1198, 491] on div "🎉" at bounding box center [1188, 489] width 29 height 25
click at [1060, 469] on textarea "**********" at bounding box center [1047, 468] width 185 height 17
click at [1133, 541] on icon at bounding box center [1129, 532] width 20 height 20
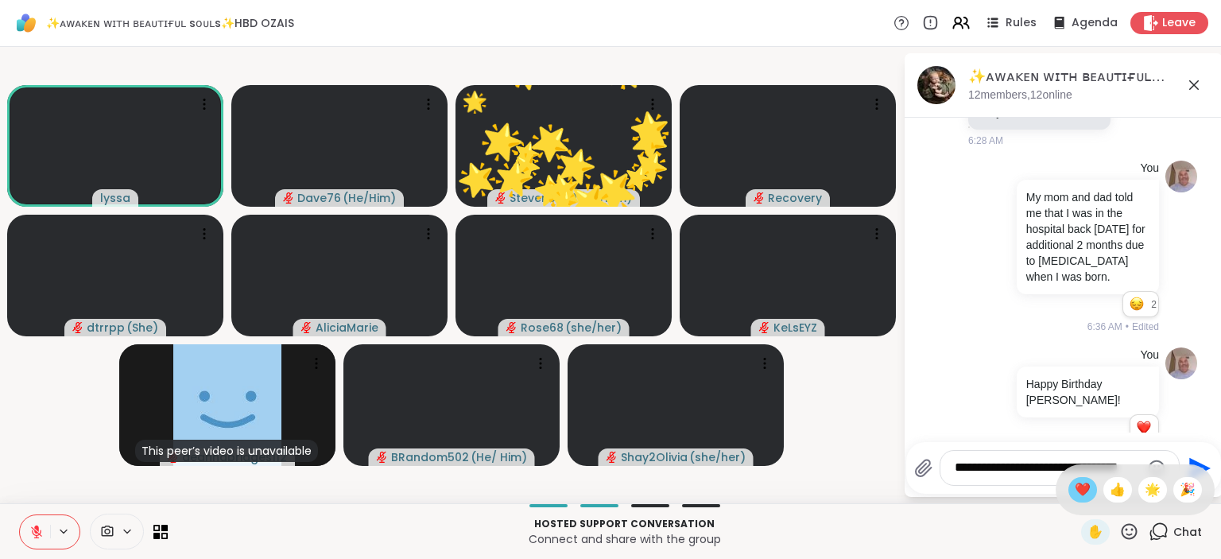
click at [1084, 485] on span "❤️" at bounding box center [1083, 489] width 16 height 19
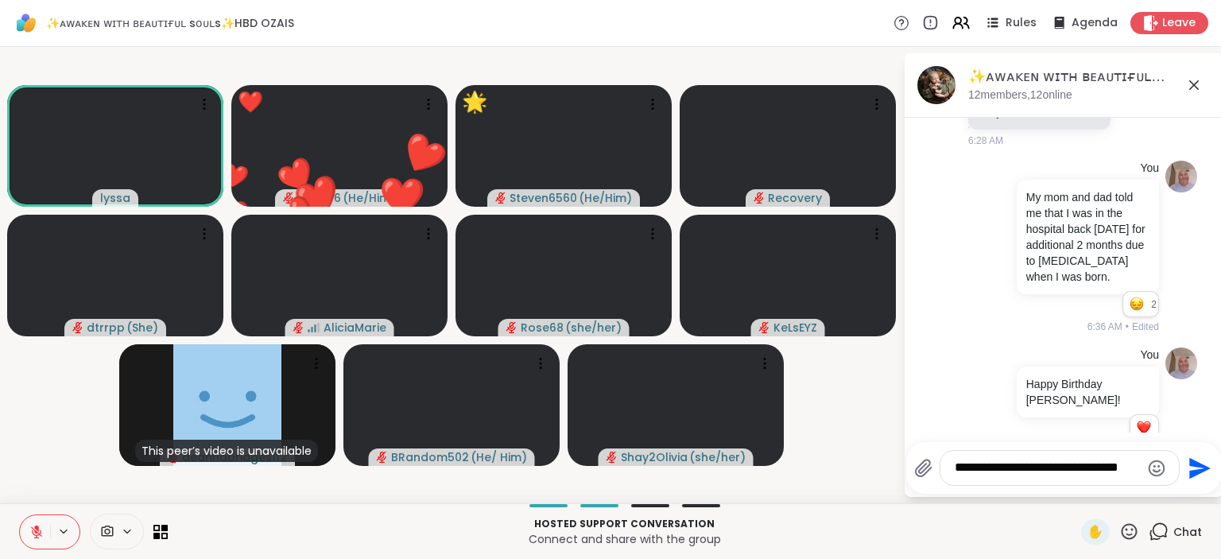
click at [1122, 529] on icon at bounding box center [1129, 532] width 20 height 20
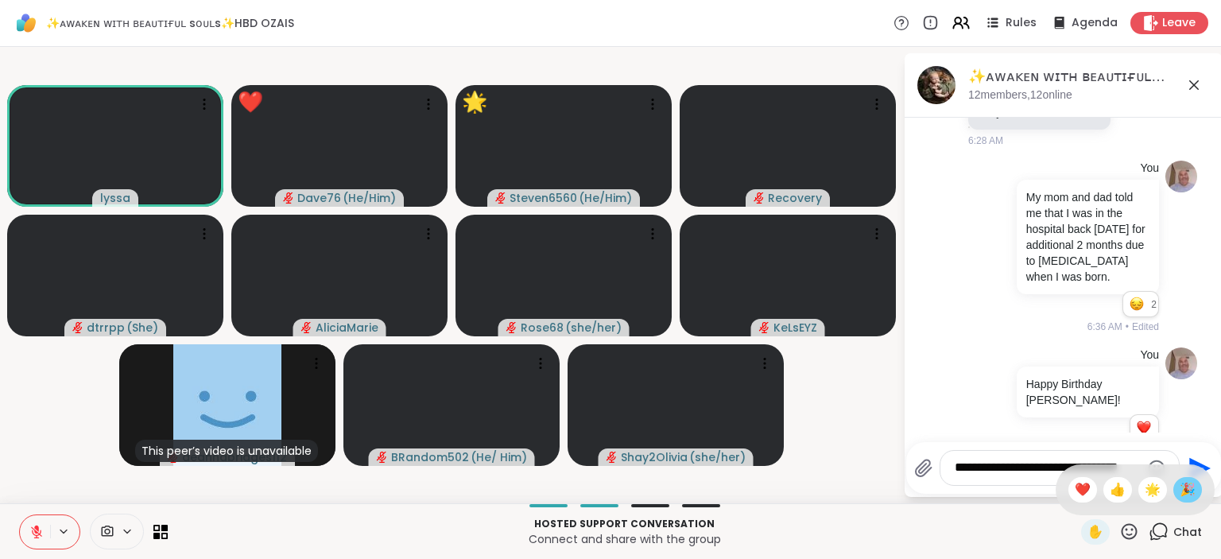
click at [1178, 498] on div "🎉" at bounding box center [1188, 489] width 29 height 25
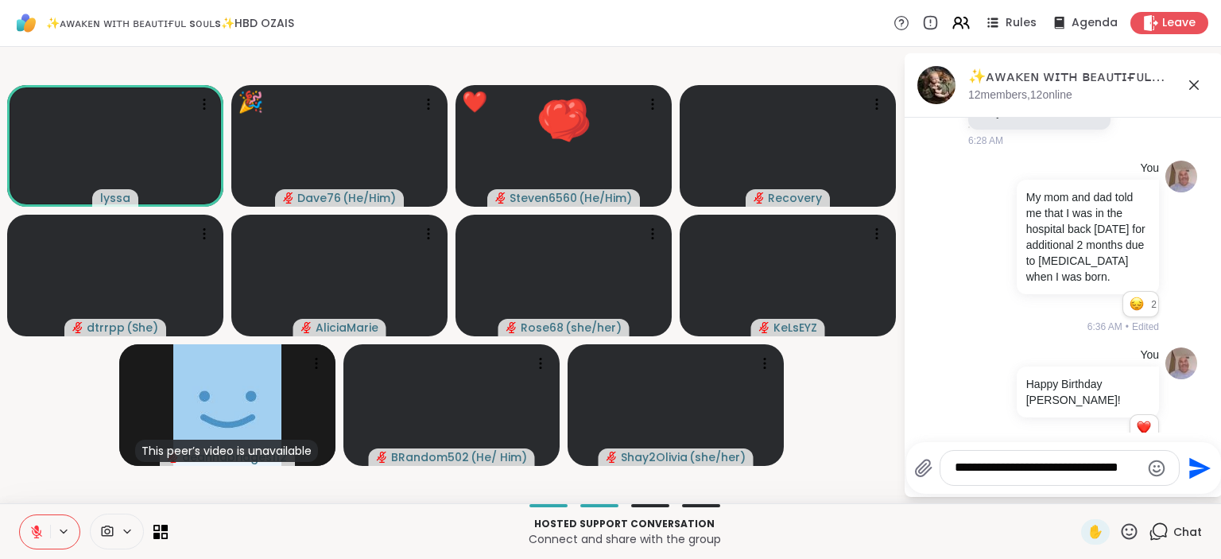
click at [1126, 530] on icon at bounding box center [1129, 532] width 20 height 20
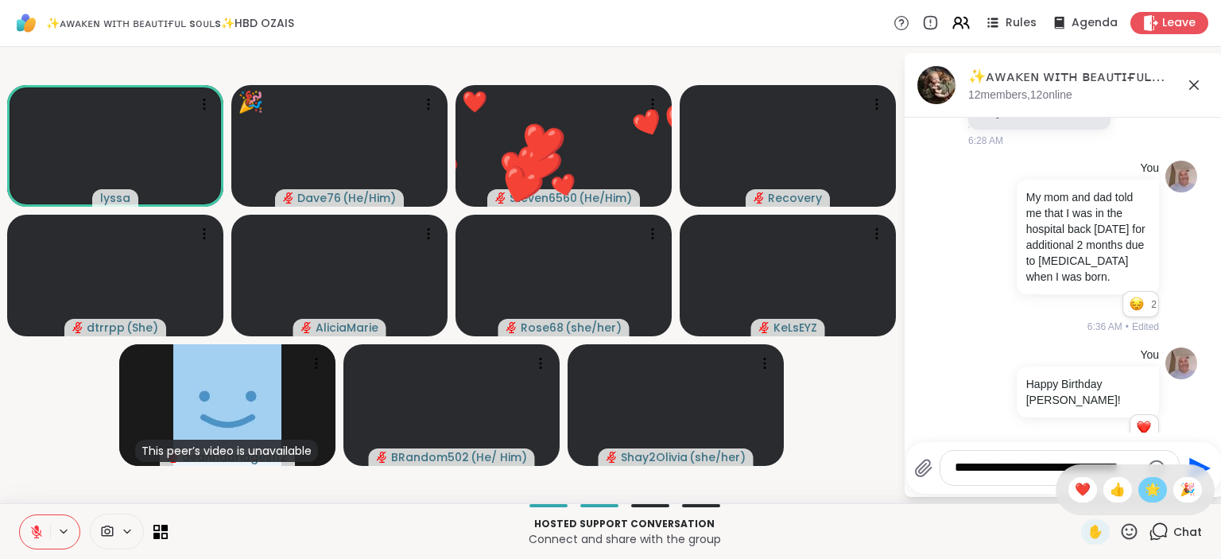
click at [1150, 494] on span "🌟" at bounding box center [1153, 489] width 16 height 19
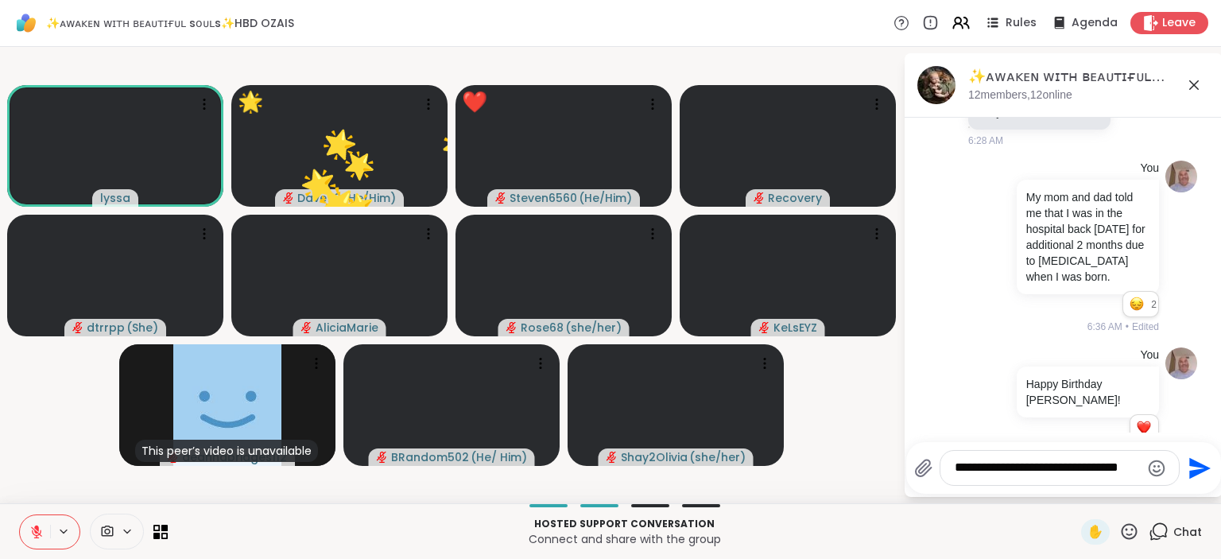
click at [1126, 529] on icon at bounding box center [1129, 532] width 20 height 20
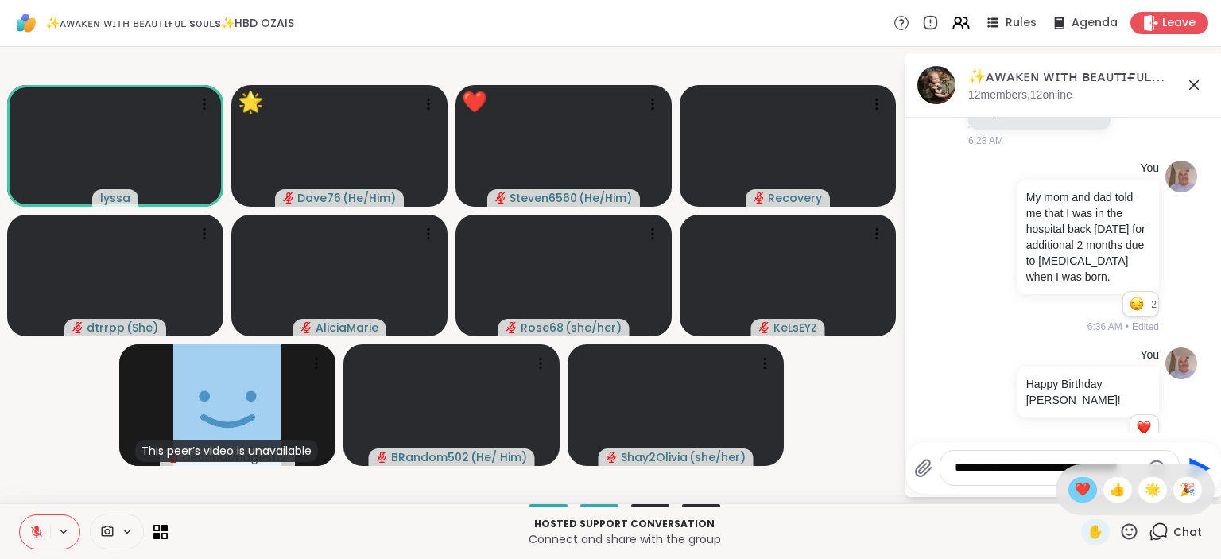
click at [1077, 495] on span "❤️" at bounding box center [1083, 489] width 16 height 19
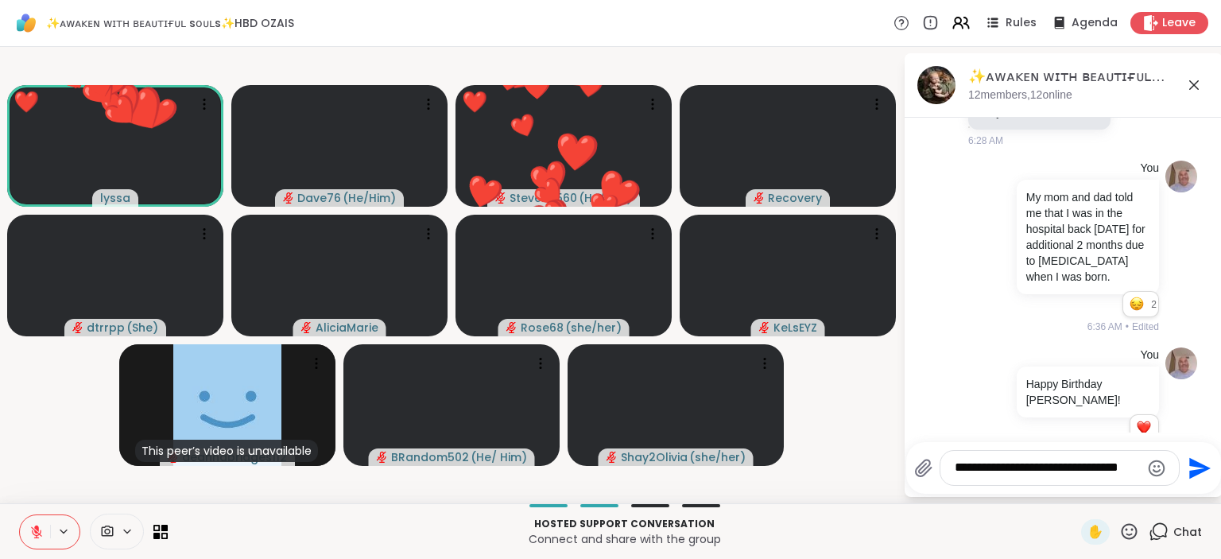
click at [1125, 528] on icon at bounding box center [1130, 531] width 16 height 16
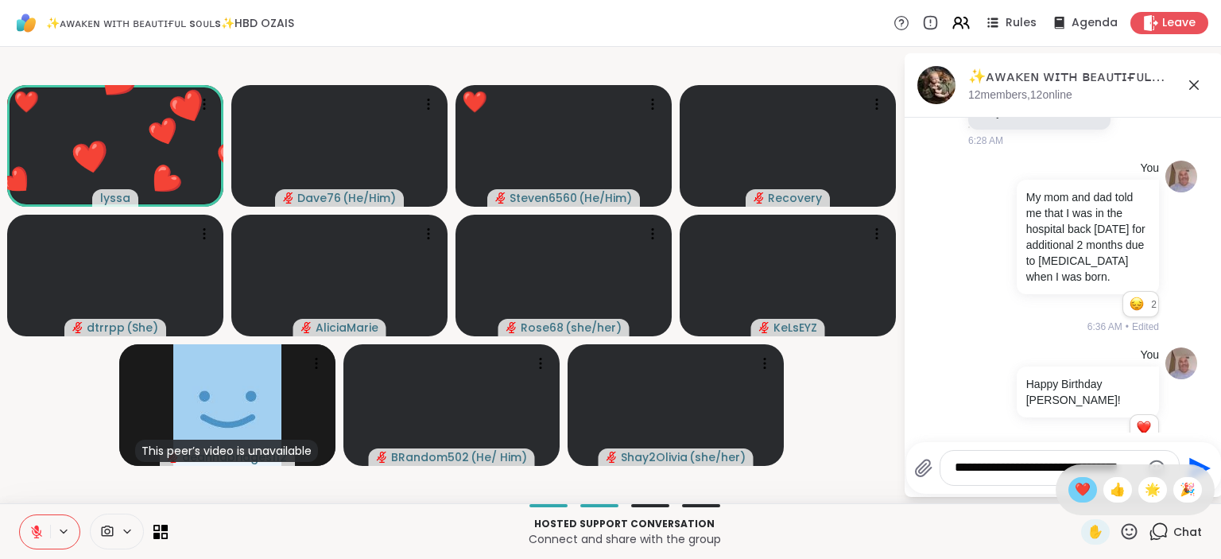
click at [1085, 487] on span "❤️" at bounding box center [1083, 489] width 16 height 19
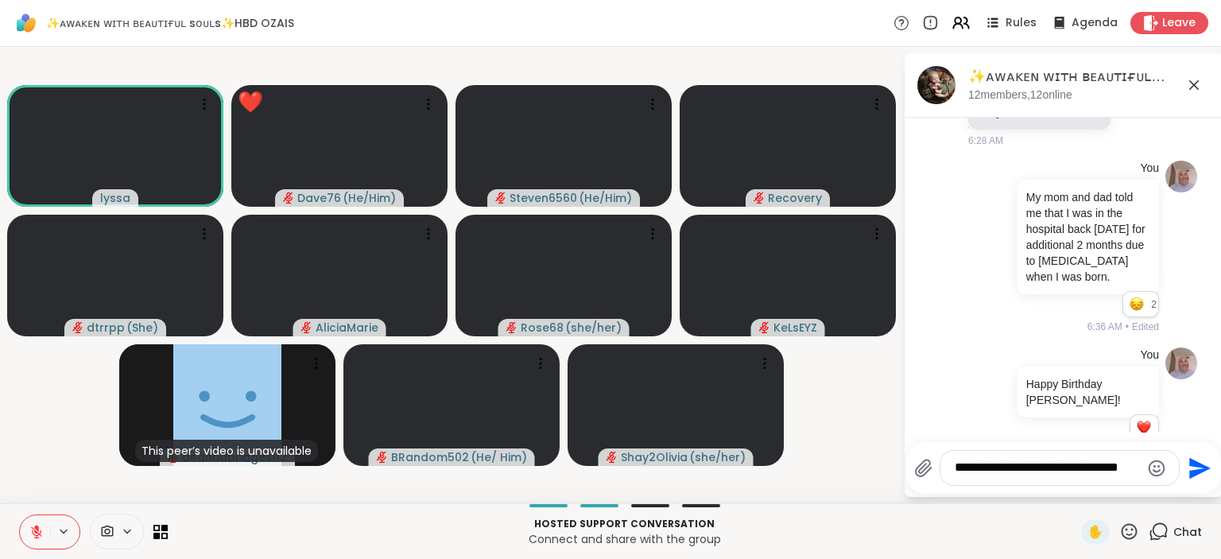
click at [1127, 532] on icon at bounding box center [1129, 532] width 20 height 20
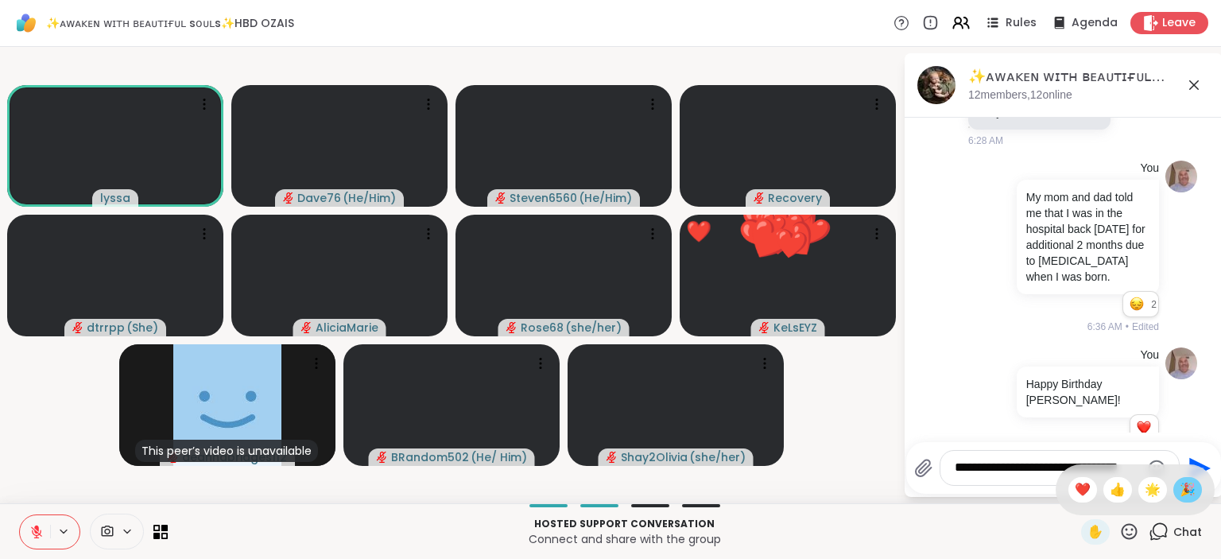
click at [1194, 485] on span "🎉" at bounding box center [1188, 489] width 16 height 19
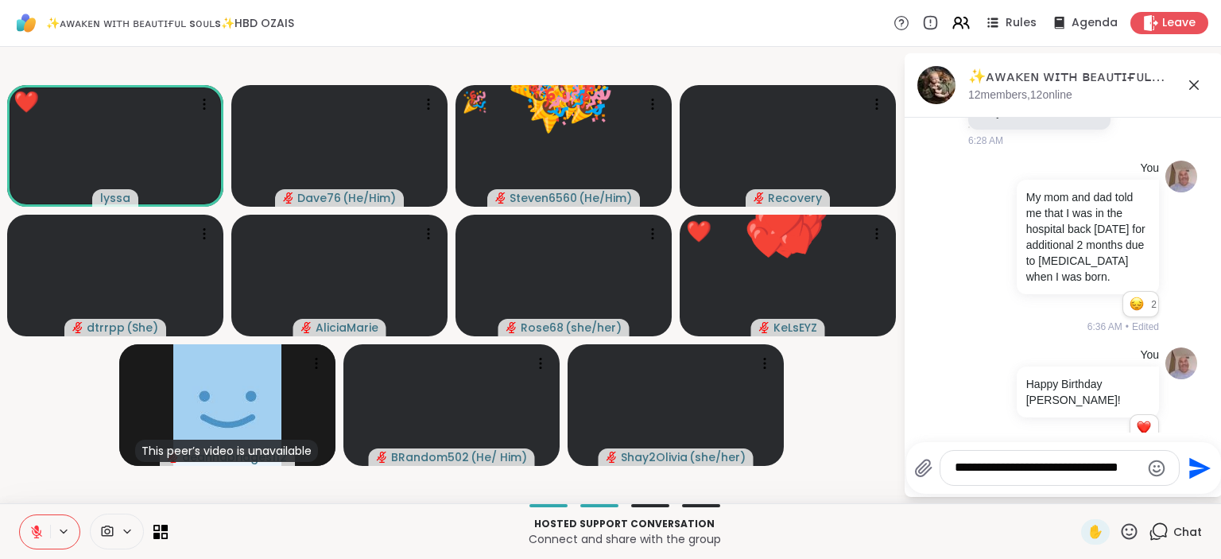
click at [1131, 533] on icon at bounding box center [1129, 532] width 20 height 20
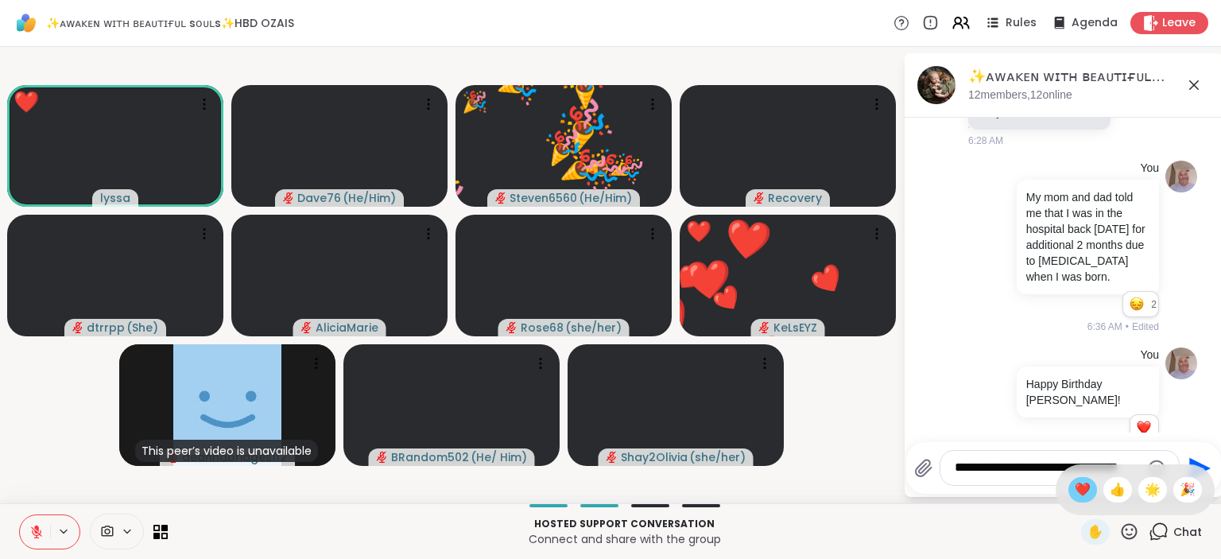
click at [1083, 495] on span "❤️" at bounding box center [1083, 489] width 16 height 19
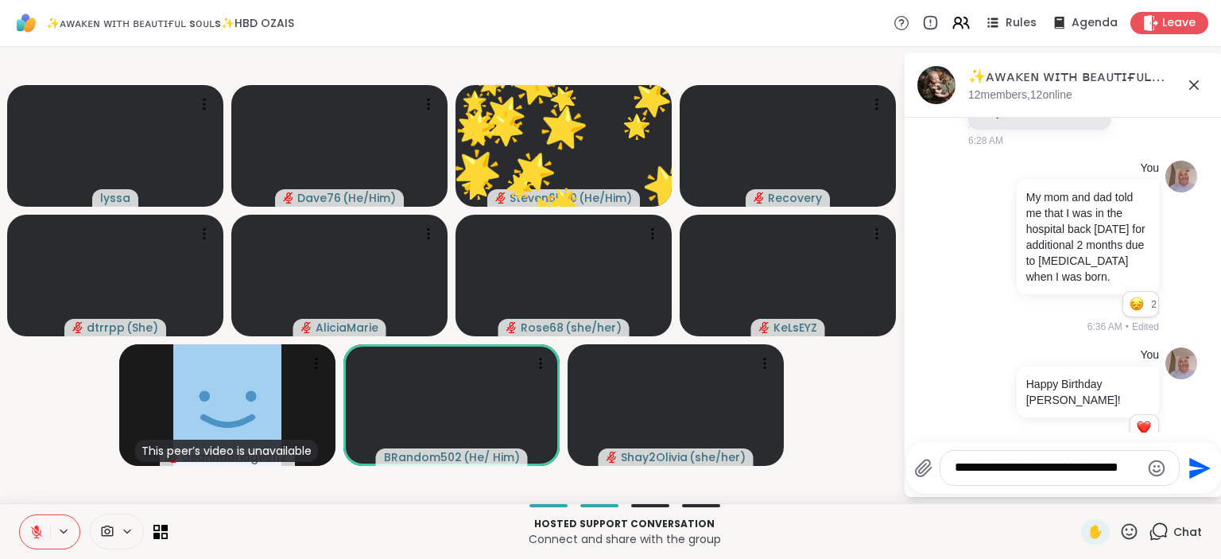
click at [1127, 535] on icon at bounding box center [1129, 532] width 20 height 20
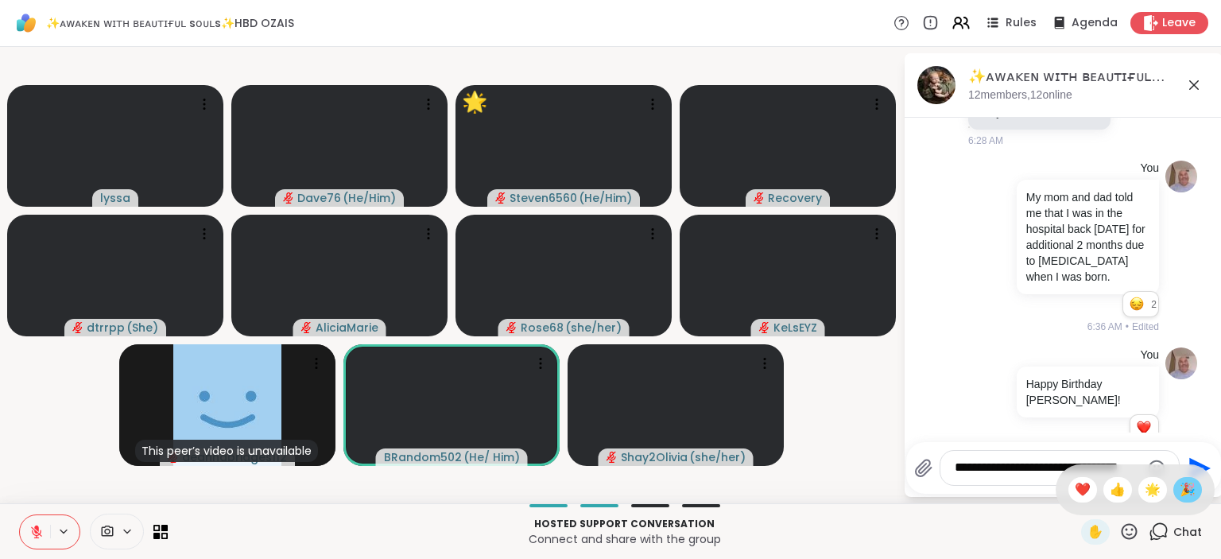
click at [1186, 487] on span "🎉" at bounding box center [1188, 489] width 16 height 19
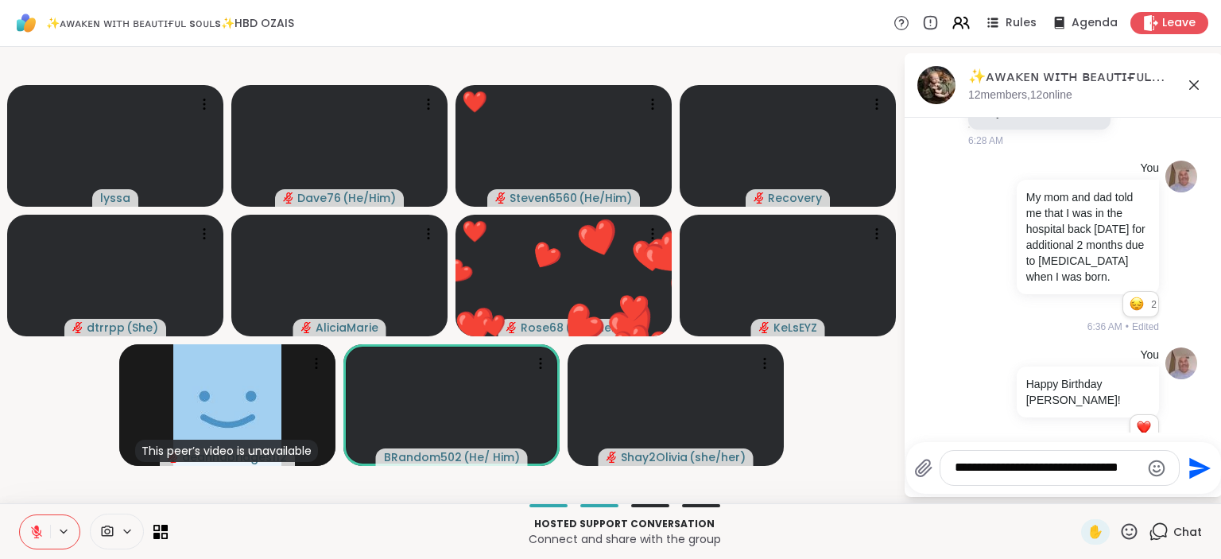
click at [1131, 532] on icon at bounding box center [1129, 532] width 20 height 20
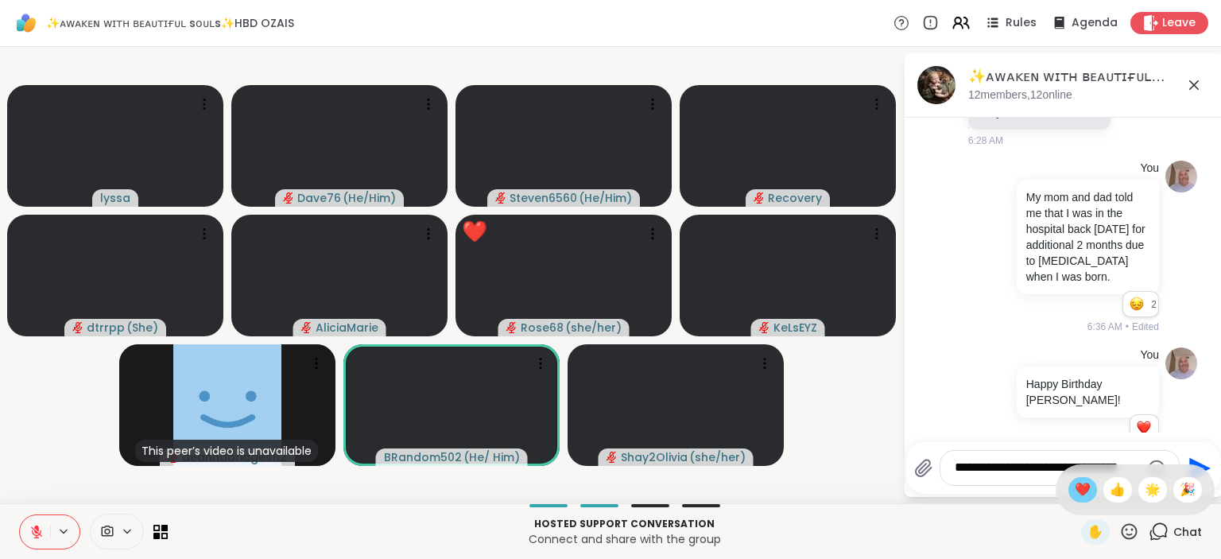
click at [1077, 494] on span "❤️" at bounding box center [1083, 489] width 16 height 19
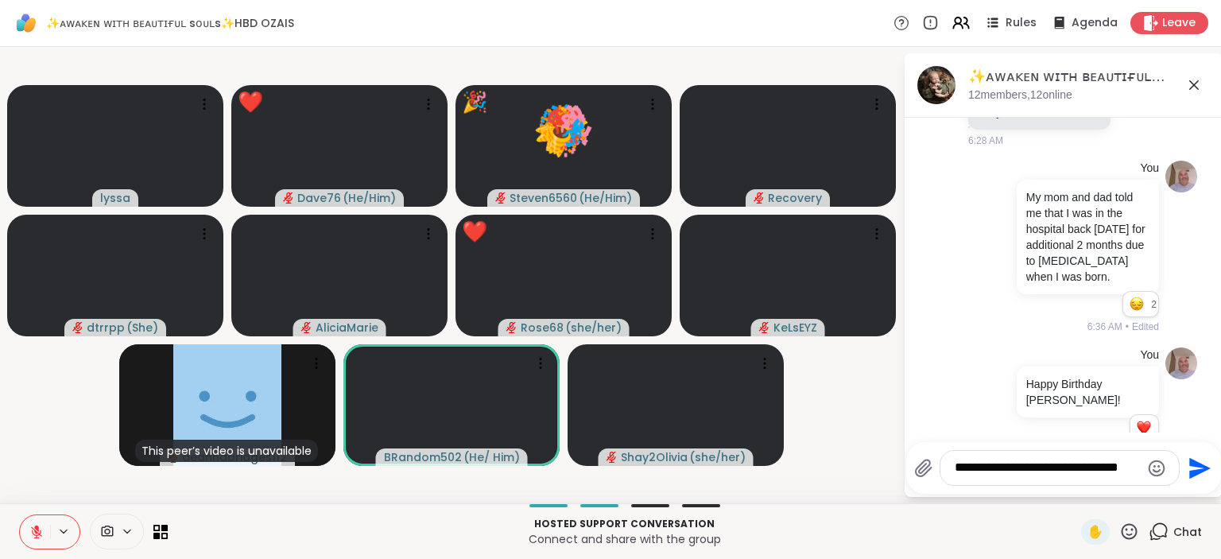
click at [1038, 471] on textarea "**********" at bounding box center [1047, 468] width 185 height 17
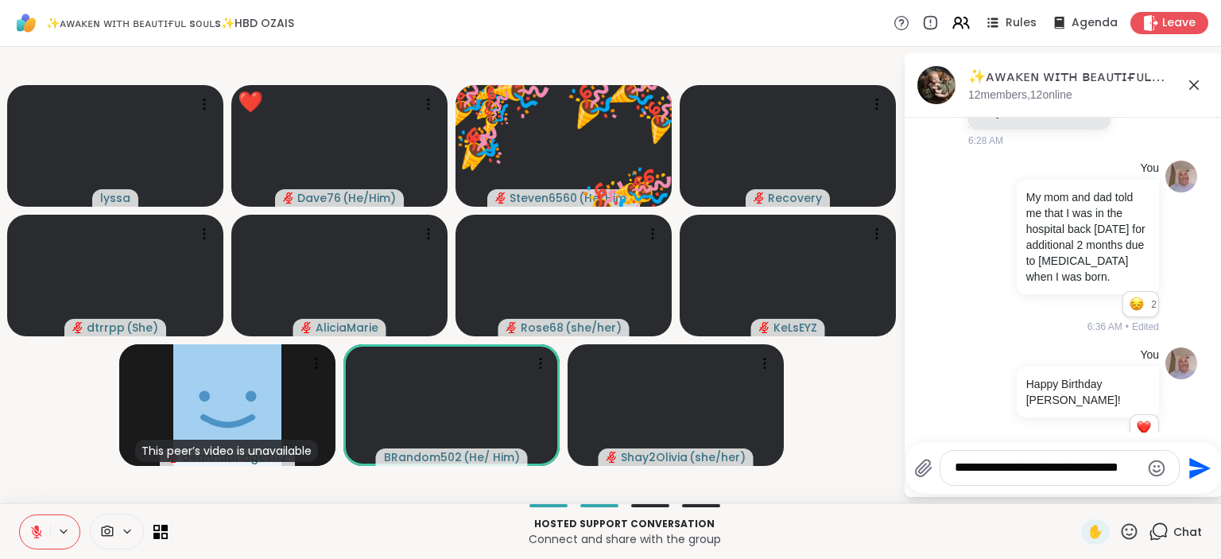
click at [1038, 471] on textarea "**********" at bounding box center [1047, 468] width 185 height 17
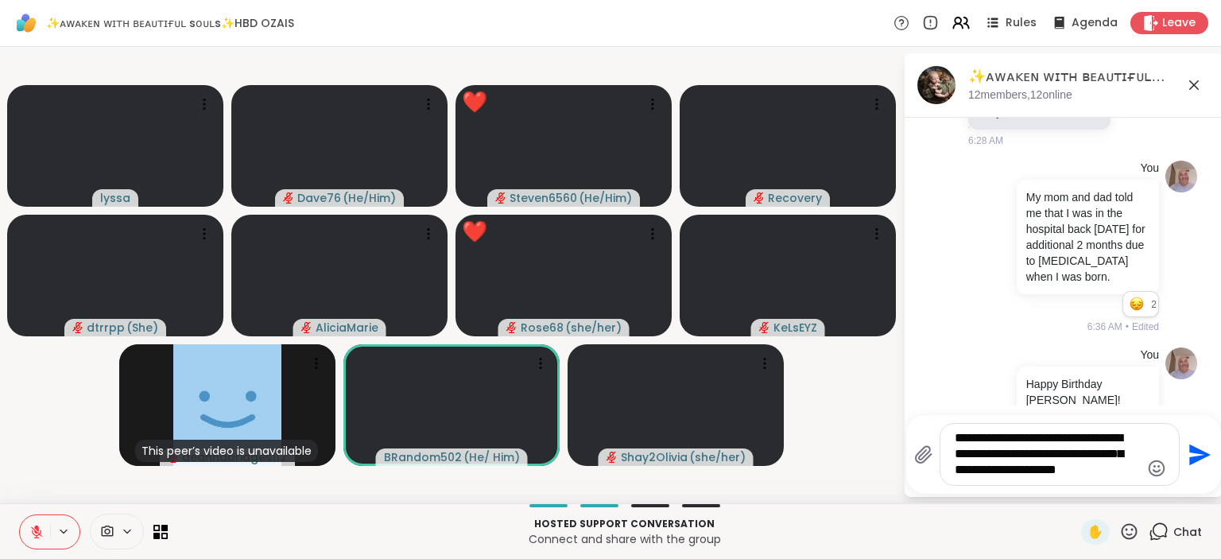
click at [1056, 444] on textarea "**********" at bounding box center [1047, 454] width 185 height 48
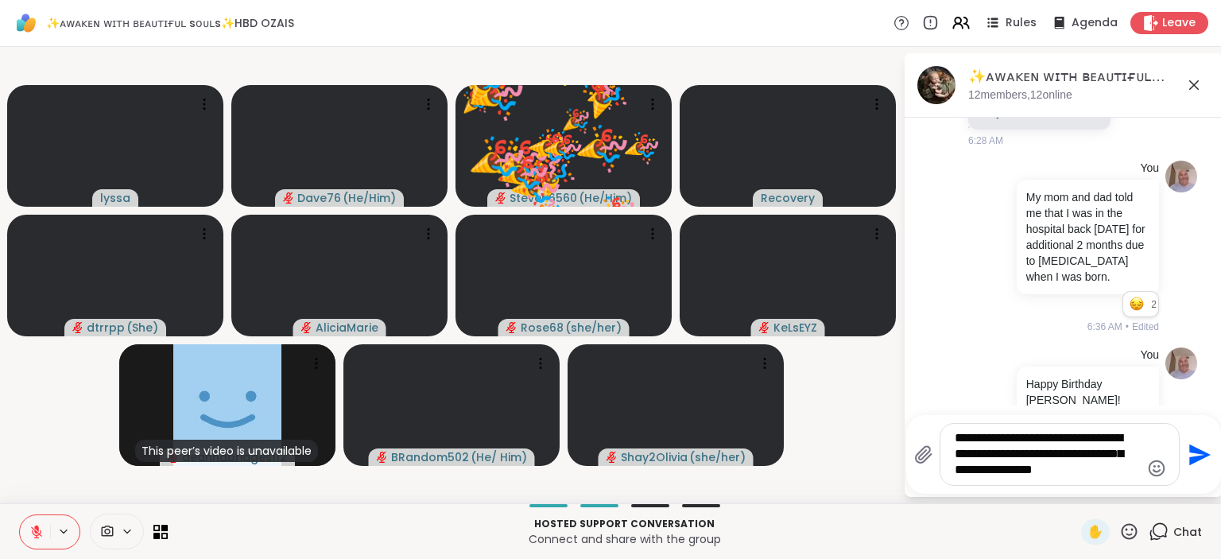
click at [1075, 476] on textarea "**********" at bounding box center [1047, 454] width 185 height 48
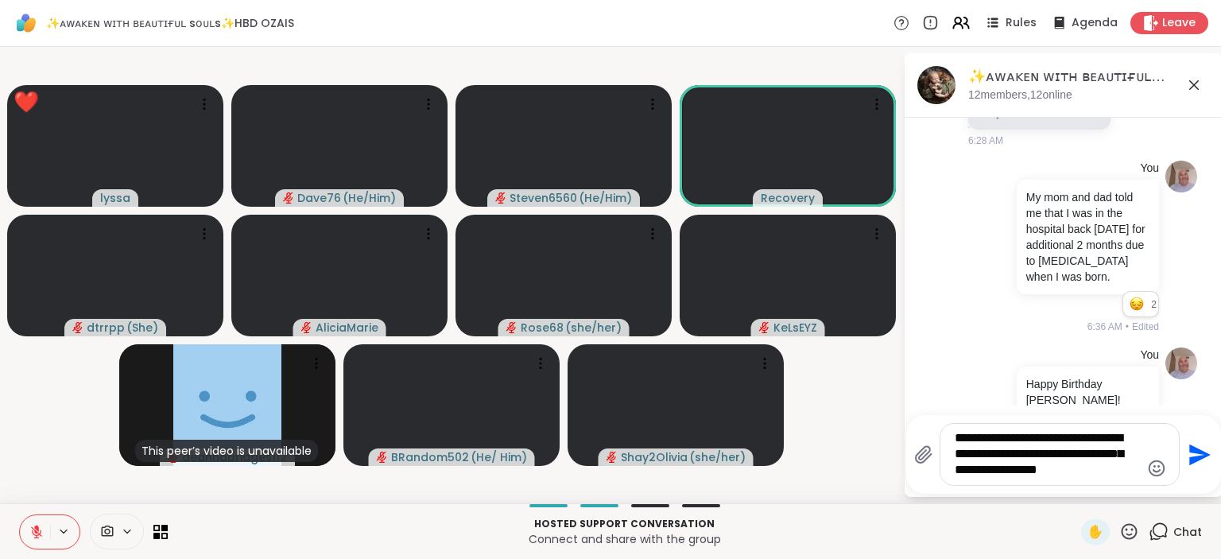
type textarea "**********"
click at [1194, 460] on icon "Send" at bounding box center [1199, 454] width 21 height 21
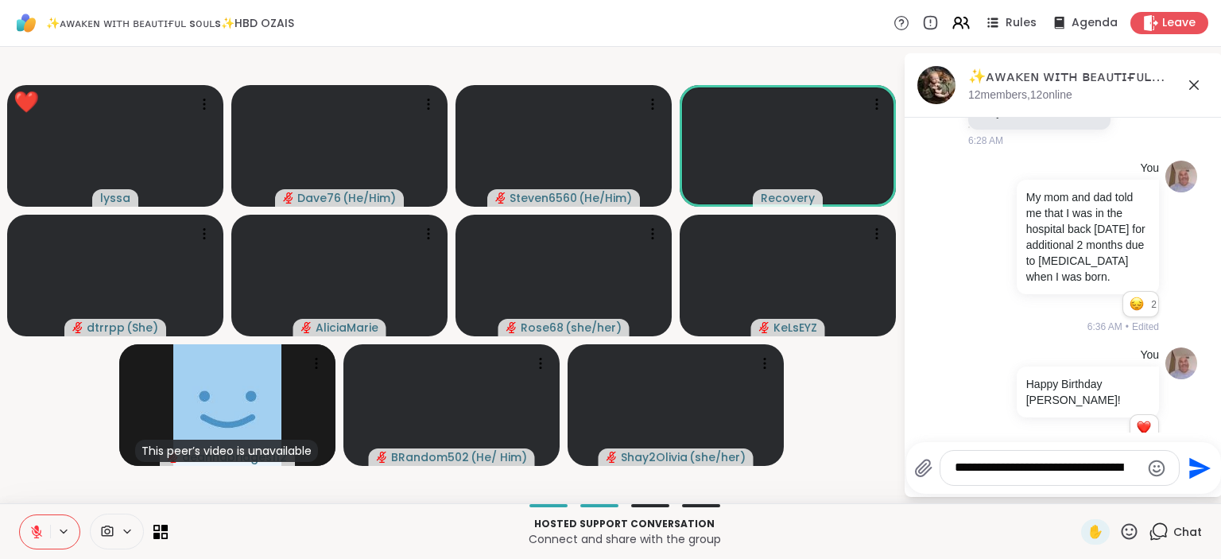
scroll to position [6624, 0]
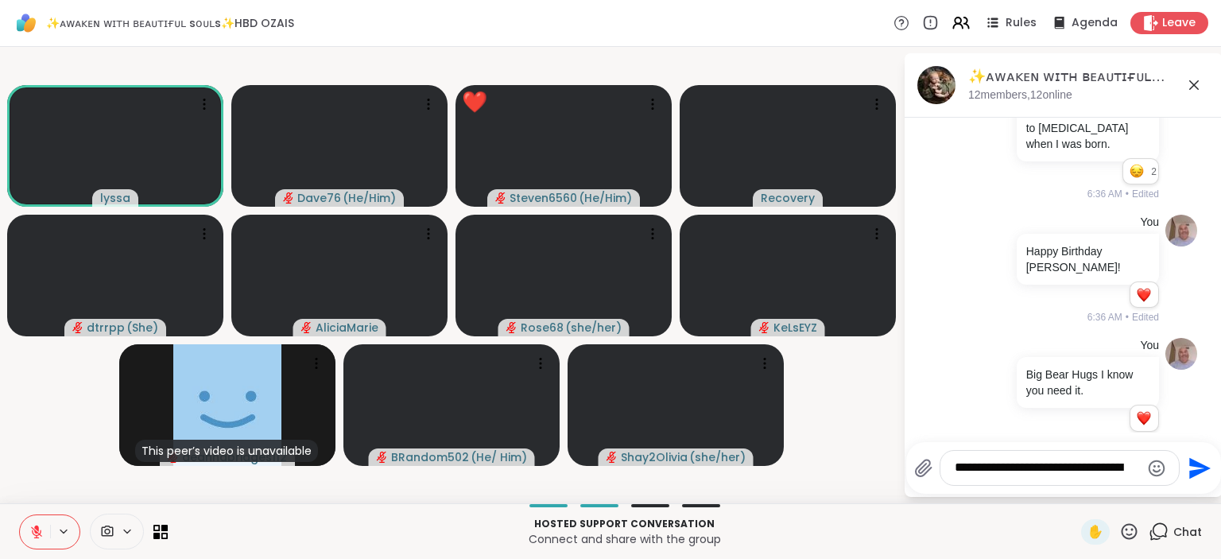
click at [1131, 535] on icon at bounding box center [1130, 531] width 16 height 16
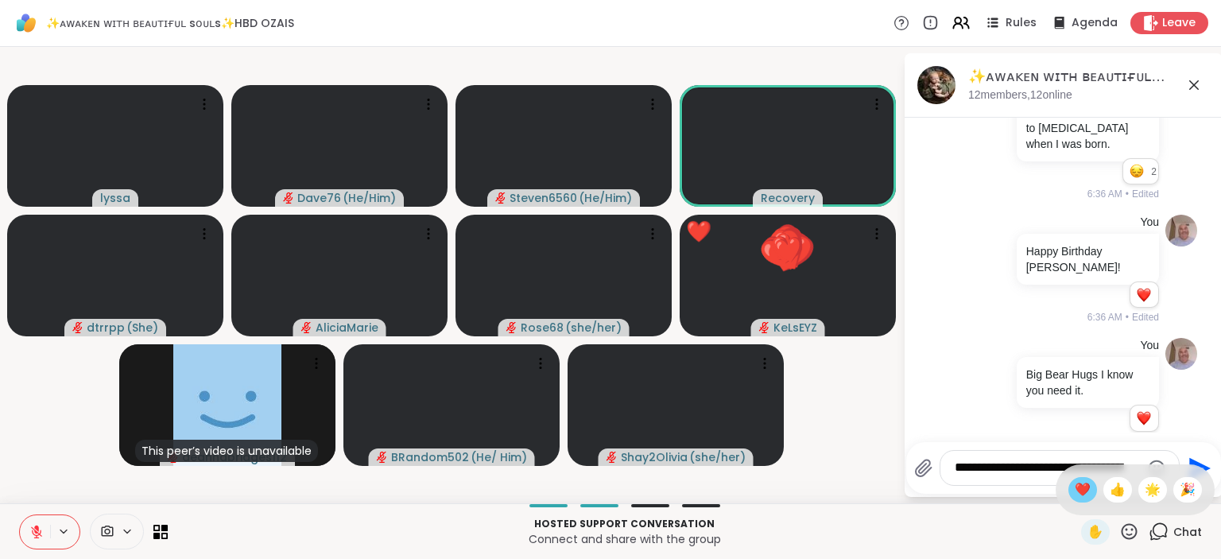
click at [1082, 495] on span "❤️" at bounding box center [1083, 489] width 16 height 19
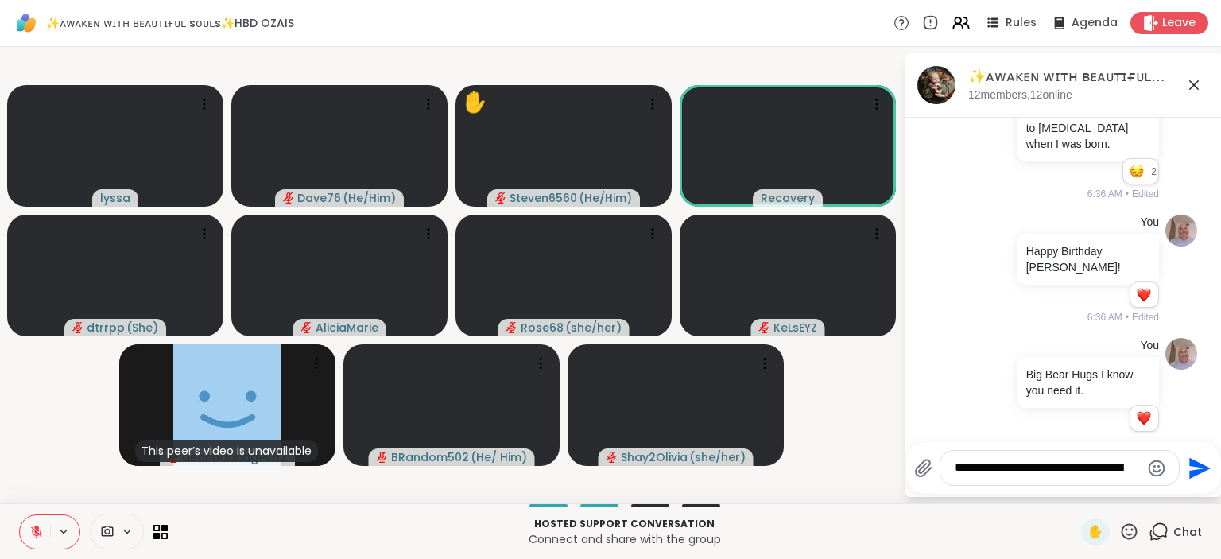
click at [37, 533] on icon at bounding box center [36, 532] width 14 height 14
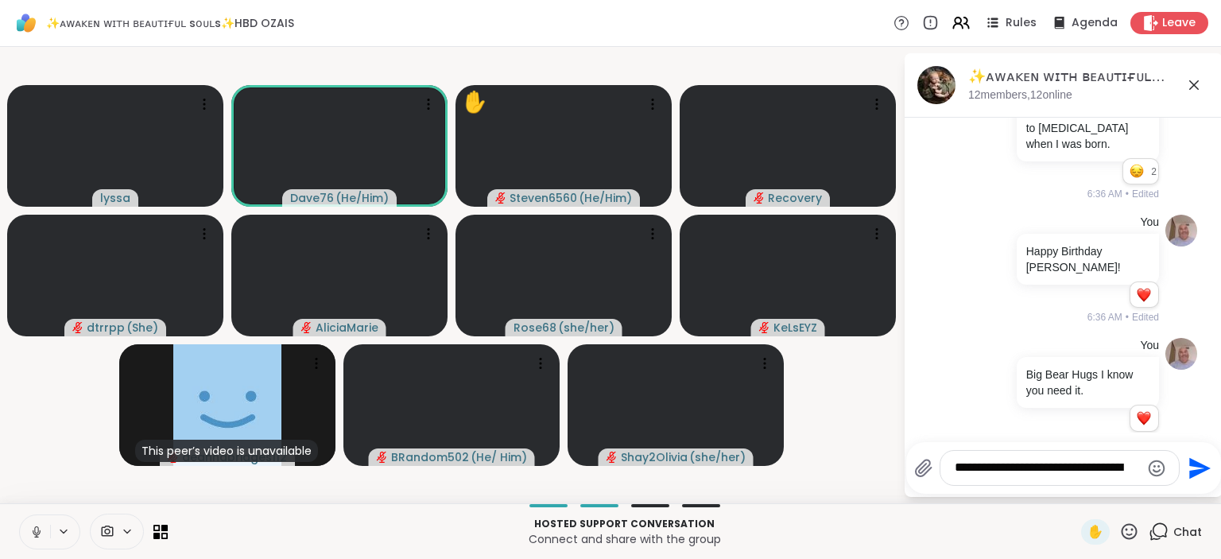
click at [37, 533] on icon at bounding box center [36, 532] width 14 height 14
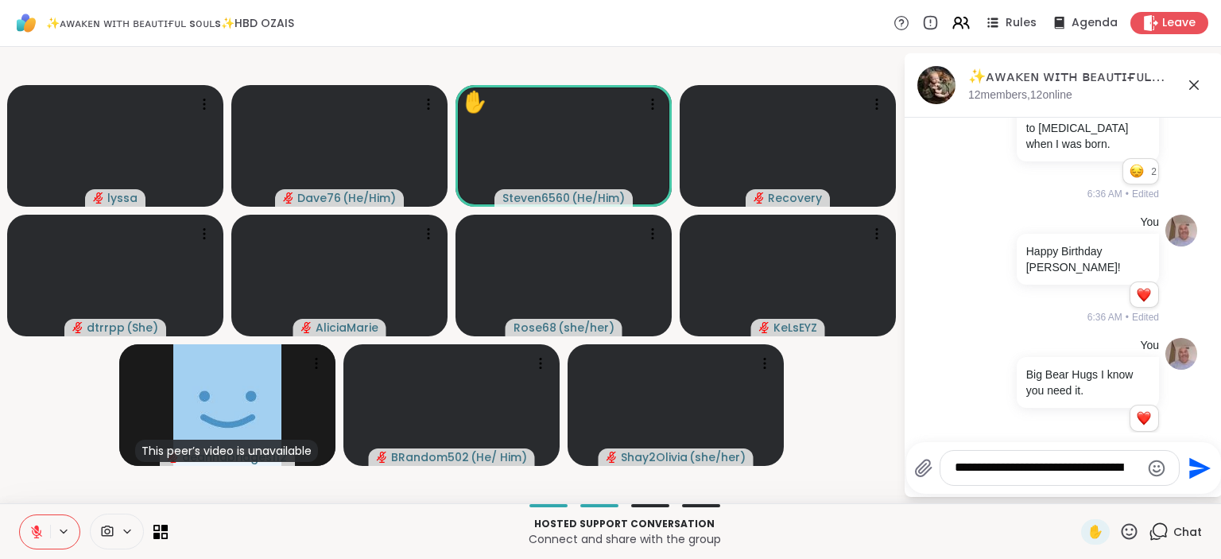
click at [1127, 530] on icon at bounding box center [1129, 532] width 20 height 20
click at [1188, 486] on span "🎉" at bounding box center [1188, 489] width 16 height 19
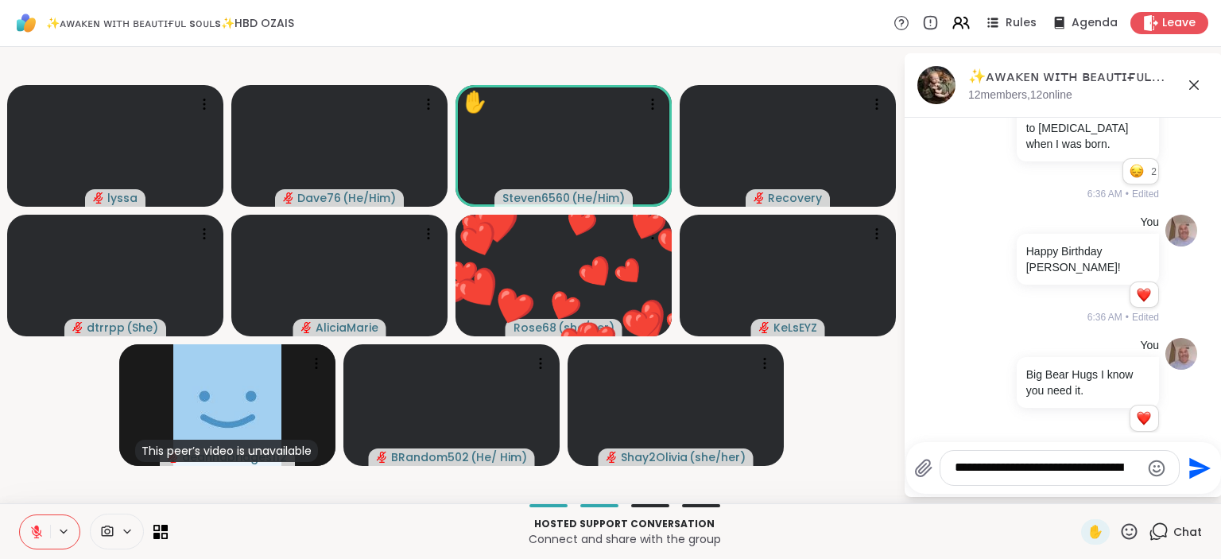
click at [1072, 475] on textarea "**********" at bounding box center [1047, 468] width 185 height 17
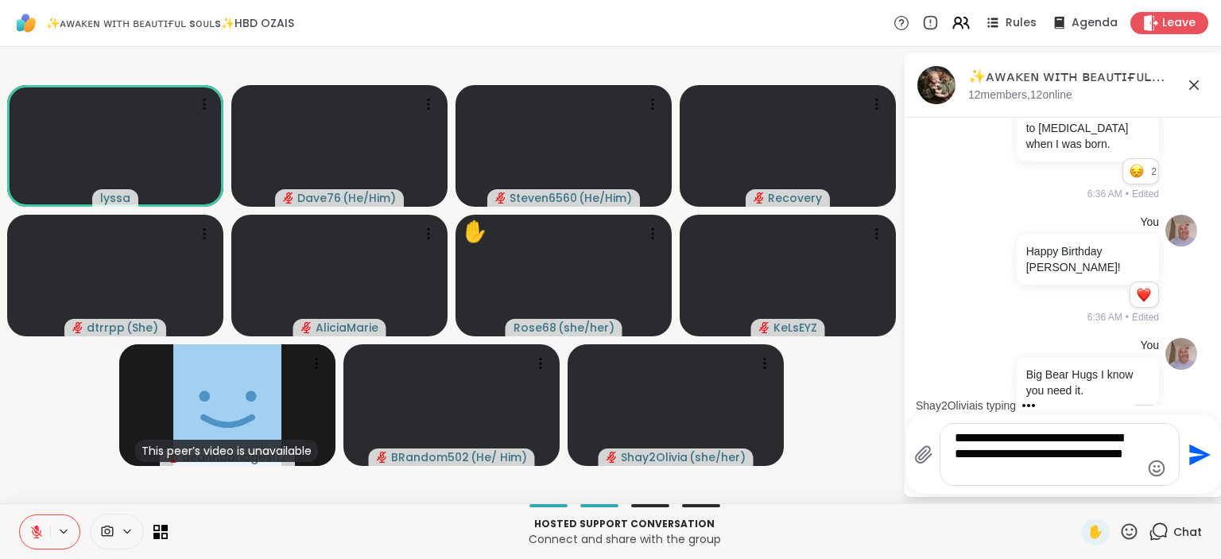
click at [1104, 441] on textarea "**********" at bounding box center [1047, 454] width 185 height 48
click at [1101, 439] on textarea "**********" at bounding box center [1047, 454] width 185 height 48
click at [1099, 439] on textarea "**********" at bounding box center [1047, 454] width 185 height 48
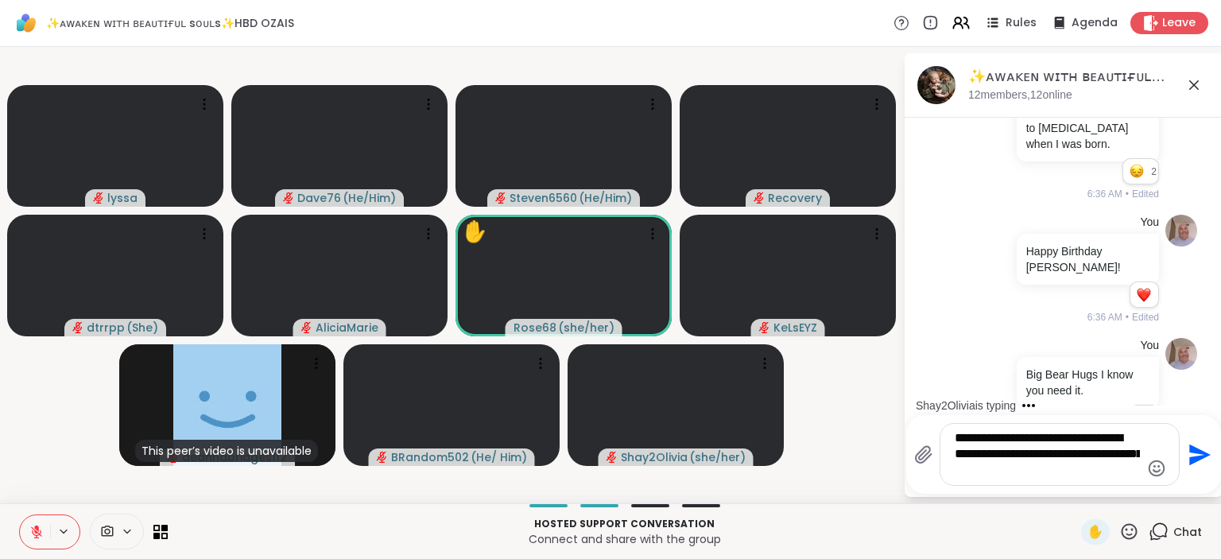
click at [1022, 477] on textarea "**********" at bounding box center [1047, 454] width 185 height 48
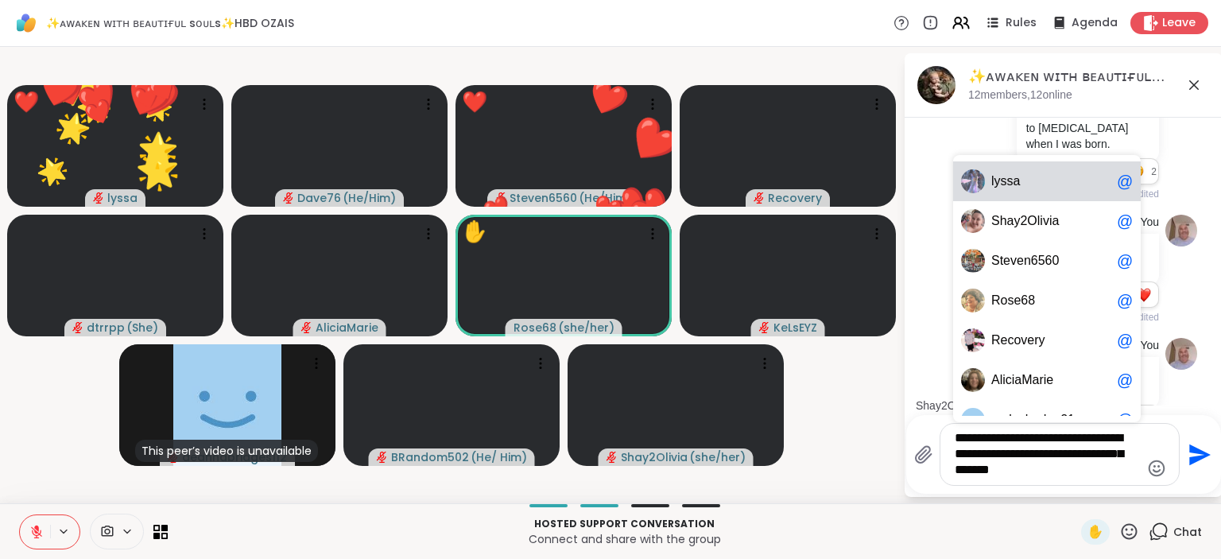
scroll to position [6674, 0]
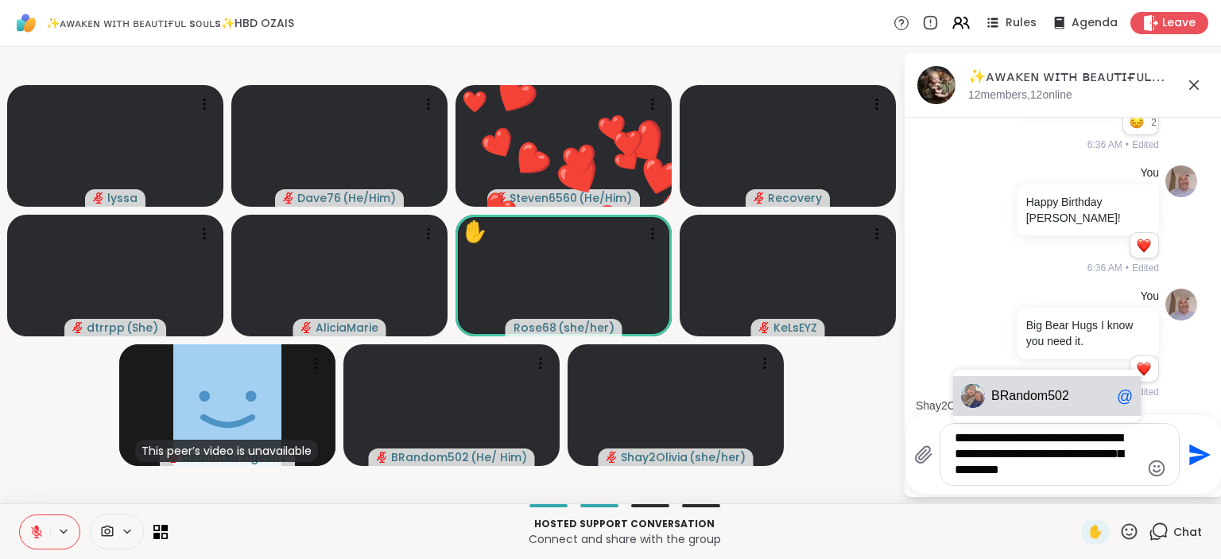
click at [1052, 395] on span "ndom502" at bounding box center [1042, 396] width 53 height 16
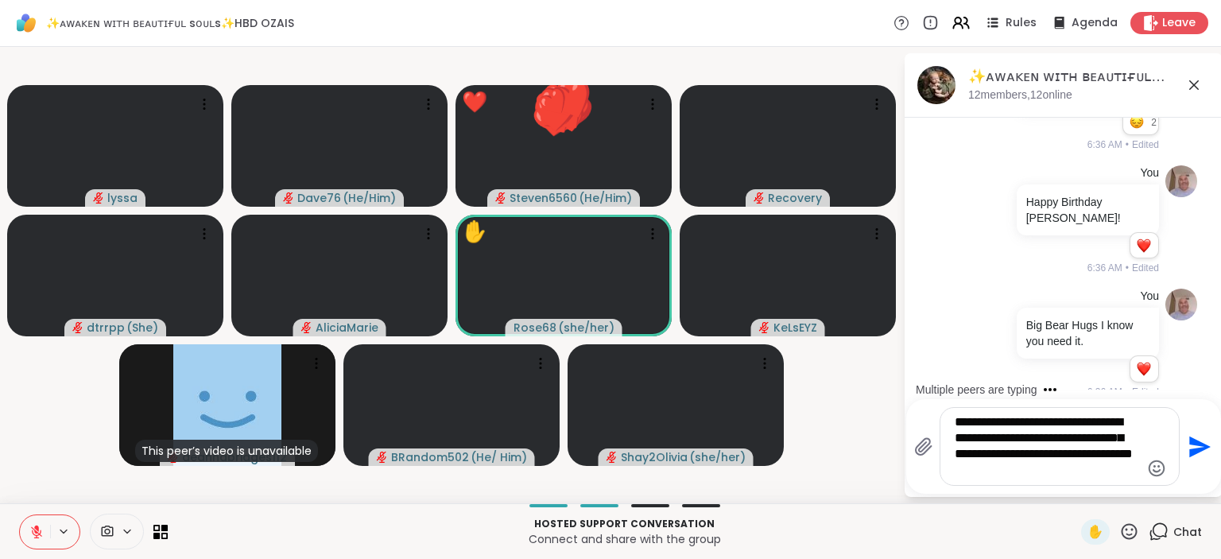
scroll to position [6901, 0]
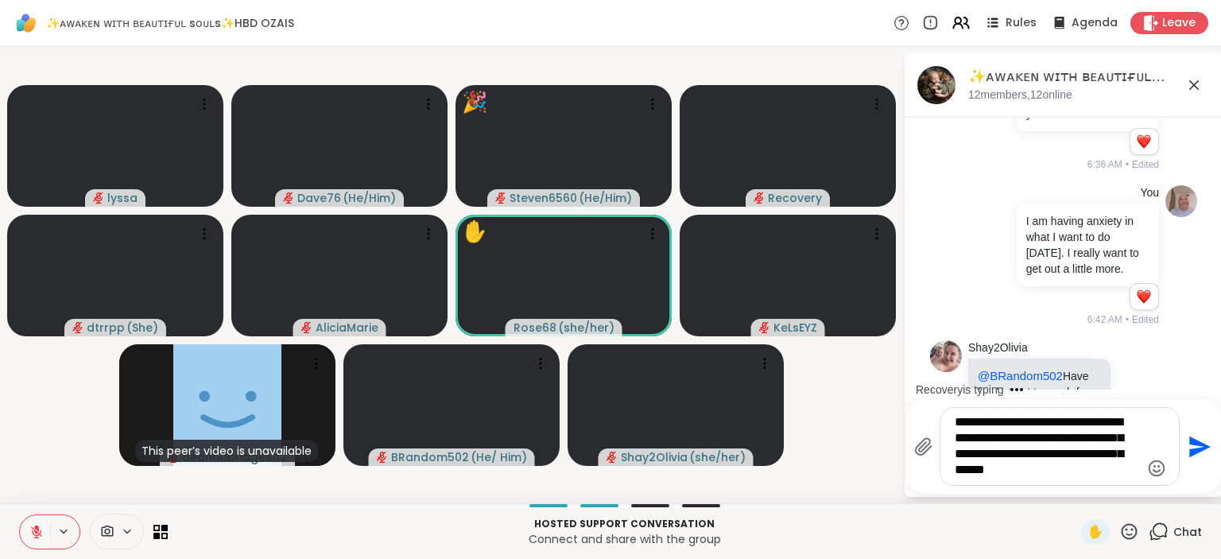
type textarea "**********"
click at [1189, 444] on icon "Send" at bounding box center [1199, 446] width 21 height 21
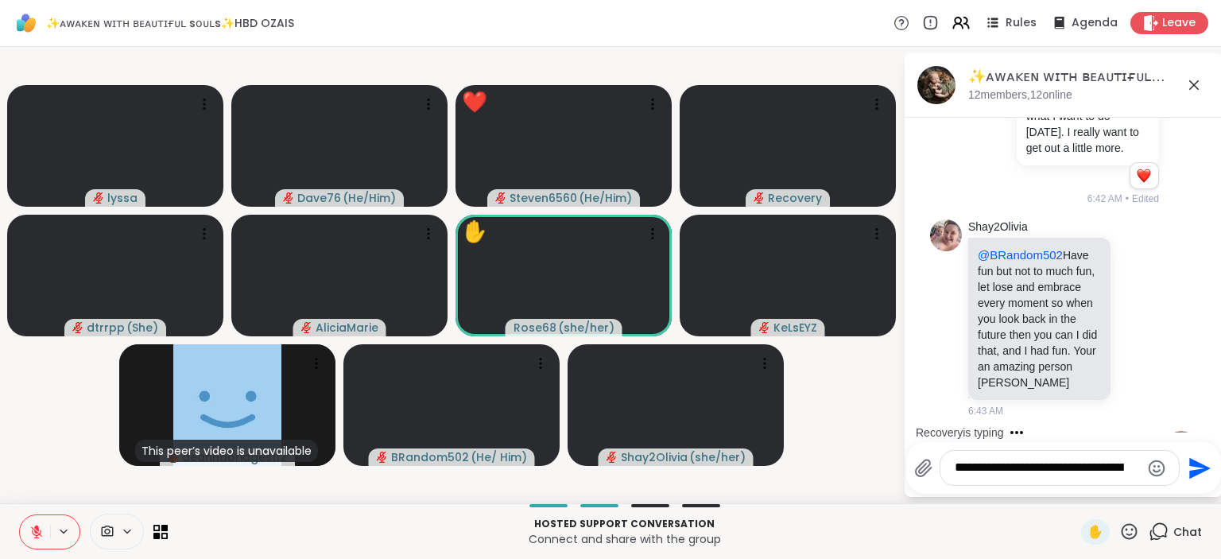
scroll to position [7123, 0]
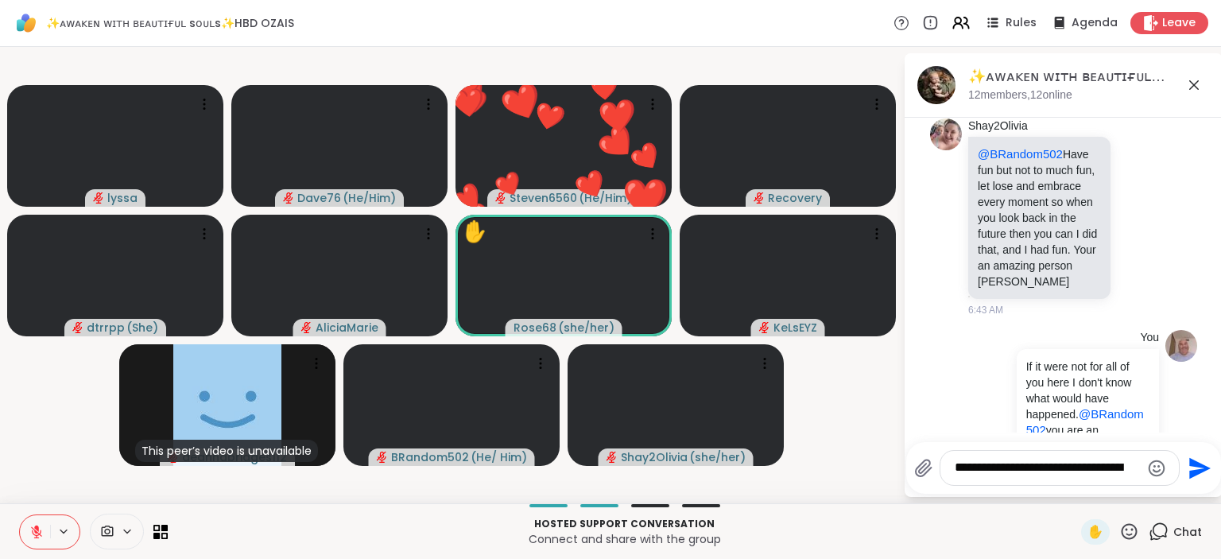
click at [1135, 537] on icon at bounding box center [1138, 545] width 14 height 16
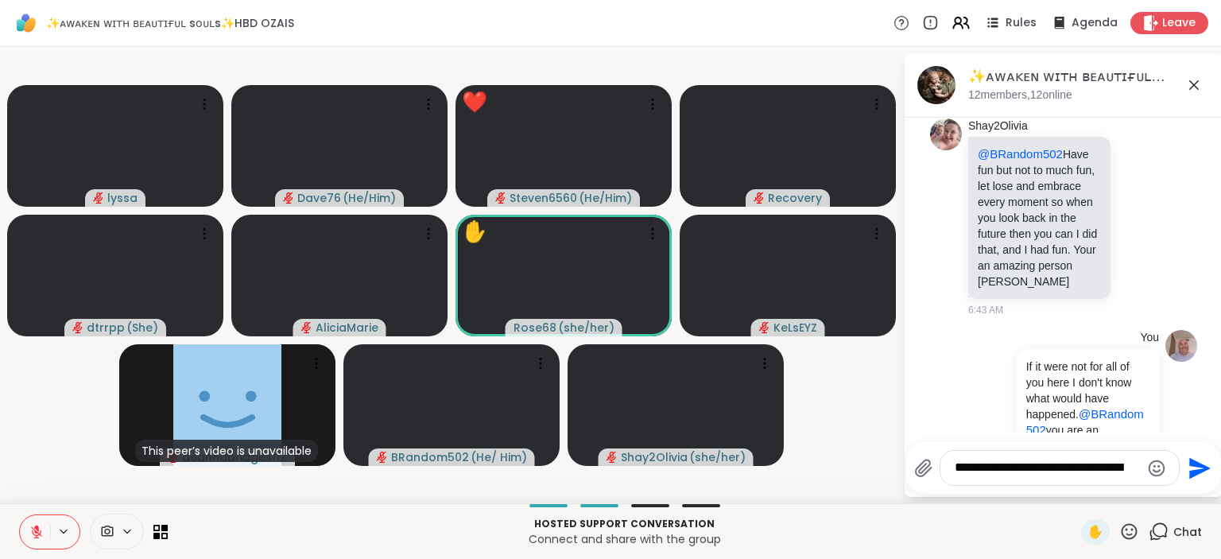
click at [1015, 513] on div "Select Reaction: Heart" at bounding box center [1012, 520] width 14 height 14
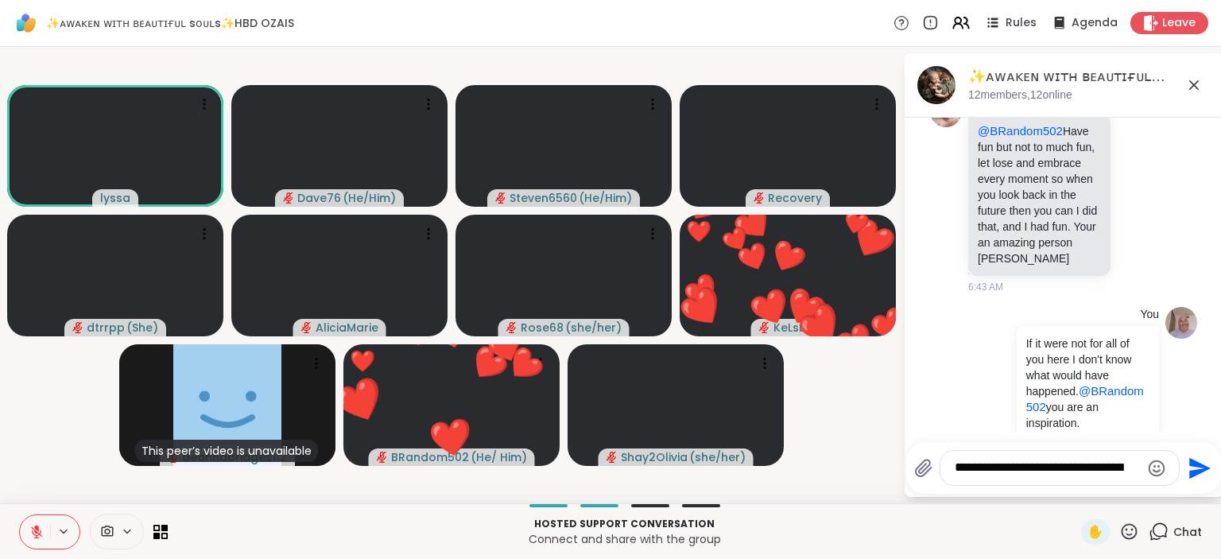
click at [1148, 525] on div at bounding box center [1138, 534] width 49 height 19
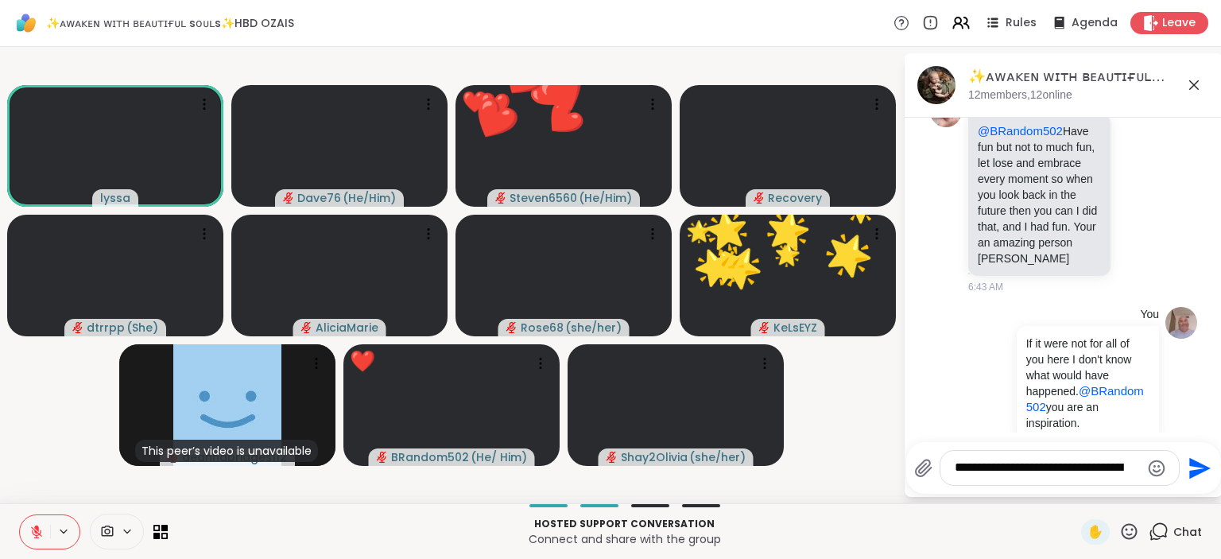
click at [1152, 529] on icon at bounding box center [1156, 534] width 11 height 11
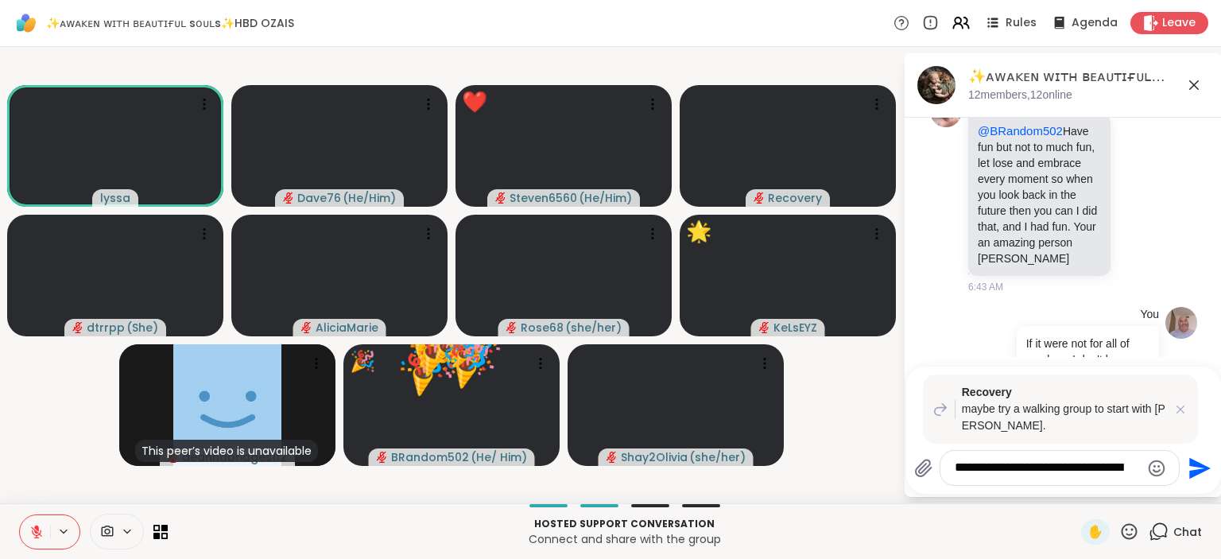
click at [1013, 466] on textarea "**********" at bounding box center [1047, 468] width 185 height 17
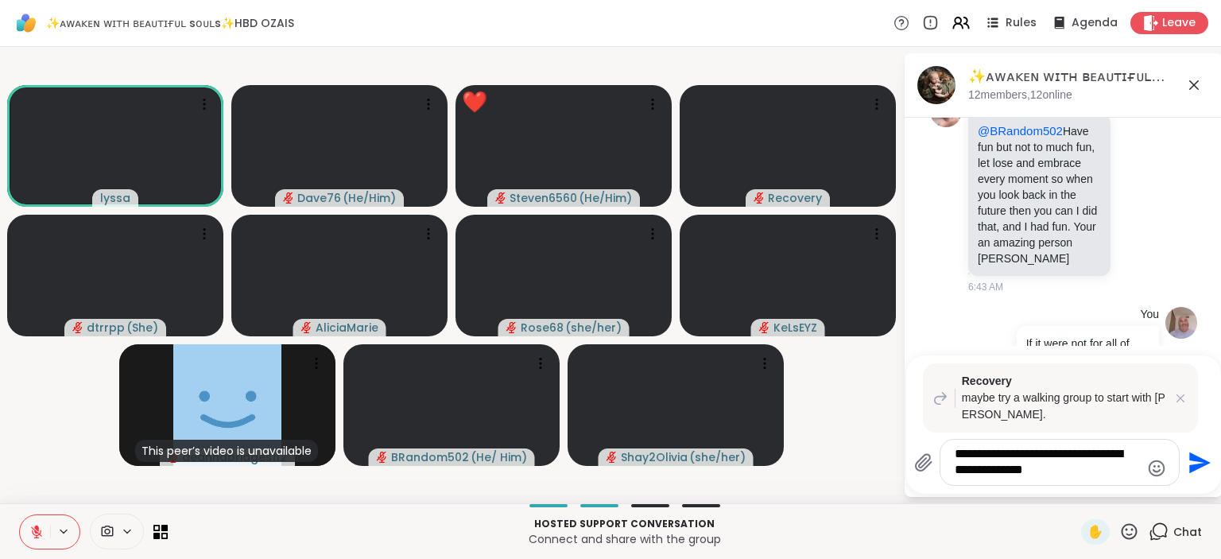
type textarea "**********"
click at [1197, 467] on icon "Send" at bounding box center [1199, 462] width 21 height 21
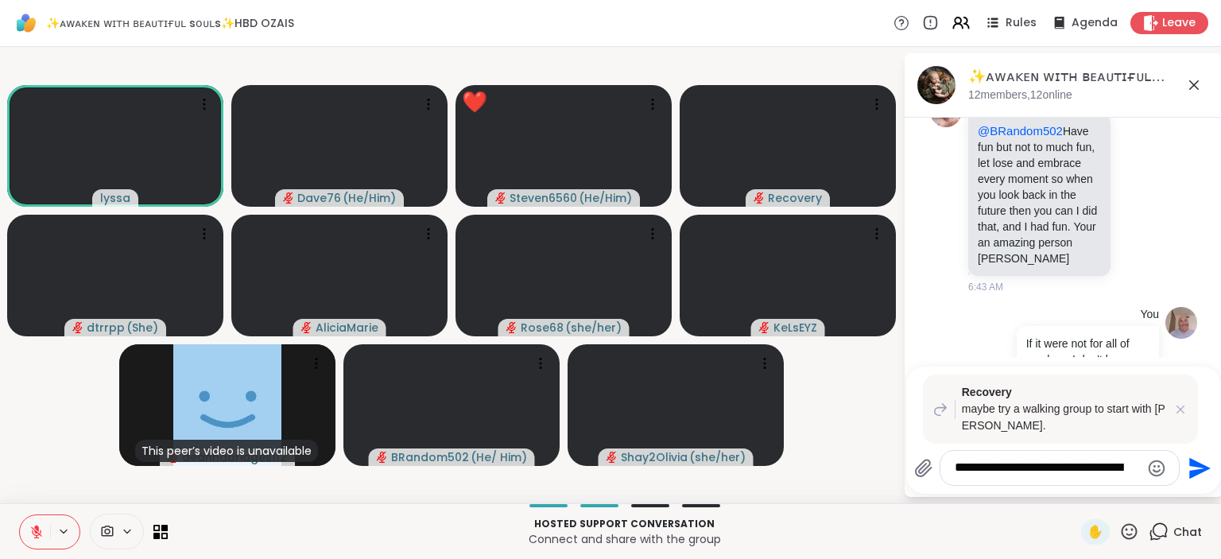
scroll to position [7354, 0]
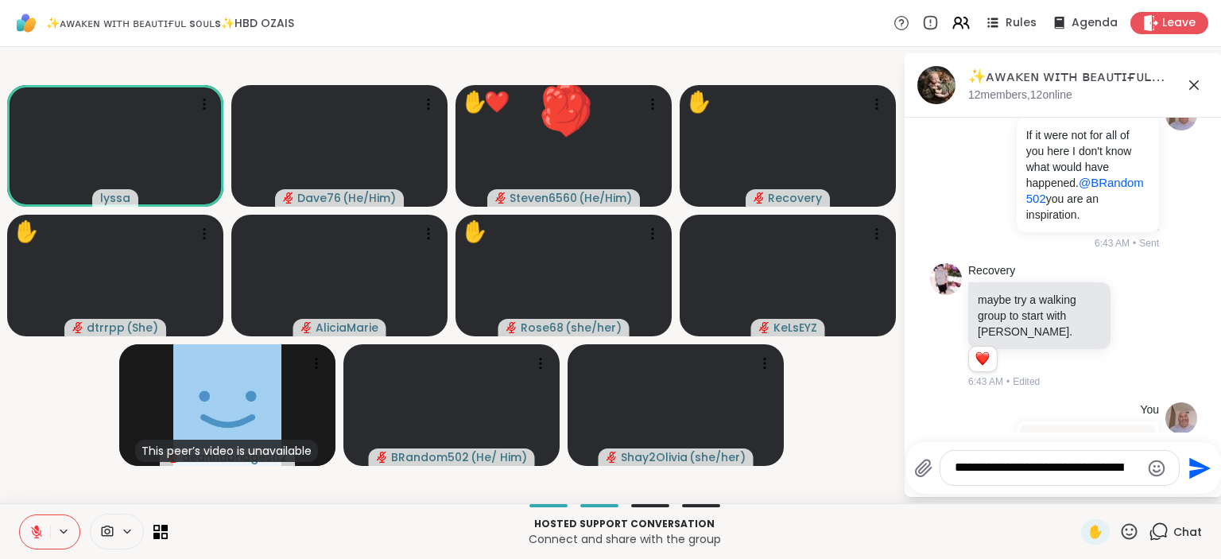
click at [1051, 470] on textarea "**********" at bounding box center [1047, 468] width 185 height 17
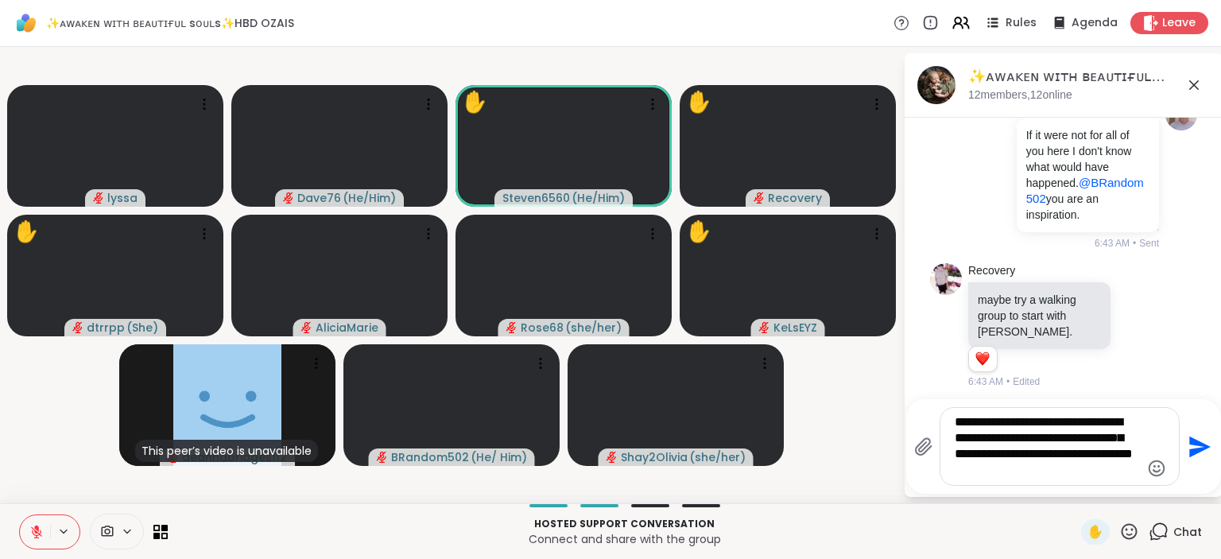
scroll to position [7420, 0]
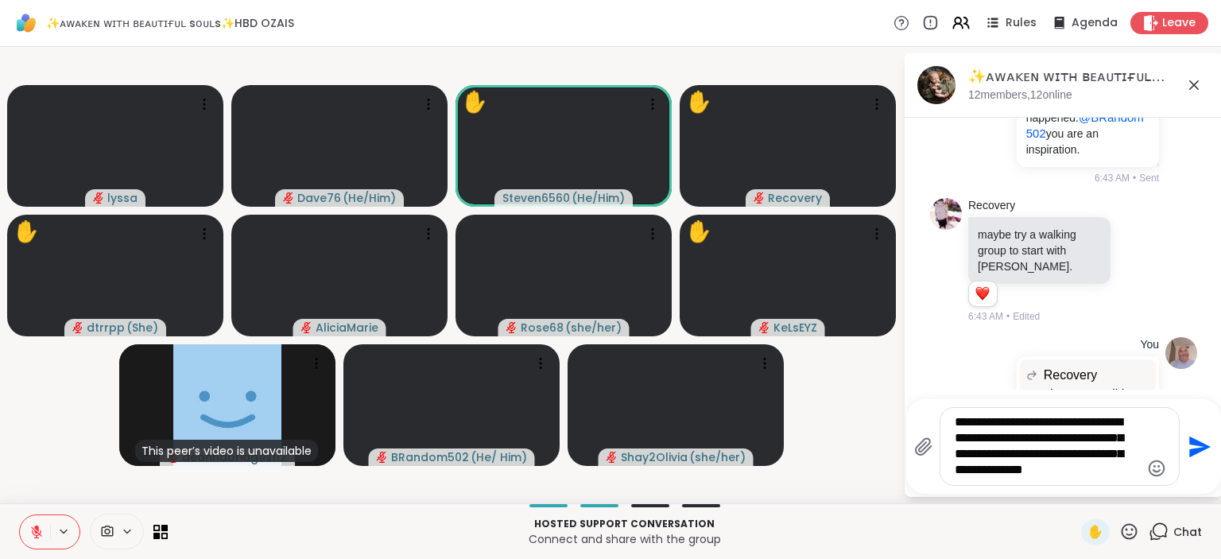
type textarea "**********"
click at [1153, 473] on icon "Emoji picker" at bounding box center [1156, 468] width 19 height 19
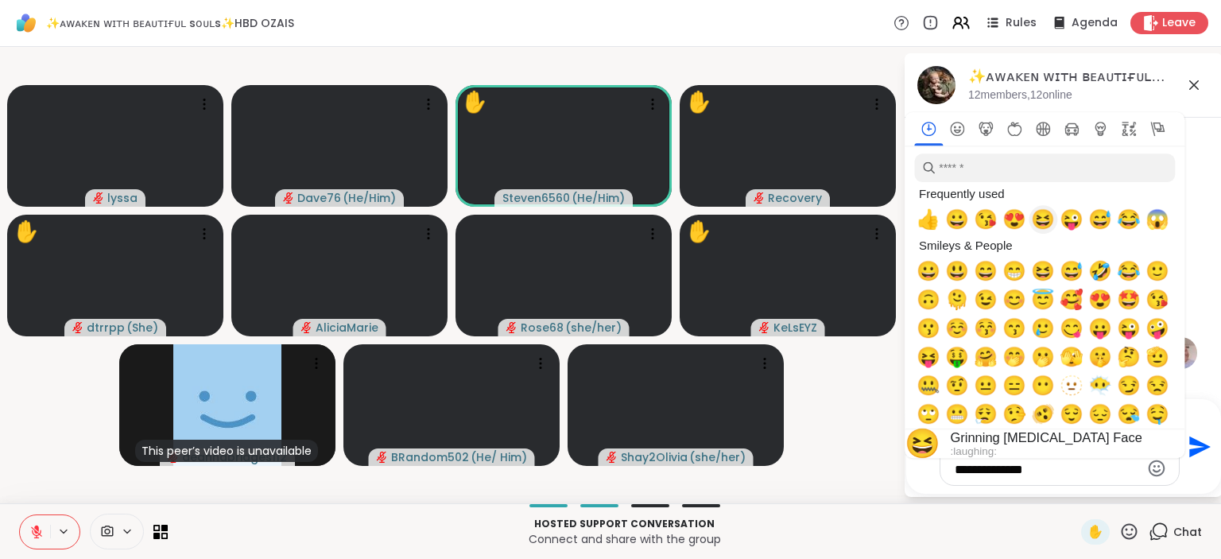
click at [1046, 231] on span "😆" at bounding box center [1043, 219] width 24 height 22
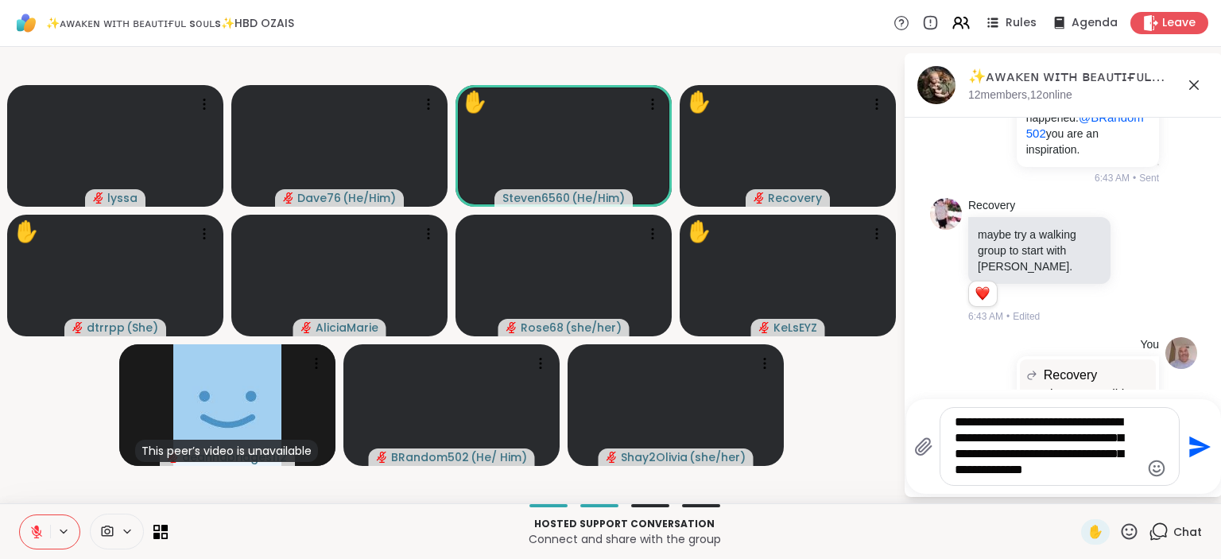
click at [1201, 451] on icon "Send" at bounding box center [1199, 446] width 21 height 21
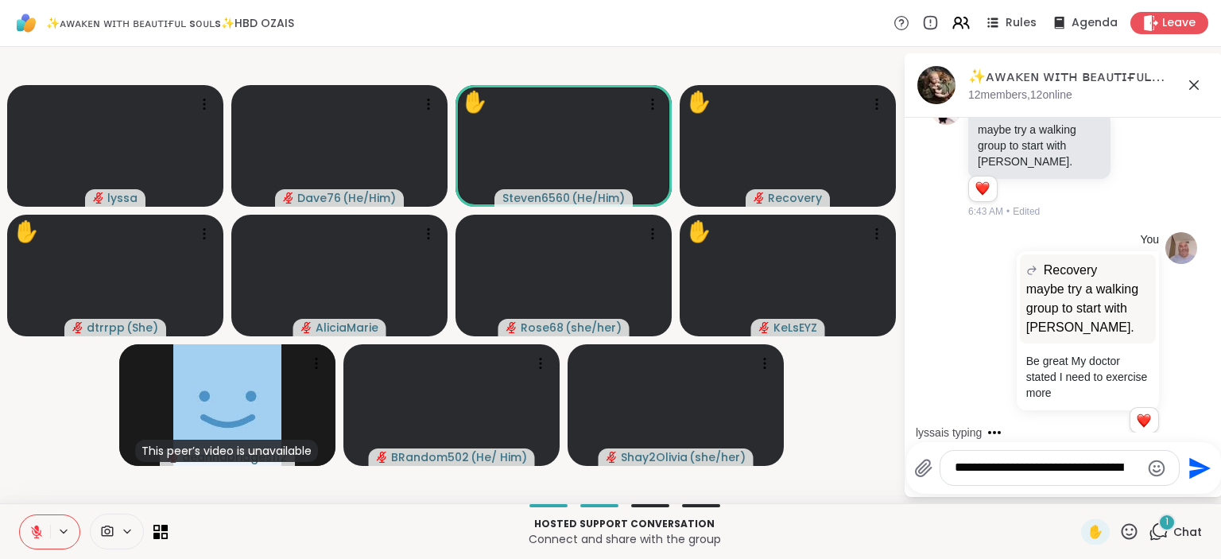
scroll to position [7718, 0]
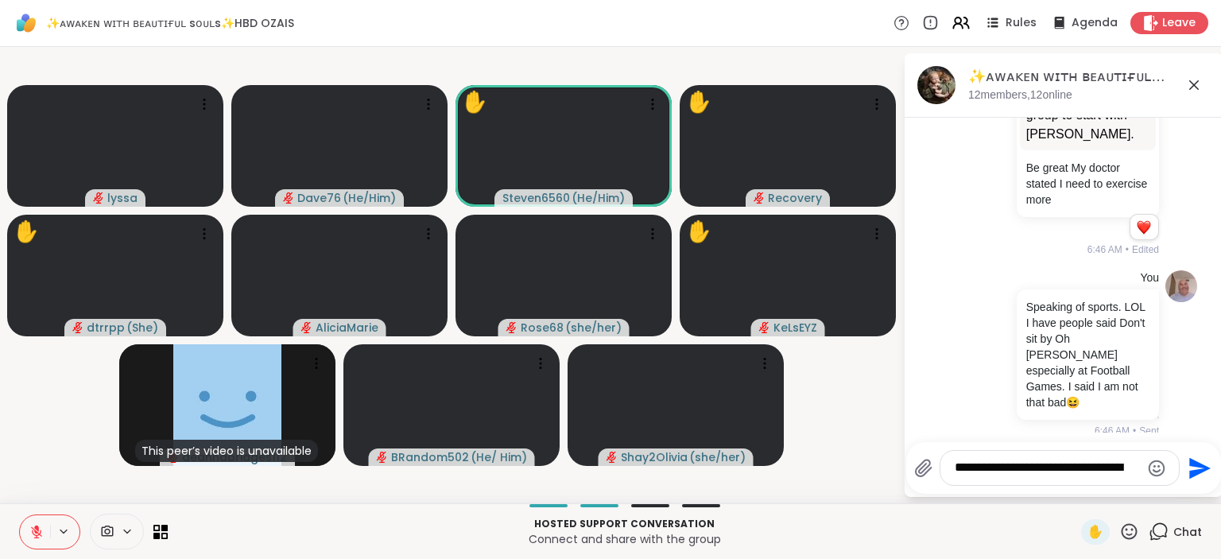
click at [1144, 534] on icon at bounding box center [1139, 540] width 12 height 12
click at [982, 507] on div "Select Reaction: Thumbs up" at bounding box center [977, 514] width 14 height 14
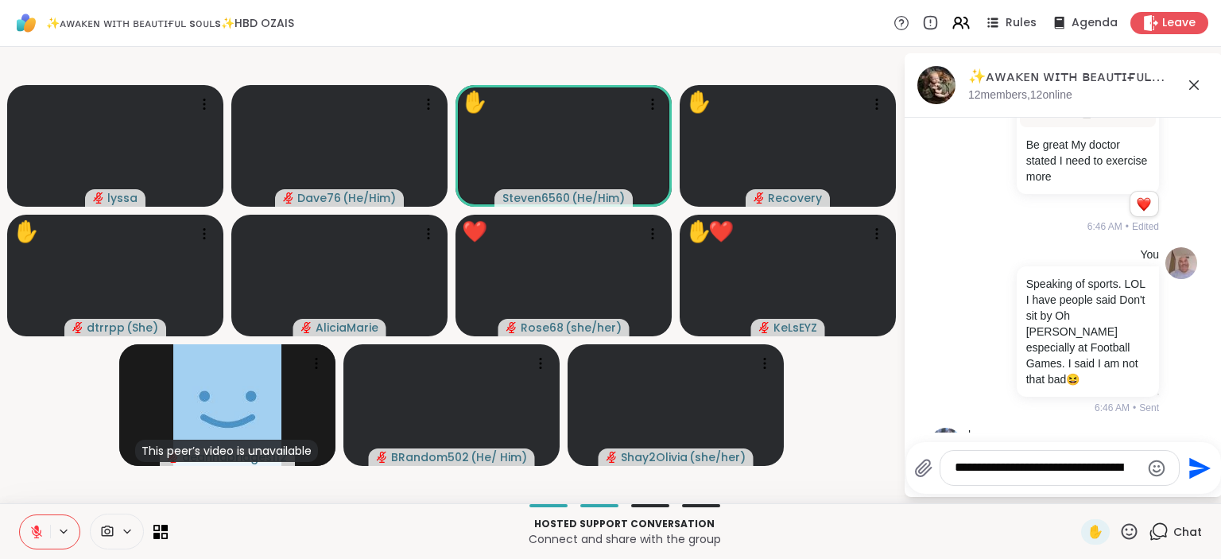
click at [1129, 540] on icon at bounding box center [1129, 532] width 20 height 20
click at [1083, 496] on span "❤️" at bounding box center [1083, 489] width 16 height 19
click at [1125, 530] on icon at bounding box center [1129, 532] width 20 height 20
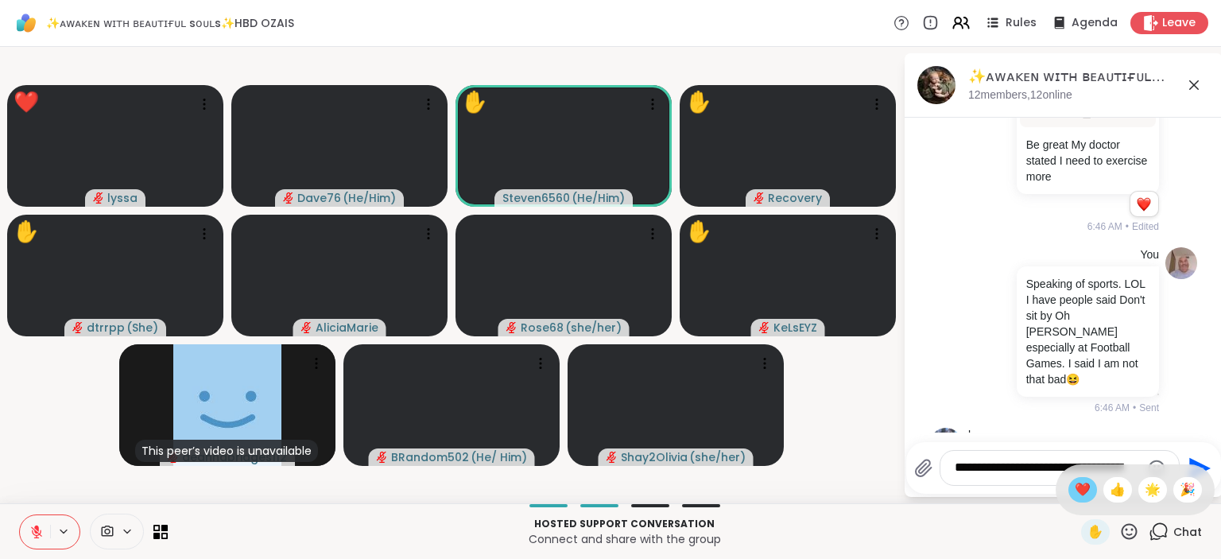
click at [1080, 494] on span "❤️" at bounding box center [1083, 489] width 16 height 19
click at [1130, 530] on icon at bounding box center [1129, 532] width 20 height 20
click at [1186, 489] on span "🎉" at bounding box center [1188, 489] width 16 height 19
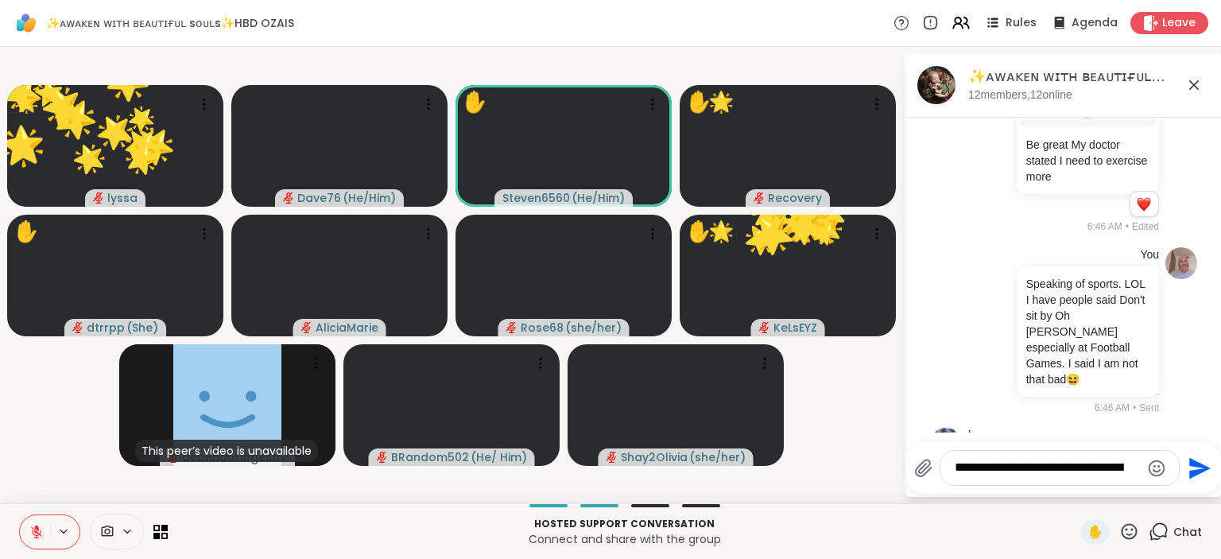
click at [1123, 531] on icon at bounding box center [1130, 531] width 16 height 16
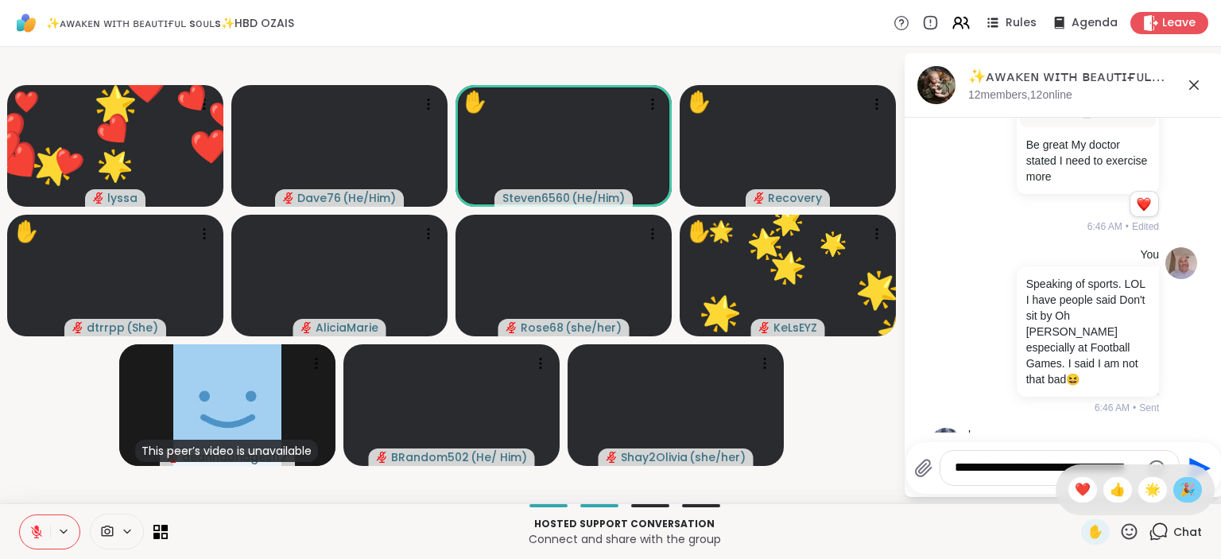
click at [1185, 491] on span "🎉" at bounding box center [1188, 489] width 16 height 19
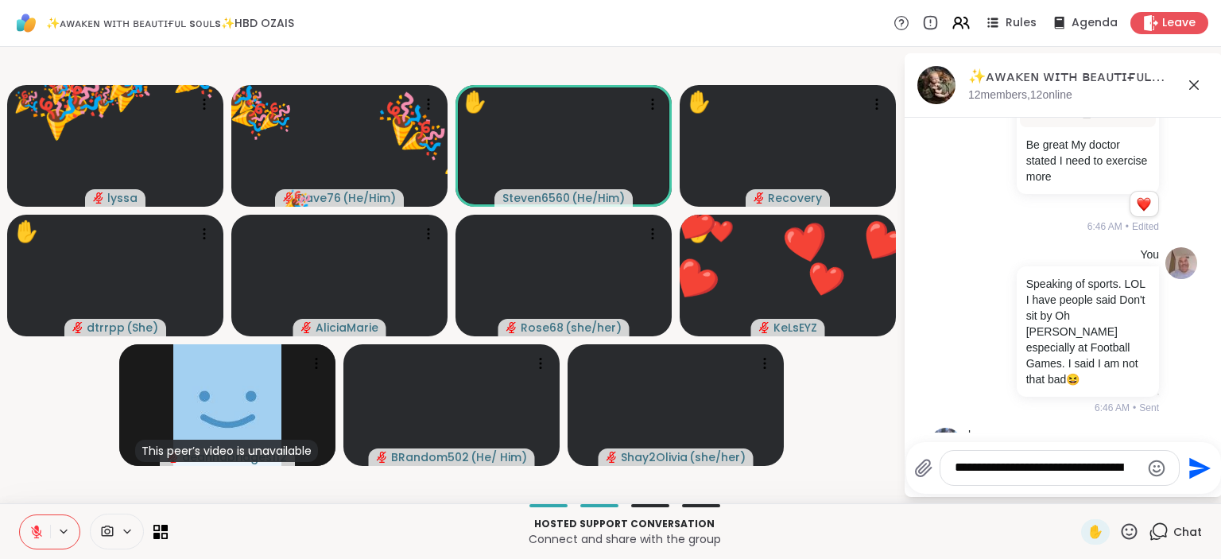
click at [1130, 533] on icon at bounding box center [1129, 532] width 20 height 20
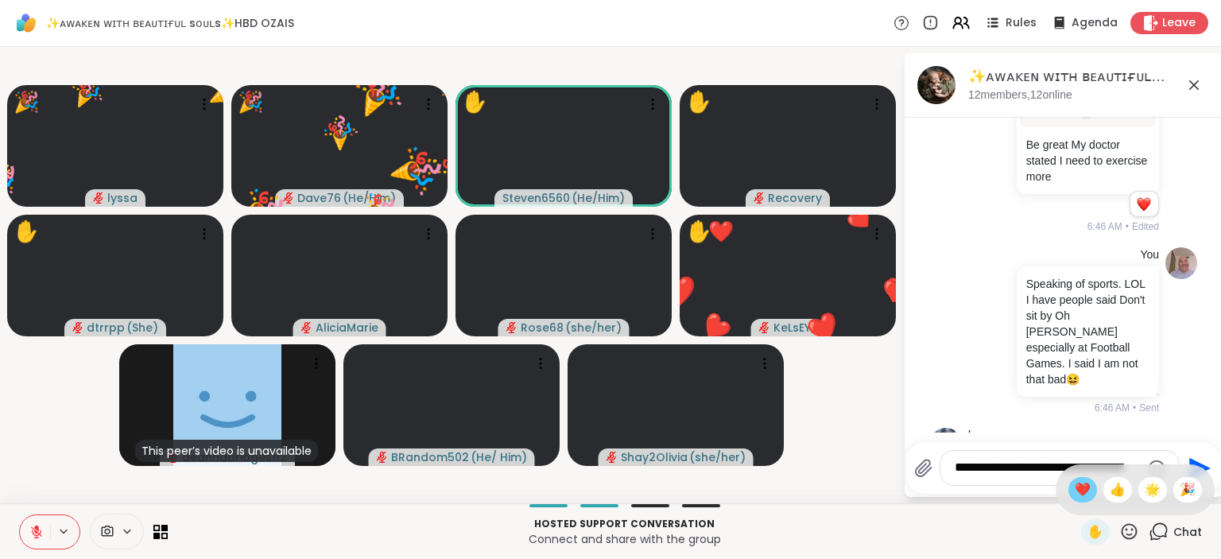
click at [1075, 491] on span "❤️" at bounding box center [1083, 489] width 16 height 19
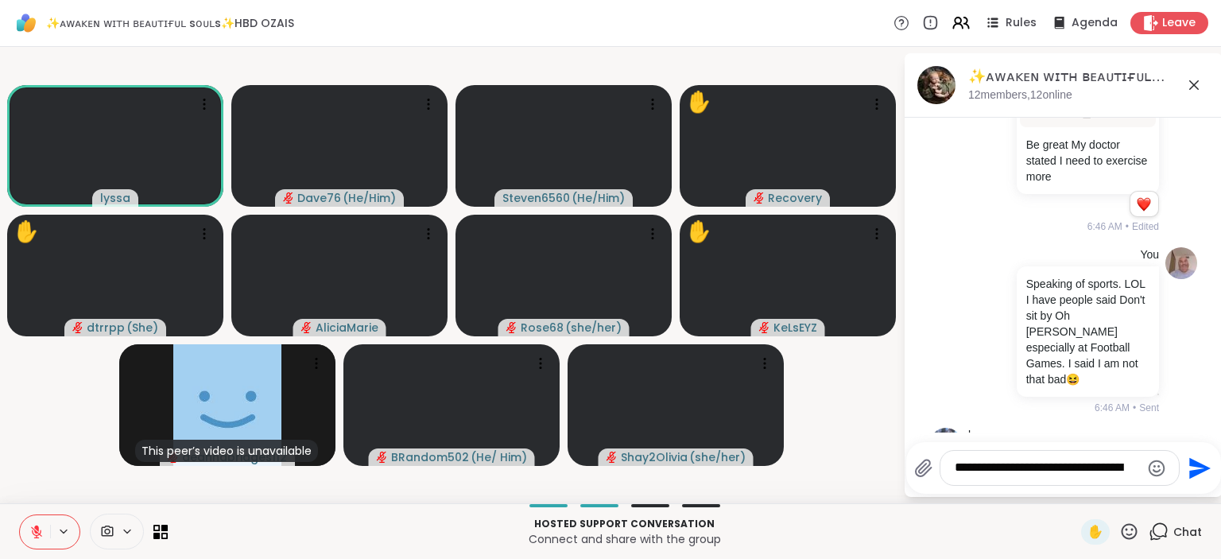
click at [1139, 533] on icon at bounding box center [1129, 532] width 20 height 20
click at [1078, 485] on span "❤️" at bounding box center [1083, 489] width 16 height 19
click at [1052, 472] on textarea "**********" at bounding box center [1047, 468] width 185 height 17
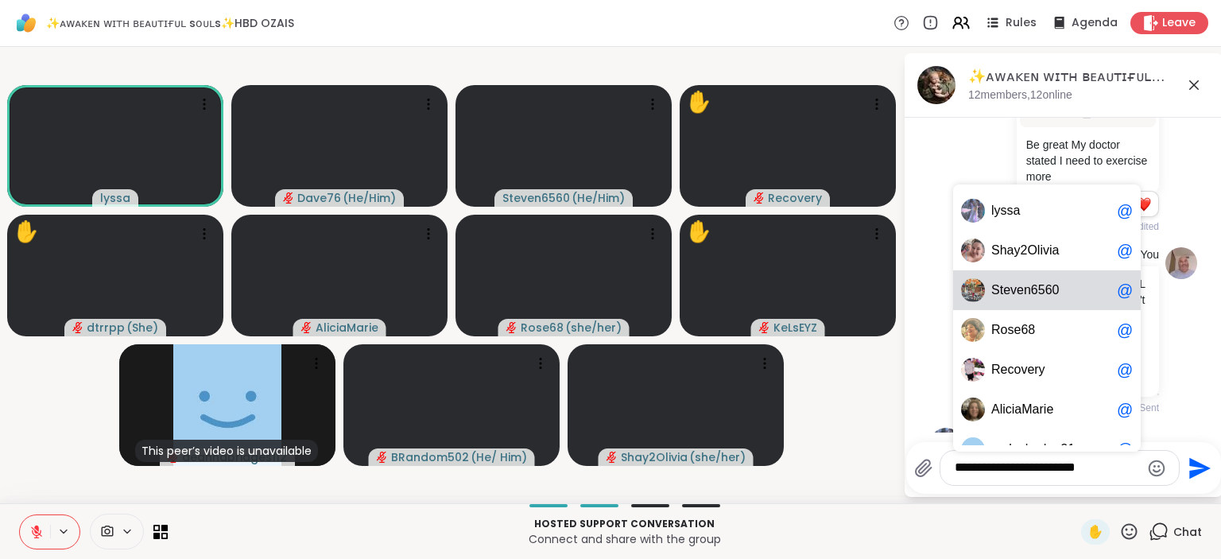
click at [1024, 295] on span "n" at bounding box center [1027, 290] width 7 height 16
type textarea "**********"
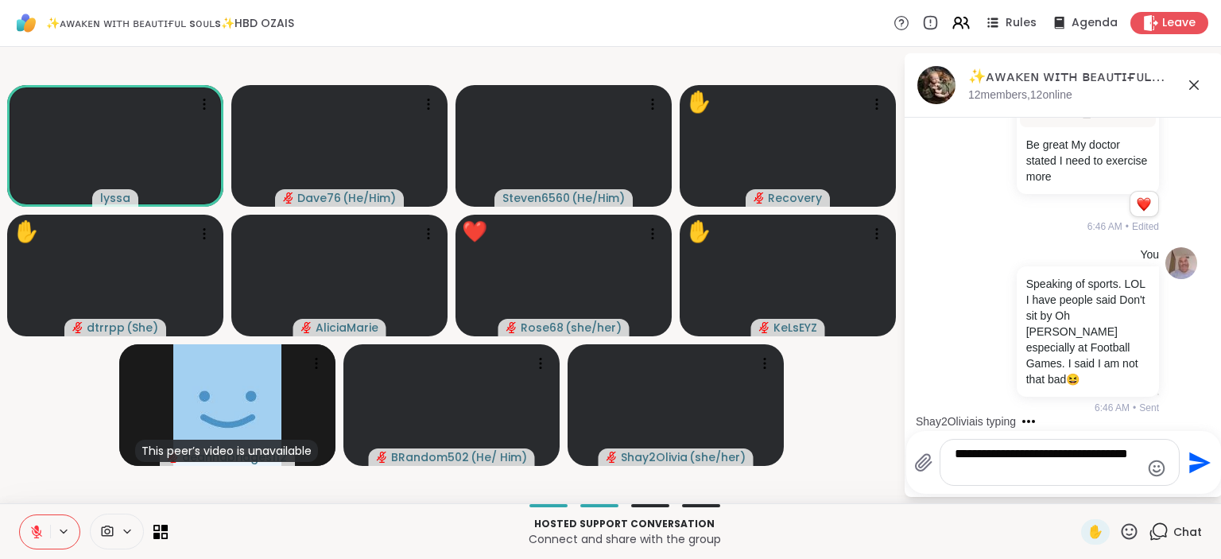
click at [1193, 464] on icon "Send" at bounding box center [1197, 462] width 25 height 25
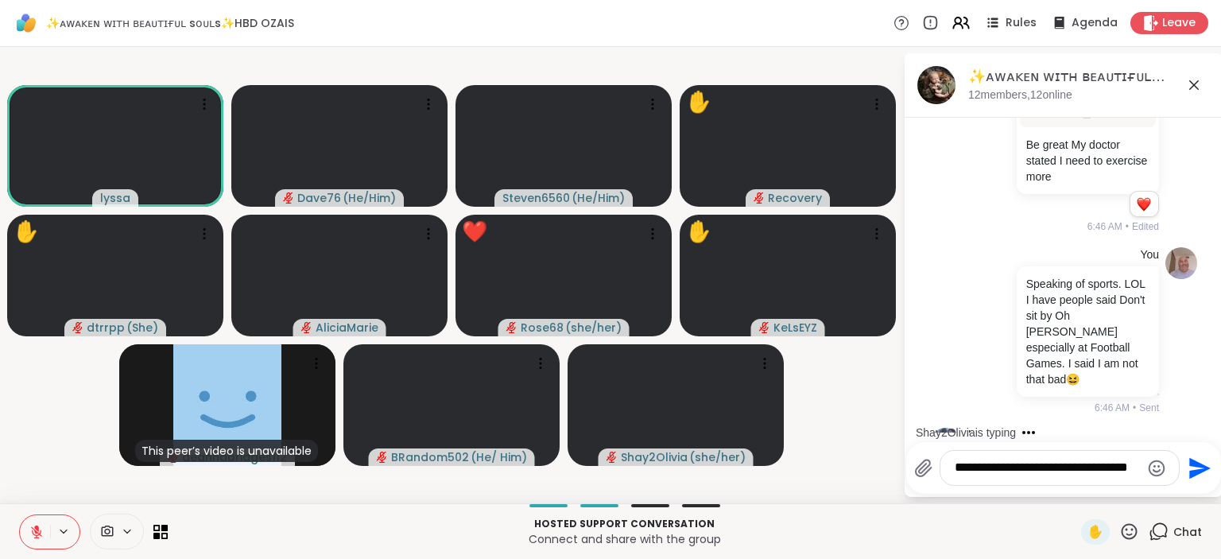
scroll to position [7840, 0]
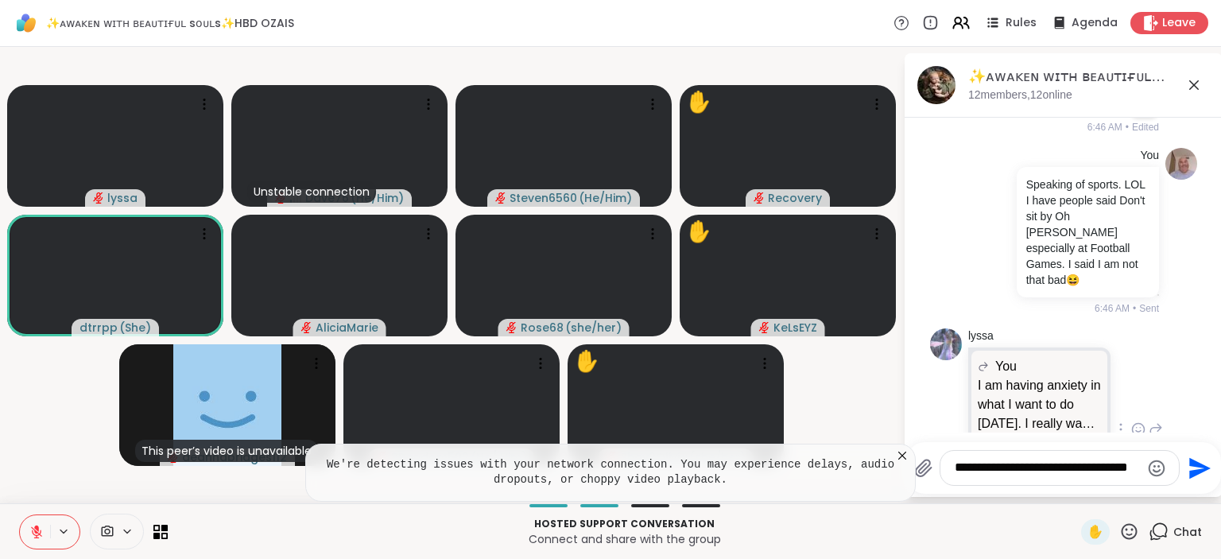
click at [899, 455] on icon at bounding box center [902, 456] width 16 height 16
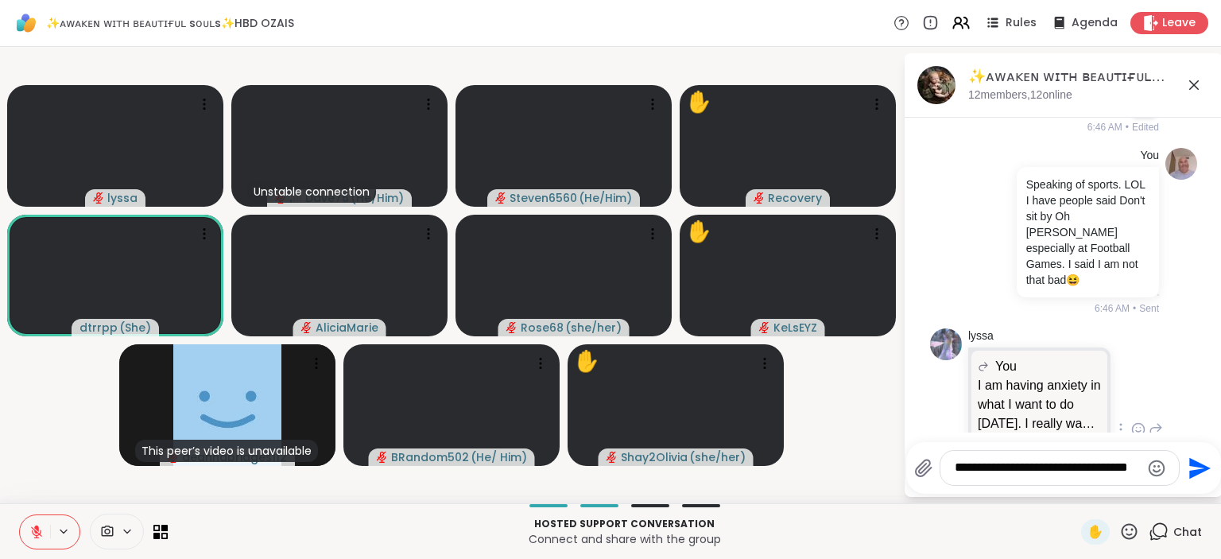
click at [1126, 533] on icon at bounding box center [1129, 532] width 20 height 20
click at [1080, 491] on span "❤️" at bounding box center [1083, 489] width 16 height 19
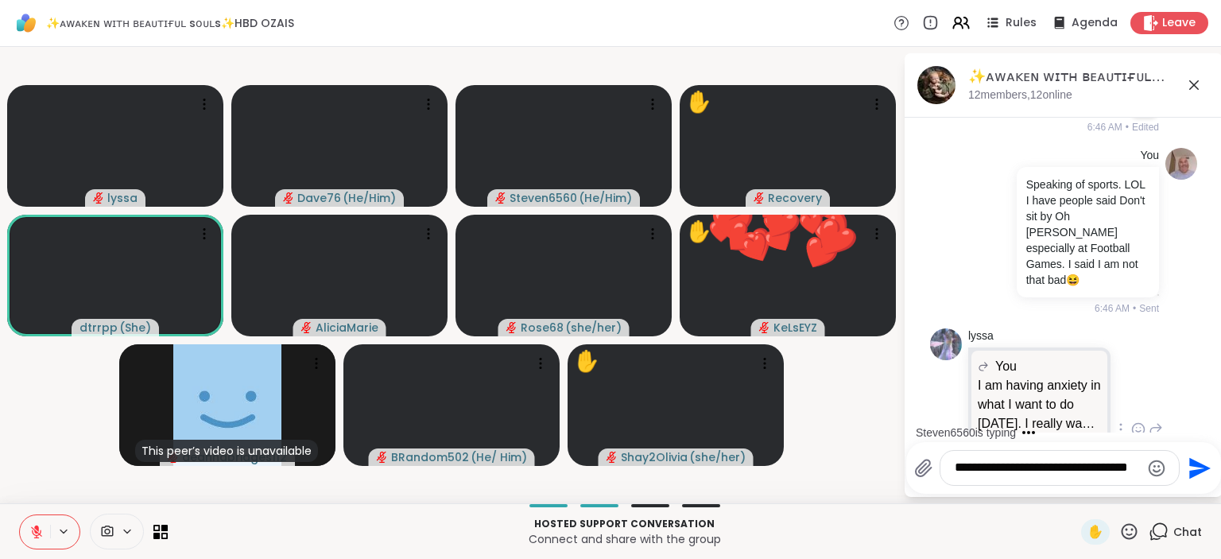
click at [1126, 530] on icon at bounding box center [1129, 532] width 20 height 20
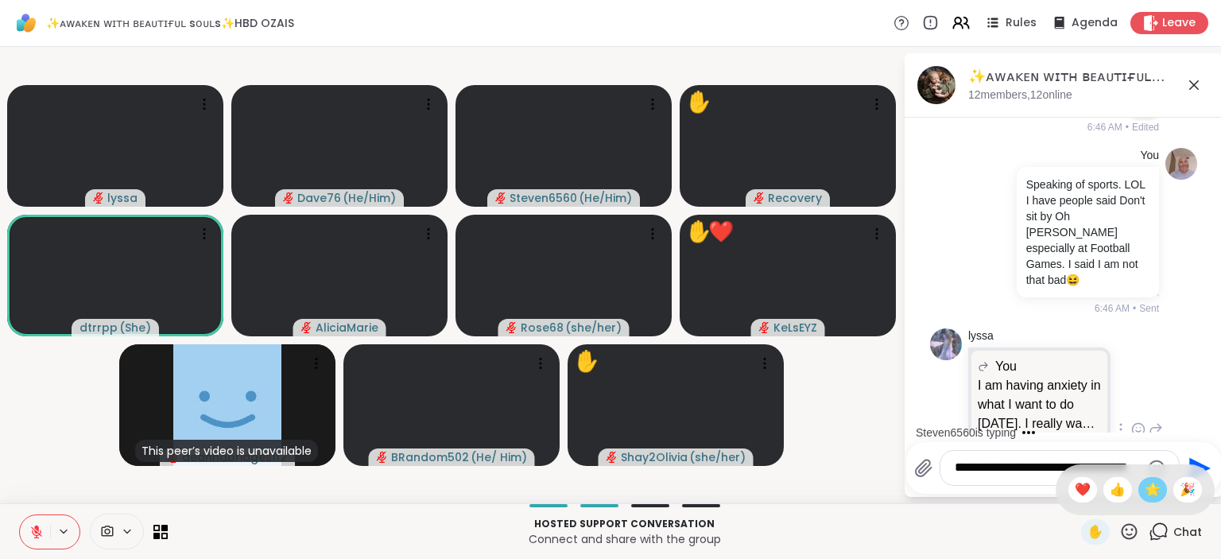
click at [1146, 488] on span "🌟" at bounding box center [1153, 489] width 16 height 19
click at [1128, 526] on icon at bounding box center [1130, 531] width 16 height 16
click at [1077, 497] on span "❤️" at bounding box center [1083, 489] width 16 height 19
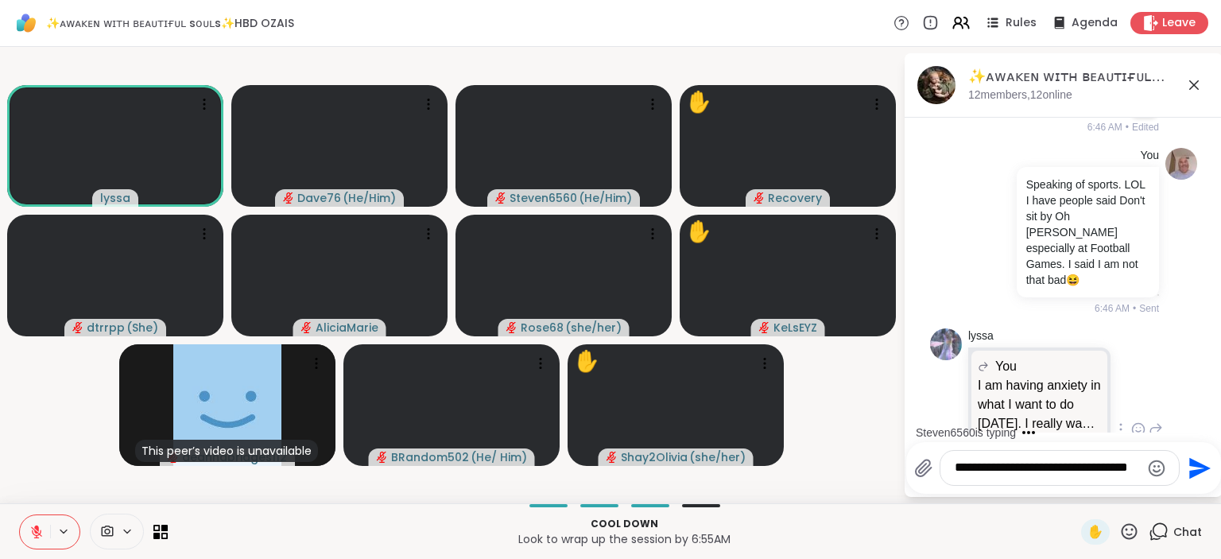
click at [1131, 532] on icon at bounding box center [1129, 532] width 20 height 20
click at [1081, 491] on span "❤️" at bounding box center [1083, 489] width 16 height 19
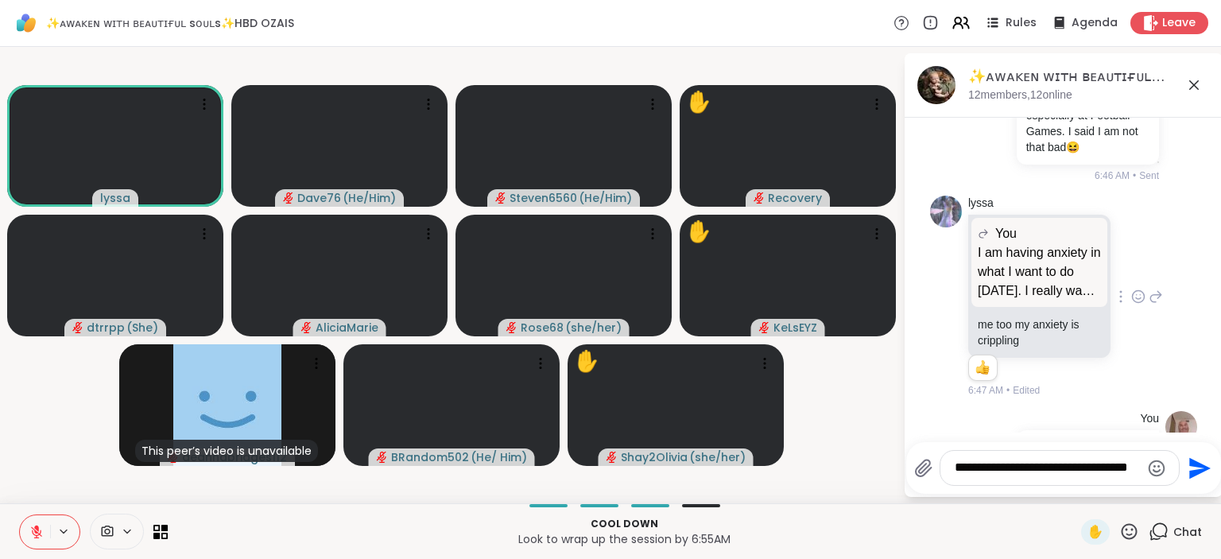
click at [1011, 546] on div "Select Reaction: Heart" at bounding box center [1012, 553] width 14 height 14
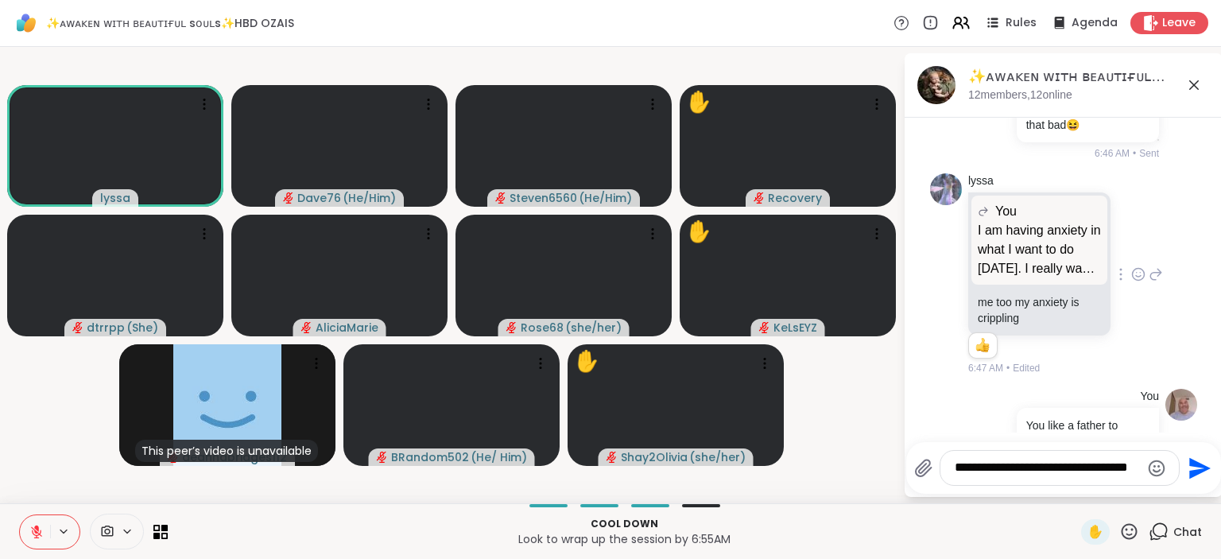
click at [1055, 475] on textarea "**********" at bounding box center [1047, 468] width 185 height 17
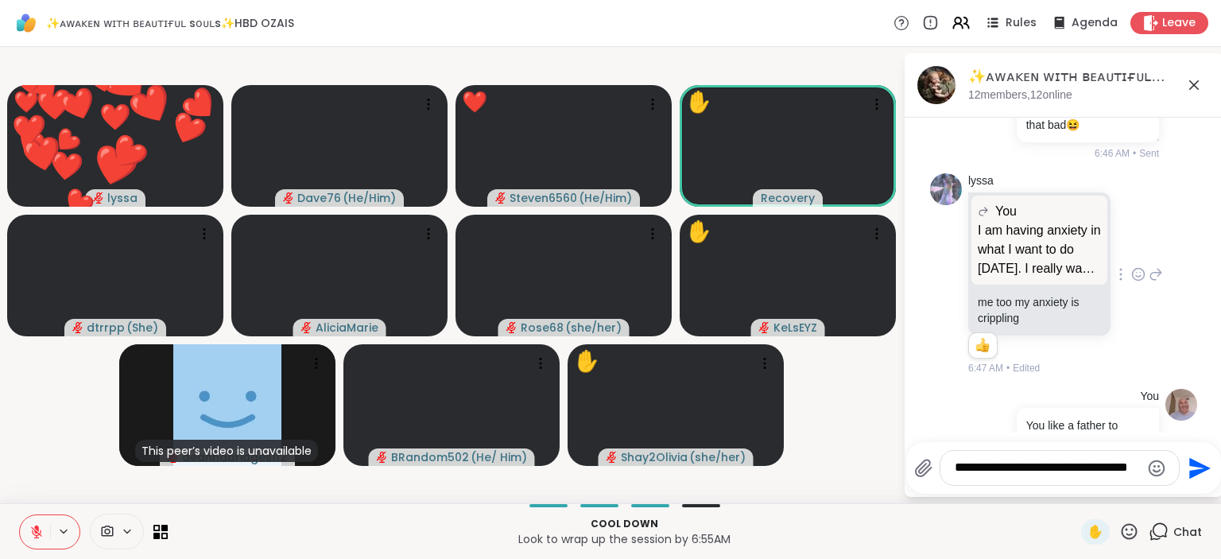
click at [1127, 533] on icon at bounding box center [1129, 532] width 20 height 20
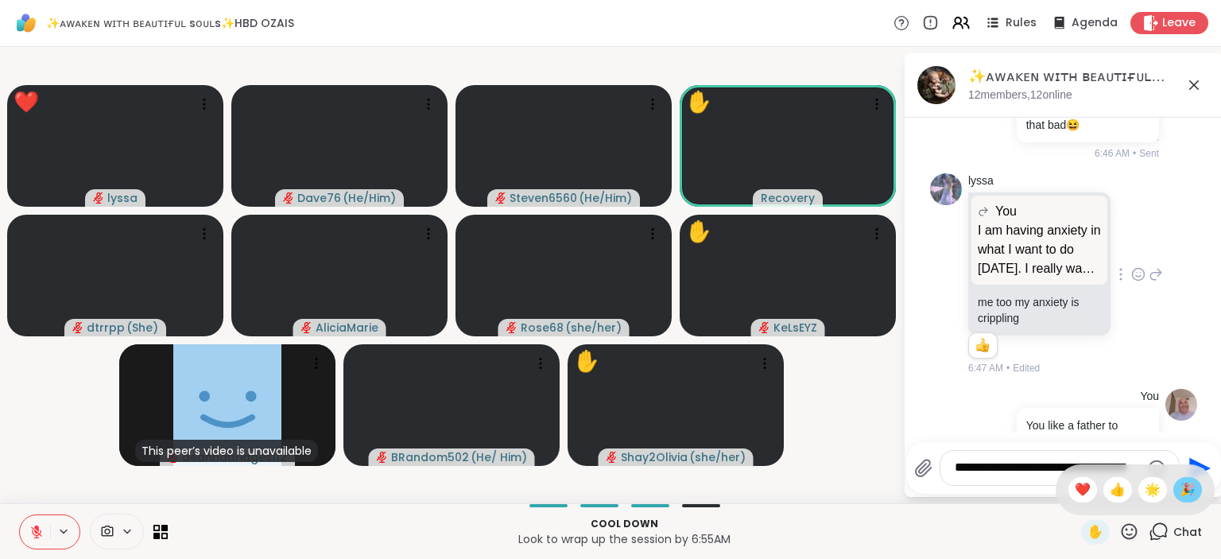
click at [1186, 496] on span "🎉" at bounding box center [1188, 489] width 16 height 19
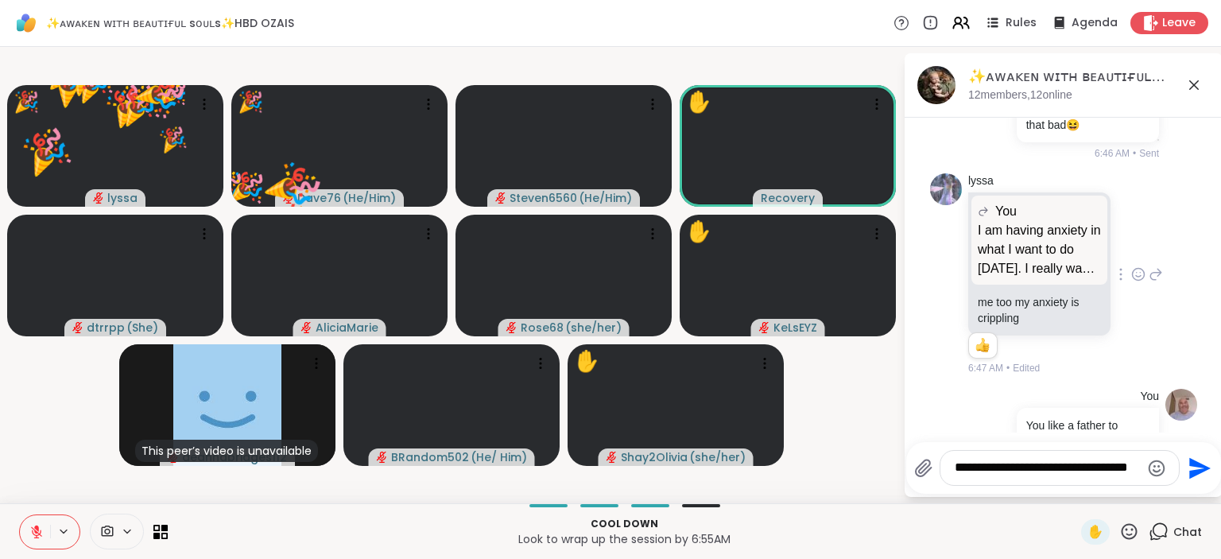
click at [1131, 531] on icon at bounding box center [1129, 532] width 20 height 20
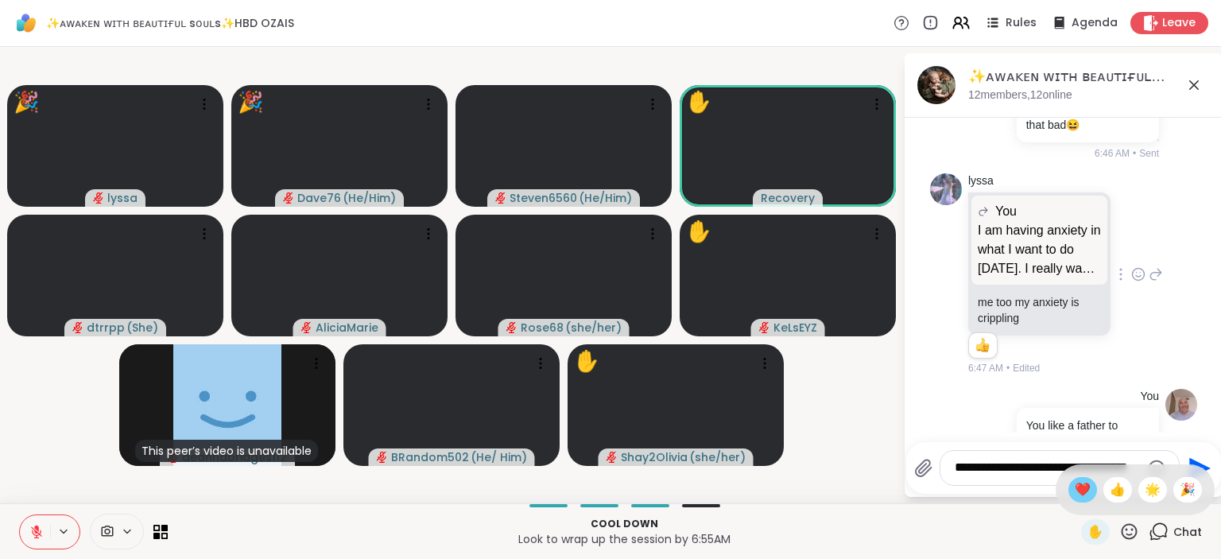
click at [1075, 491] on span "❤️" at bounding box center [1083, 489] width 16 height 19
click at [1133, 533] on icon at bounding box center [1129, 532] width 20 height 20
click at [1183, 491] on span "🎉" at bounding box center [1188, 489] width 16 height 19
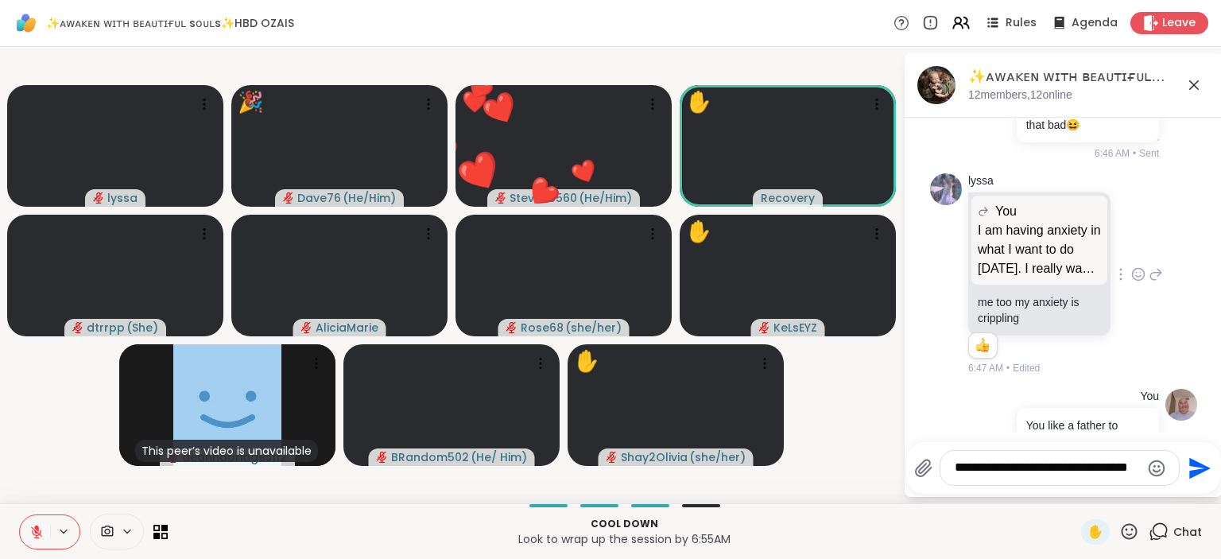
click at [1124, 535] on icon at bounding box center [1130, 531] width 16 height 16
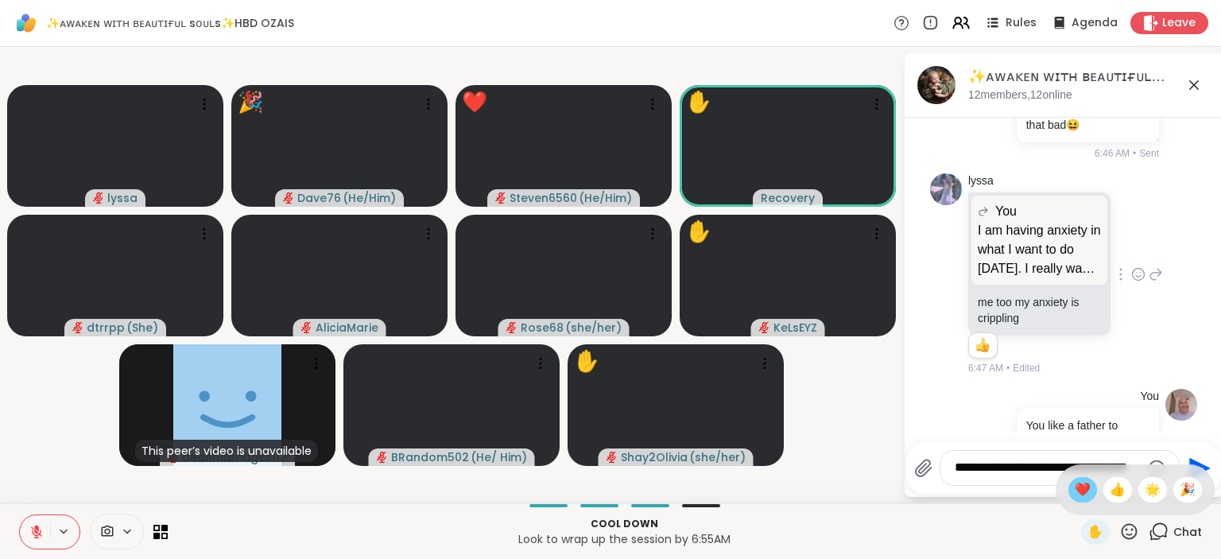
click at [1077, 489] on span "❤️" at bounding box center [1083, 489] width 16 height 19
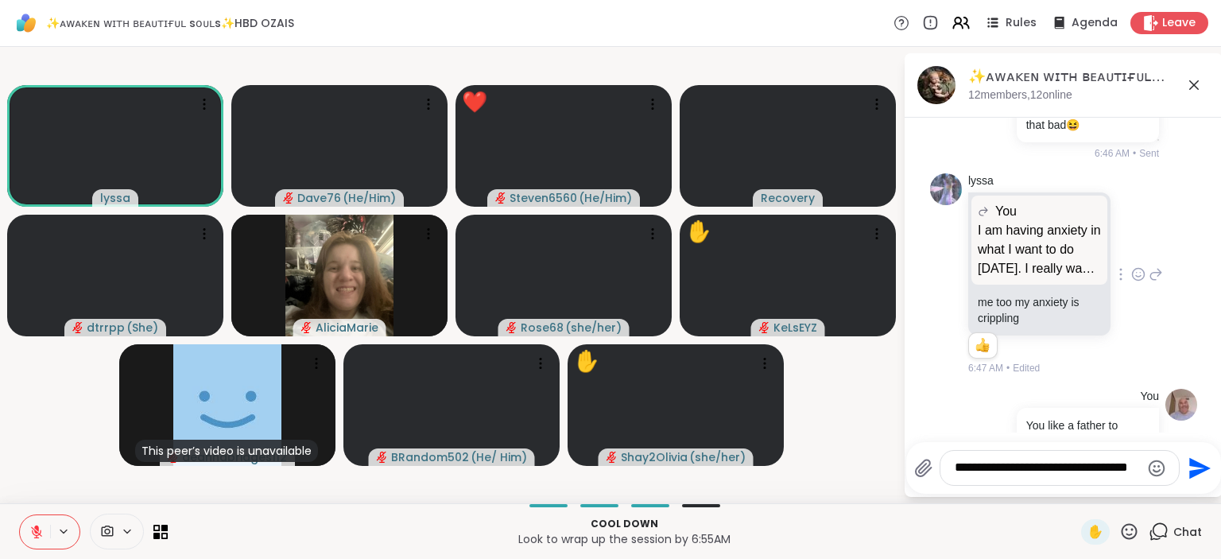
click at [1027, 475] on textarea "**********" at bounding box center [1047, 468] width 185 height 17
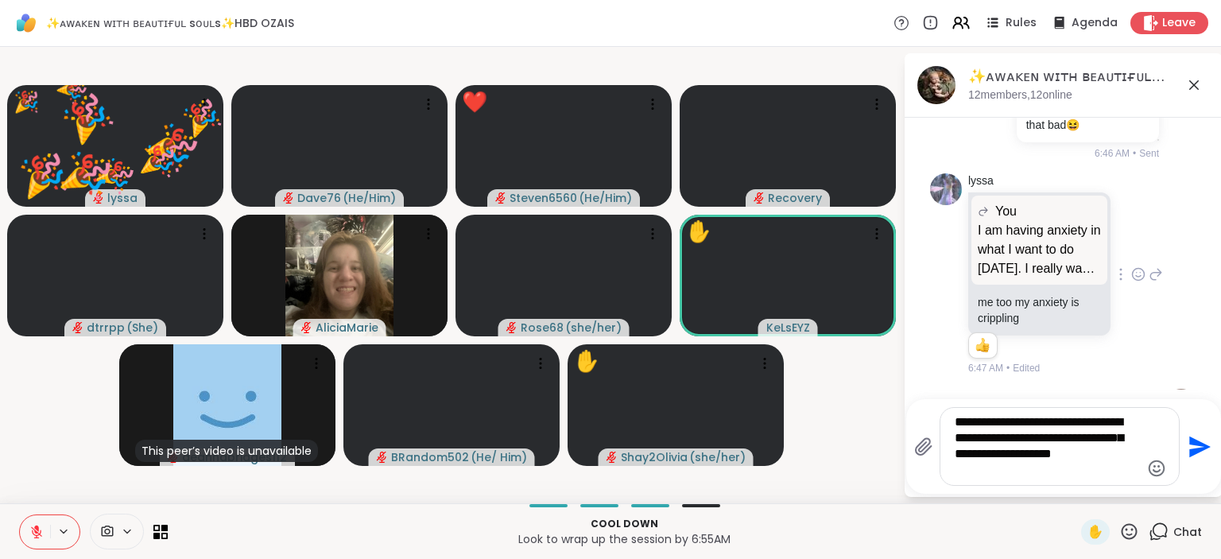
type textarea "**********"
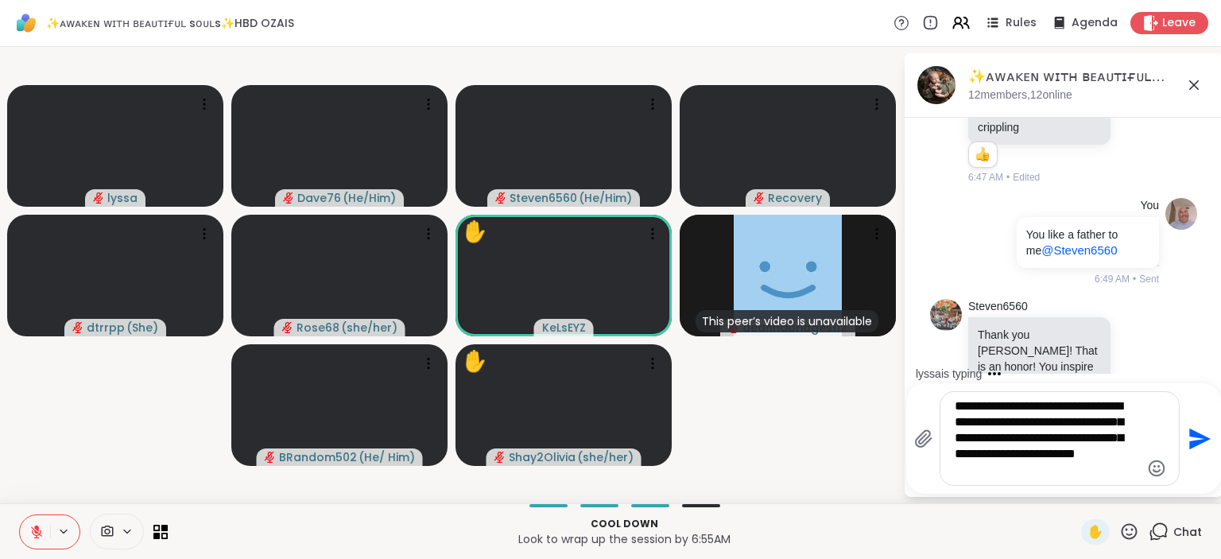
scroll to position [8270, 0]
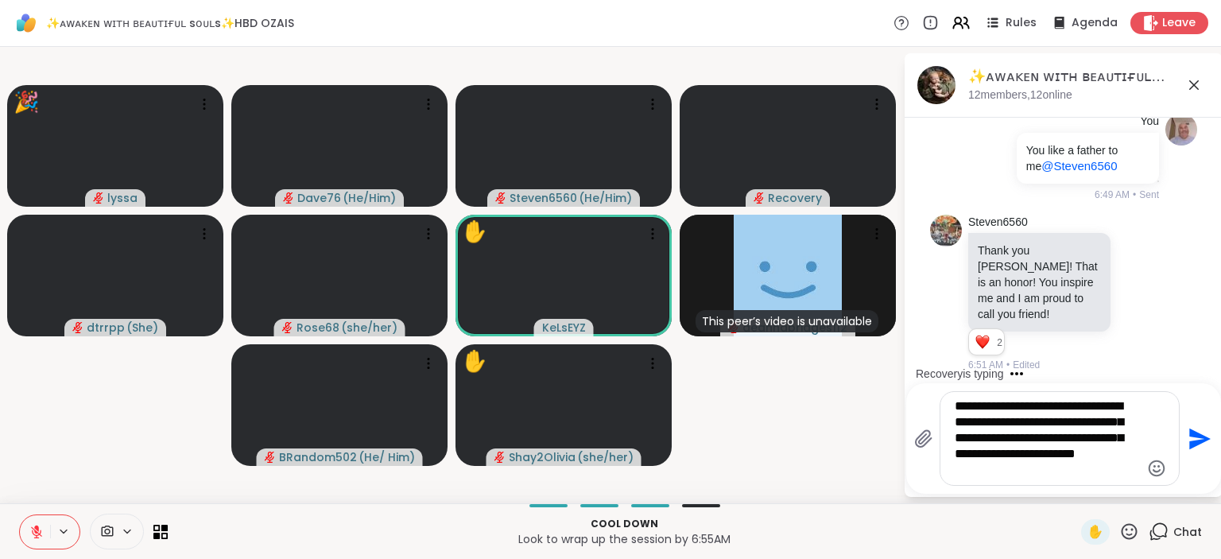
click at [989, 456] on textarea "**********" at bounding box center [1047, 438] width 185 height 80
click at [1114, 477] on textarea "**********" at bounding box center [1047, 438] width 185 height 80
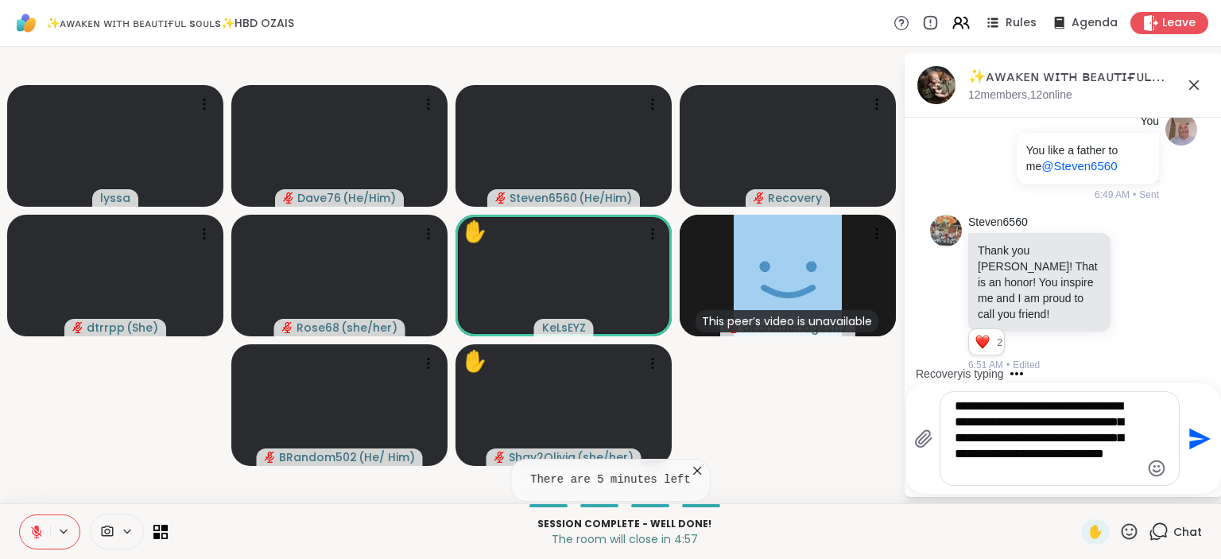
type textarea "**********"
click at [1190, 440] on icon "Send" at bounding box center [1197, 438] width 25 height 25
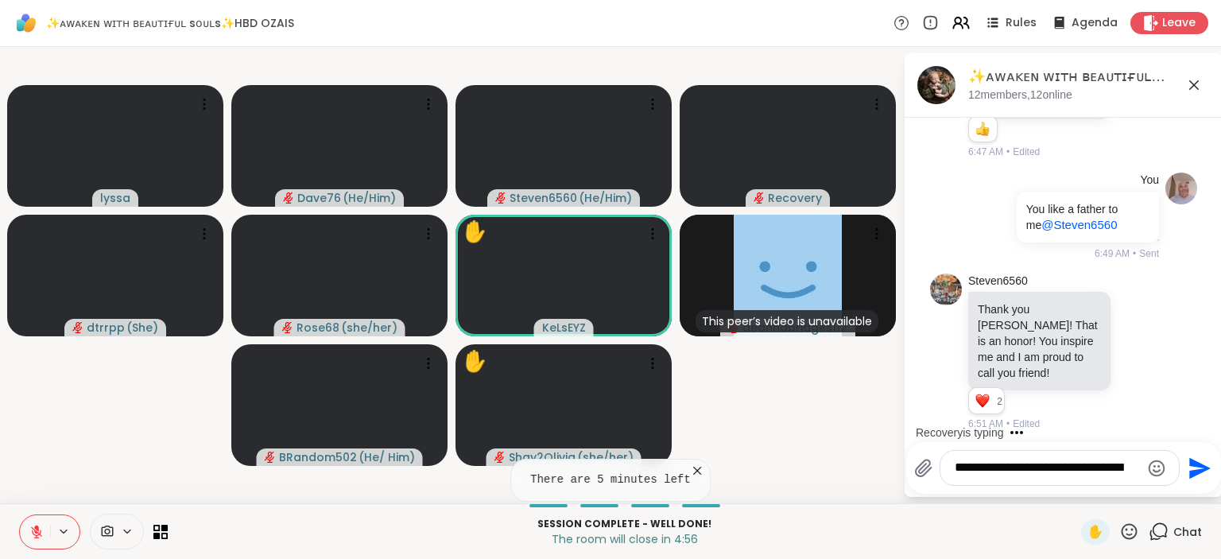
scroll to position [8392, 0]
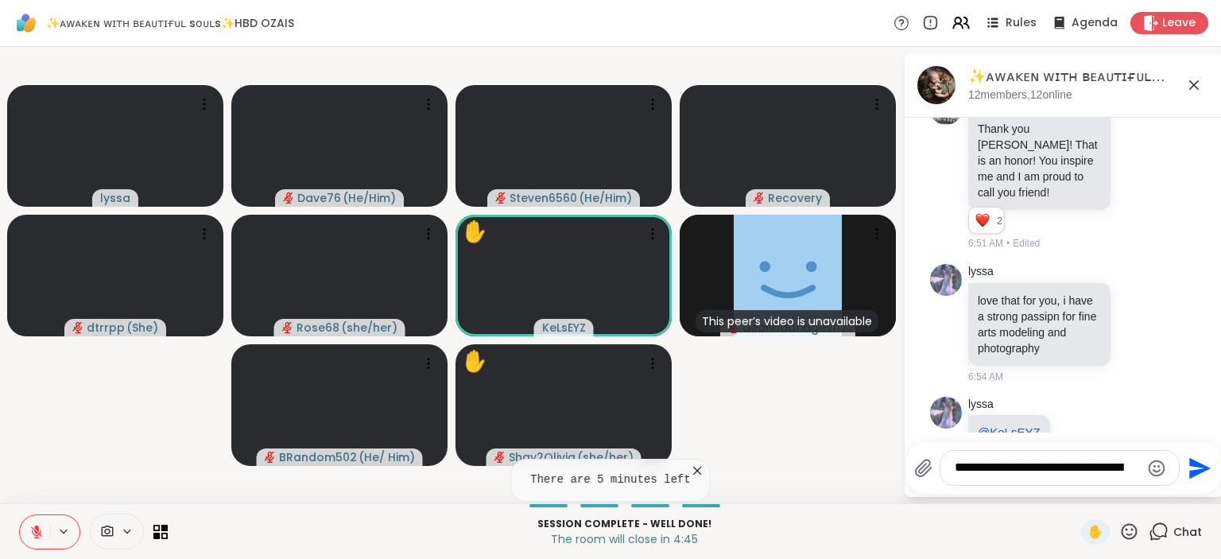
click at [1128, 530] on icon at bounding box center [1130, 531] width 16 height 16
click at [1069, 491] on div "❤️" at bounding box center [1083, 489] width 29 height 25
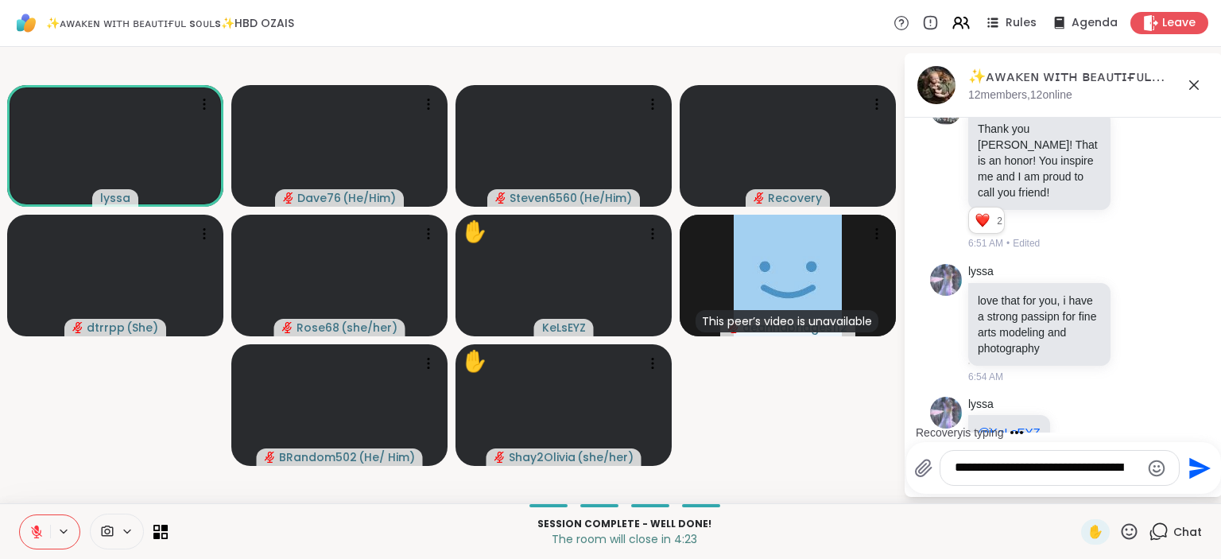
click at [1132, 532] on icon at bounding box center [1129, 532] width 20 height 20
click at [1081, 493] on span "❤️" at bounding box center [1083, 489] width 16 height 19
